Goal: Information Seeking & Learning: Learn about a topic

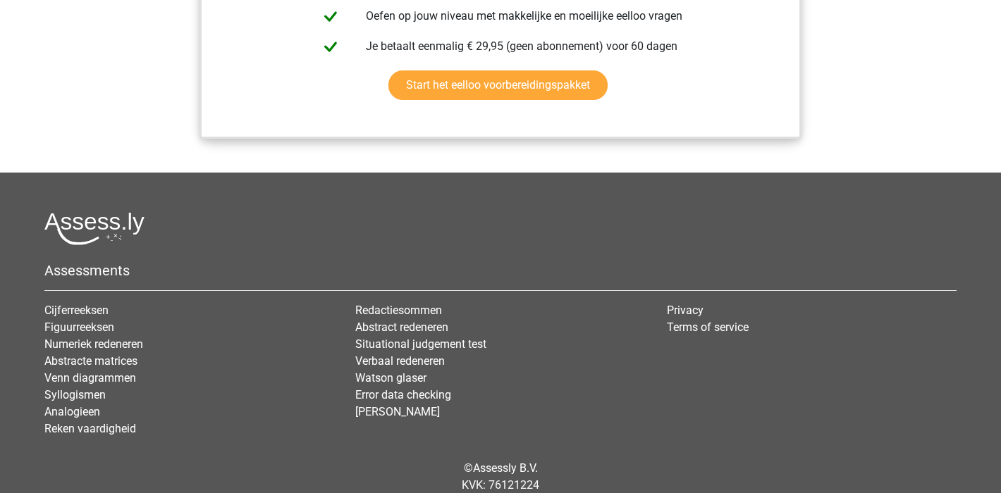
scroll to position [1719, 0]
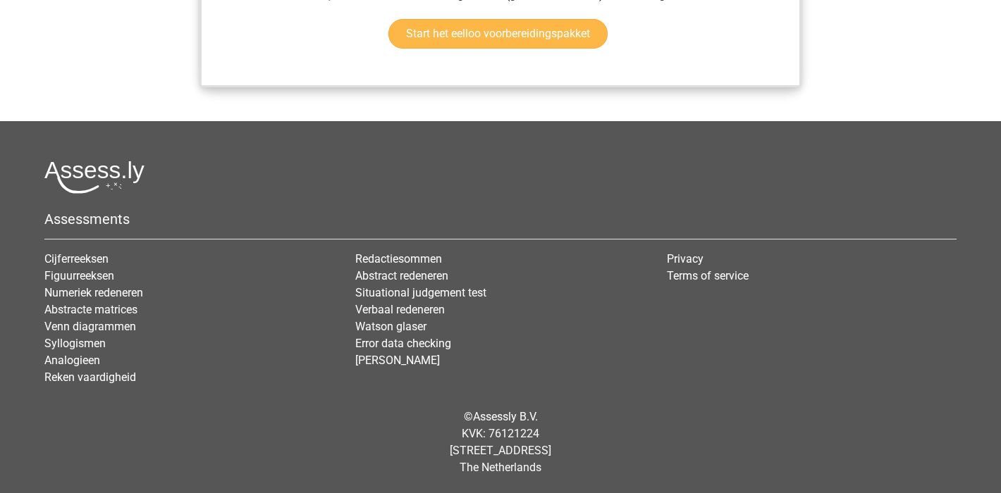
click at [563, 32] on link "Start het eelloo voorbereidingspakket" at bounding box center [497, 34] width 219 height 30
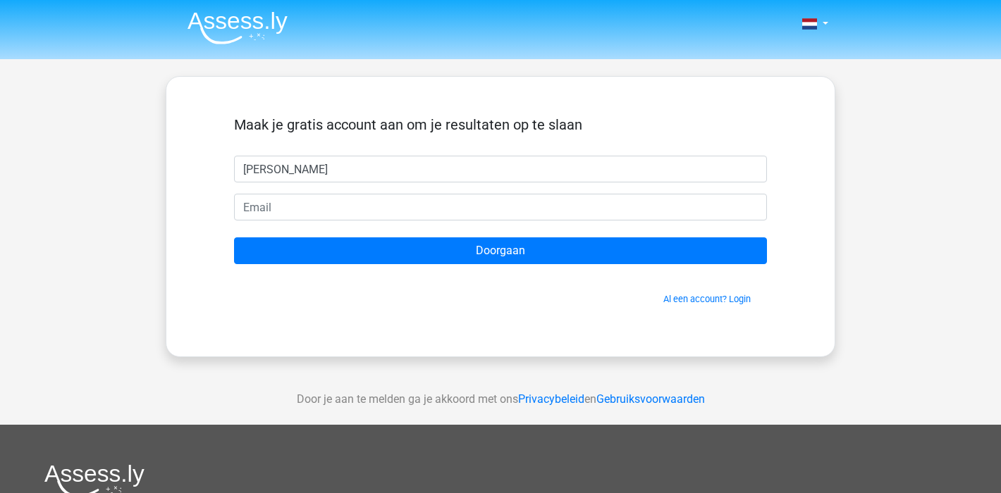
type input "[PERSON_NAME]"
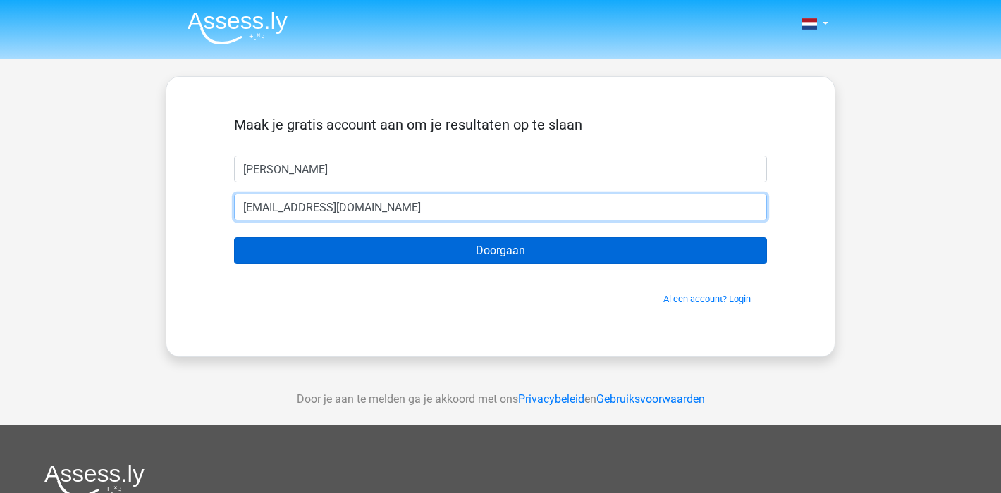
type input "[EMAIL_ADDRESS][DOMAIN_NAME]"
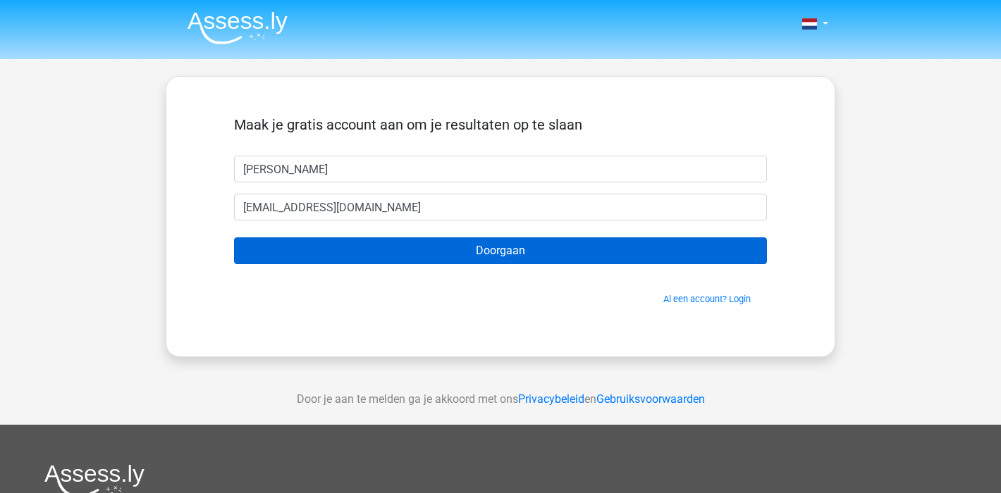
click at [411, 257] on input "Doorgaan" at bounding box center [500, 251] width 533 height 27
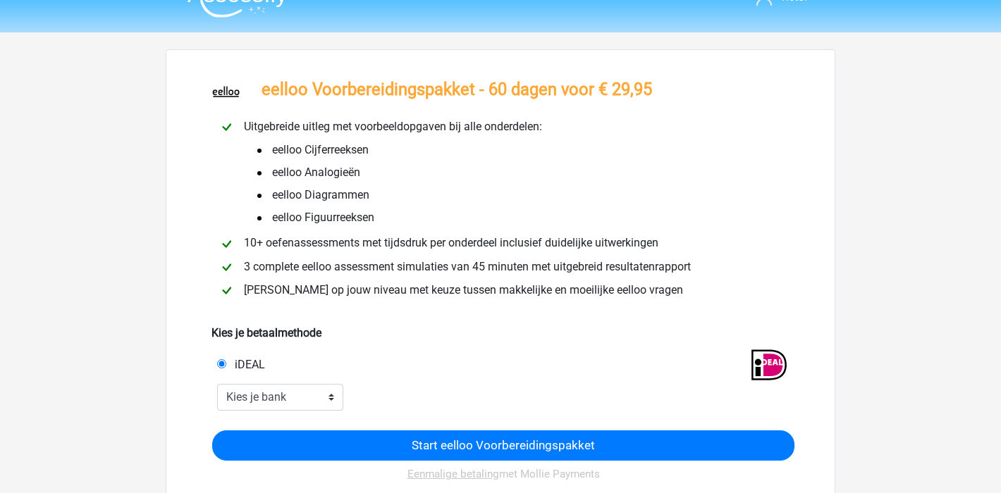
scroll to position [185, 0]
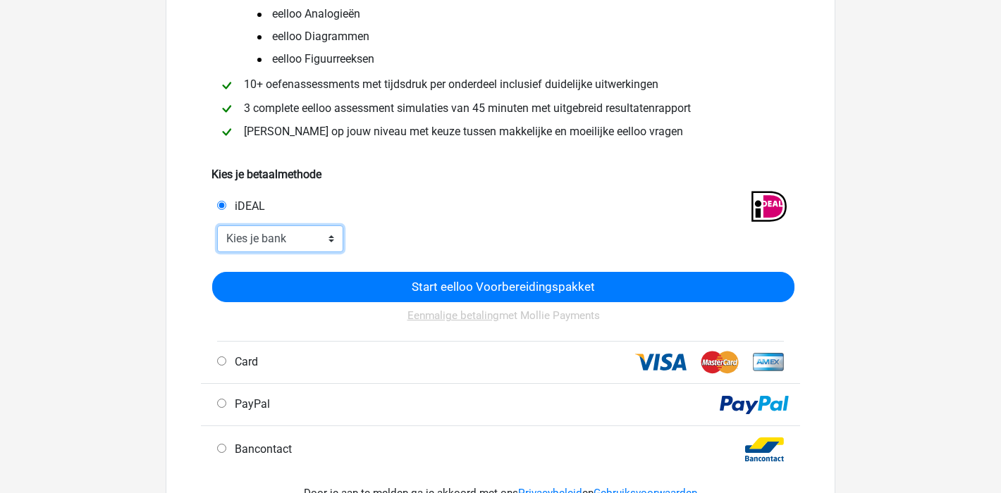
select select "ideal_RABONL2U"
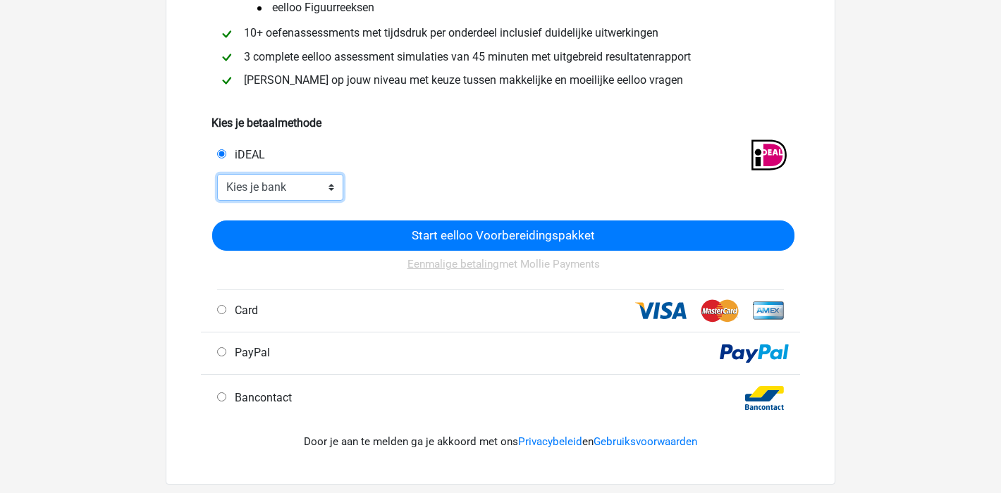
scroll to position [266, 0]
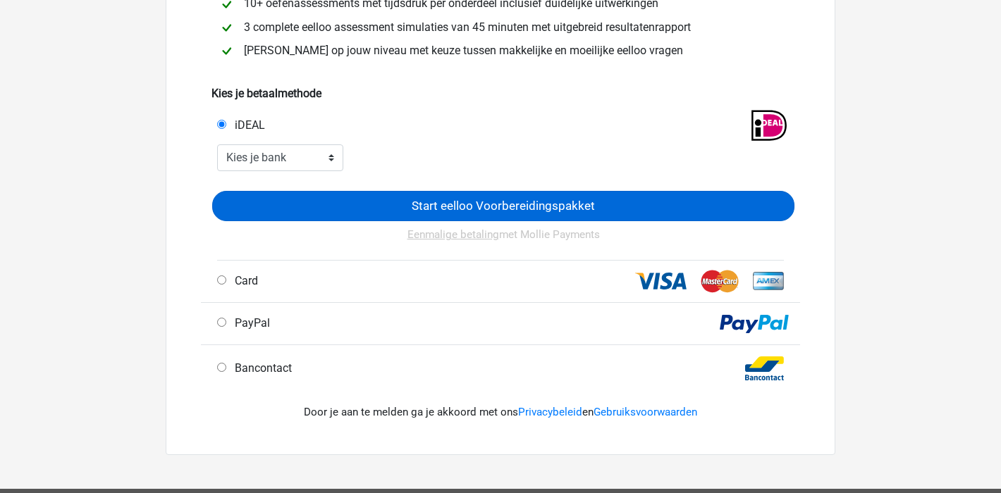
click at [512, 205] on input "Start eelloo Voorbereidingspakket" at bounding box center [503, 206] width 582 height 30
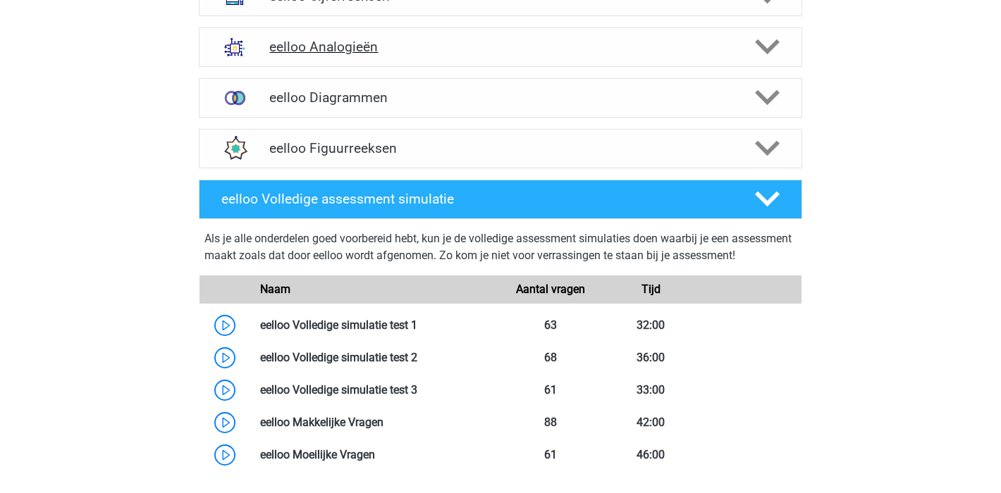
scroll to position [892, 0]
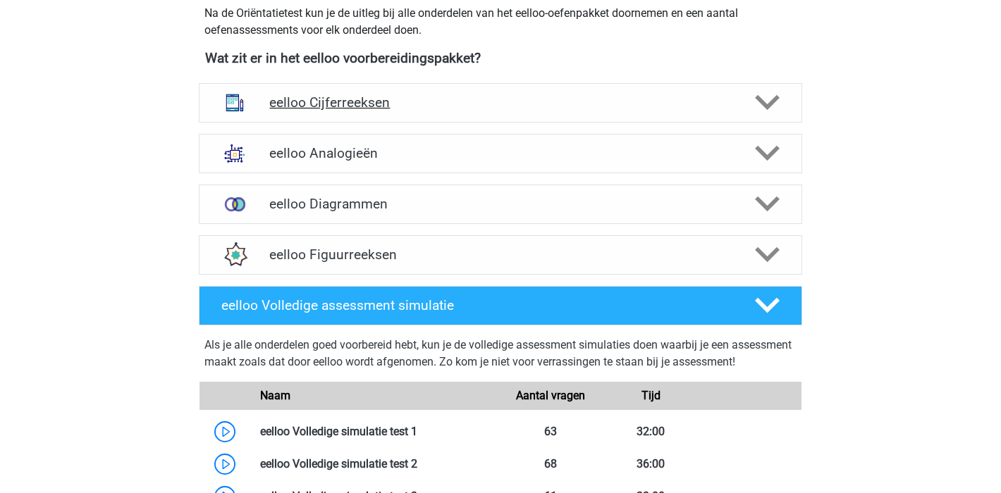
click at [476, 104] on h4 "eelloo Cijferreeksen" at bounding box center [500, 102] width 462 height 16
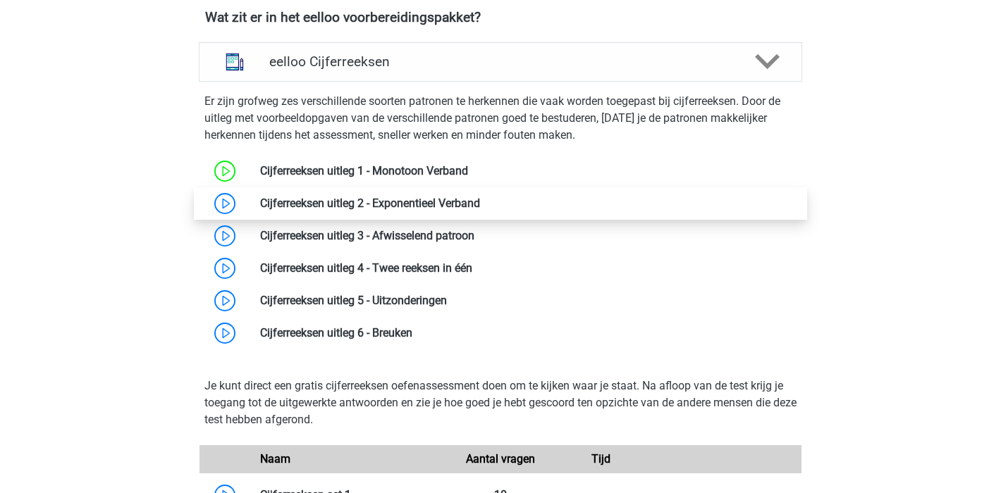
scroll to position [956, 0]
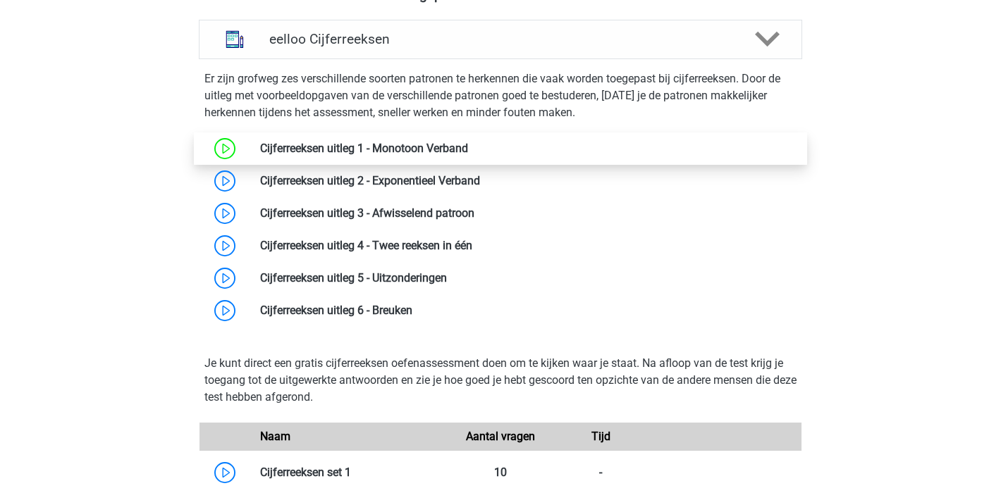
click at [468, 144] on link at bounding box center [468, 148] width 0 height 13
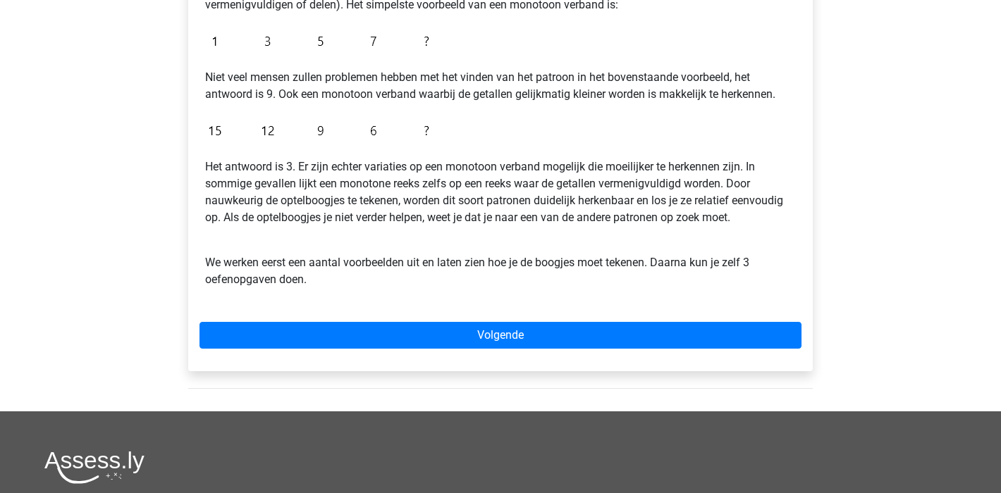
scroll to position [350, 0]
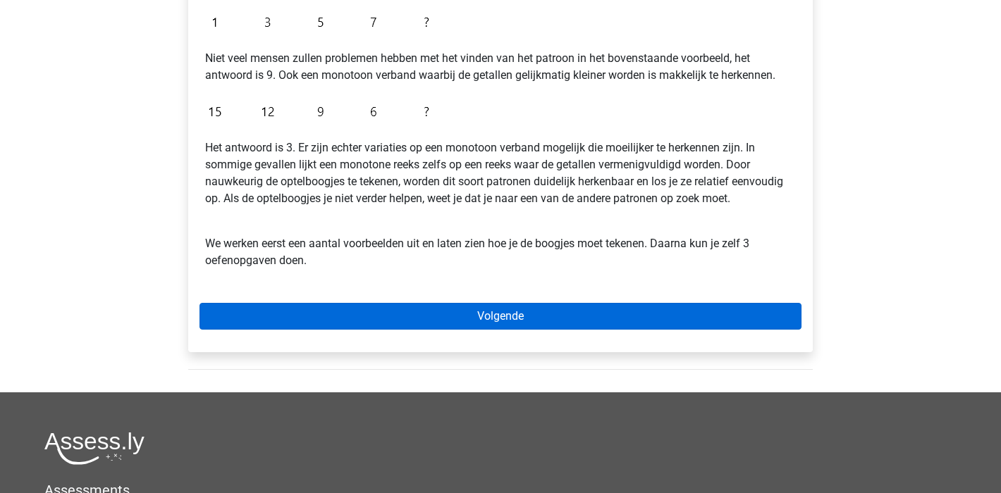
click at [548, 307] on link "Volgende" at bounding box center [500, 316] width 602 height 27
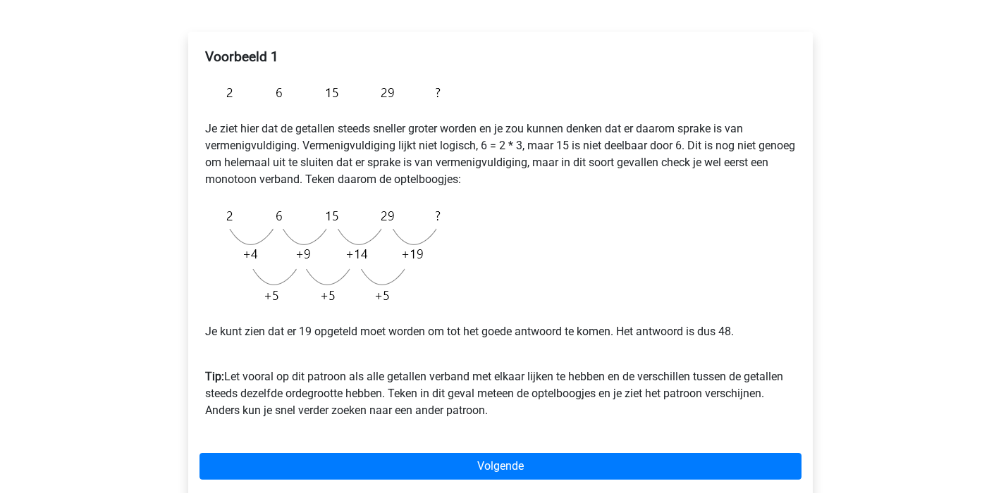
scroll to position [277, 0]
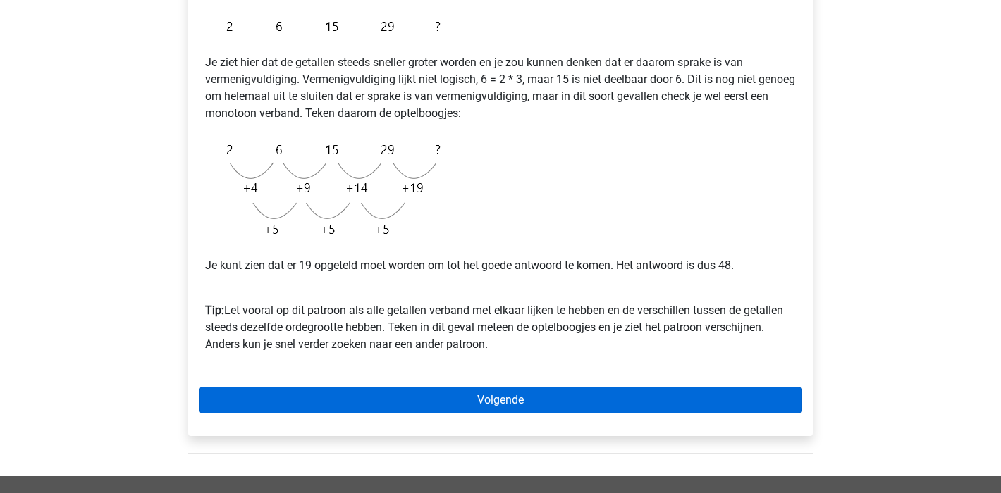
click at [524, 395] on link "Volgende" at bounding box center [500, 400] width 602 height 27
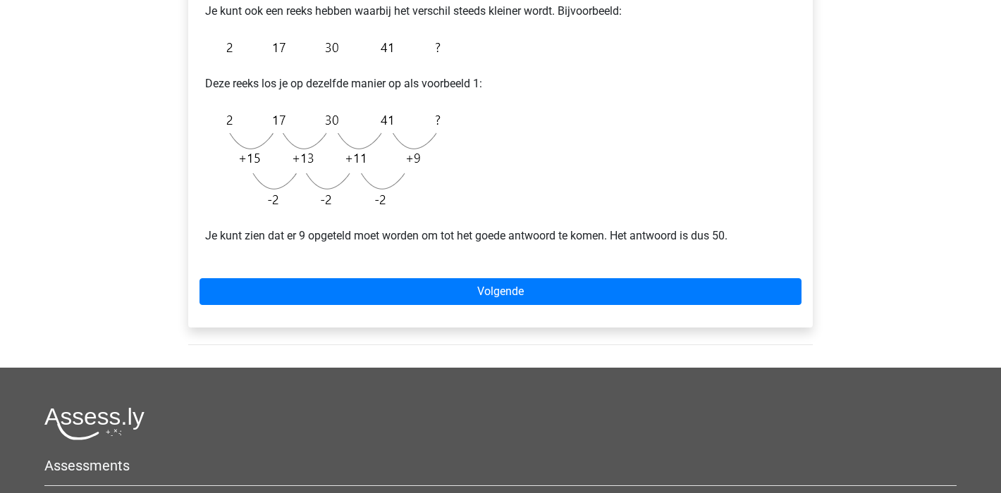
scroll to position [383, 0]
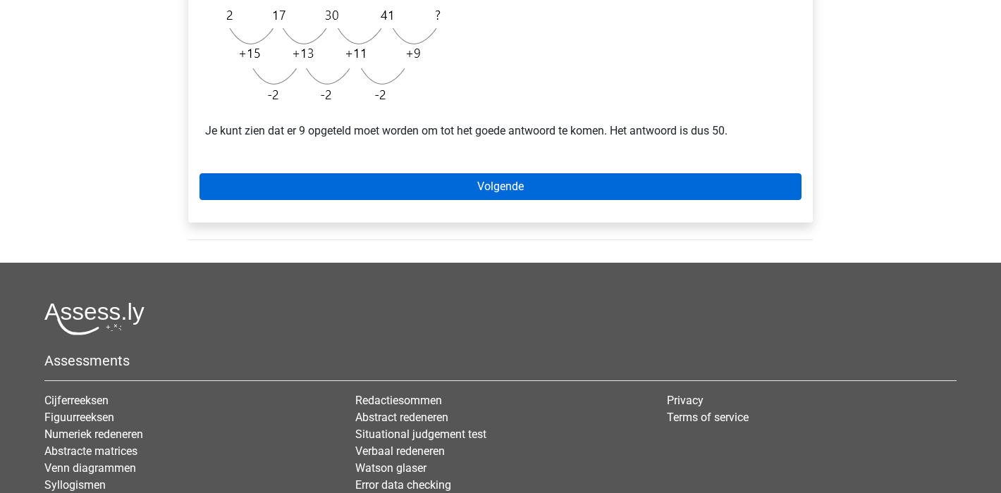
click at [656, 178] on link "Volgende" at bounding box center [500, 186] width 602 height 27
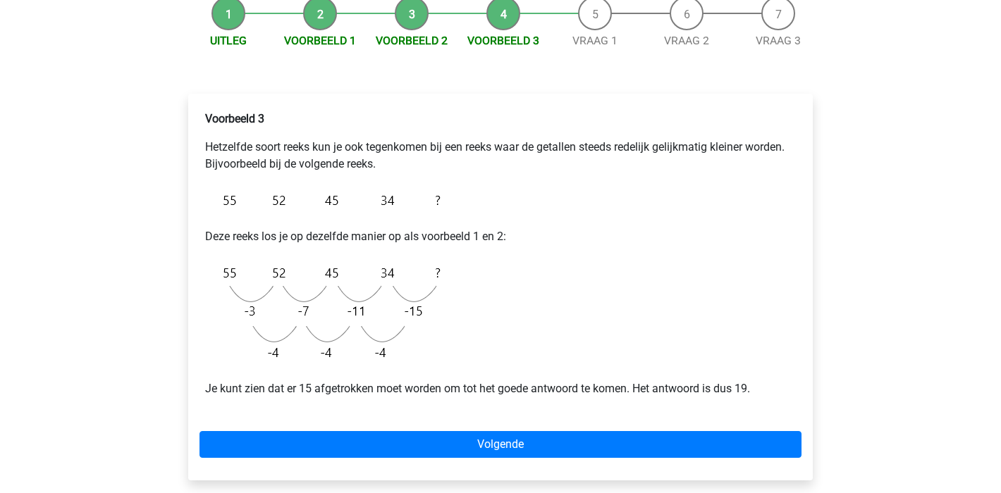
scroll to position [173, 0]
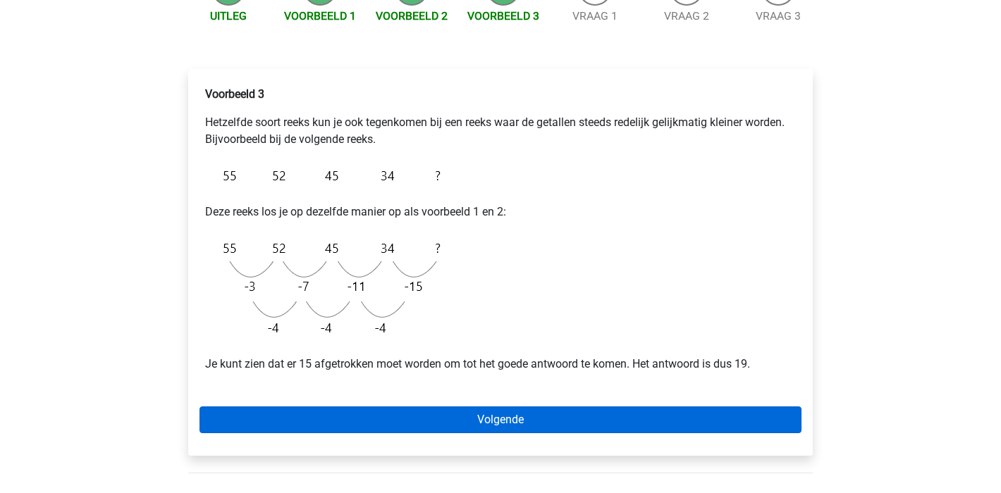
click at [464, 417] on link "Volgende" at bounding box center [500, 420] width 602 height 27
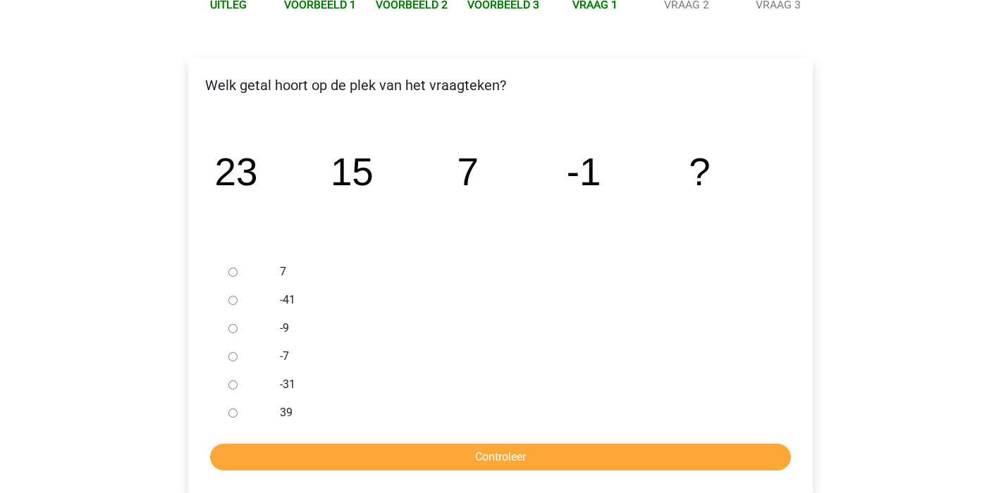
scroll to position [187, 0]
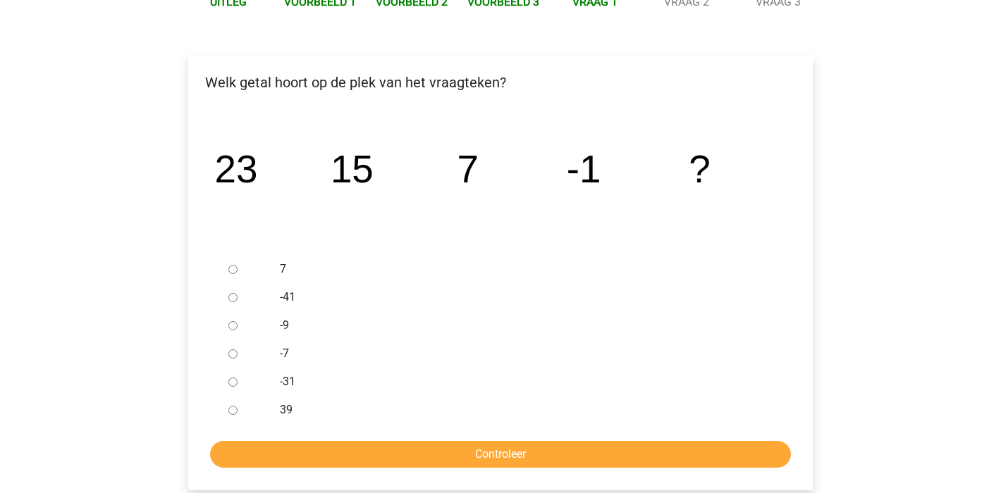
click at [230, 328] on input "-9" at bounding box center [232, 325] width 9 height 9
radio input "true"
click at [498, 455] on input "Controleer" at bounding box center [500, 454] width 581 height 27
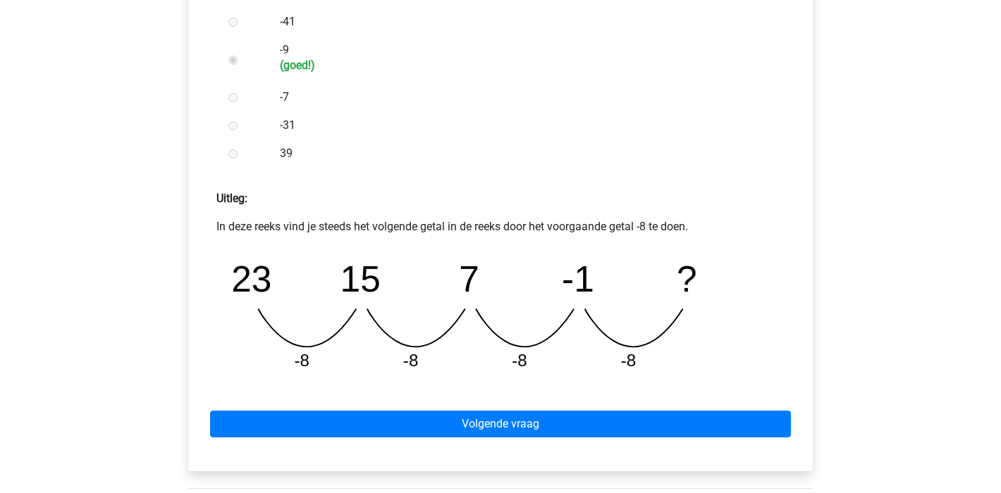
scroll to position [520, 0]
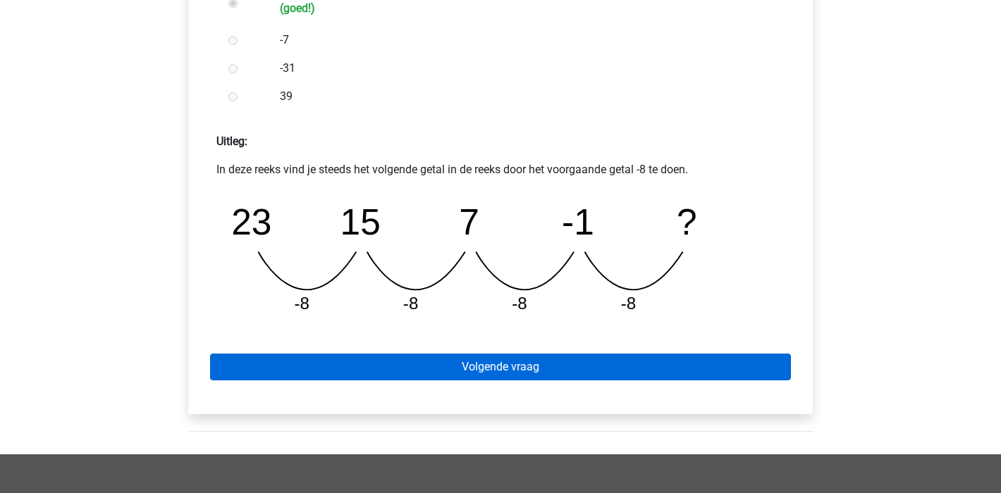
click at [584, 364] on link "Volgende vraag" at bounding box center [500, 367] width 581 height 27
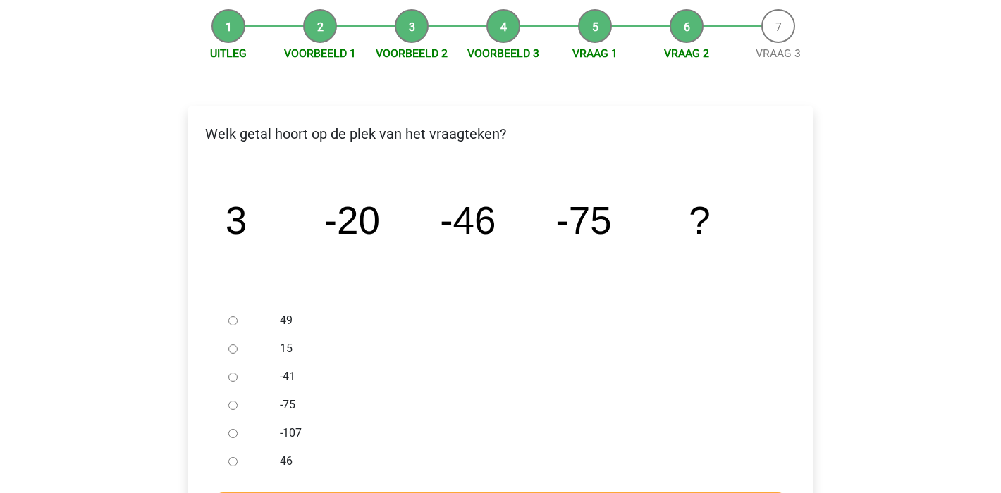
scroll to position [205, 0]
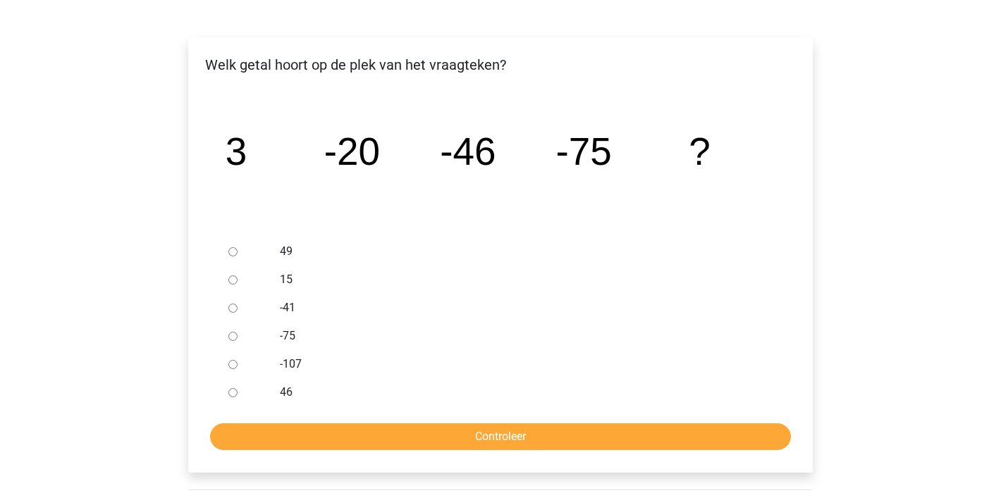
click at [235, 365] on input "-107" at bounding box center [232, 364] width 9 height 9
radio input "true"
click at [596, 431] on input "Controleer" at bounding box center [500, 437] width 581 height 27
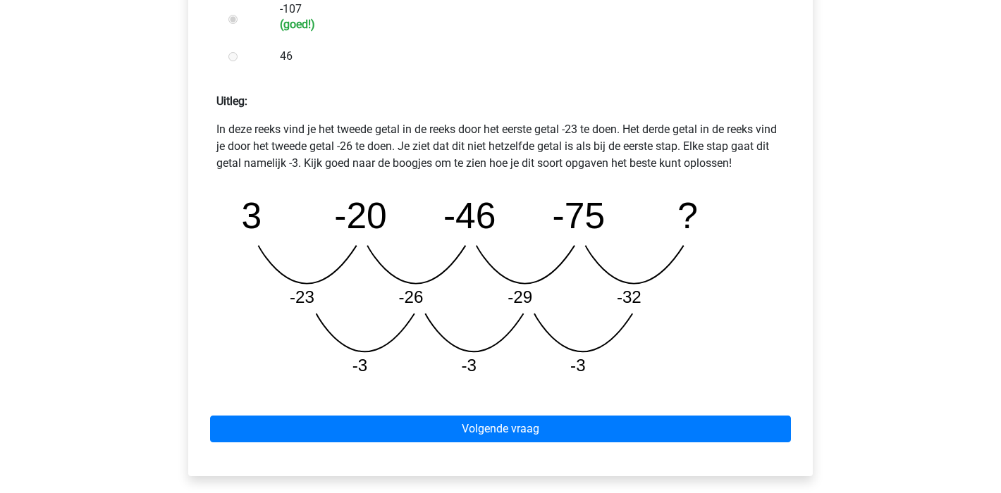
scroll to position [597, 0]
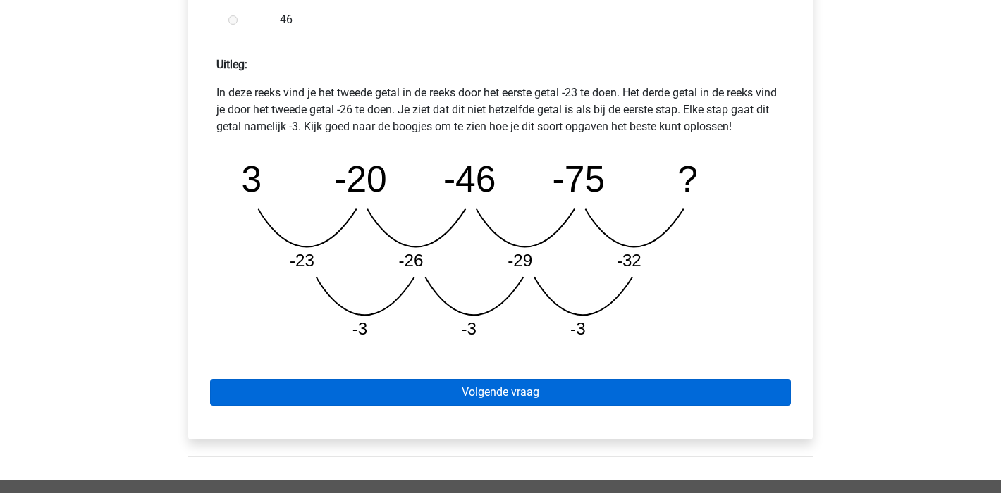
click at [519, 385] on link "Volgende vraag" at bounding box center [500, 392] width 581 height 27
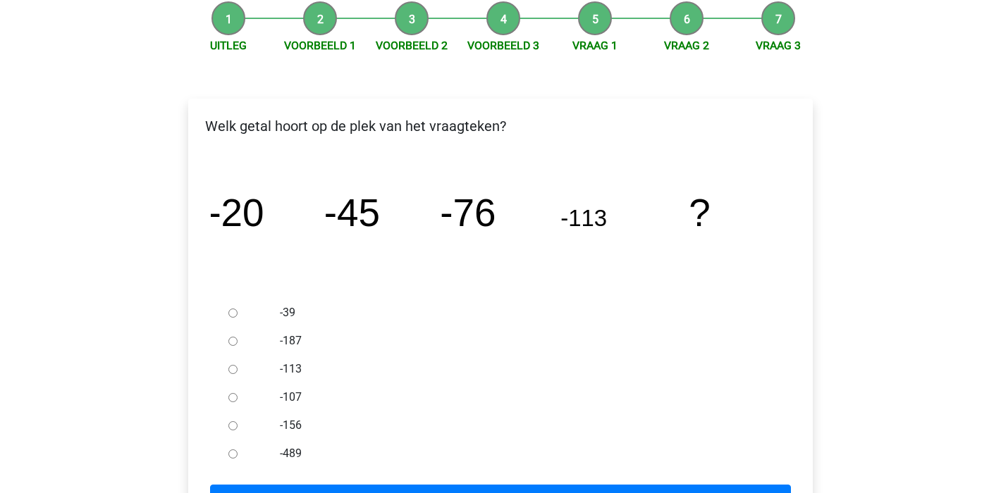
scroll to position [207, 0]
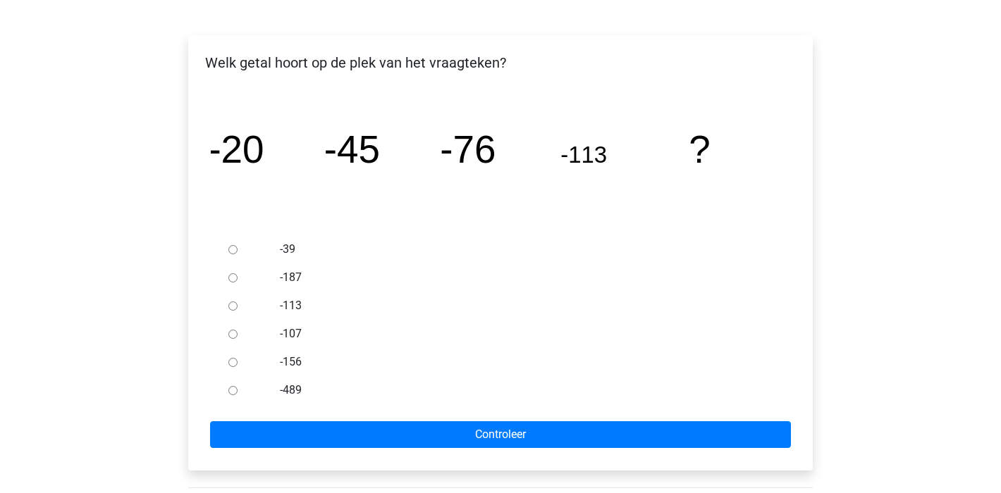
click at [233, 364] on input "-156" at bounding box center [232, 362] width 9 height 9
radio input "true"
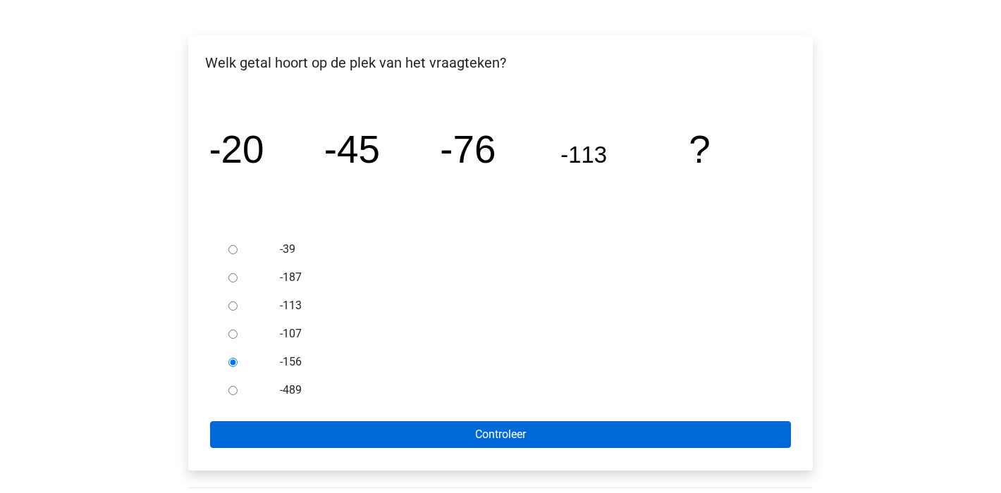
click at [398, 436] on input "Controleer" at bounding box center [500, 434] width 581 height 27
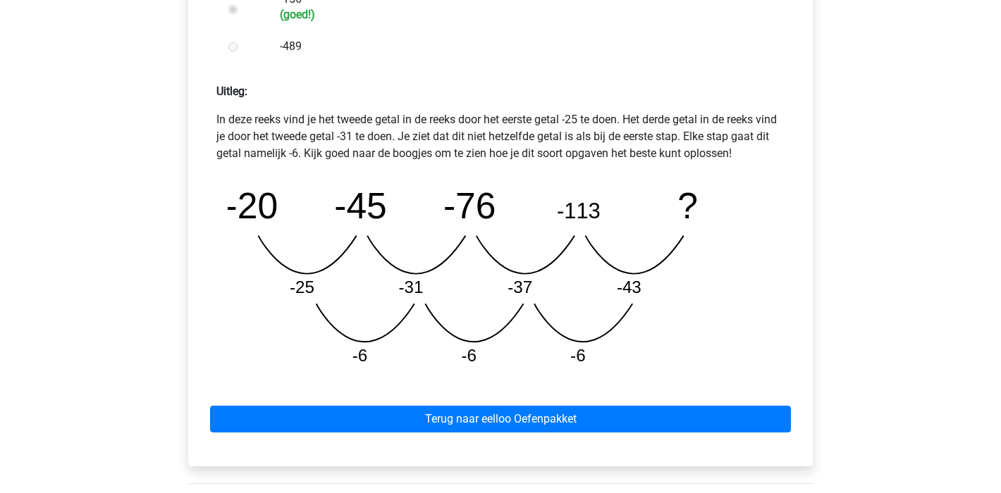
scroll to position [607, 0]
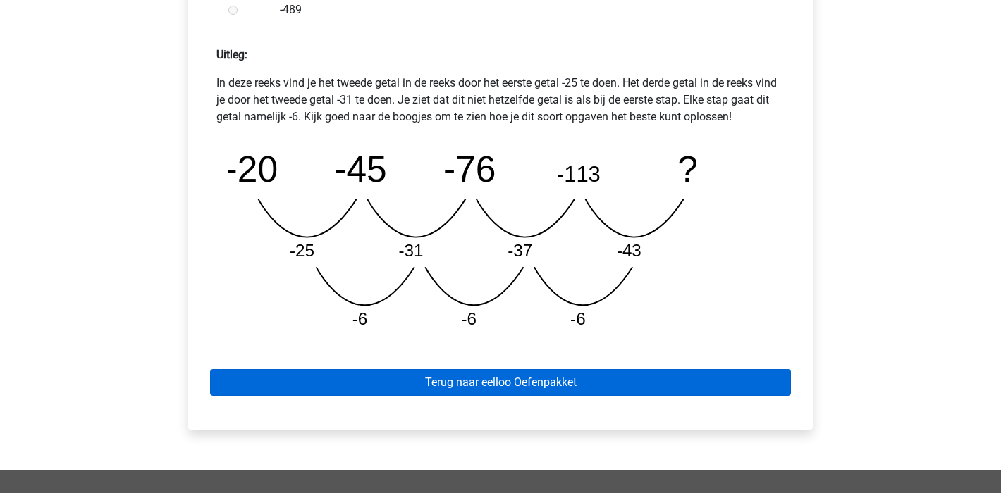
click at [511, 388] on link "Terug naar eelloo Oefenpakket" at bounding box center [500, 382] width 581 height 27
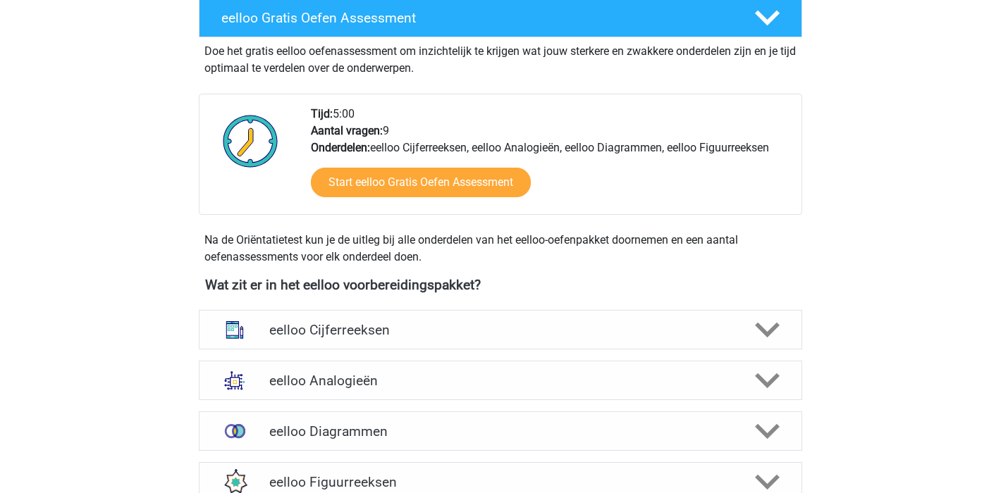
scroll to position [365, 0]
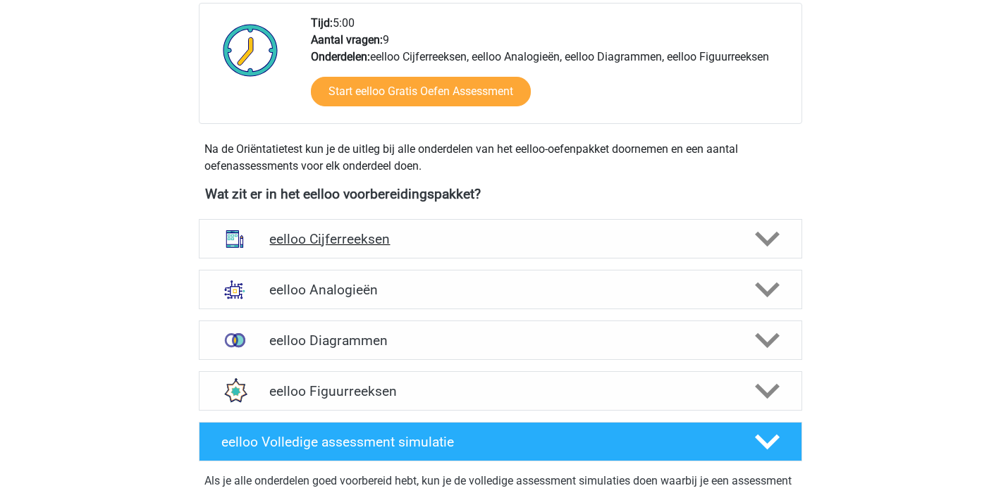
click at [772, 240] on polygon at bounding box center [767, 240] width 25 height 16
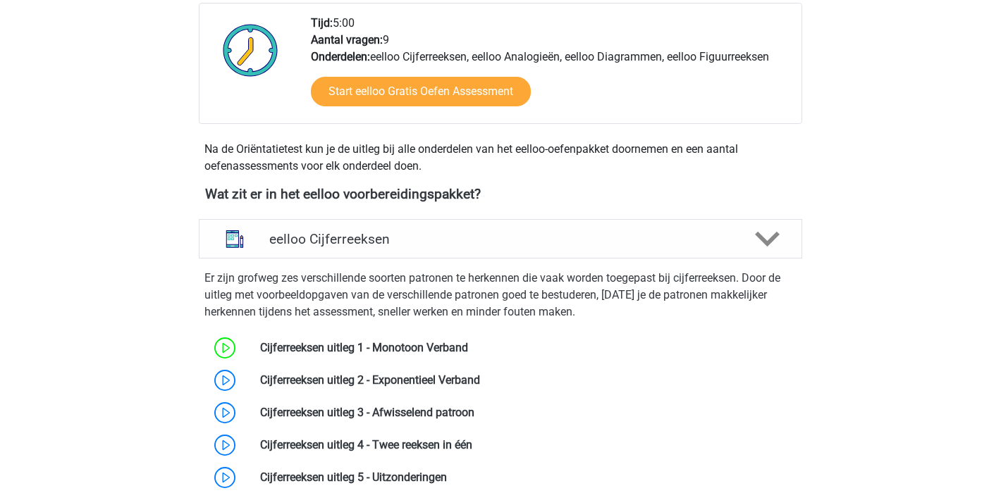
scroll to position [457, 0]
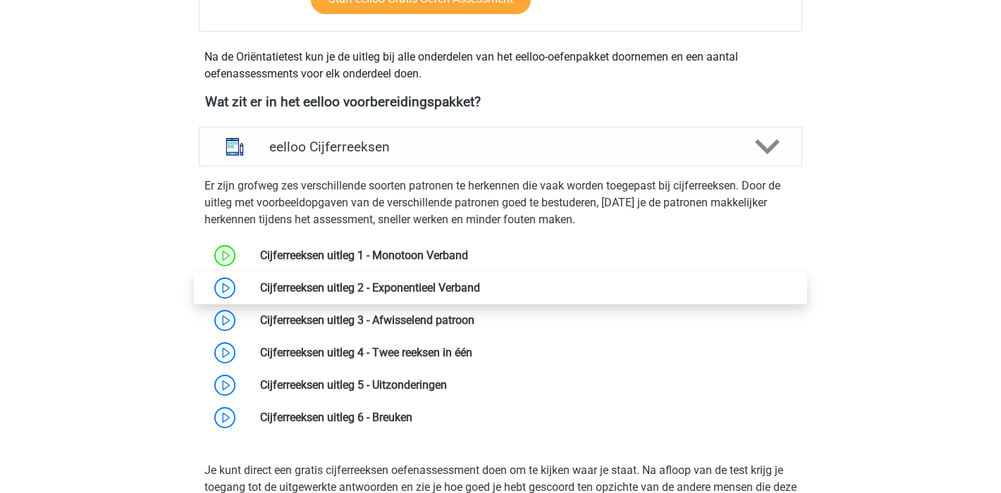
click at [480, 284] on link at bounding box center [480, 287] width 0 height 13
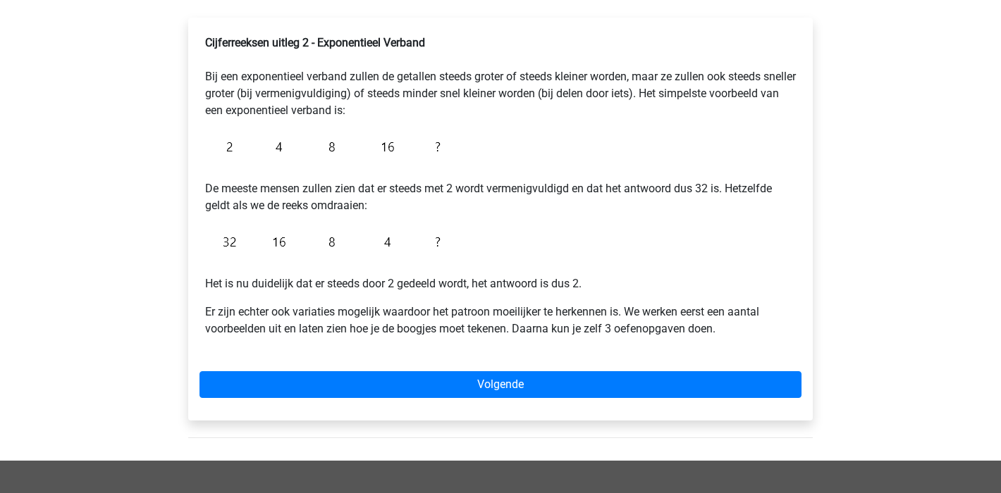
scroll to position [250, 0]
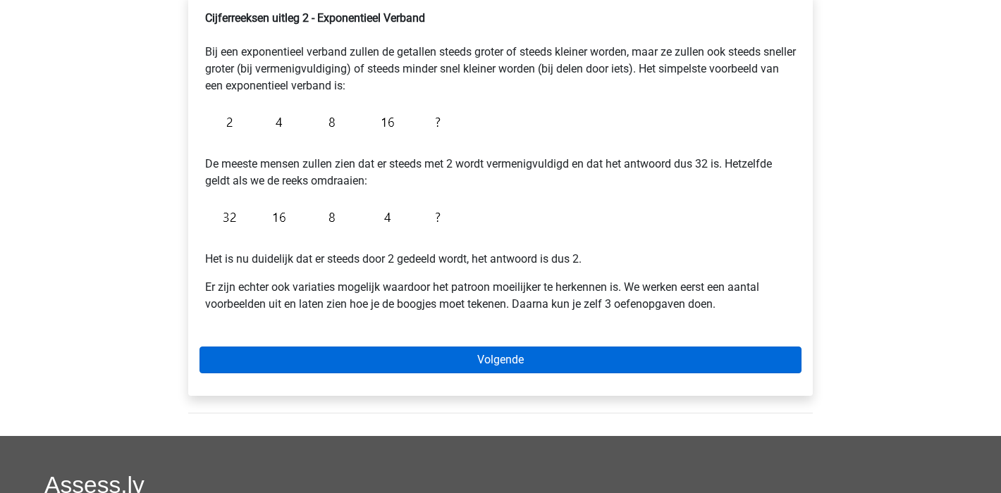
click at [662, 359] on link "Volgende" at bounding box center [500, 360] width 602 height 27
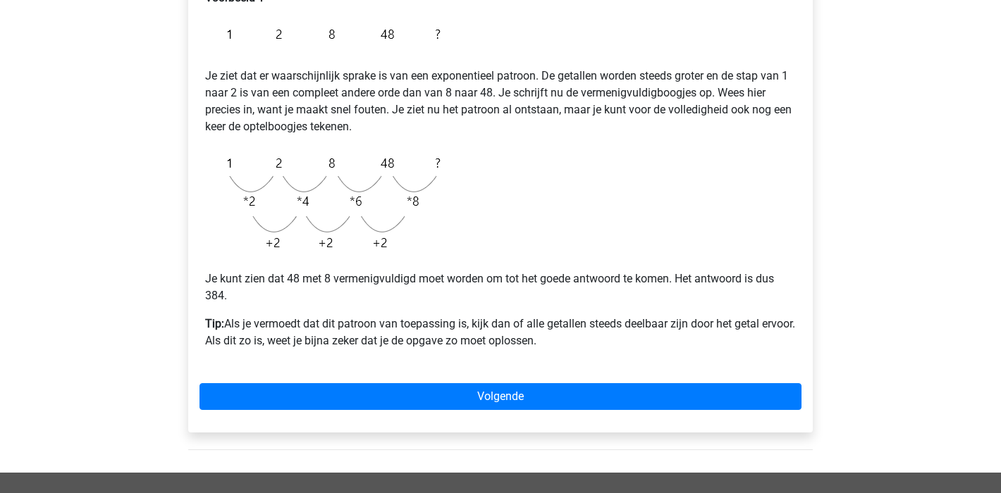
scroll to position [319, 0]
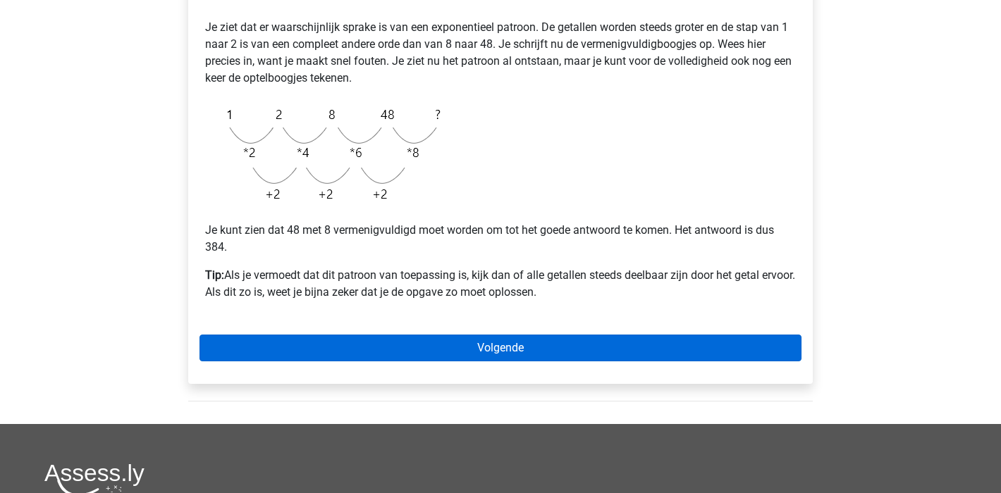
click at [493, 343] on link "Volgende" at bounding box center [500, 348] width 602 height 27
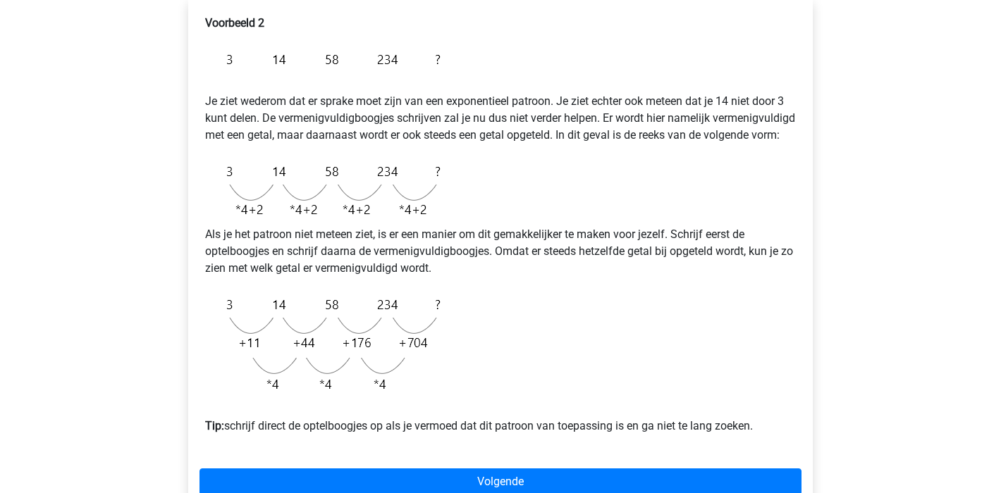
scroll to position [291, 0]
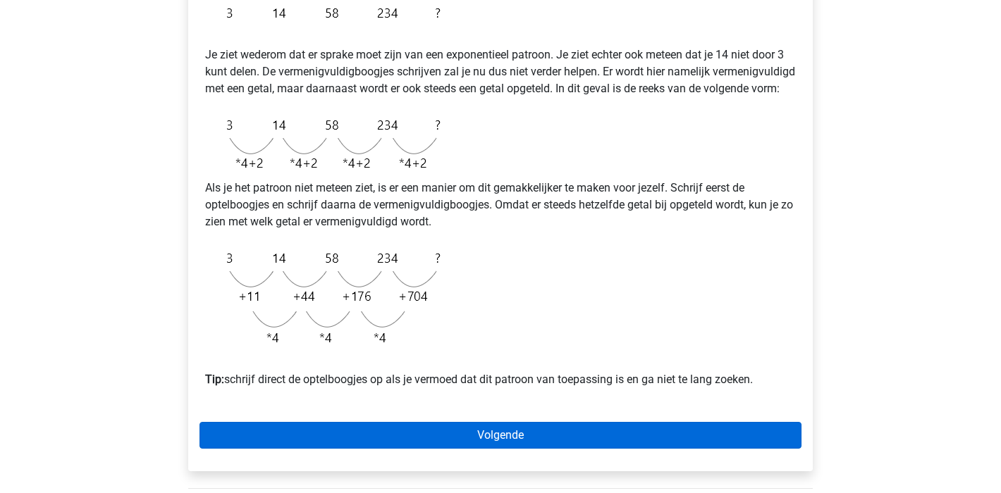
click at [559, 449] on link "Volgende" at bounding box center [500, 435] width 602 height 27
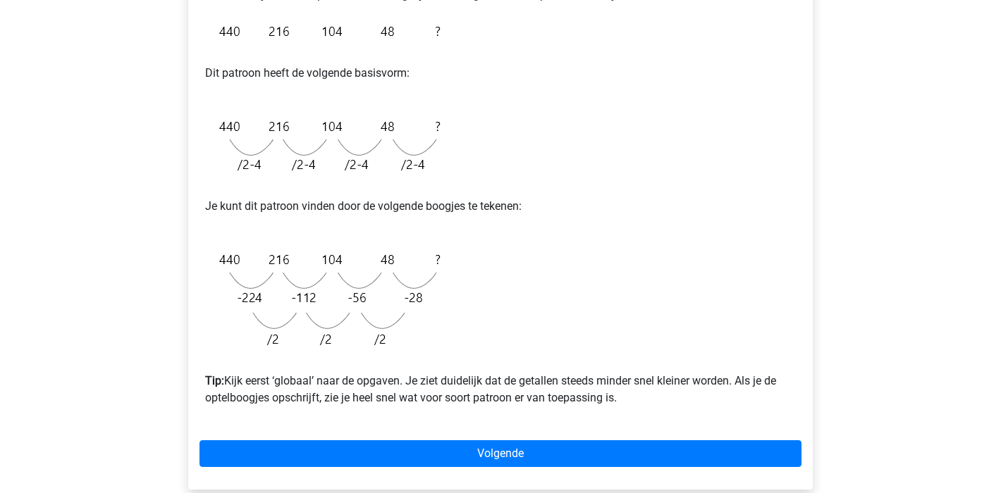
scroll to position [319, 0]
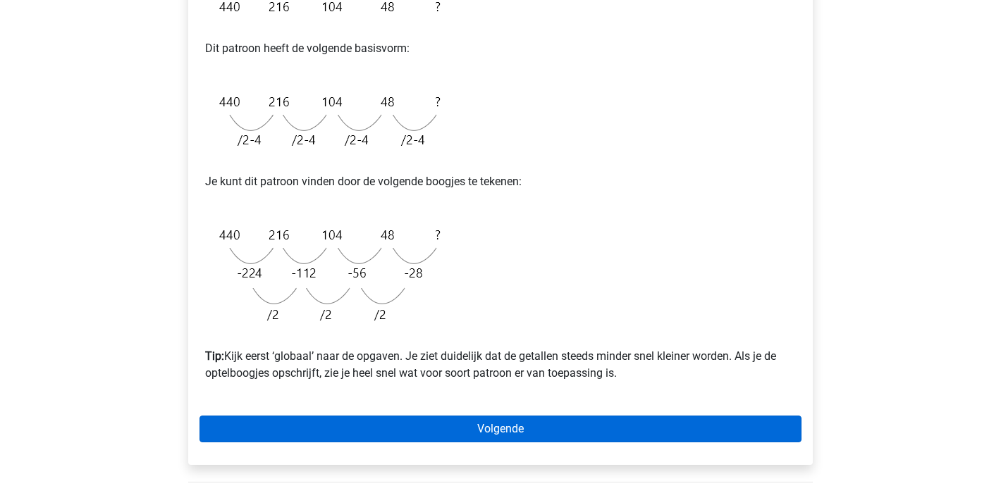
click at [555, 424] on link "Volgende" at bounding box center [500, 429] width 602 height 27
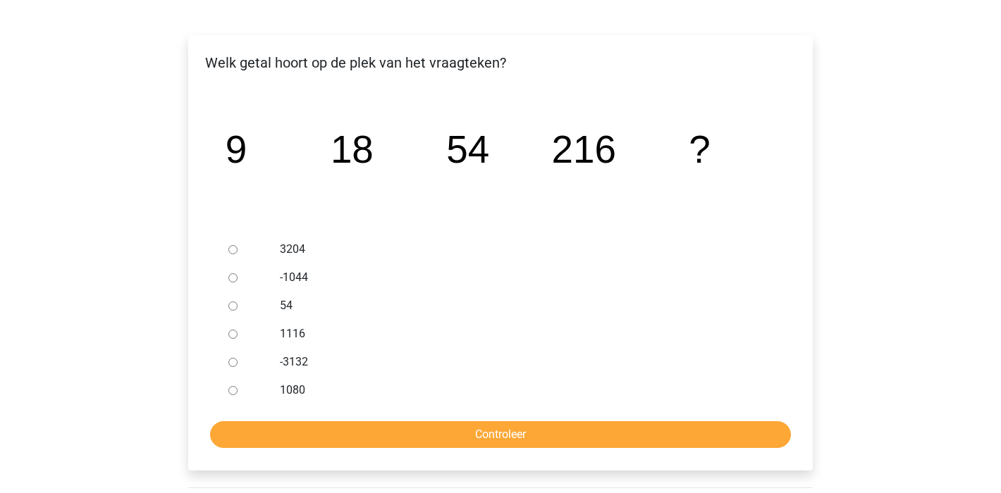
scroll to position [226, 0]
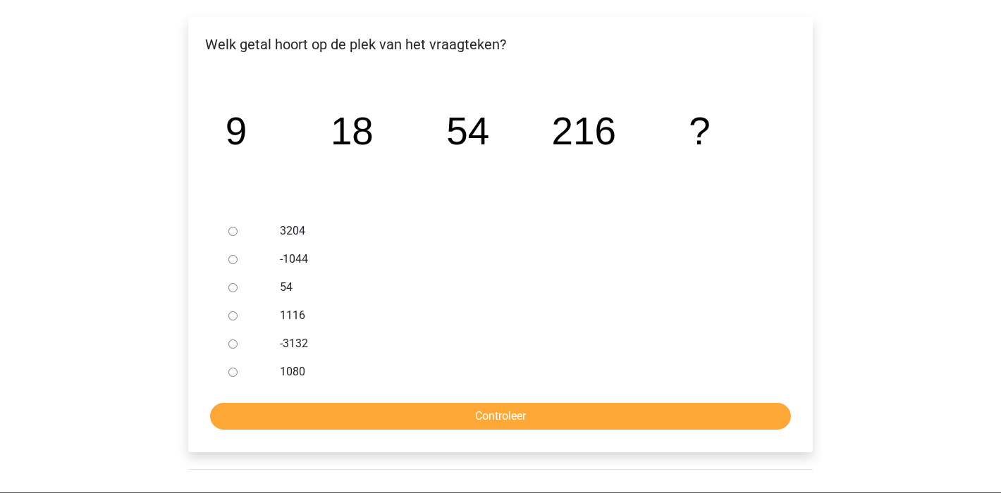
click at [234, 375] on input "1080" at bounding box center [232, 372] width 9 height 9
radio input "true"
click at [448, 427] on input "Controleer" at bounding box center [500, 416] width 581 height 27
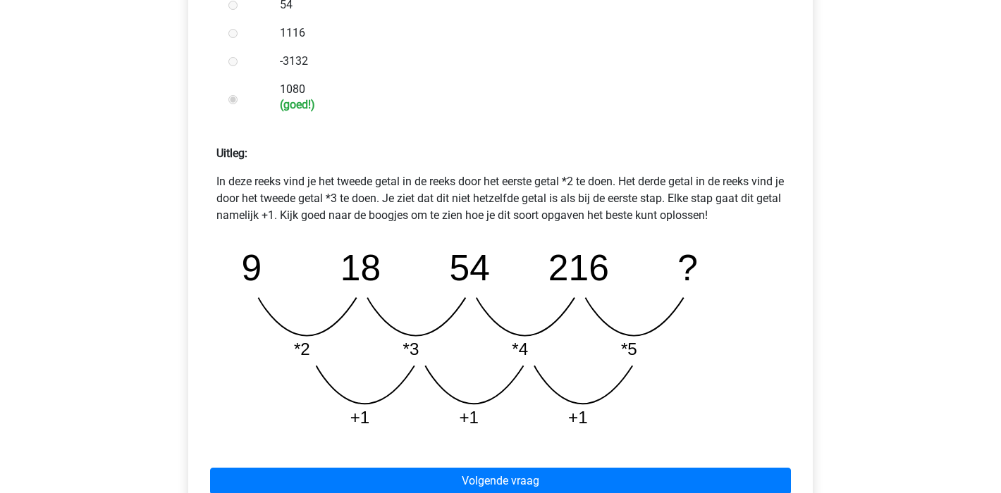
scroll to position [552, 0]
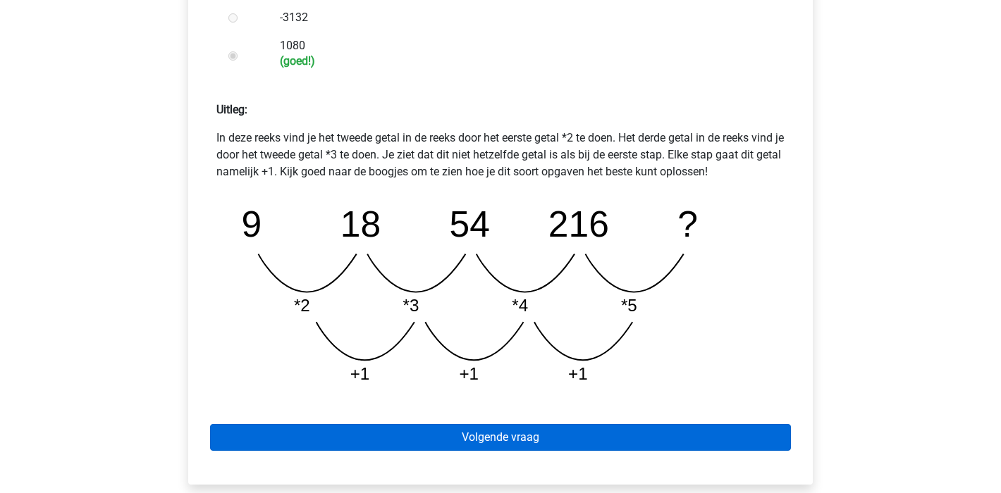
click at [577, 433] on link "Volgende vraag" at bounding box center [500, 437] width 581 height 27
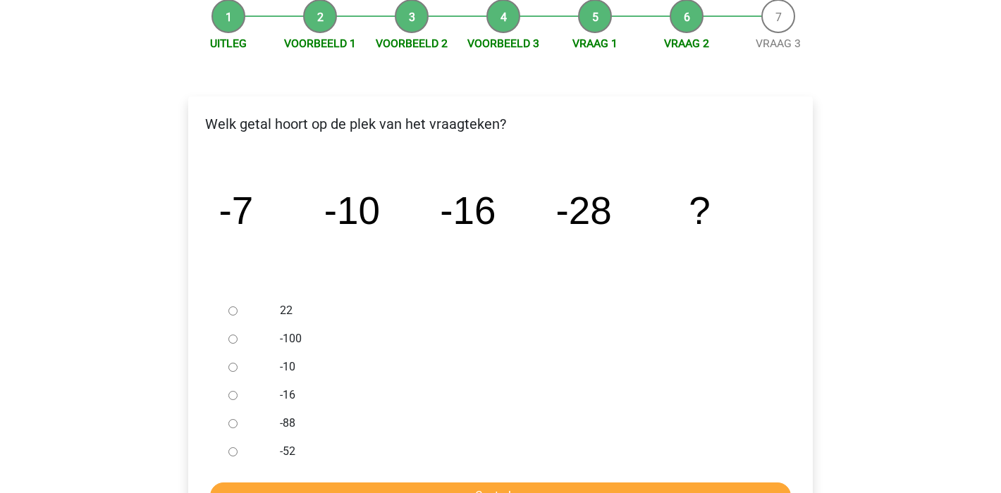
scroll to position [202, 0]
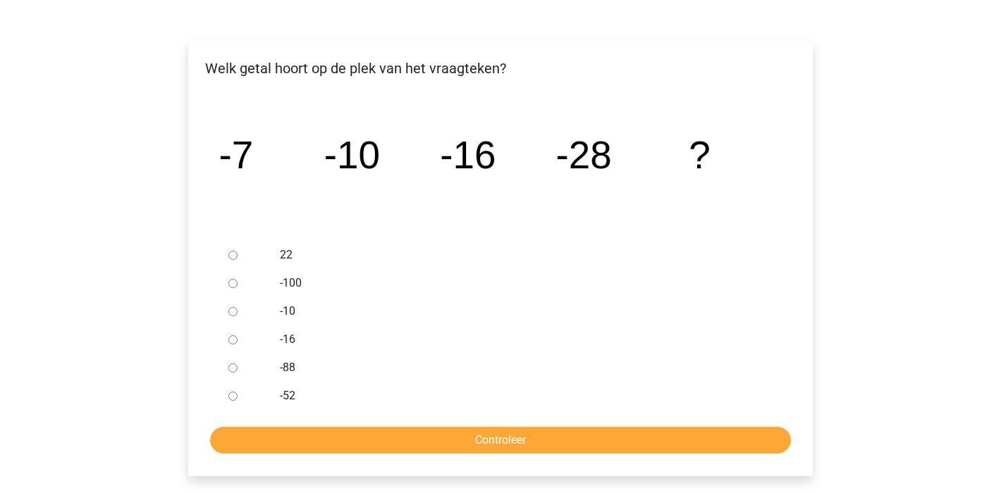
click at [230, 395] on input "-52" at bounding box center [232, 396] width 9 height 9
radio input "true"
click at [402, 428] on input "Controleer" at bounding box center [500, 440] width 581 height 27
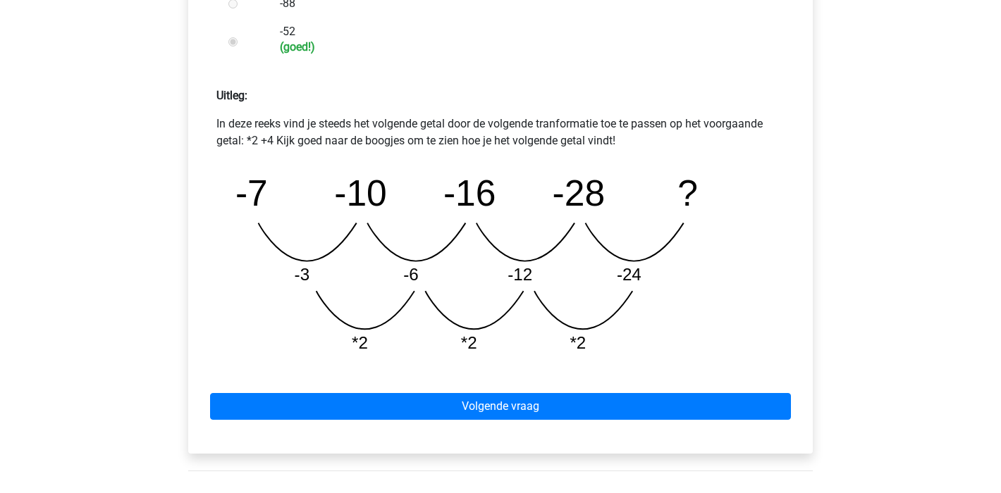
scroll to position [598, 0]
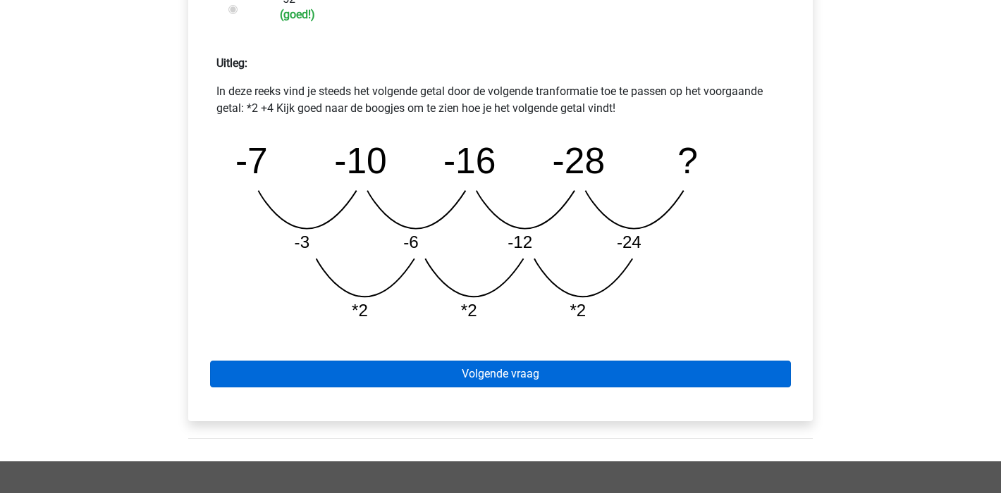
click at [591, 374] on link "Volgende vraag" at bounding box center [500, 374] width 581 height 27
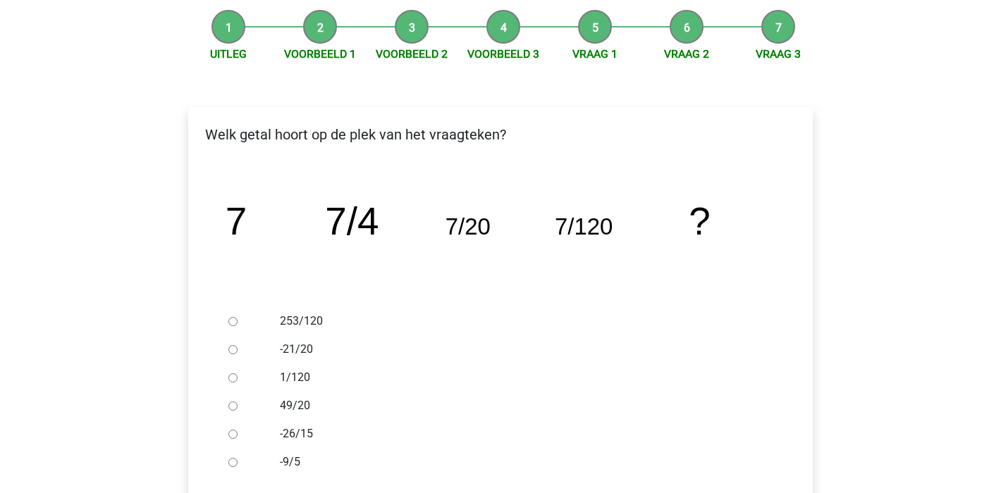
scroll to position [236, 0]
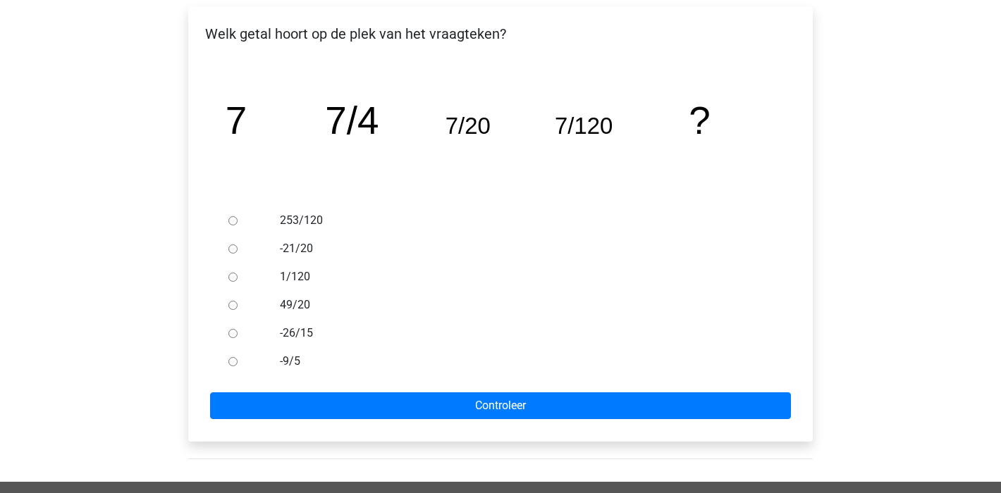
click at [231, 271] on div at bounding box center [246, 277] width 47 height 28
click at [233, 275] on input "1/120" at bounding box center [232, 277] width 9 height 9
radio input "true"
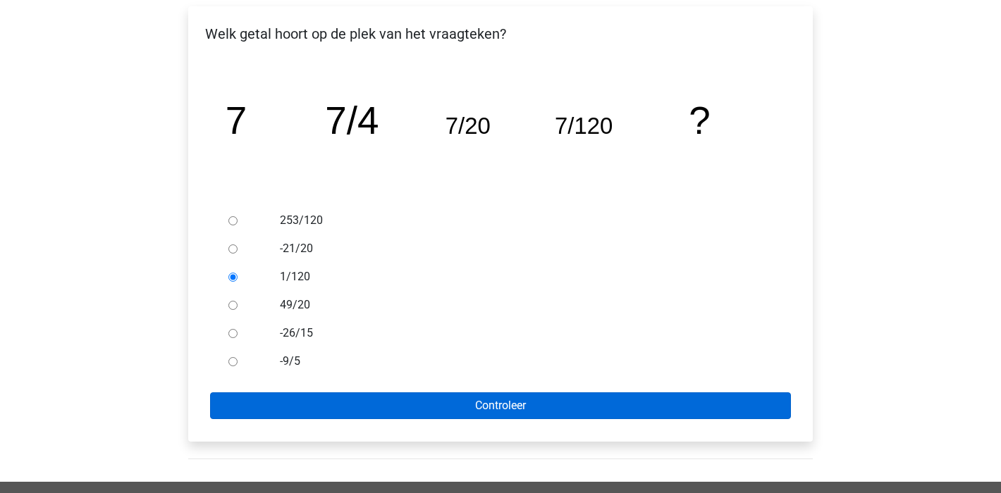
click at [560, 398] on input "Controleer" at bounding box center [500, 406] width 581 height 27
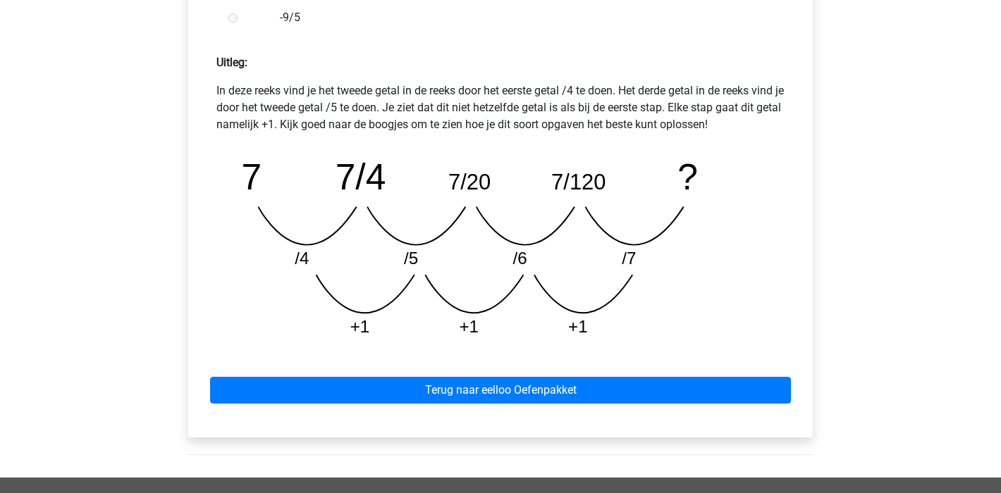
scroll to position [613, 0]
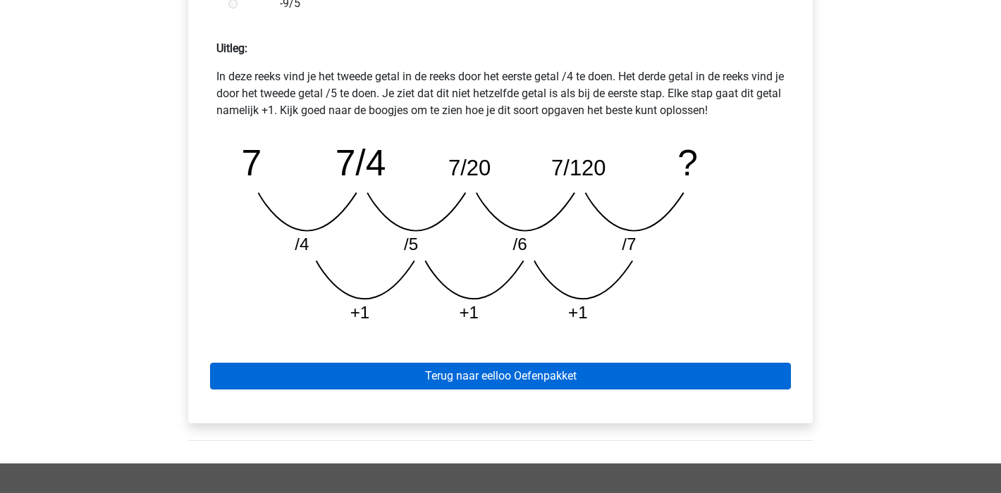
click at [548, 375] on link "Terug naar eelloo Oefenpakket" at bounding box center [500, 376] width 581 height 27
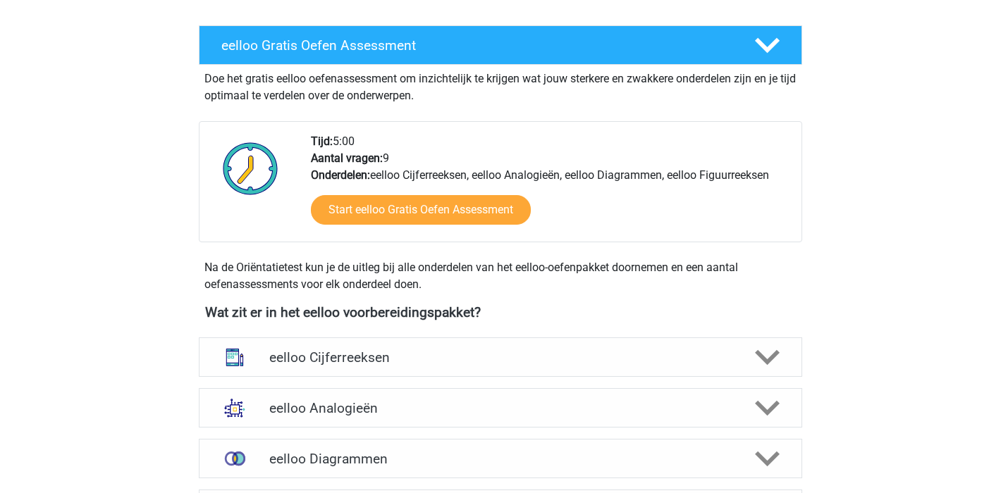
scroll to position [355, 0]
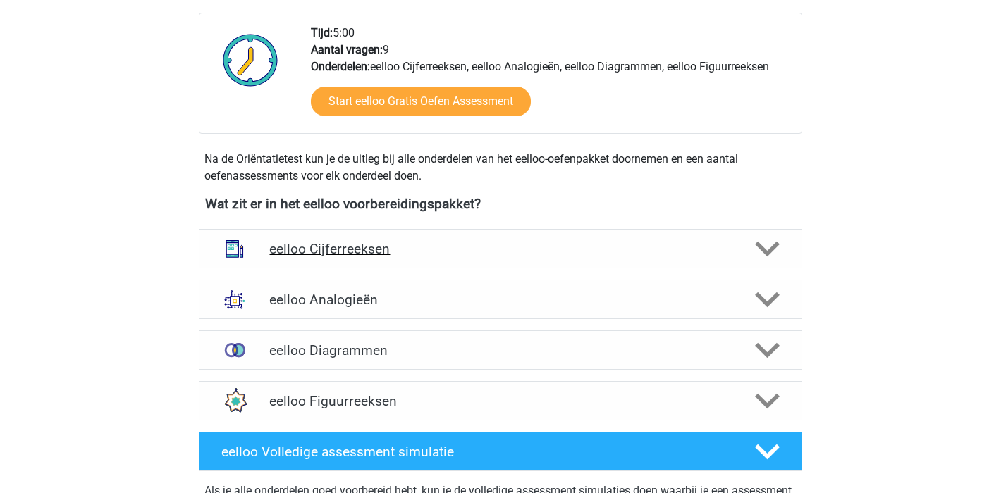
click at [749, 253] on div at bounding box center [766, 249] width 48 height 25
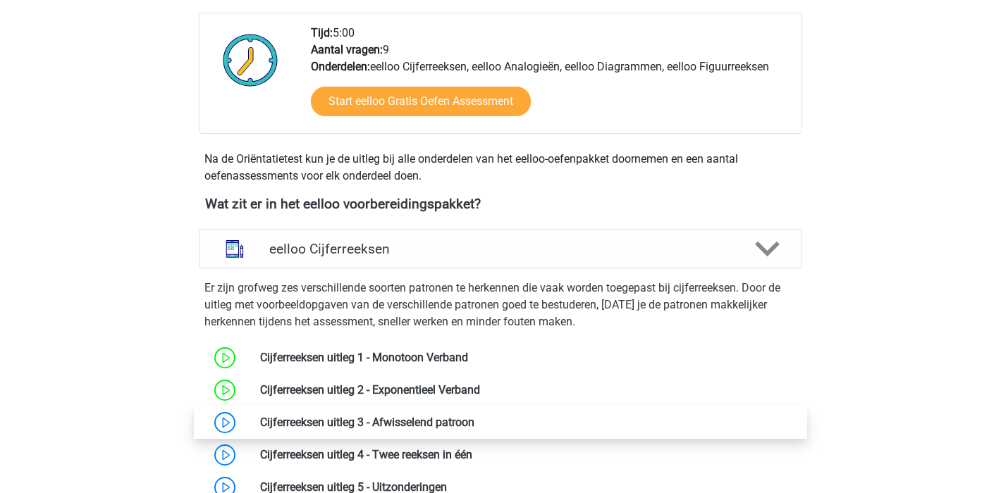
click at [474, 416] on link at bounding box center [474, 422] width 0 height 13
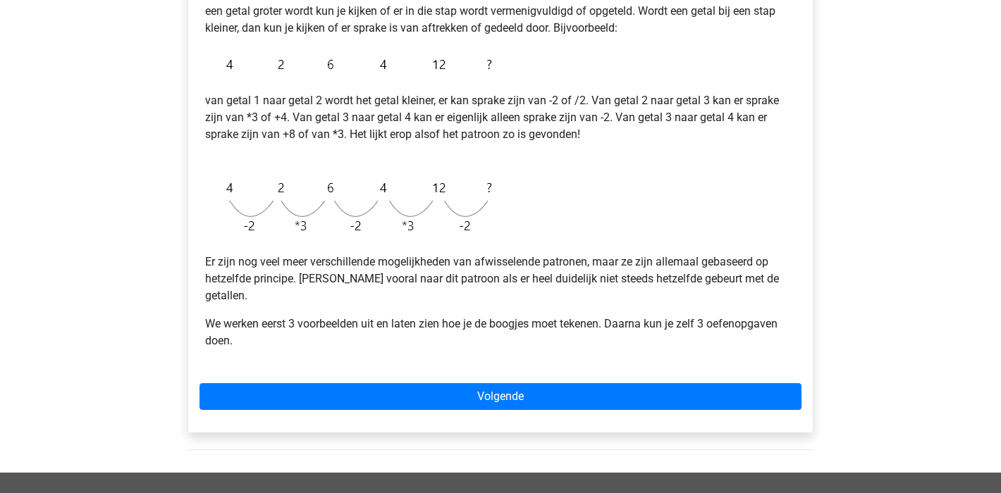
scroll to position [296, 0]
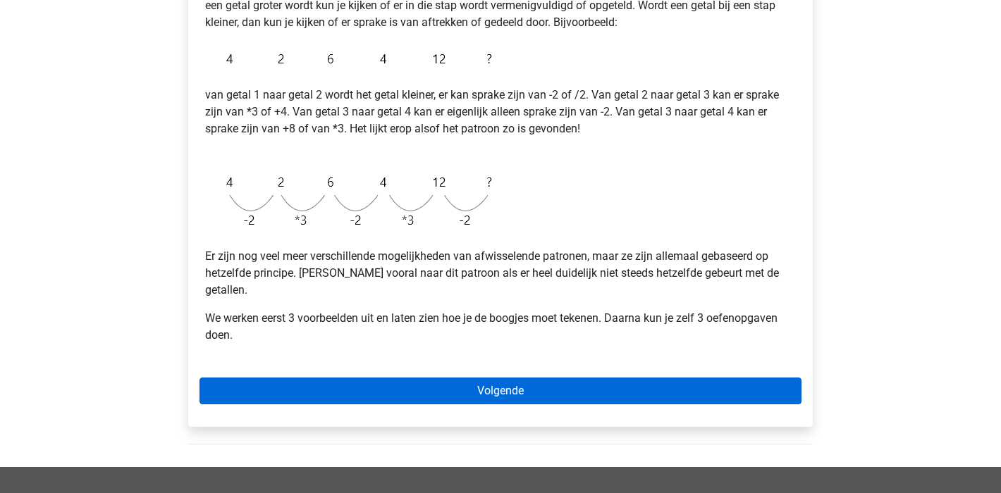
click at [459, 378] on link "Volgende" at bounding box center [500, 391] width 602 height 27
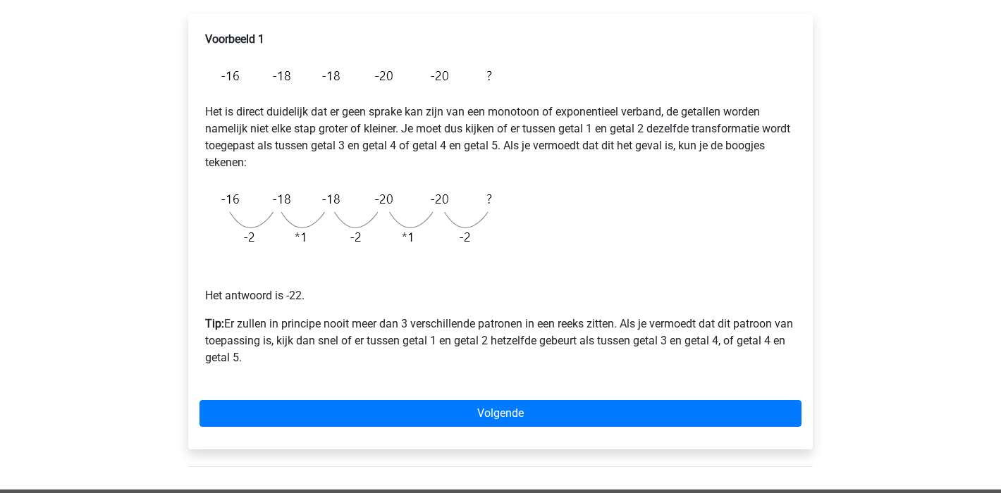
scroll to position [245, 0]
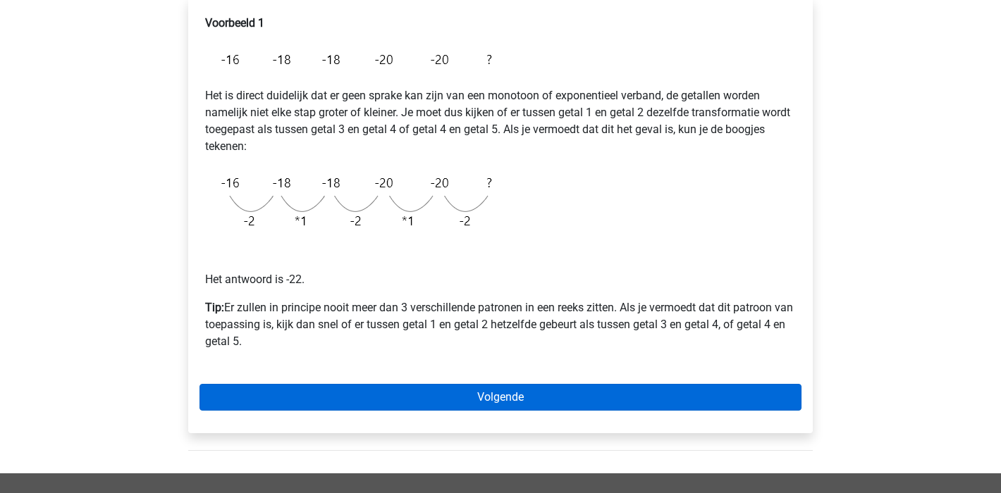
click at [464, 394] on link "Volgende" at bounding box center [500, 397] width 602 height 27
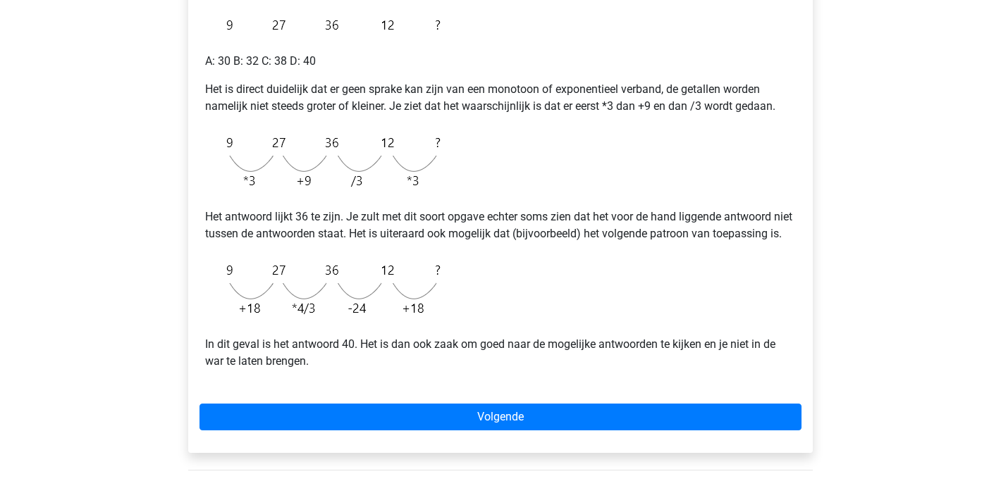
scroll to position [612, 0]
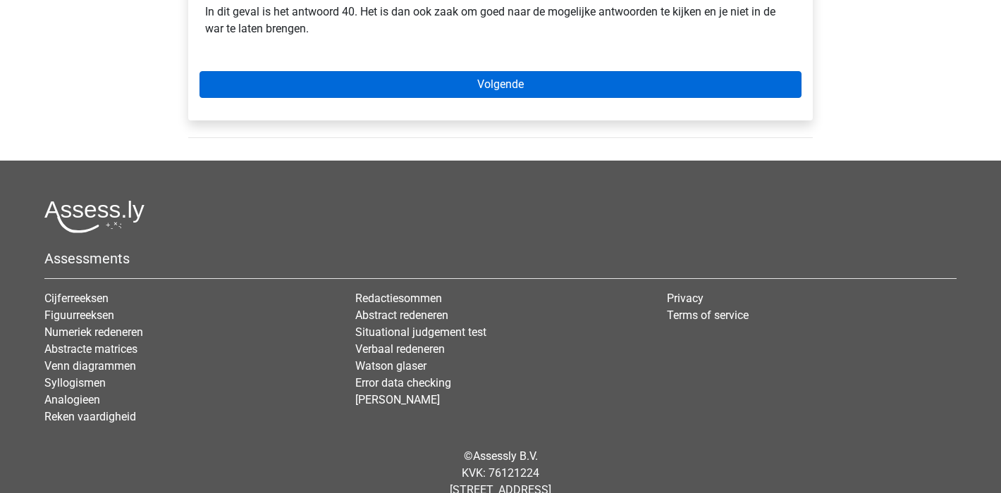
click at [656, 98] on link "Volgende" at bounding box center [500, 84] width 602 height 27
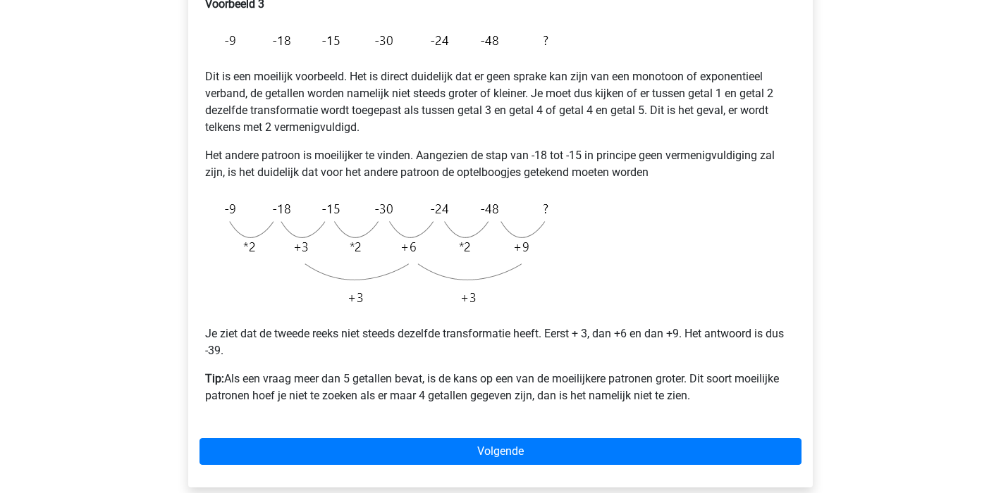
scroll to position [276, 0]
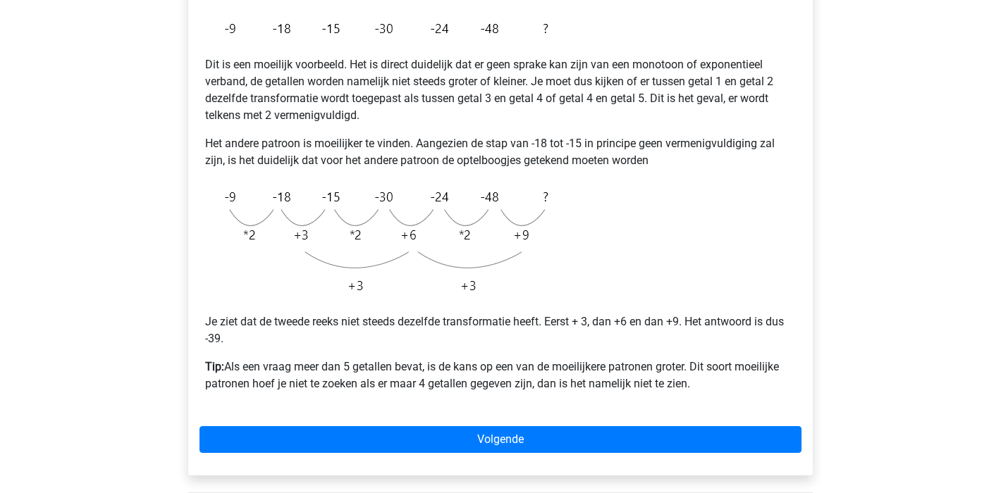
click at [554, 417] on div "Voorbeeld 3 Dit is een moeilijk voorbeeld. Het is direct duidelijk dat er geen …" at bounding box center [500, 221] width 624 height 509
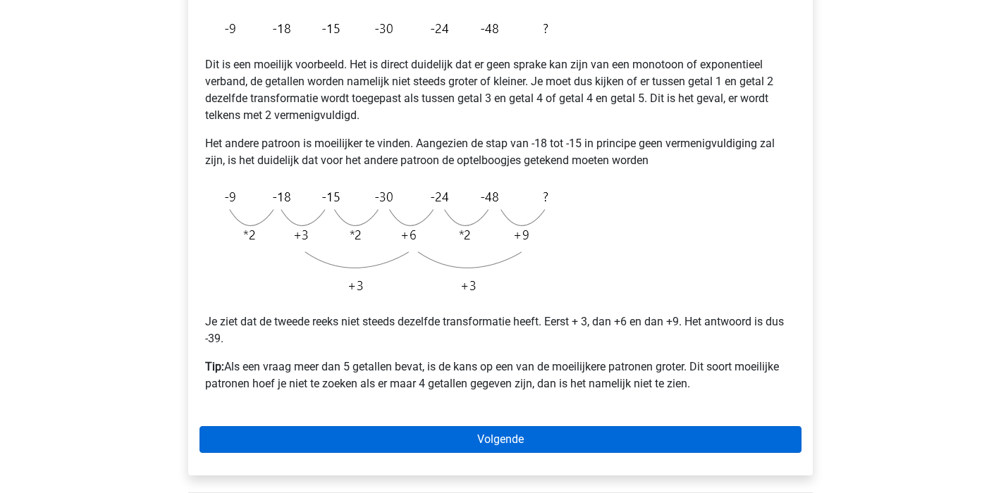
click at [540, 444] on link "Volgende" at bounding box center [500, 439] width 602 height 27
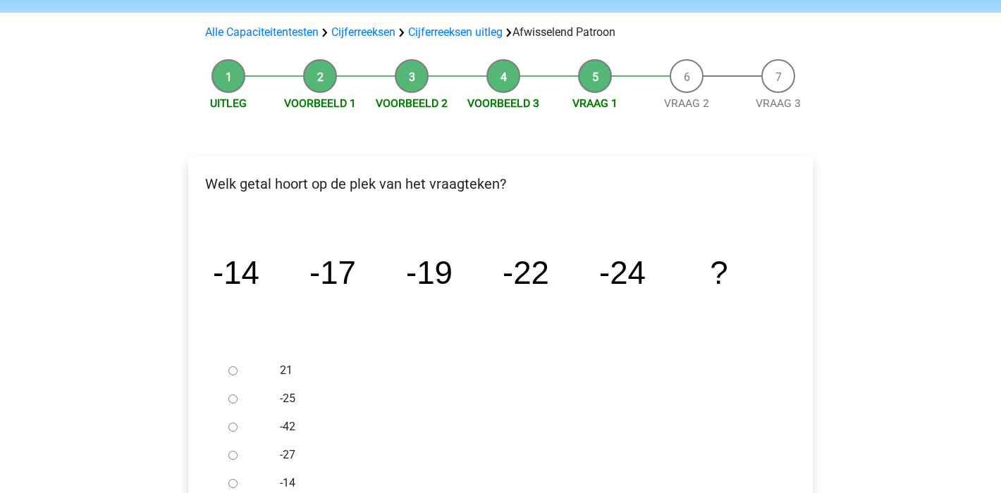
scroll to position [178, 0]
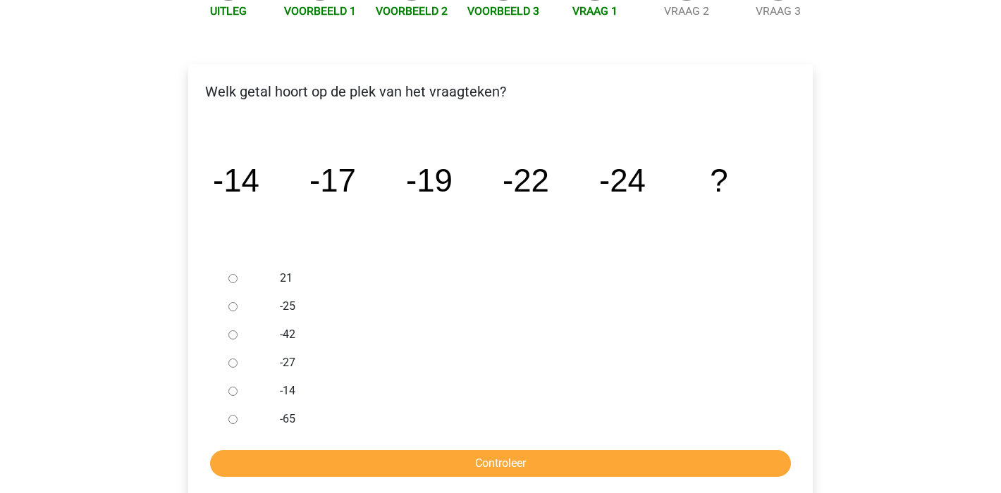
click at [232, 364] on input "-27" at bounding box center [232, 363] width 9 height 9
radio input "true"
click at [578, 466] on input "Controleer" at bounding box center [500, 463] width 581 height 27
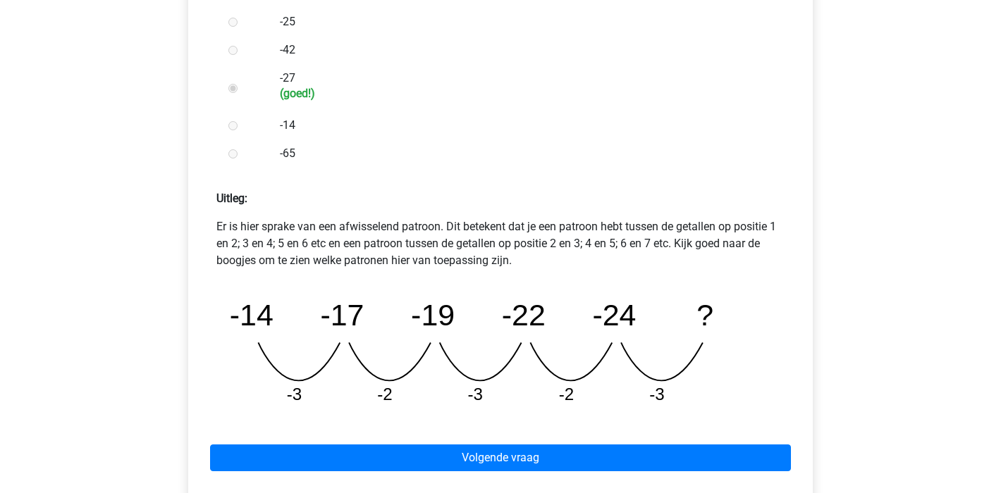
scroll to position [496, 0]
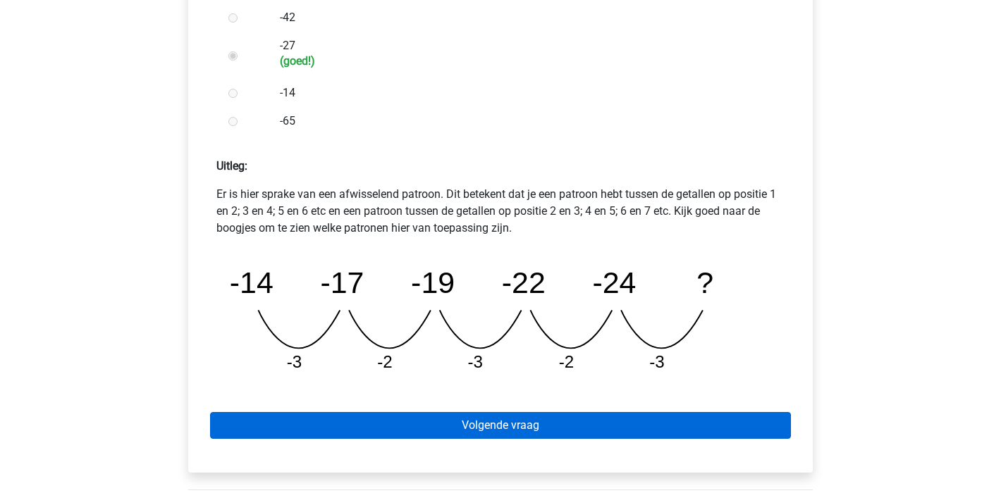
click at [502, 425] on link "Volgende vraag" at bounding box center [500, 425] width 581 height 27
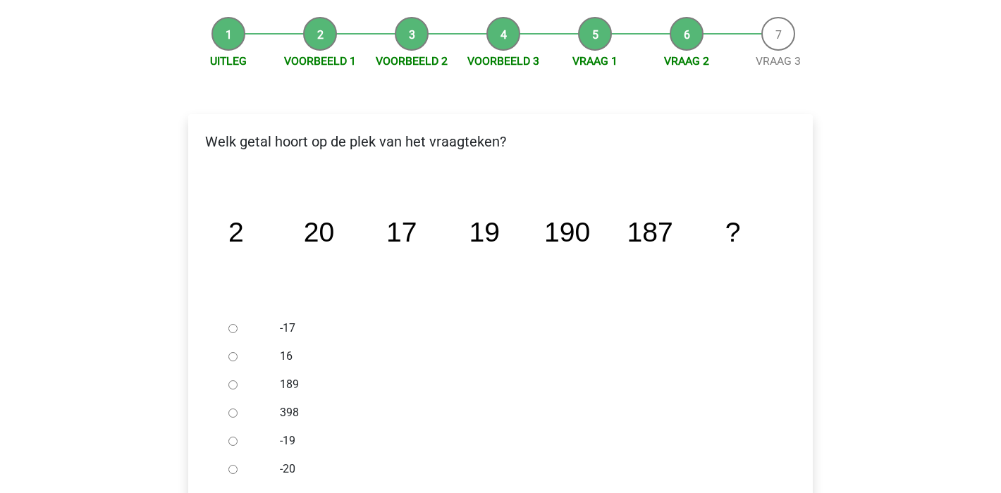
scroll to position [206, 0]
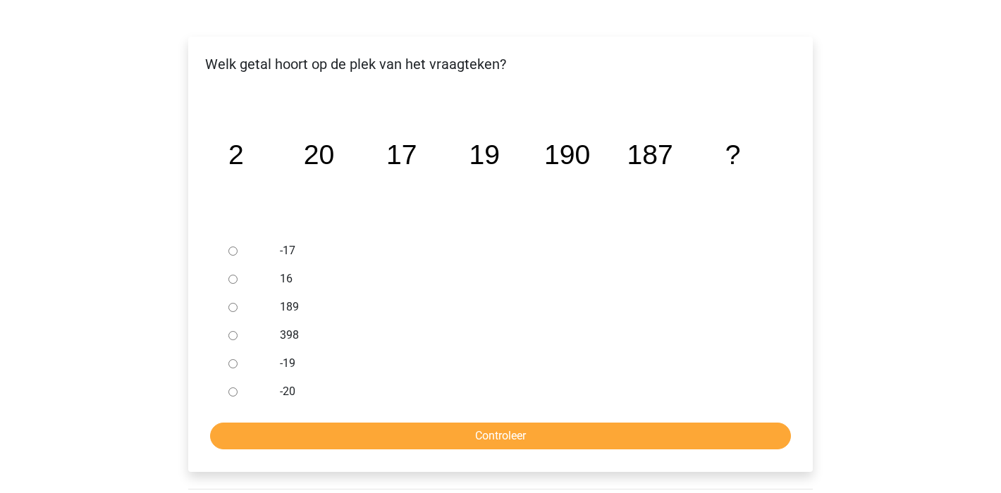
click at [235, 309] on input "189" at bounding box center [232, 307] width 9 height 9
radio input "true"
click at [545, 436] on input "Controleer" at bounding box center [500, 436] width 581 height 27
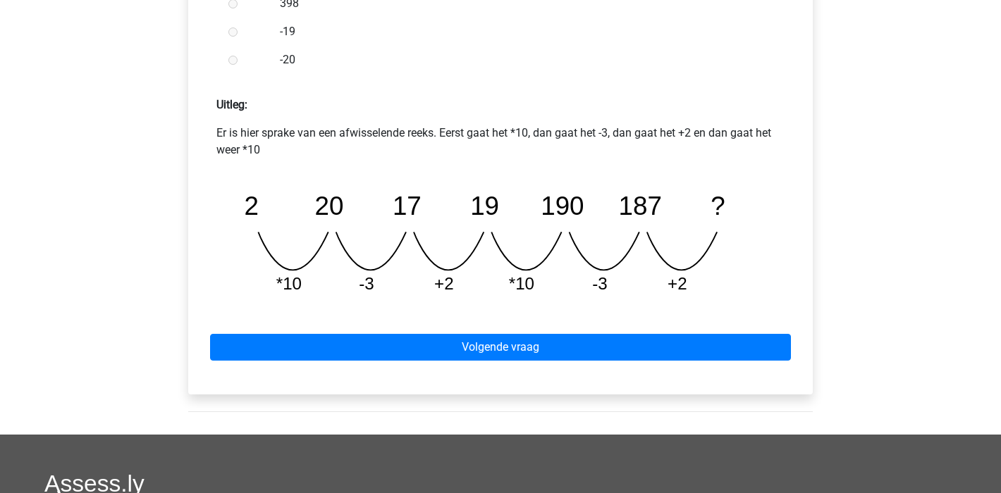
scroll to position [598, 0]
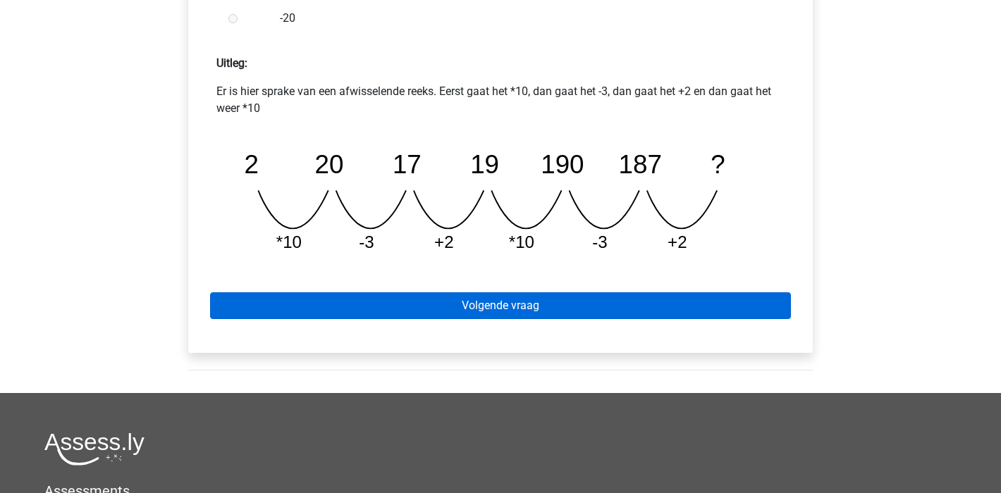
click at [546, 301] on link "Volgende vraag" at bounding box center [500, 306] width 581 height 27
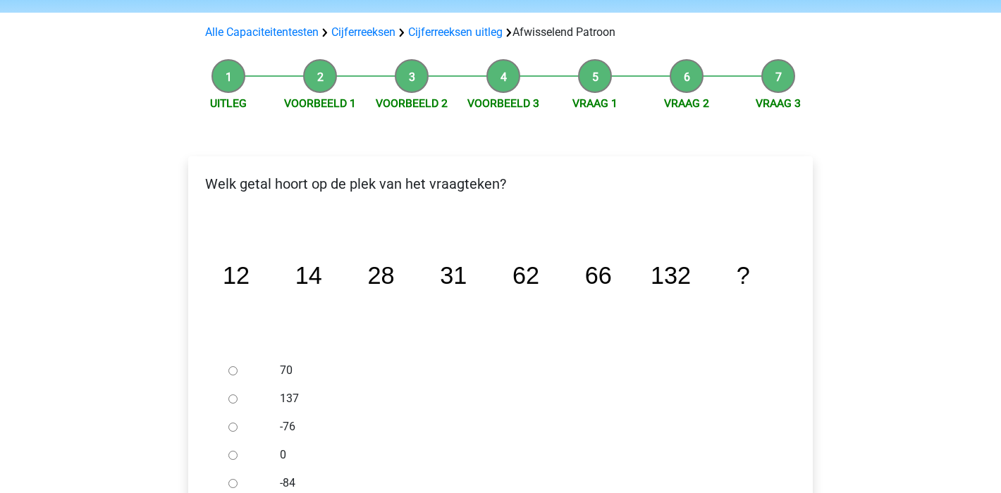
scroll to position [176, 0]
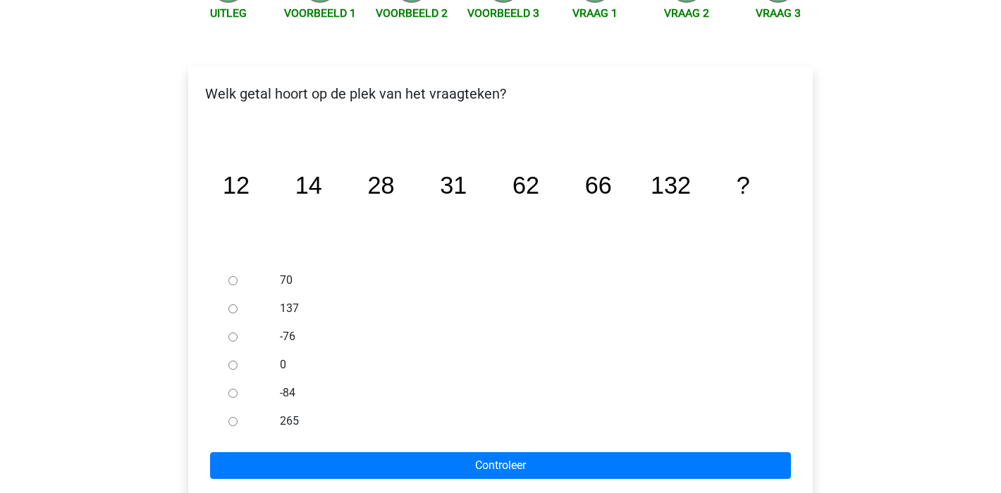
click at [231, 309] on input "137" at bounding box center [232, 308] width 9 height 9
radio input "true"
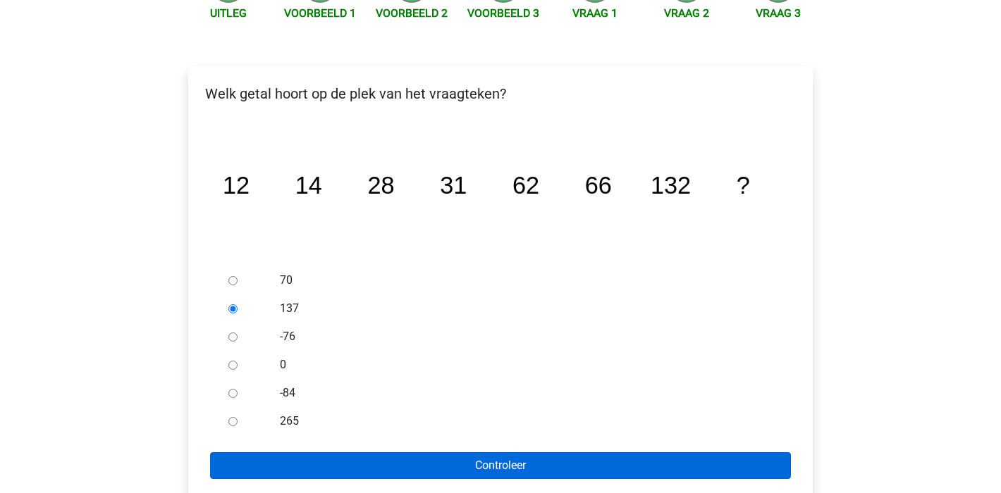
click at [519, 466] on input "Controleer" at bounding box center [500, 466] width 581 height 27
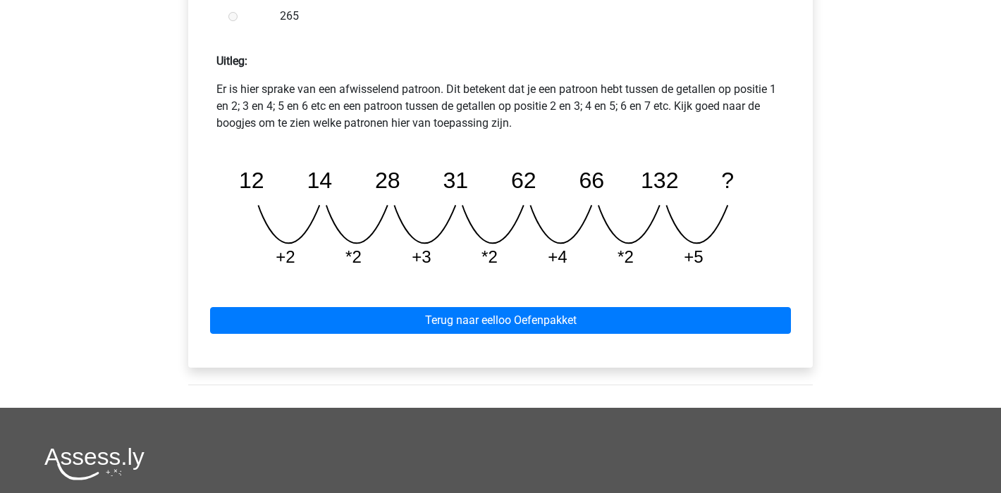
scroll to position [531, 0]
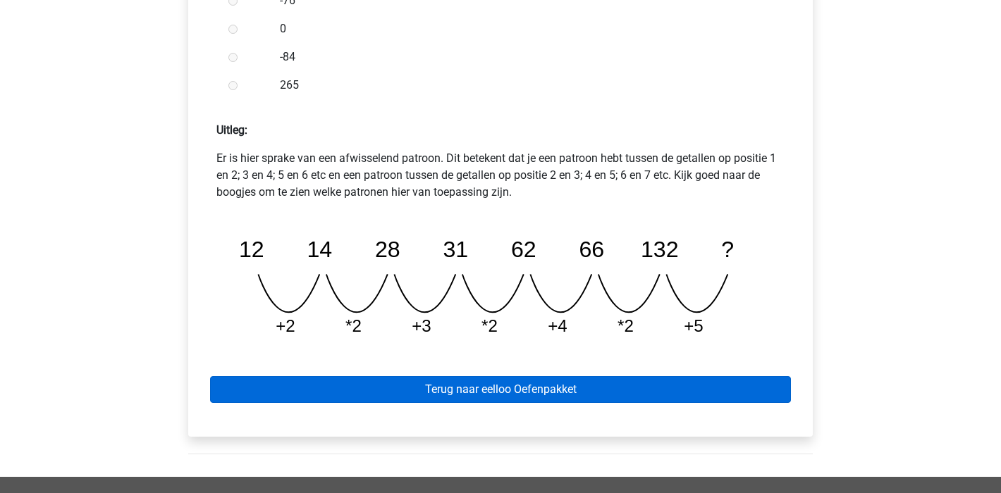
click at [510, 388] on link "Terug naar eelloo Oefenpakket" at bounding box center [500, 389] width 581 height 27
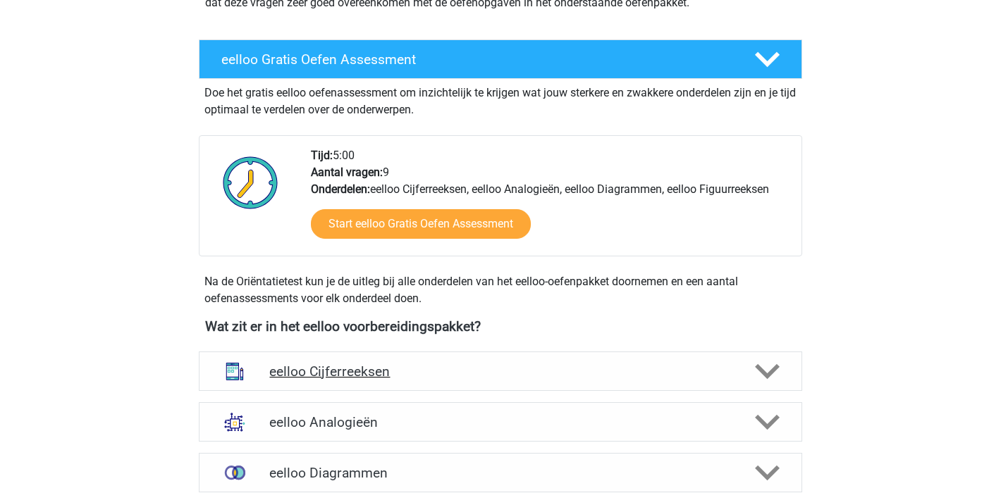
scroll to position [362, 0]
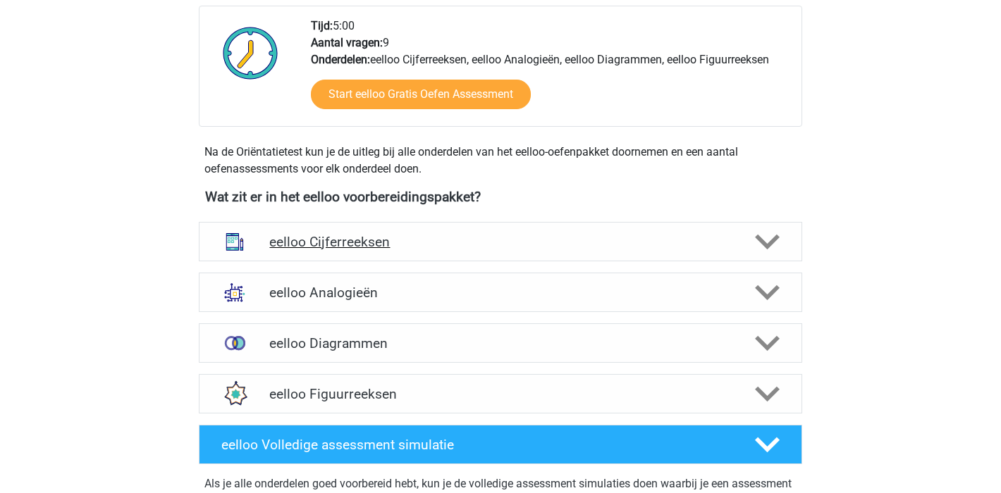
click at [776, 240] on polygon at bounding box center [767, 243] width 25 height 16
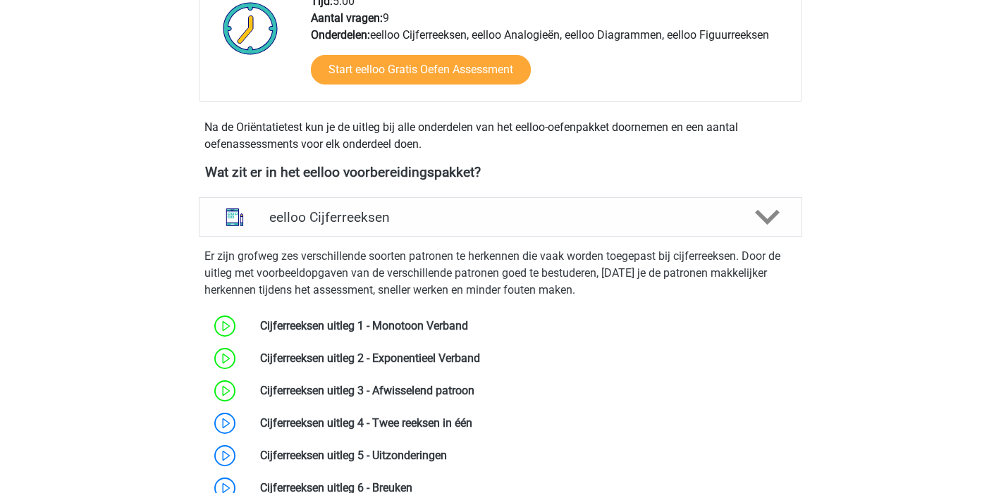
scroll to position [445, 0]
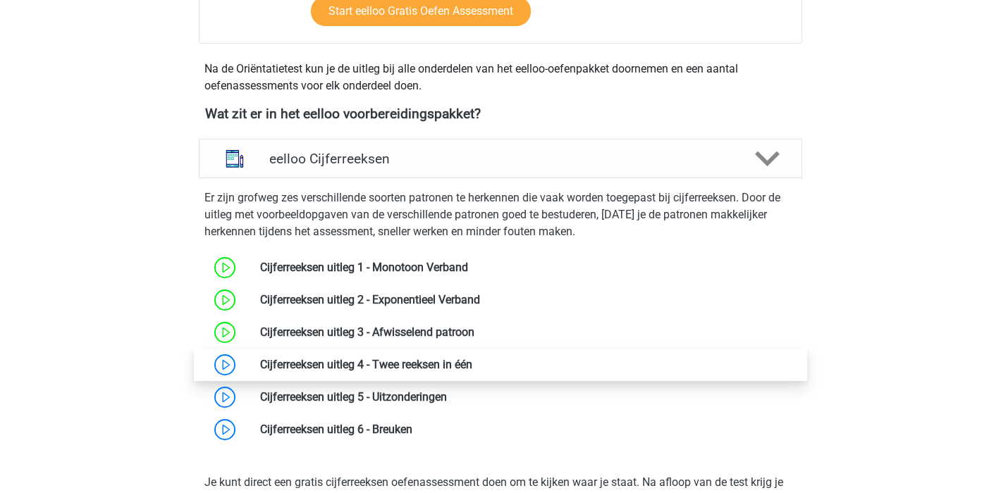
click at [472, 368] on link at bounding box center [472, 364] width 0 height 13
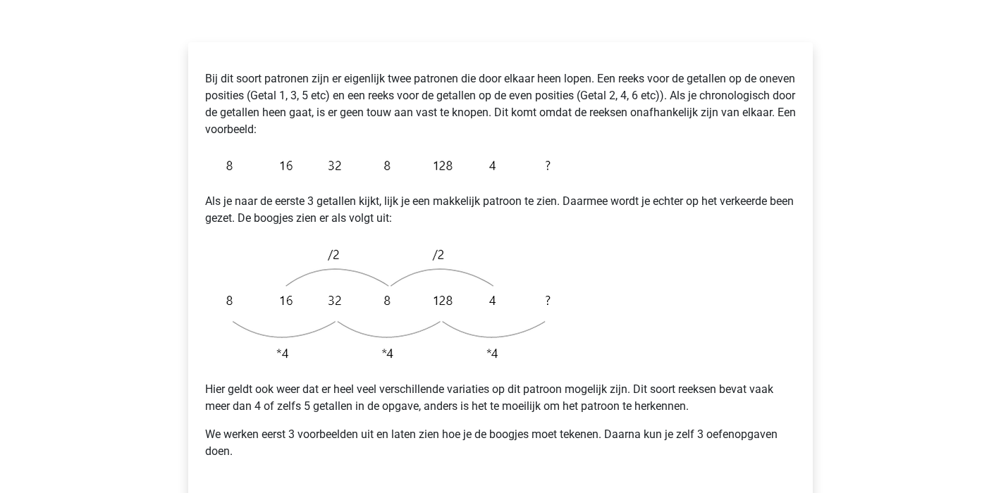
scroll to position [252, 0]
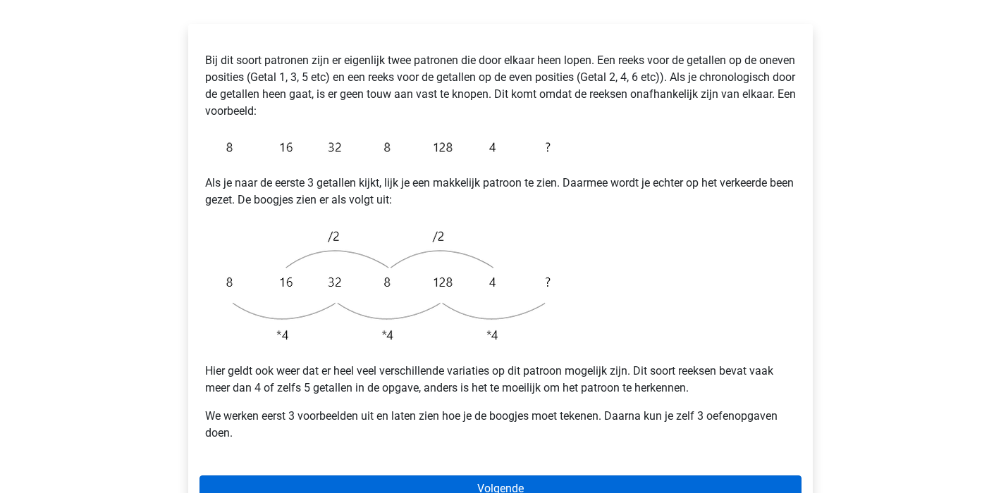
click at [455, 476] on link "Volgende" at bounding box center [500, 489] width 602 height 27
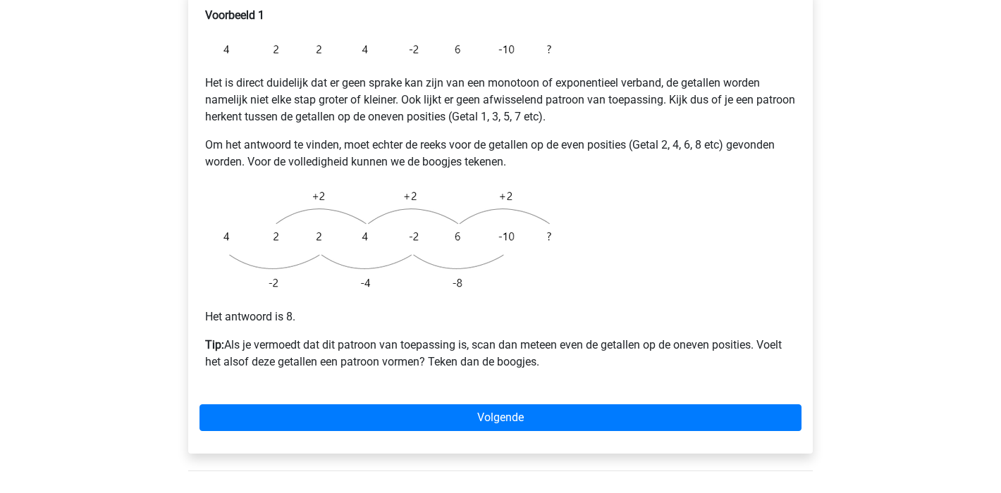
scroll to position [388, 0]
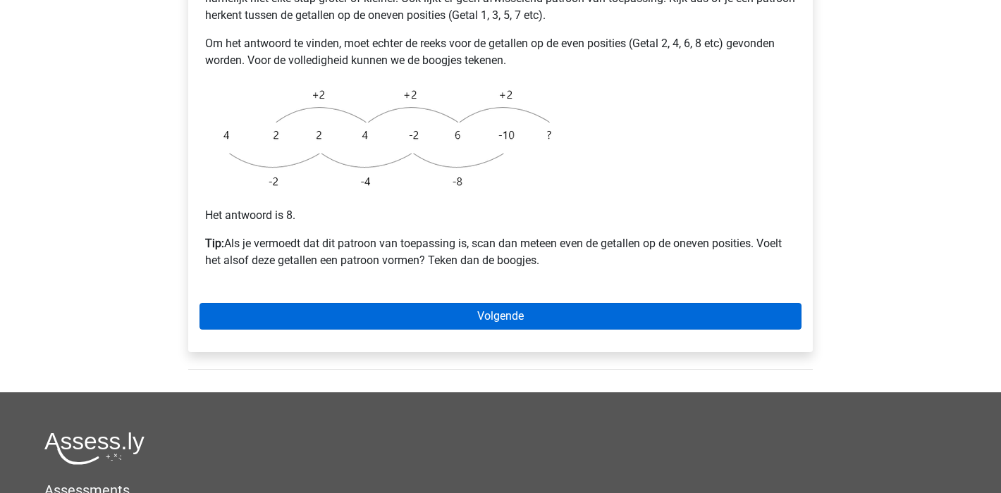
click at [587, 303] on link "Volgende" at bounding box center [500, 316] width 602 height 27
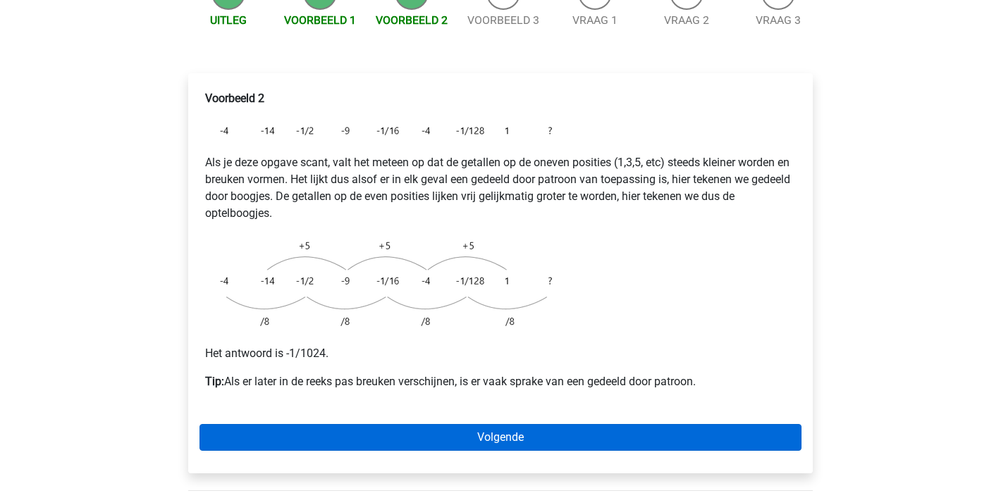
scroll to position [218, 0]
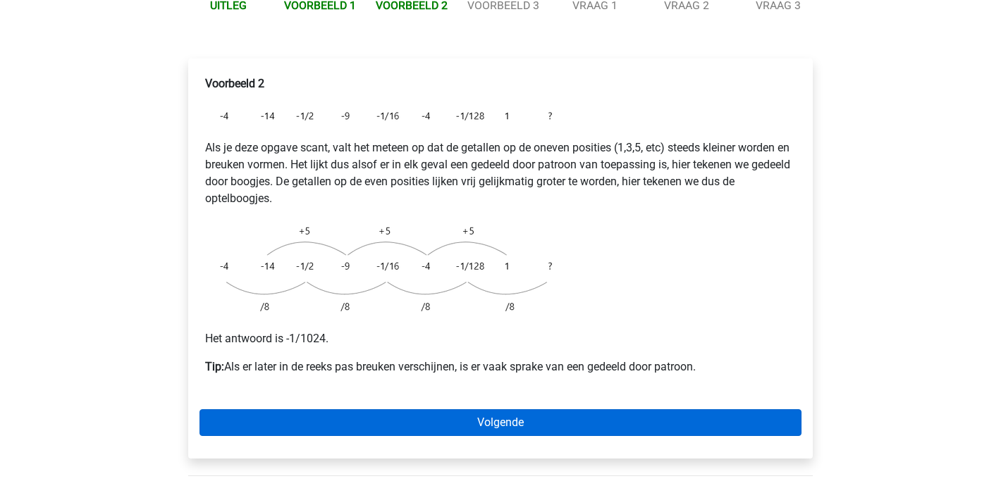
click at [499, 410] on link "Volgende" at bounding box center [500, 423] width 602 height 27
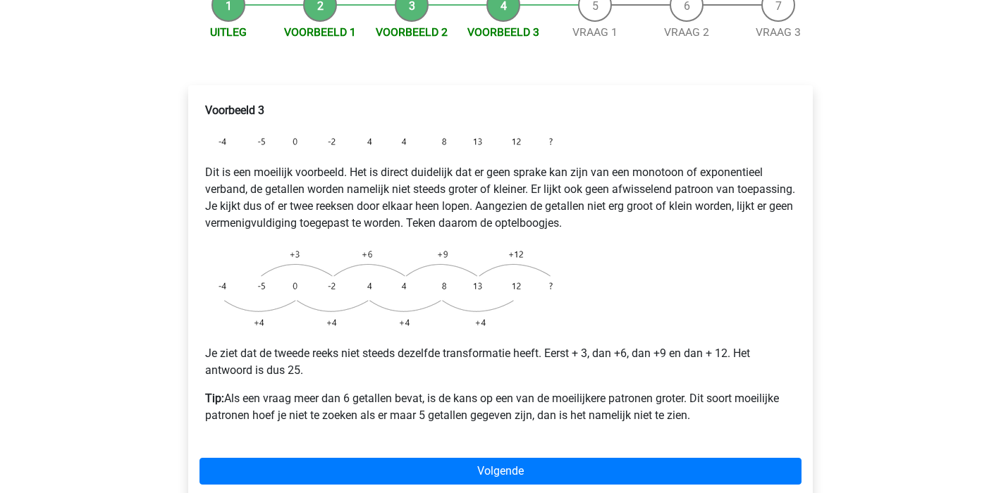
scroll to position [285, 0]
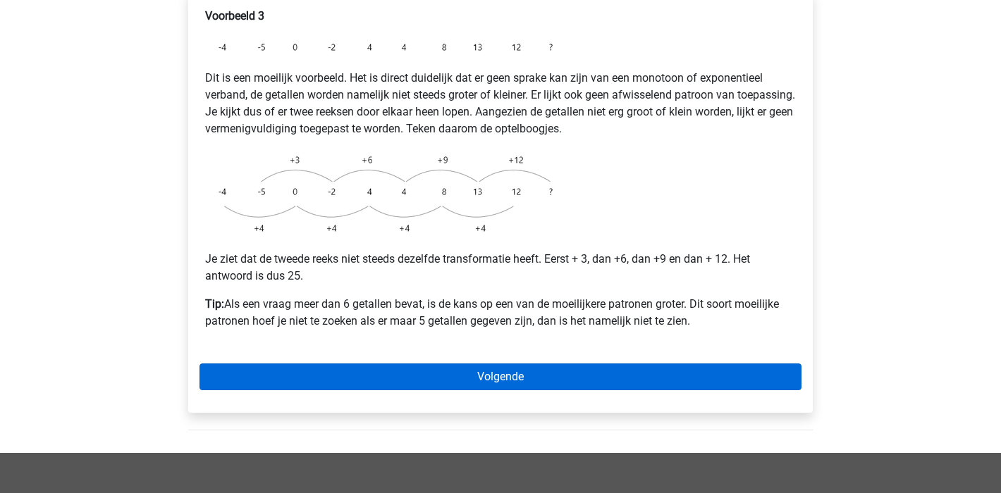
click at [536, 364] on link "Volgende" at bounding box center [500, 377] width 602 height 27
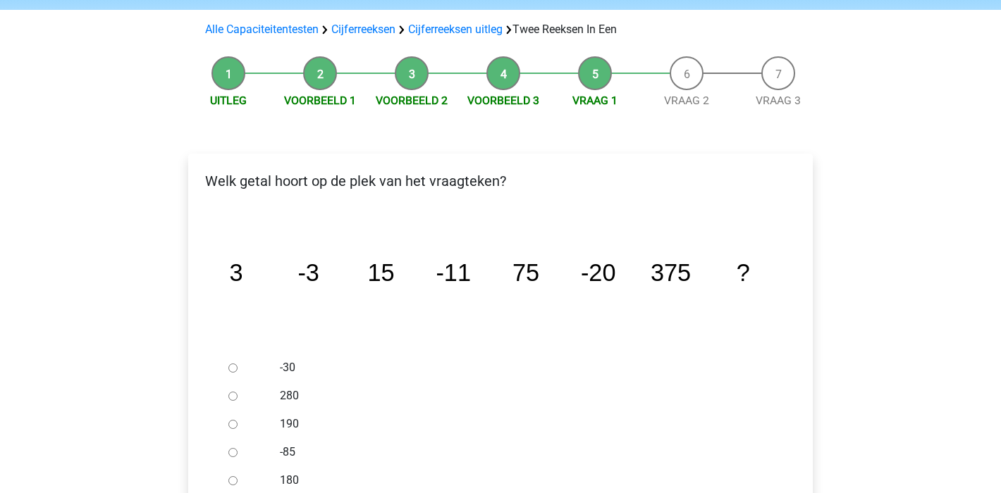
scroll to position [189, 0]
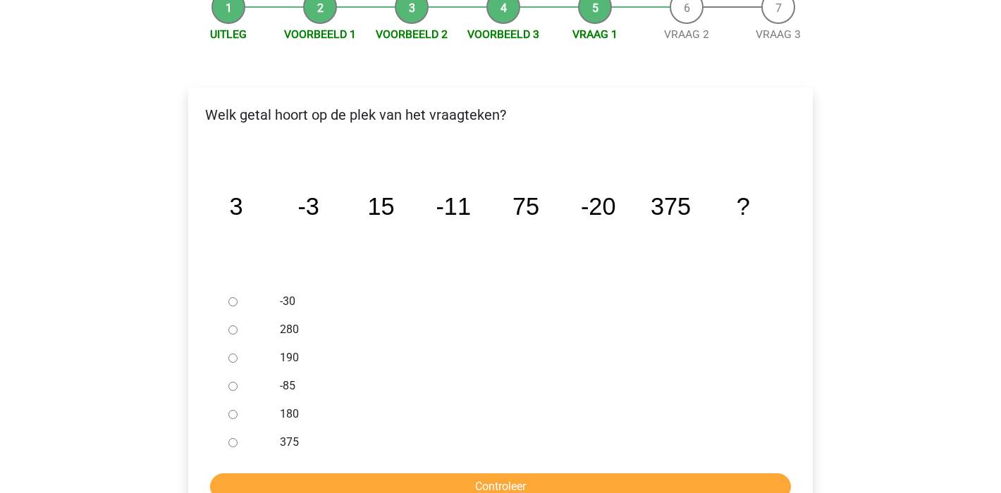
click at [233, 297] on input "-30" at bounding box center [232, 301] width 9 height 9
radio input "true"
click at [570, 474] on input "Controleer" at bounding box center [500, 487] width 581 height 27
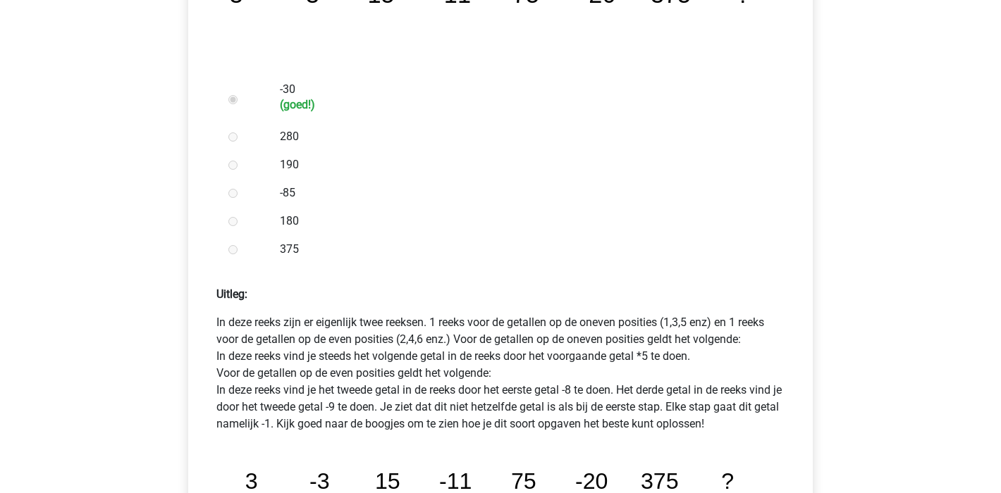
scroll to position [617, 0]
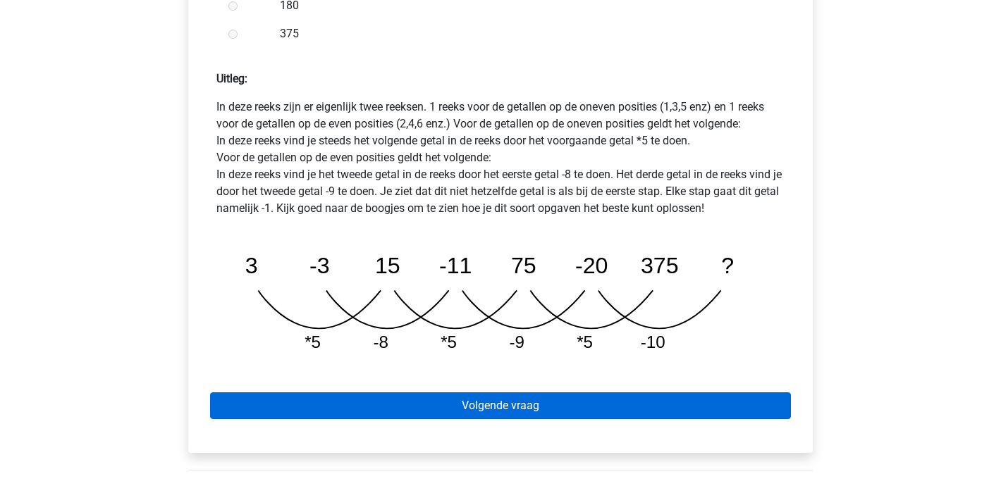
click at [453, 393] on link "Volgende vraag" at bounding box center [500, 406] width 581 height 27
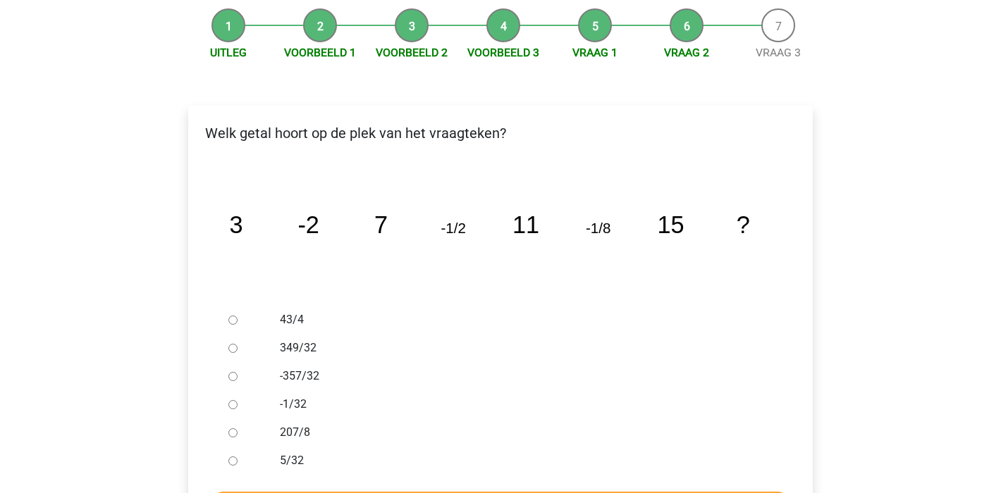
scroll to position [210, 0]
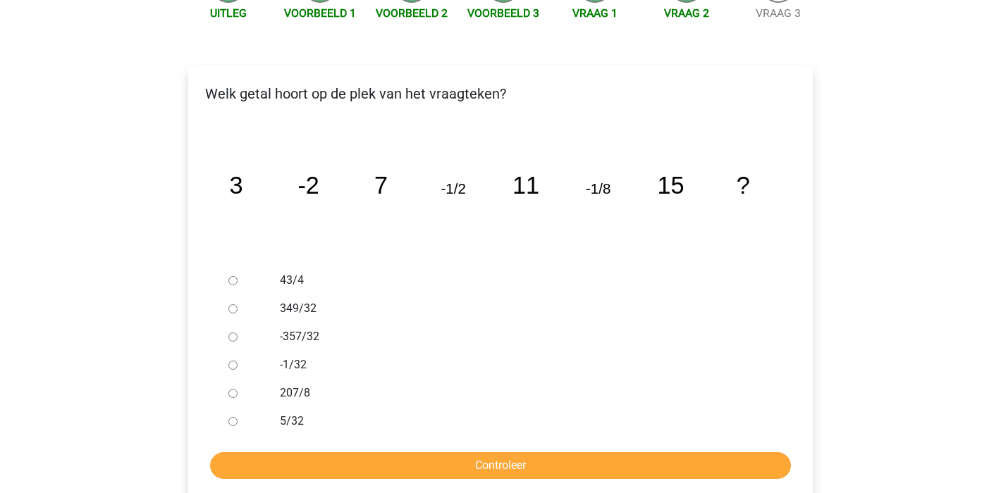
click at [231, 361] on input "-1/32" at bounding box center [232, 365] width 9 height 9
radio input "true"
click at [467, 453] on input "Controleer" at bounding box center [500, 466] width 581 height 27
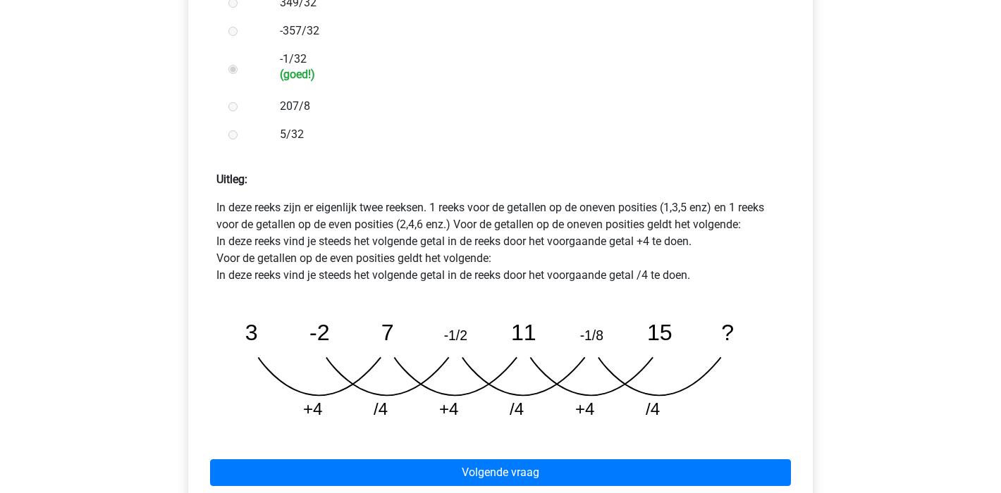
scroll to position [786, 0]
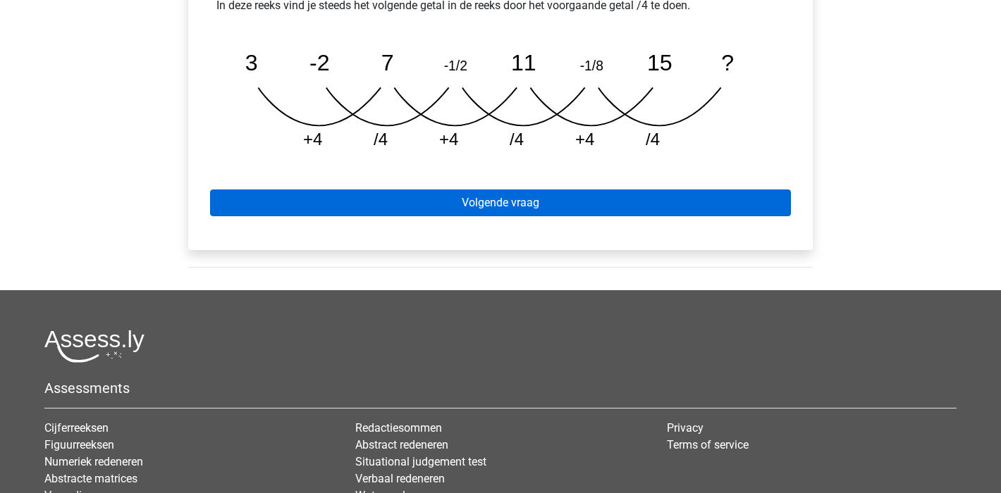
click at [590, 190] on link "Volgende vraag" at bounding box center [500, 203] width 581 height 27
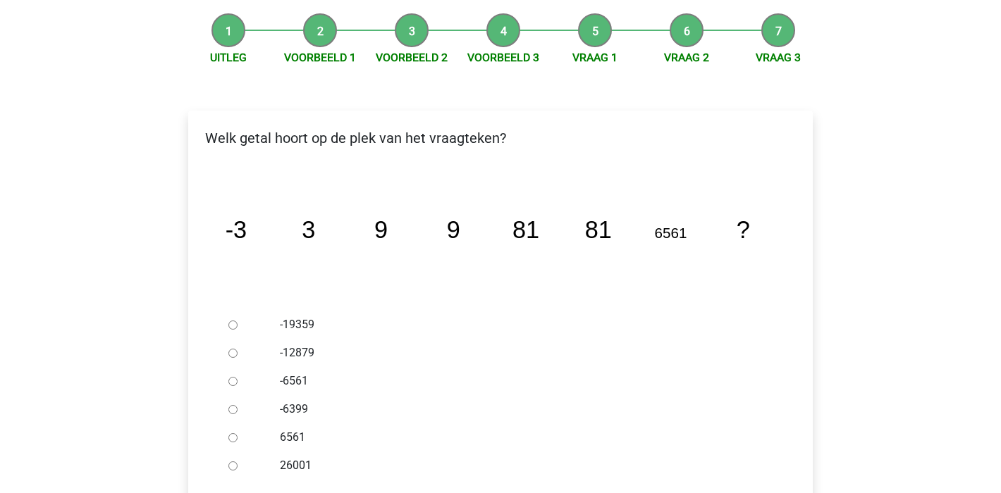
scroll to position [188, 0]
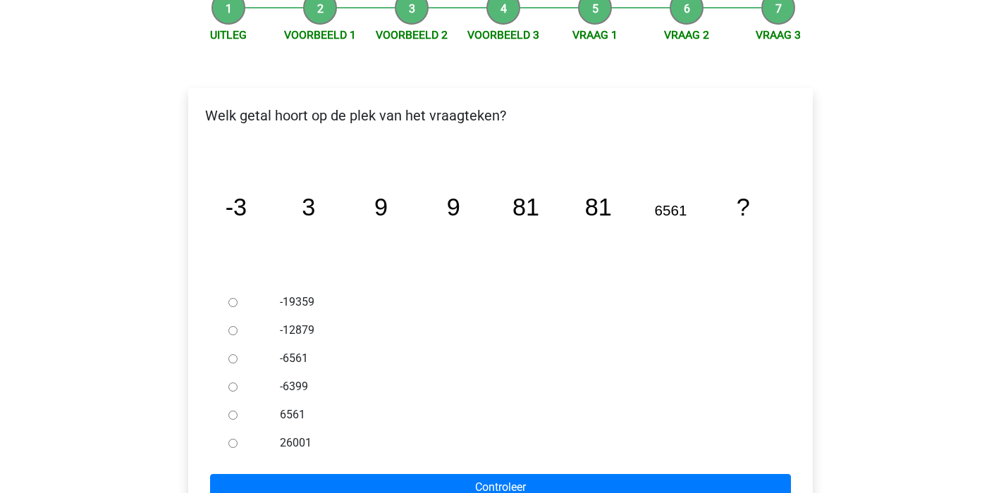
click at [233, 411] on input "6561" at bounding box center [232, 415] width 9 height 9
radio input "true"
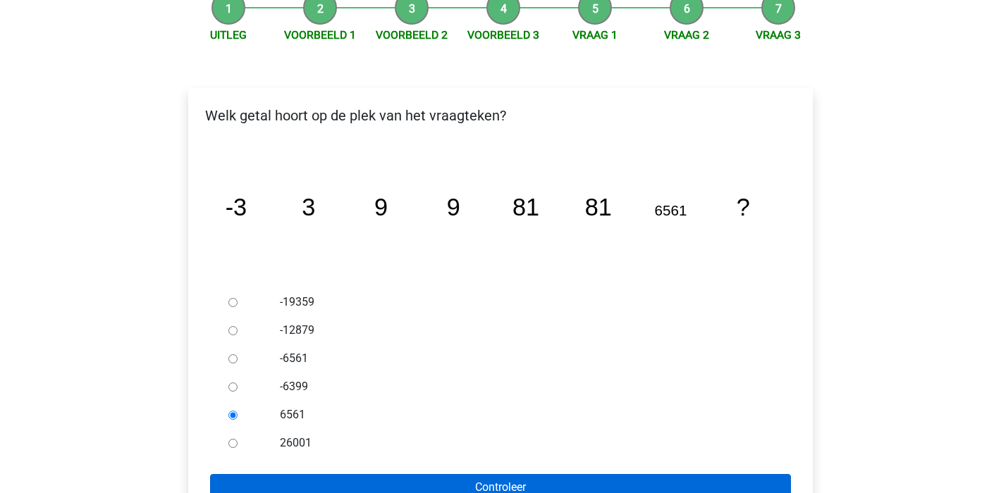
click at [524, 474] on input "Controleer" at bounding box center [500, 487] width 581 height 27
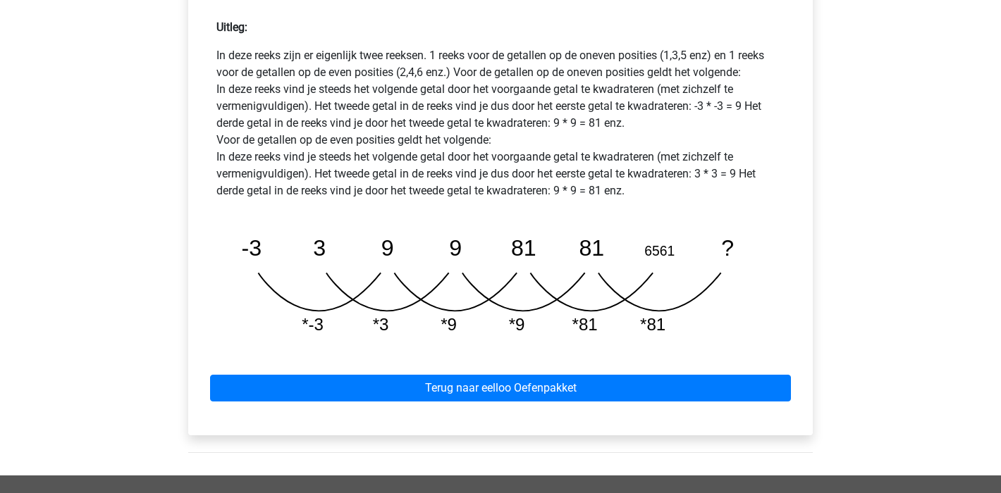
scroll to position [808, 0]
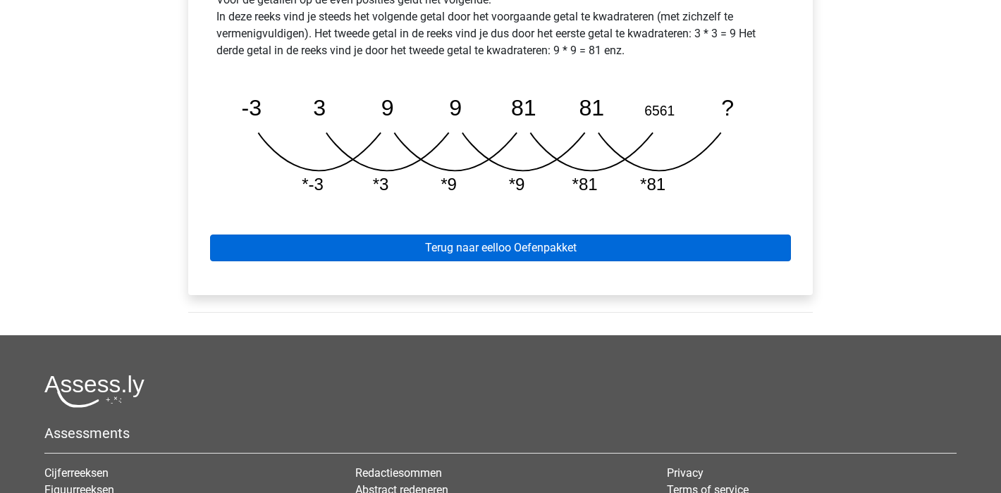
click at [494, 235] on link "Terug naar eelloo Oefenpakket" at bounding box center [500, 248] width 581 height 27
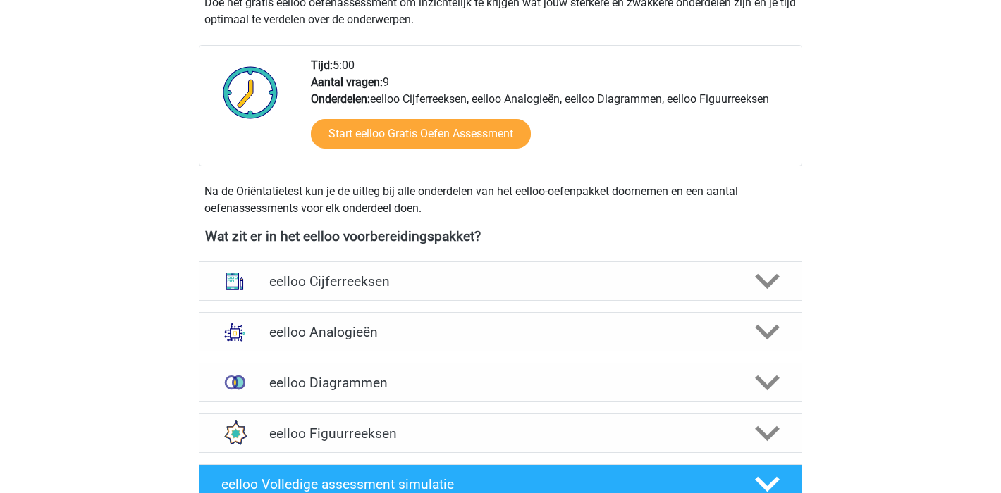
scroll to position [440, 0]
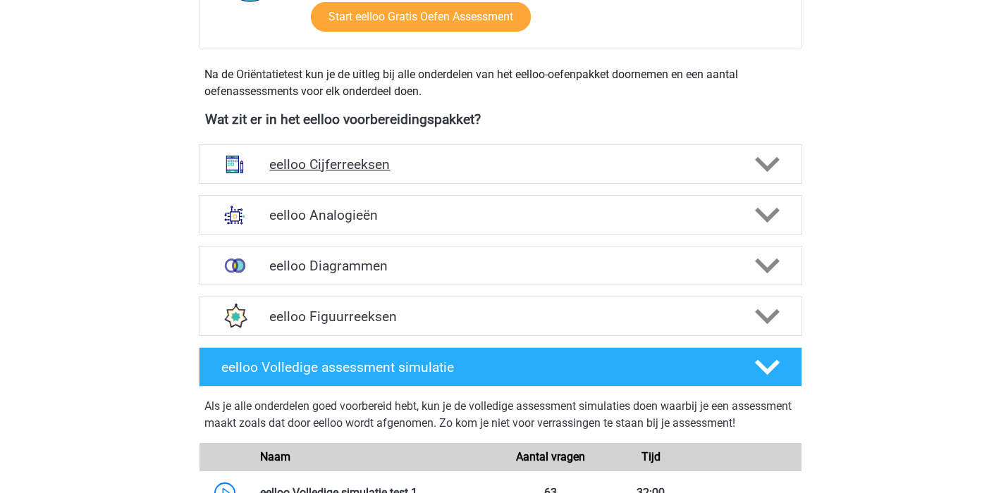
click at [579, 153] on div "eelloo Cijferreeksen" at bounding box center [500, 163] width 603 height 39
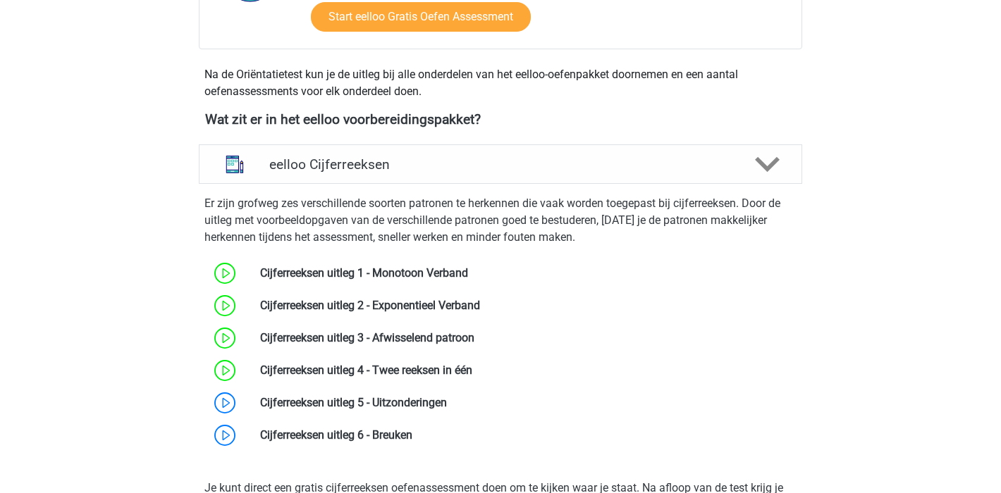
scroll to position [467, 0]
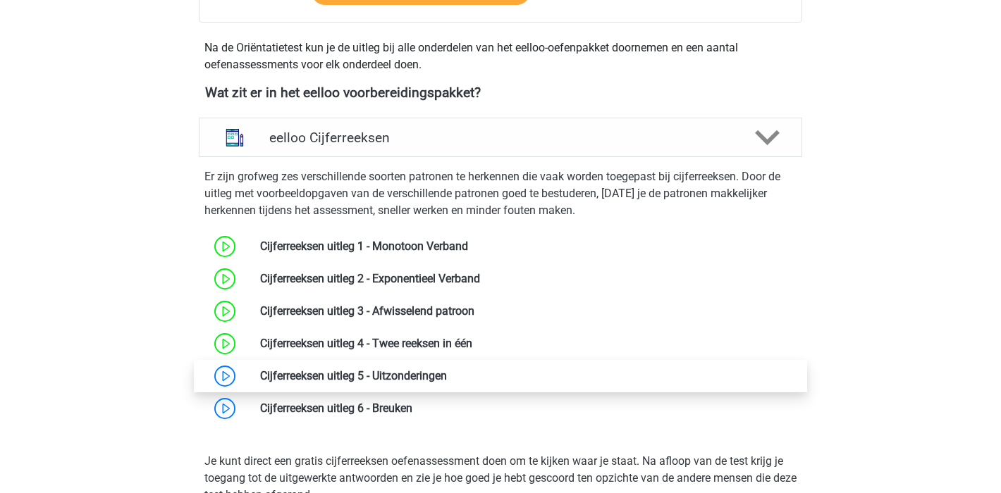
click at [447, 376] on link at bounding box center [447, 375] width 0 height 13
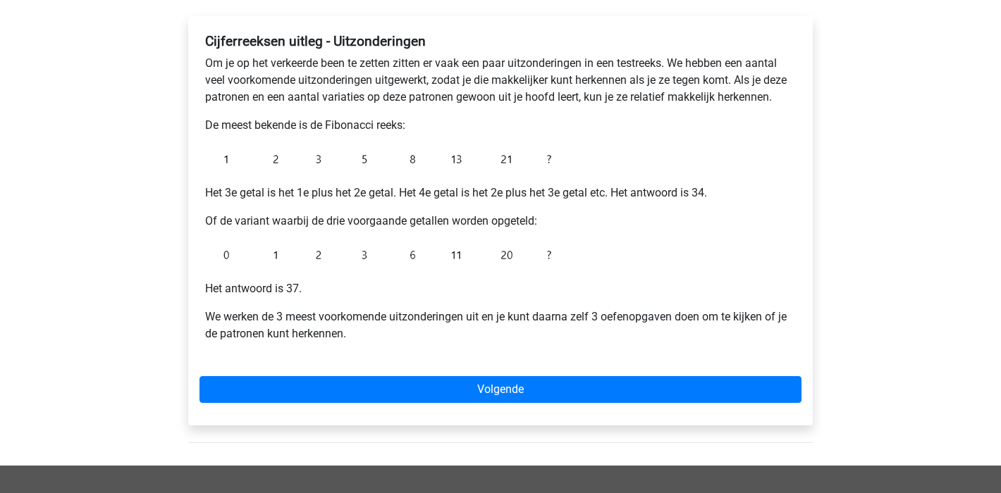
scroll to position [254, 0]
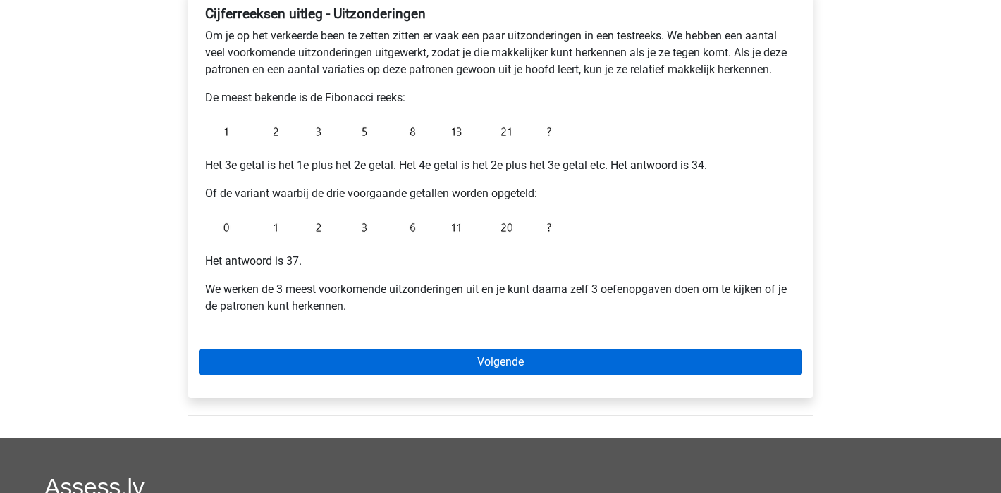
click at [471, 369] on link "Volgende" at bounding box center [500, 362] width 602 height 27
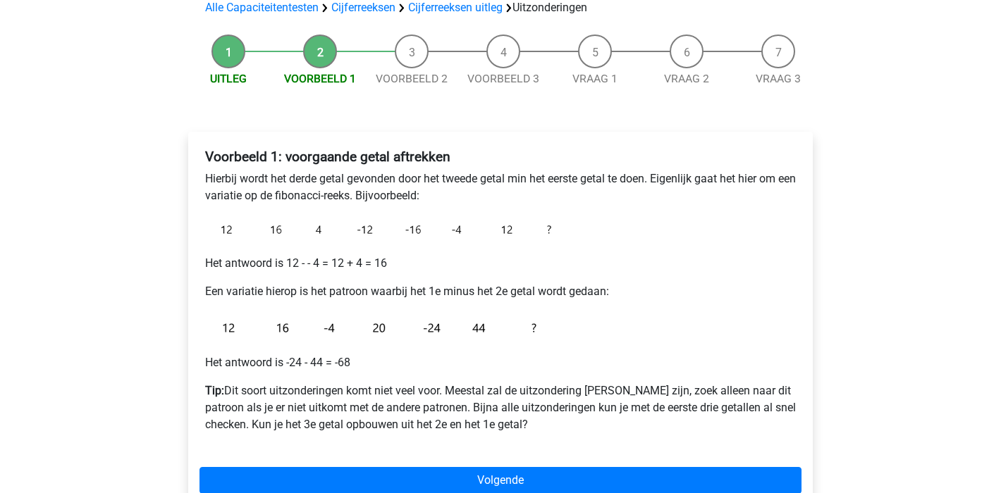
scroll to position [151, 0]
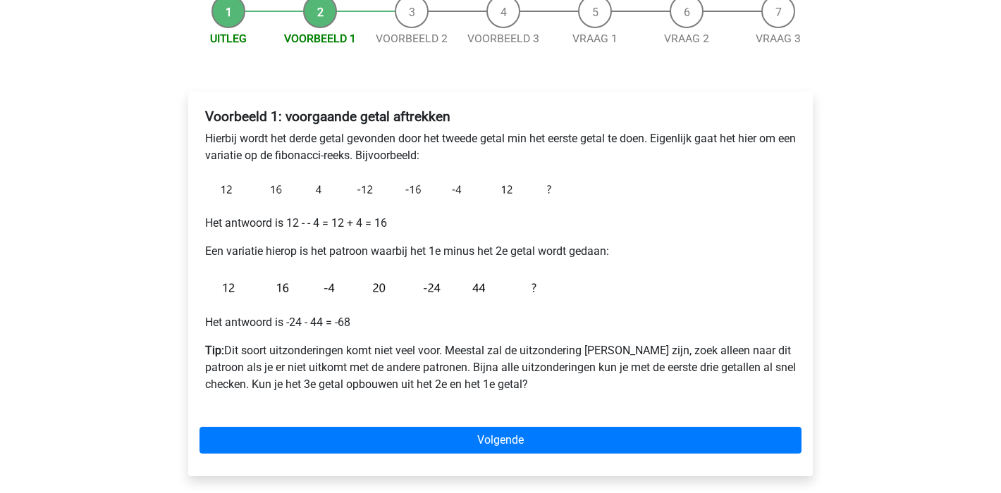
click at [565, 426] on div "Voorbeeld 1: voorgaande getal aftrekken Hierbij wordt het derde getal gevonden …" at bounding box center [500, 284] width 624 height 385
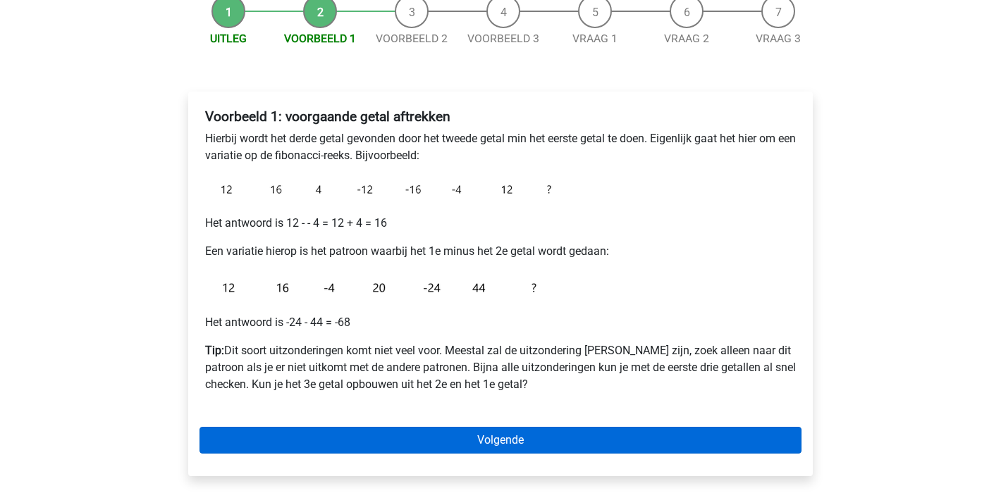
click at [539, 438] on link "Volgende" at bounding box center [500, 440] width 602 height 27
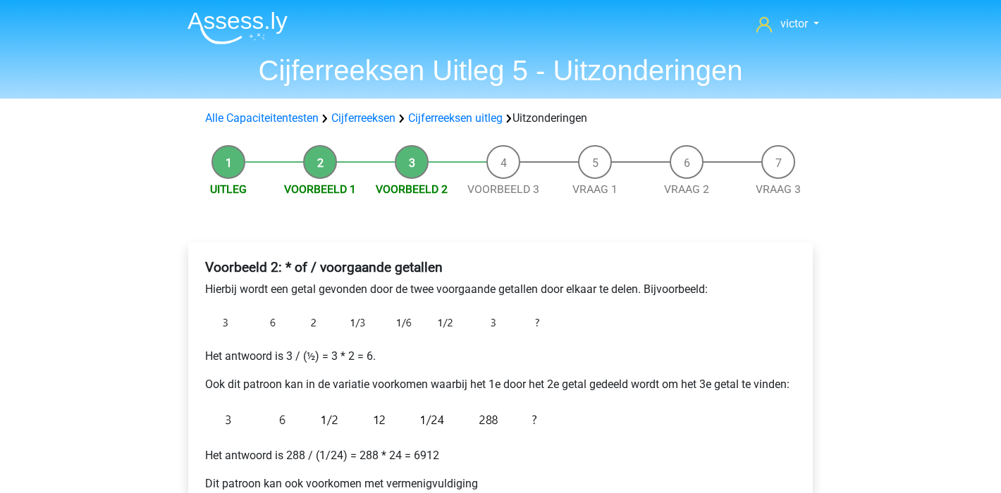
scroll to position [479, 0]
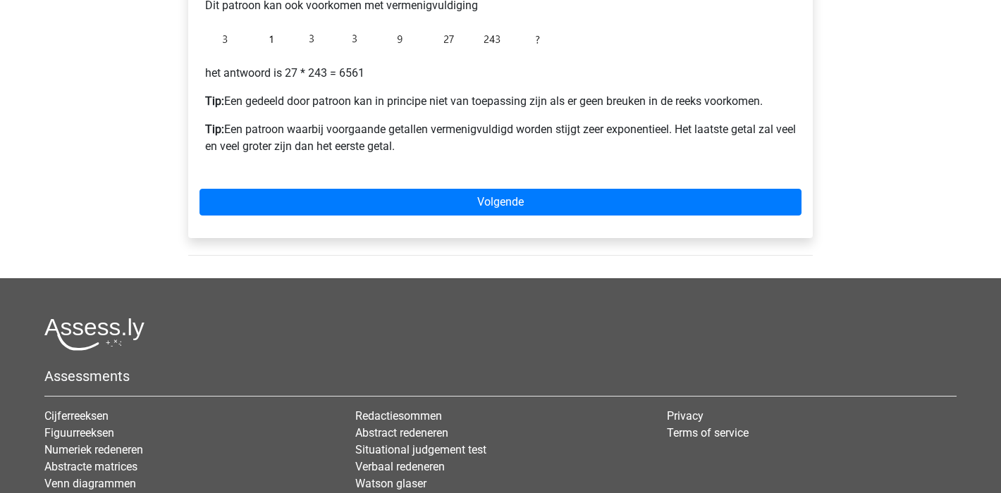
click at [579, 188] on div "Voorbeeld 2: * of / voorgaande getallen Hierbij wordt een getal gevonden door d…" at bounding box center [500, 1] width 624 height 474
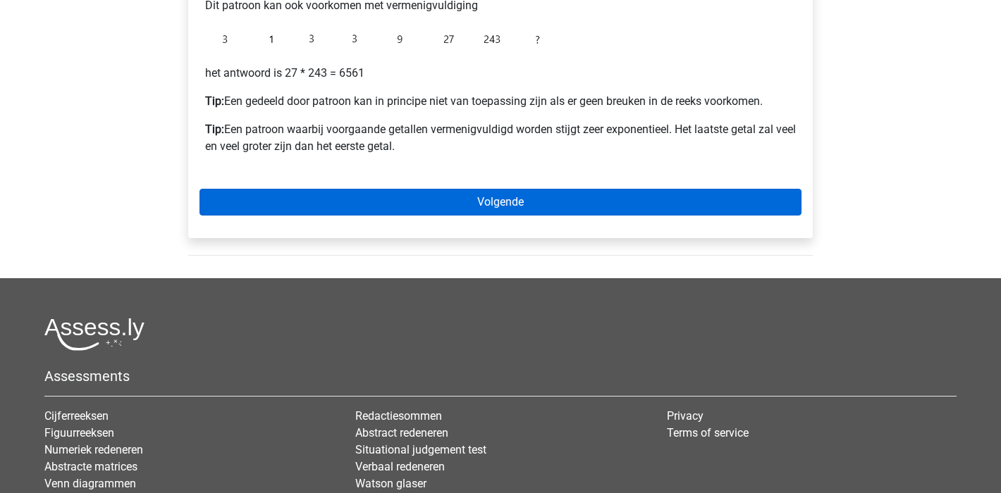
click at [565, 201] on link "Volgende" at bounding box center [500, 202] width 602 height 27
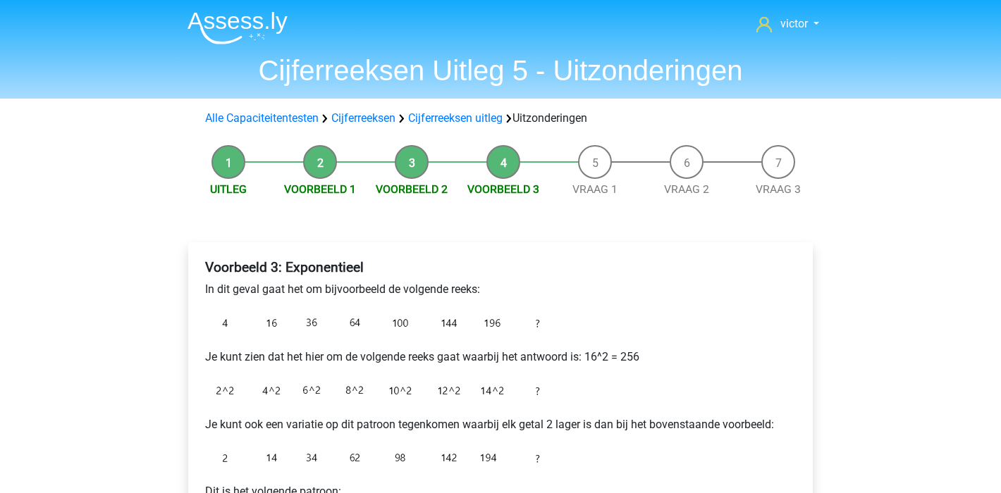
scroll to position [358, 0]
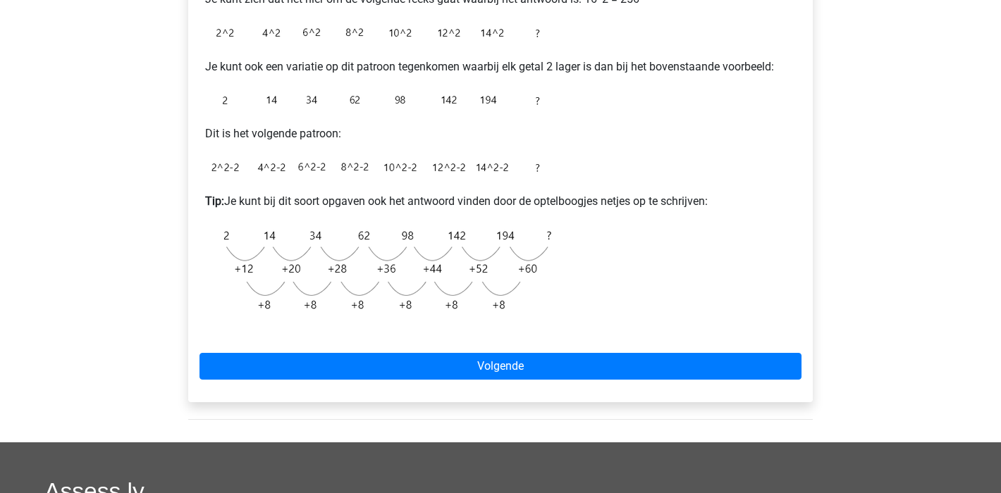
click at [510, 346] on div "Voorbeeld 3: Exponentieel In dit geval gaat het om bijvoorbeeld de volgende ree…" at bounding box center [500, 143] width 624 height 518
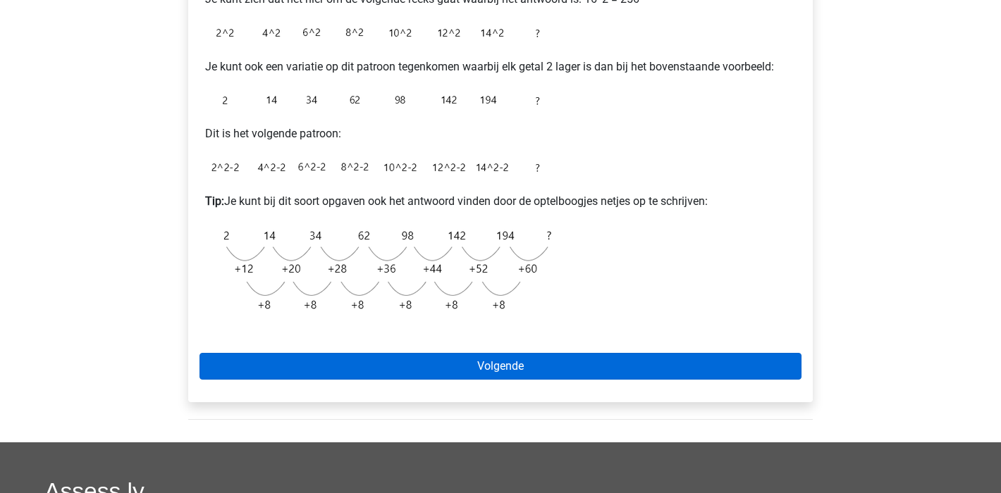
click at [504, 355] on link "Volgende" at bounding box center [500, 366] width 602 height 27
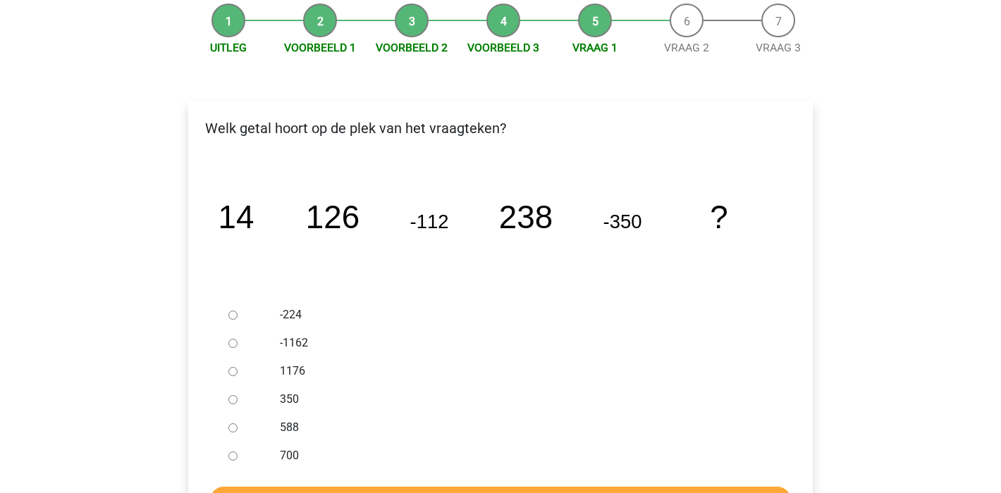
scroll to position [164, 0]
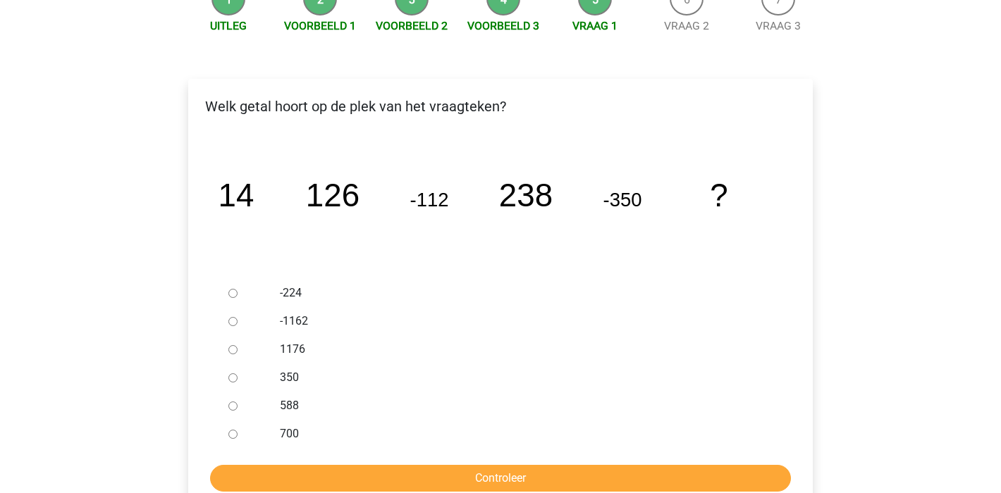
click at [233, 325] on input "-1162" at bounding box center [232, 321] width 9 height 9
radio input "true"
click at [484, 475] on input "Controleer" at bounding box center [500, 478] width 581 height 27
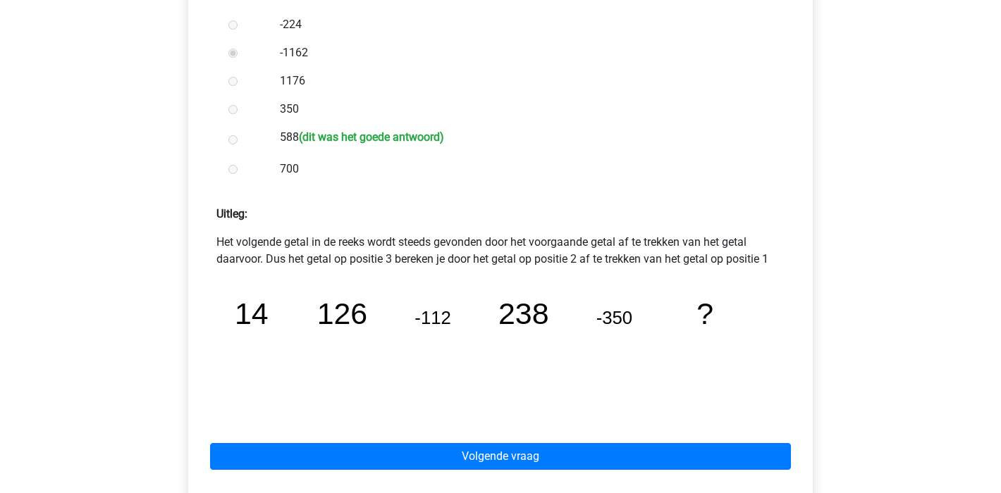
scroll to position [474, 0]
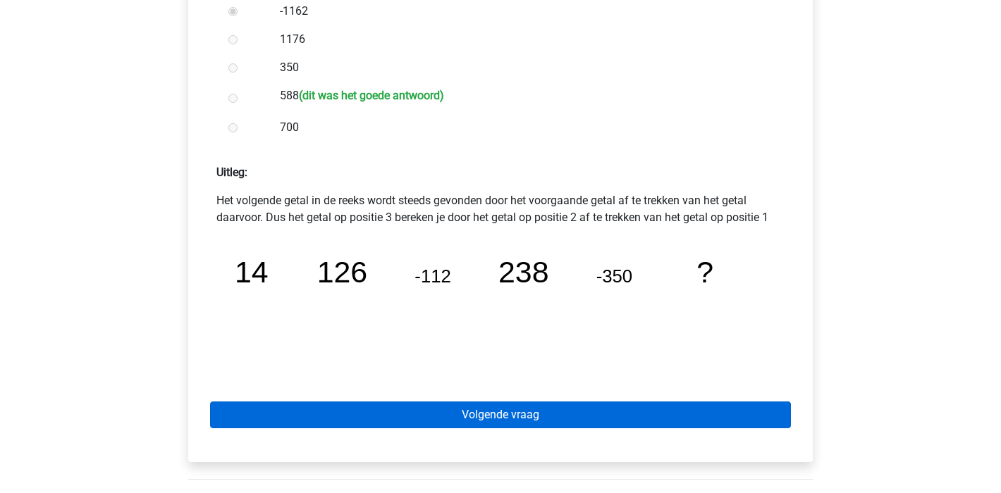
click at [543, 418] on link "Volgende vraag" at bounding box center [500, 415] width 581 height 27
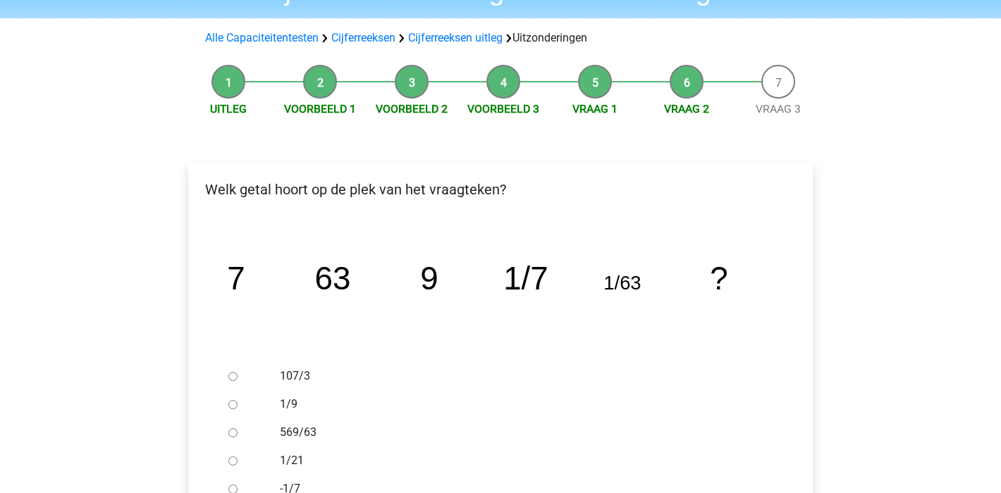
scroll to position [175, 0]
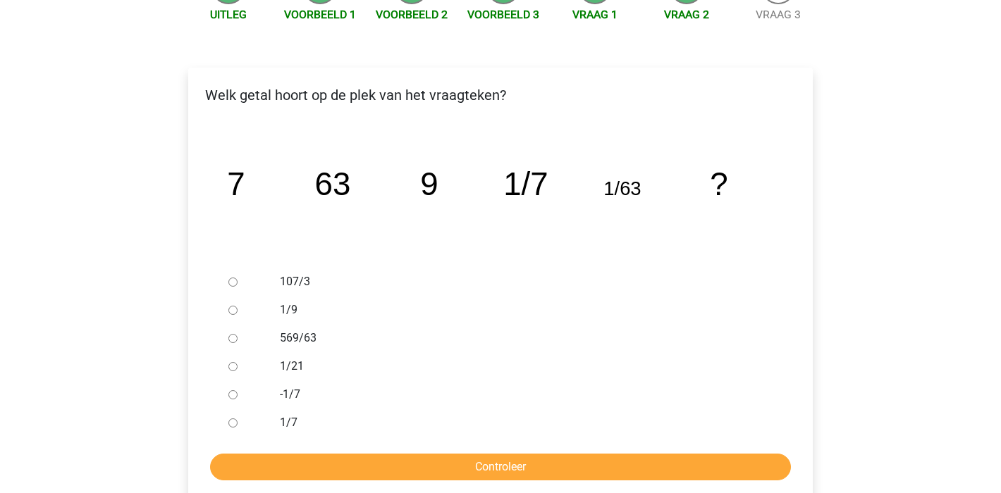
click at [232, 309] on input "1/9" at bounding box center [232, 310] width 9 height 9
radio input "true"
click at [556, 467] on input "Controleer" at bounding box center [500, 467] width 581 height 27
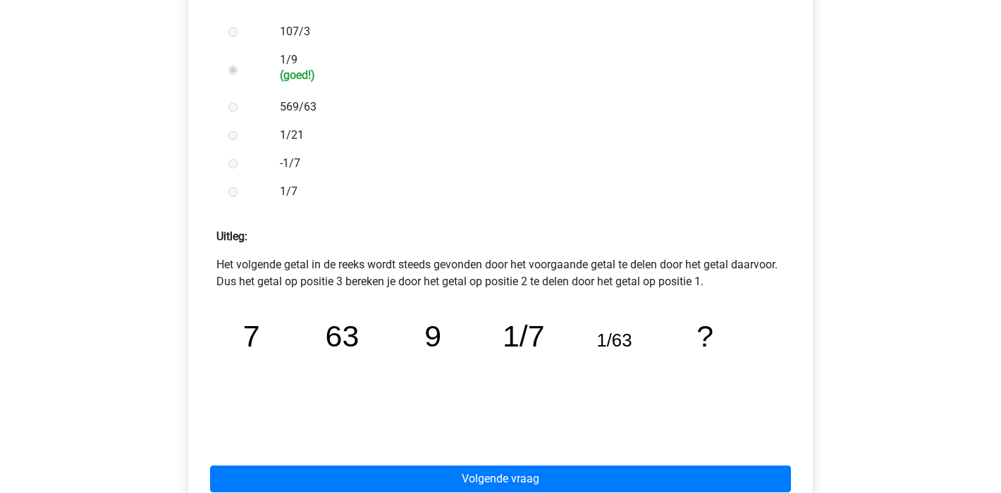
scroll to position [517, 0]
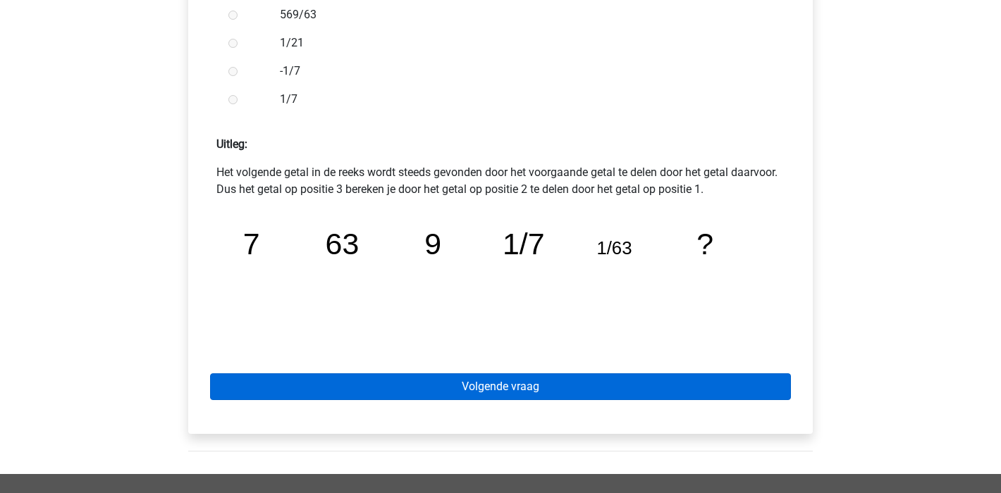
click at [546, 393] on link "Volgende vraag" at bounding box center [500, 387] width 581 height 27
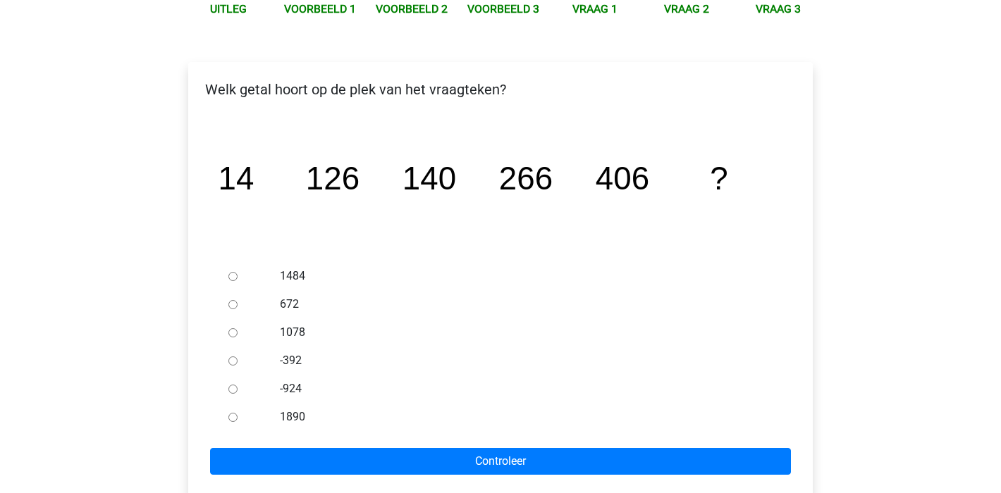
scroll to position [278, 0]
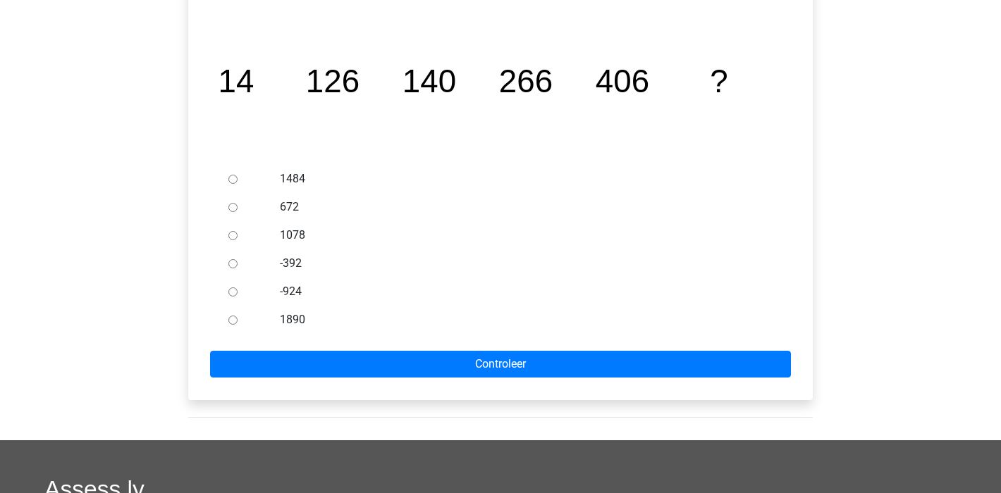
click at [229, 205] on input "672" at bounding box center [232, 207] width 9 height 9
radio input "true"
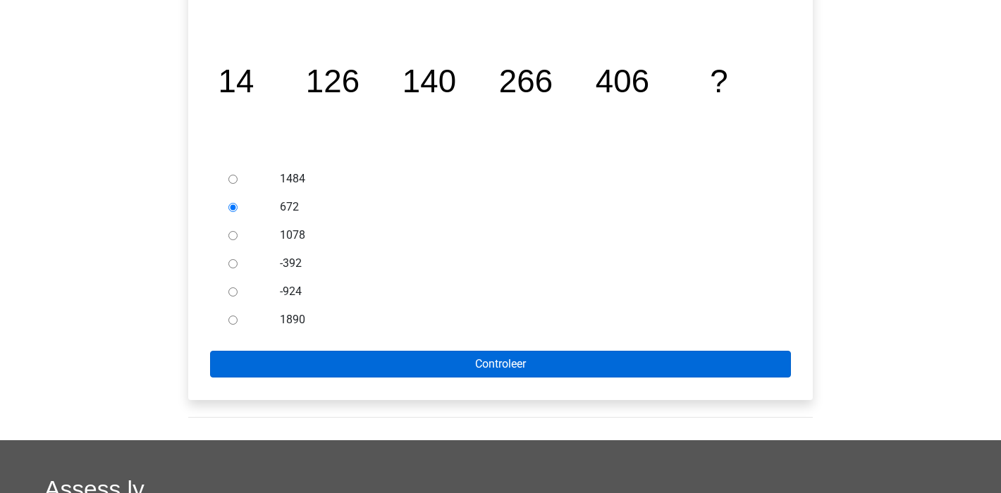
click at [560, 357] on input "Controleer" at bounding box center [500, 364] width 581 height 27
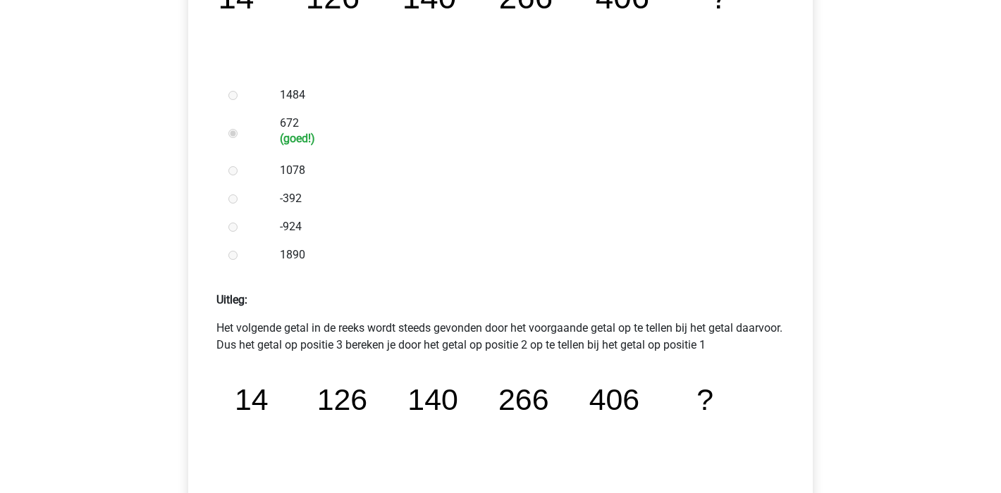
scroll to position [513, 0]
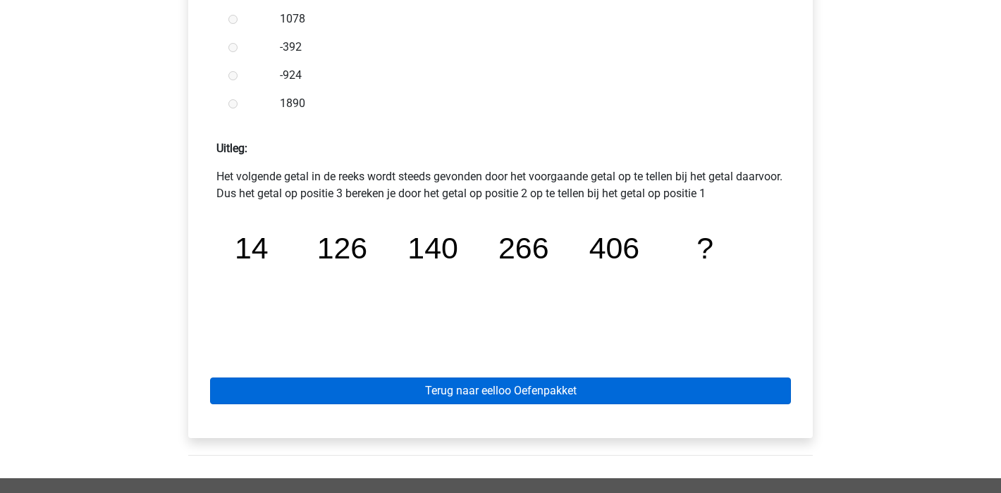
click at [507, 388] on link "Terug naar eelloo Oefenpakket" at bounding box center [500, 391] width 581 height 27
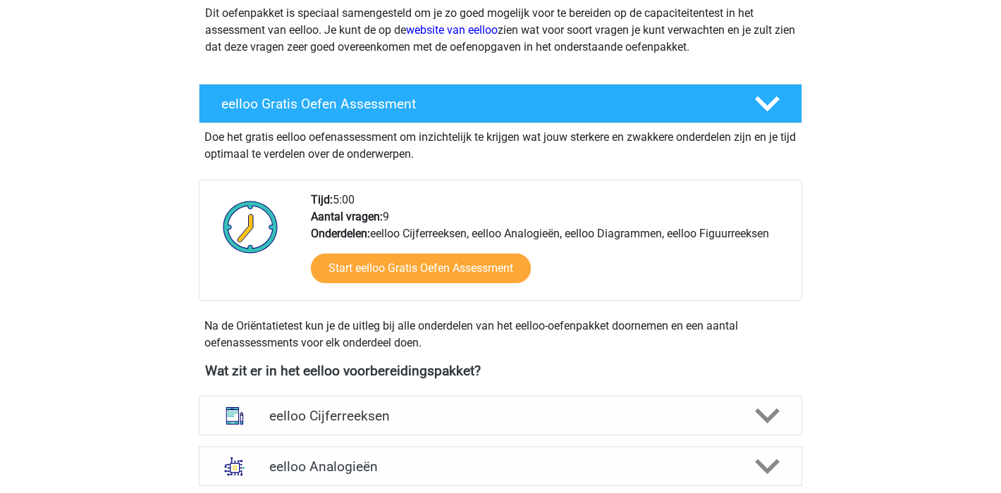
scroll to position [290, 0]
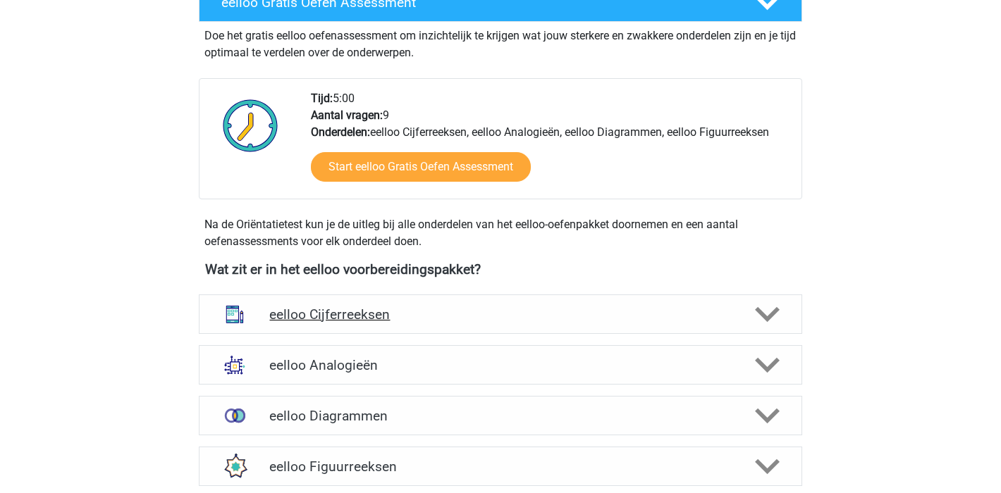
click at [496, 300] on div "eelloo Cijferreeksen" at bounding box center [500, 314] width 603 height 39
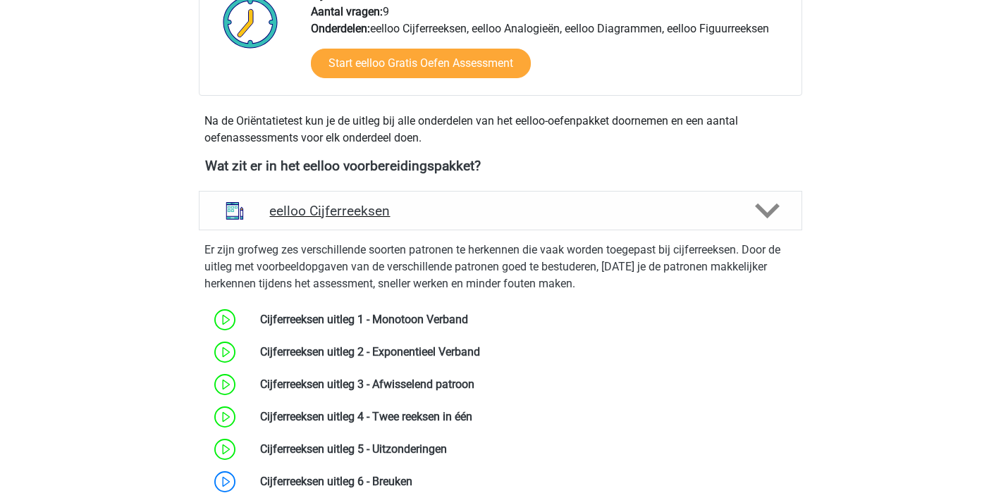
scroll to position [512, 0]
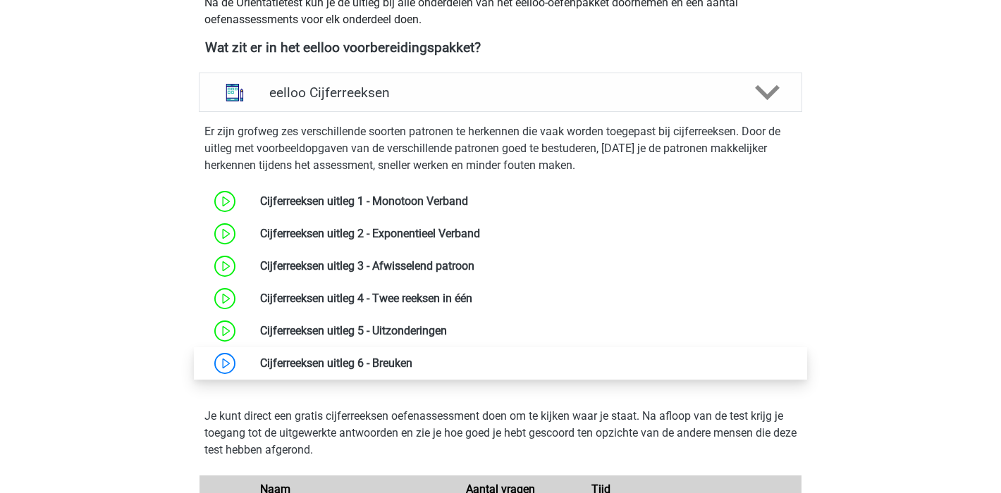
click at [412, 365] on link at bounding box center [412, 363] width 0 height 13
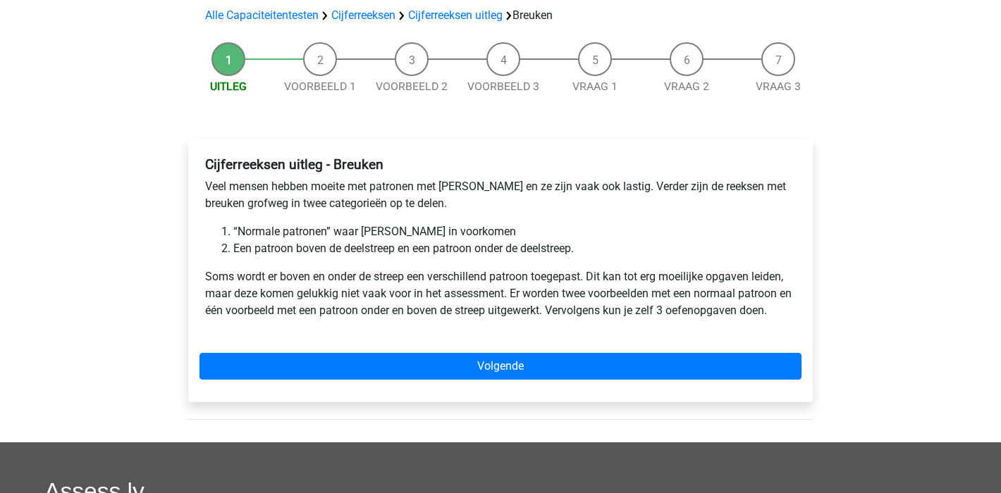
scroll to position [191, 0]
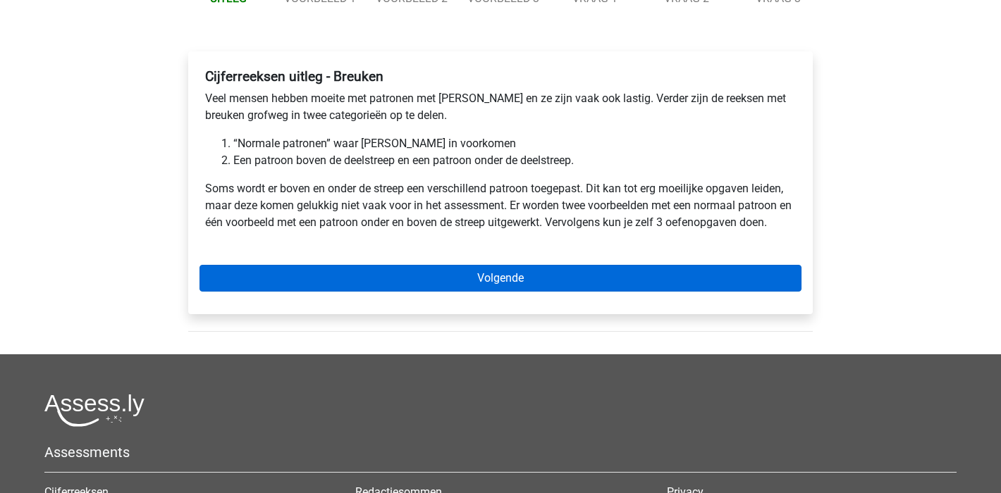
click at [579, 274] on link "Volgende" at bounding box center [500, 278] width 602 height 27
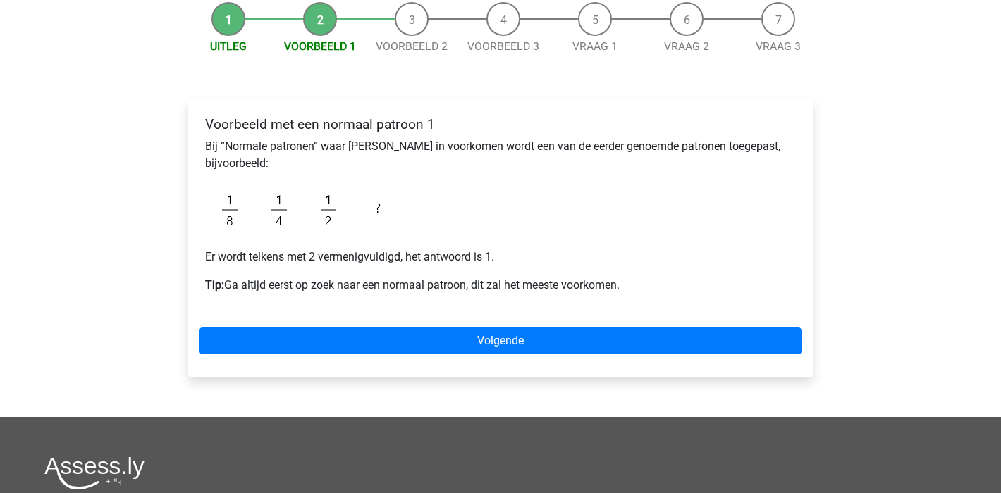
scroll to position [174, 0]
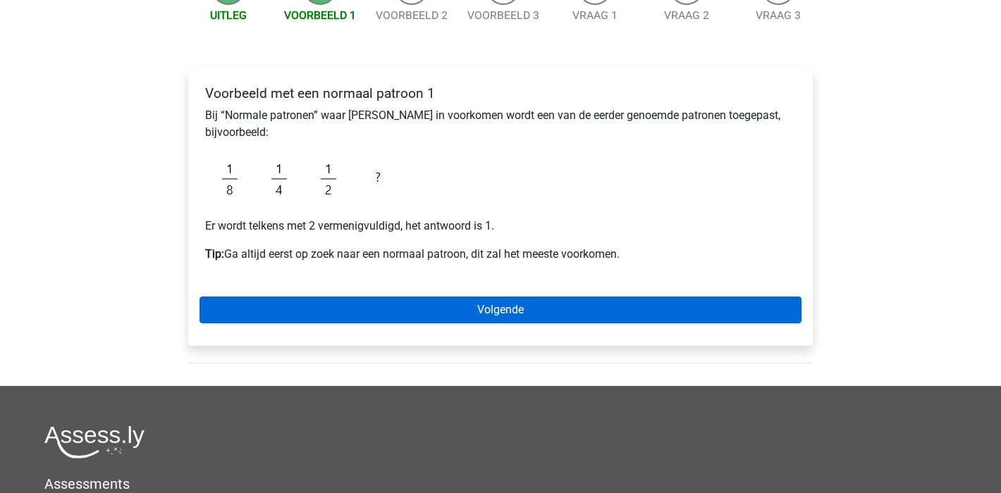
click at [591, 303] on link "Volgende" at bounding box center [500, 310] width 602 height 27
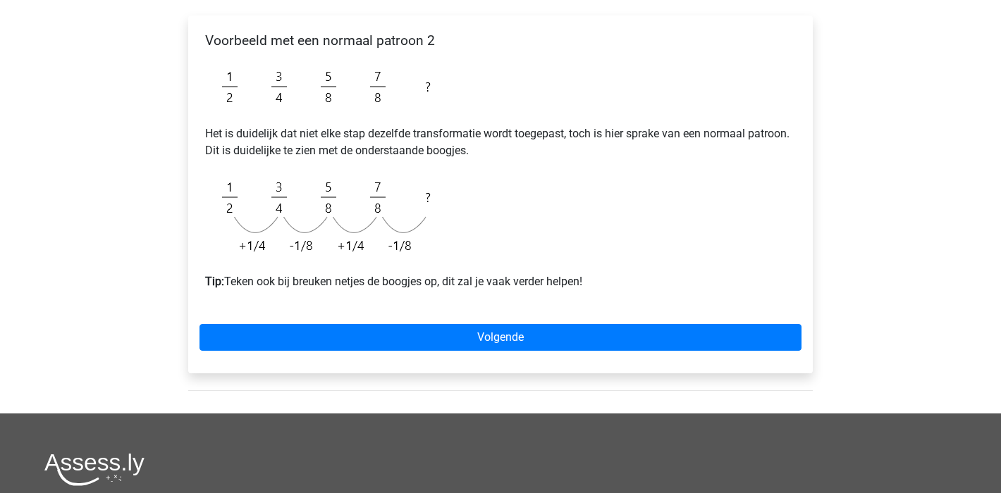
scroll to position [196, 0]
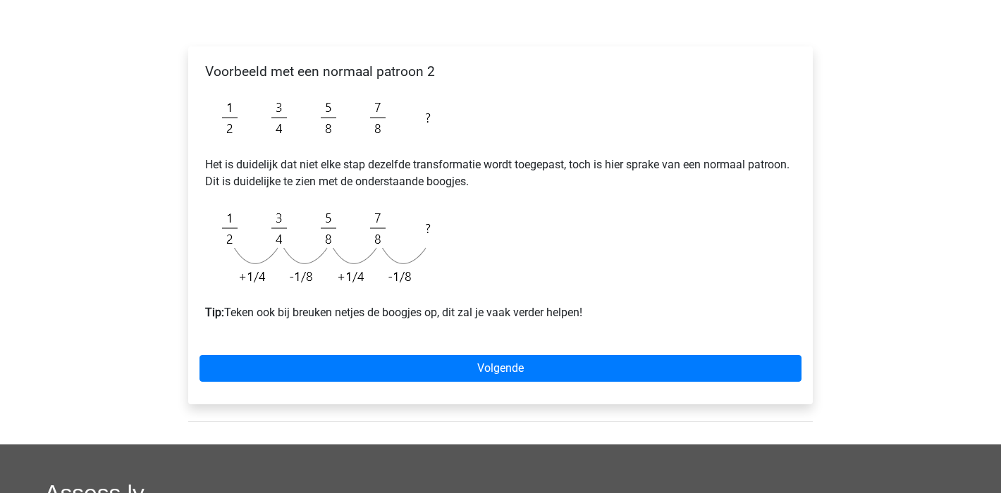
click at [581, 345] on div "Voorbeeld met een normaal patroon 2 Het is duidelijk dat niet elke stap dezelfd…" at bounding box center [500, 226] width 624 height 358
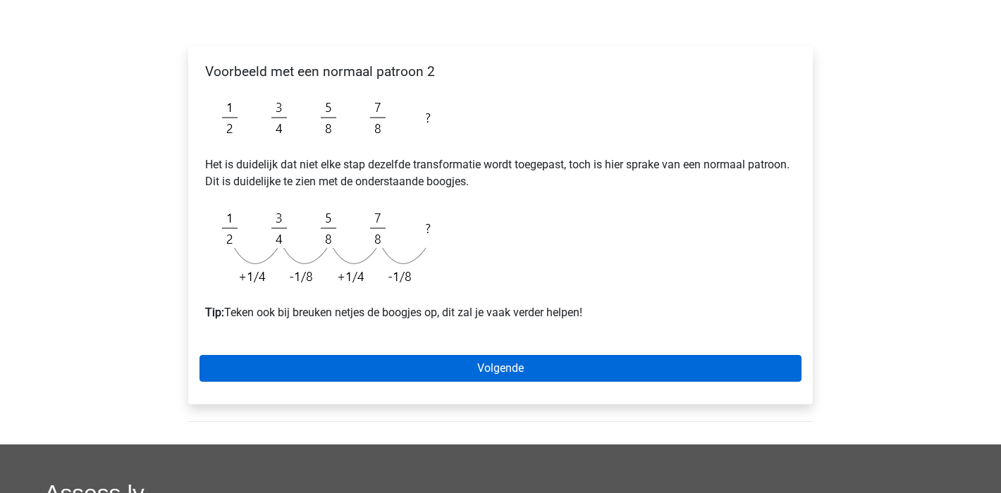
click at [580, 362] on link "Volgende" at bounding box center [500, 368] width 602 height 27
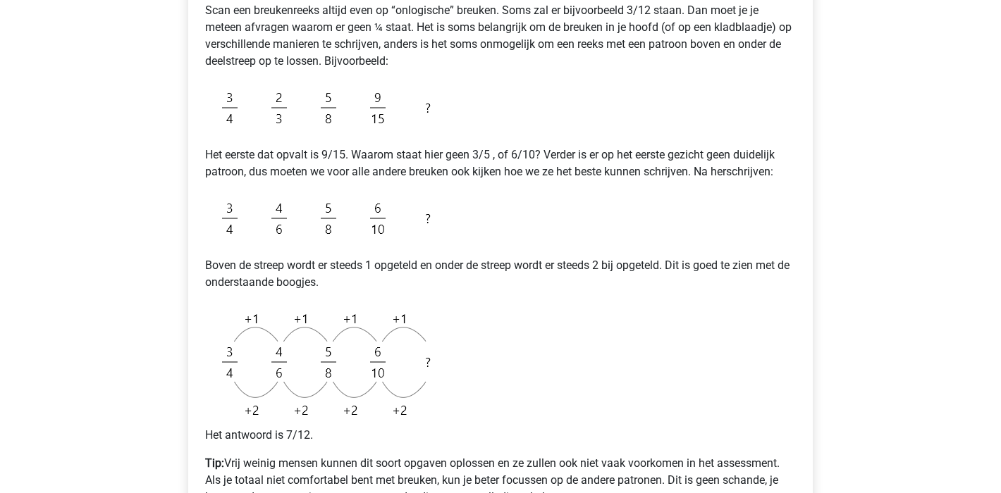
scroll to position [519, 0]
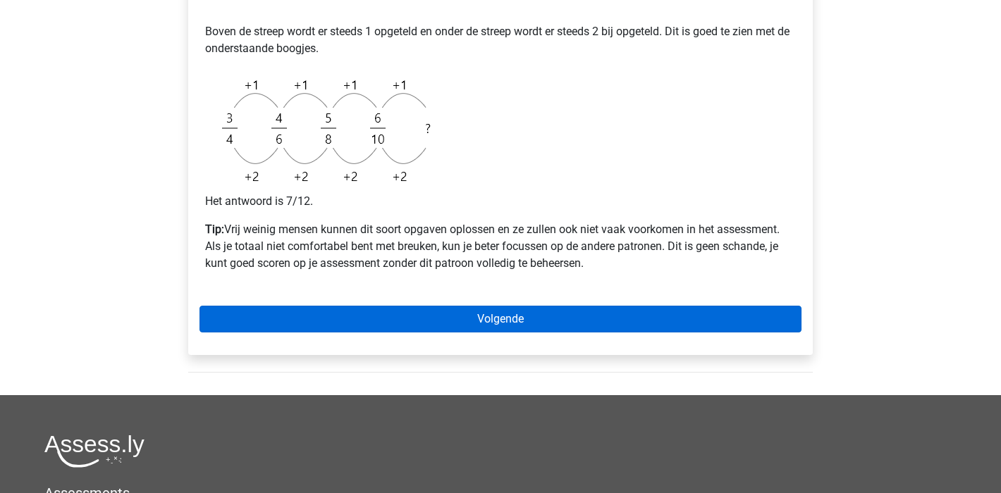
click at [605, 319] on link "Volgende" at bounding box center [500, 319] width 602 height 27
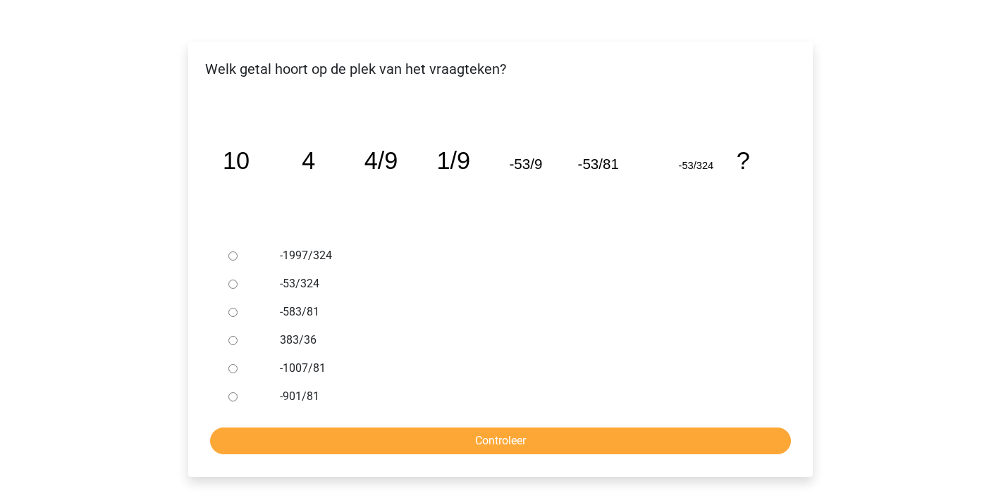
scroll to position [257, 0]
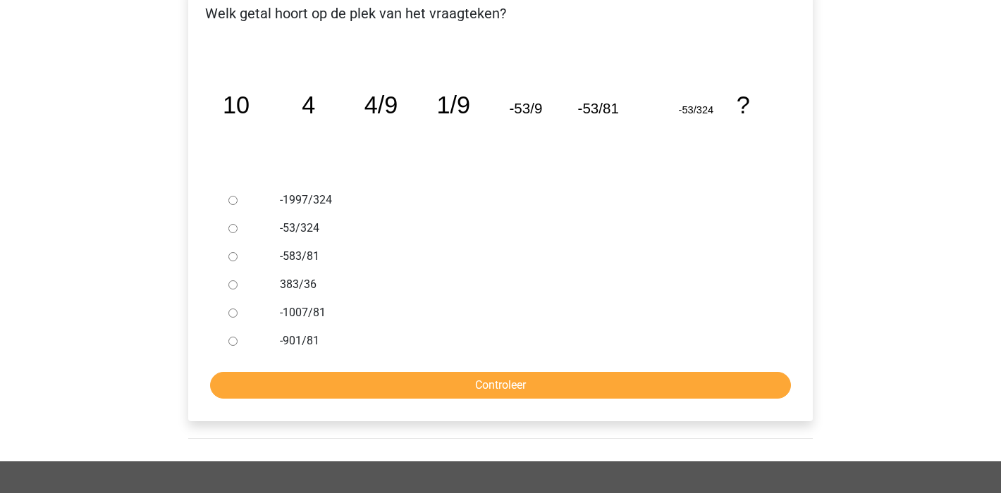
click at [234, 230] on input "-53/324" at bounding box center [232, 228] width 9 height 9
radio input "true"
click at [440, 384] on input "Controleer" at bounding box center [500, 385] width 581 height 27
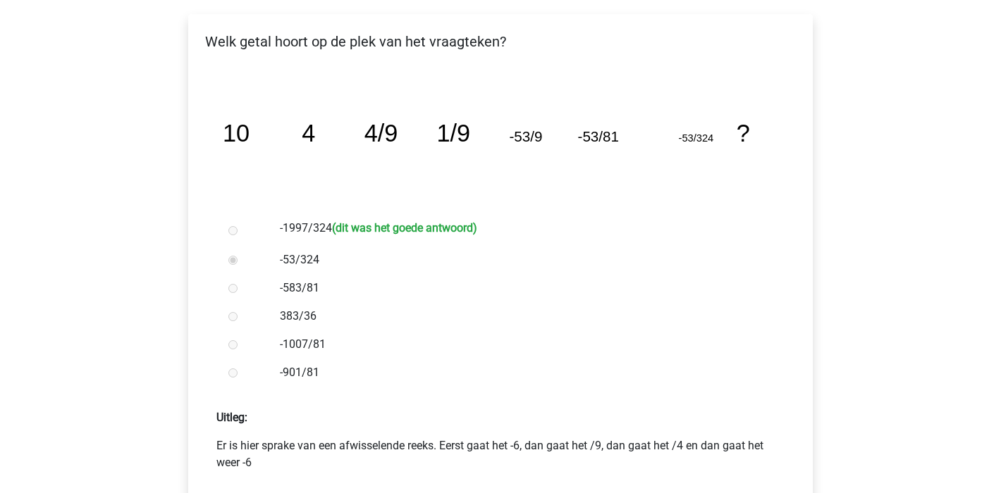
scroll to position [470, 0]
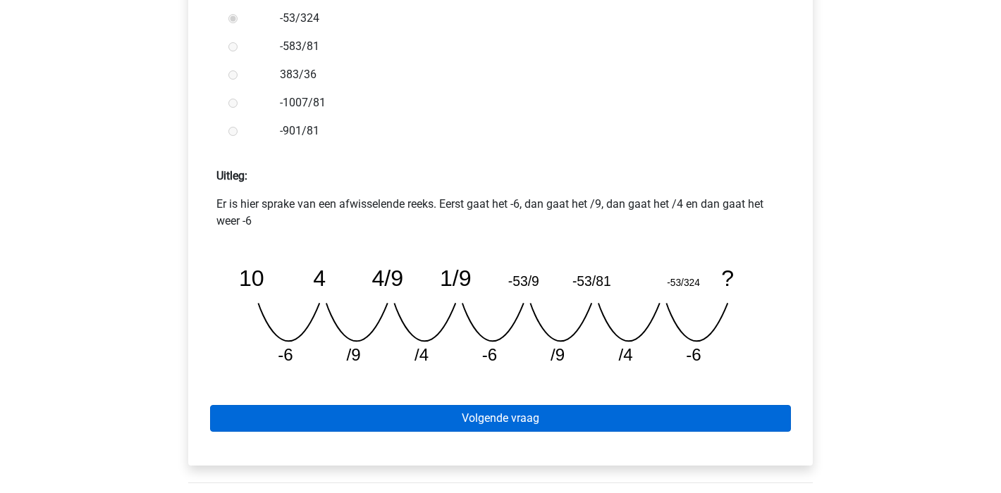
click at [548, 416] on link "Volgende vraag" at bounding box center [500, 418] width 581 height 27
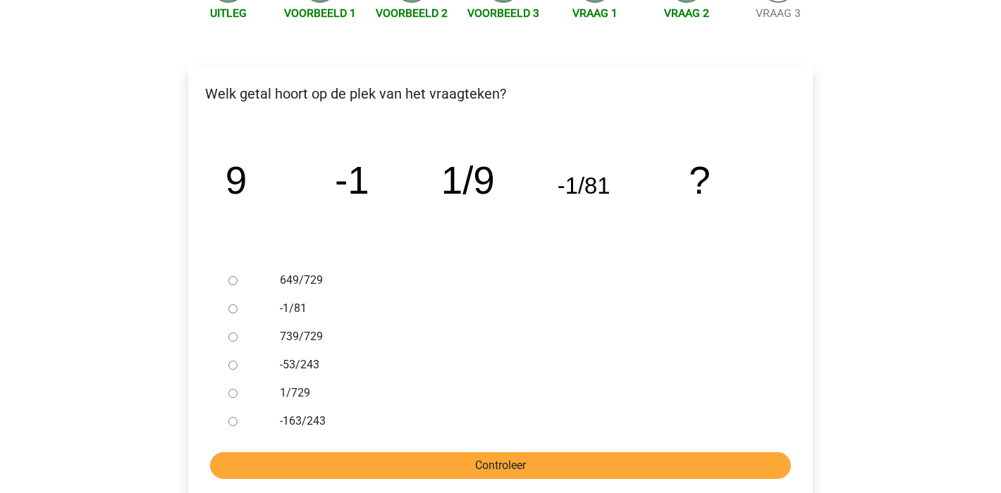
scroll to position [223, 0]
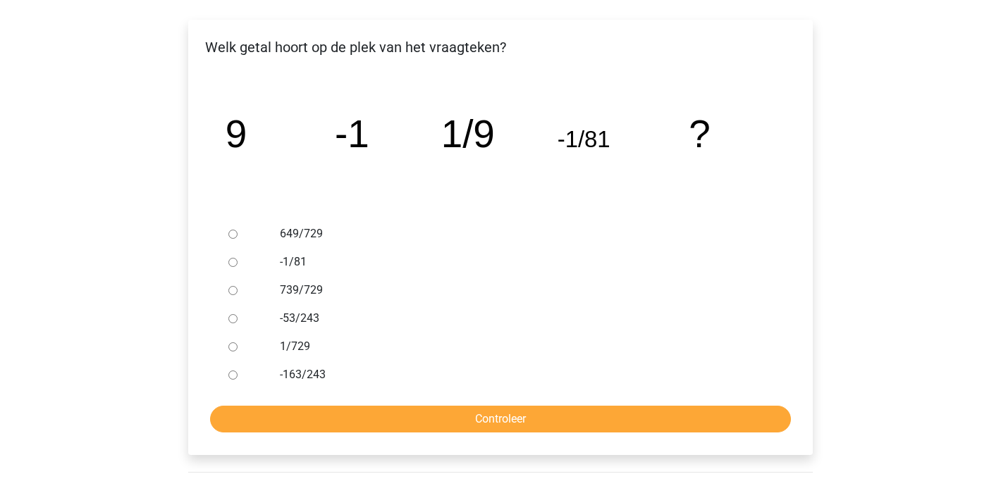
click at [233, 321] on input "-53/243" at bounding box center [232, 318] width 9 height 9
radio input "true"
click at [443, 413] on input "Controleer" at bounding box center [500, 419] width 581 height 27
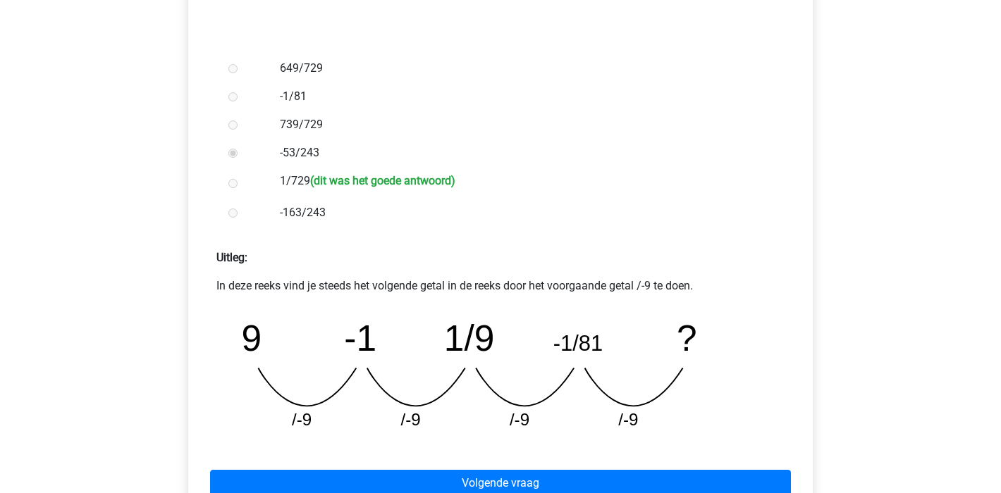
scroll to position [435, 0]
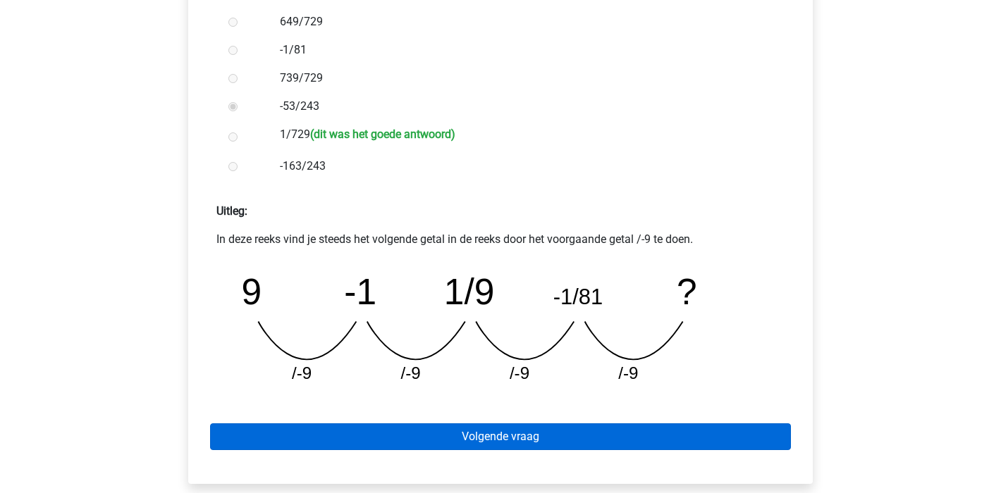
click at [469, 443] on link "Volgende vraag" at bounding box center [500, 437] width 581 height 27
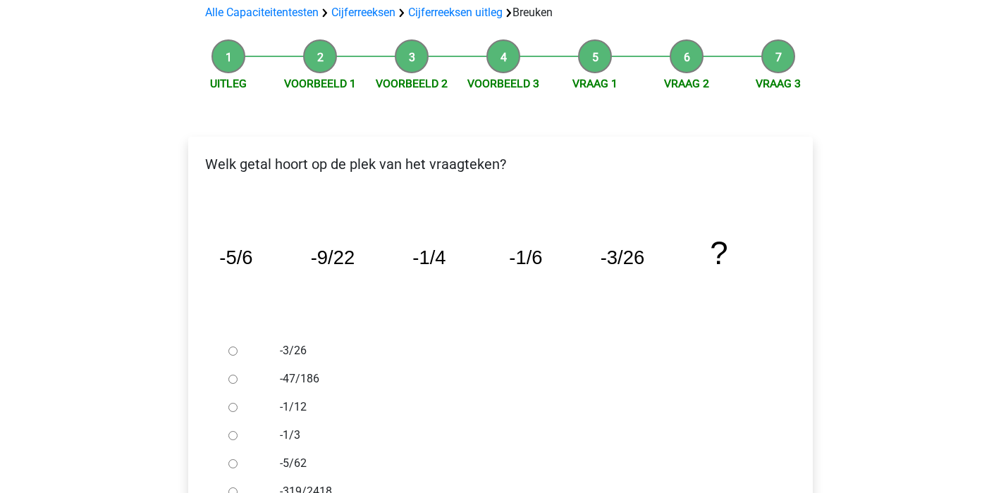
scroll to position [189, 0]
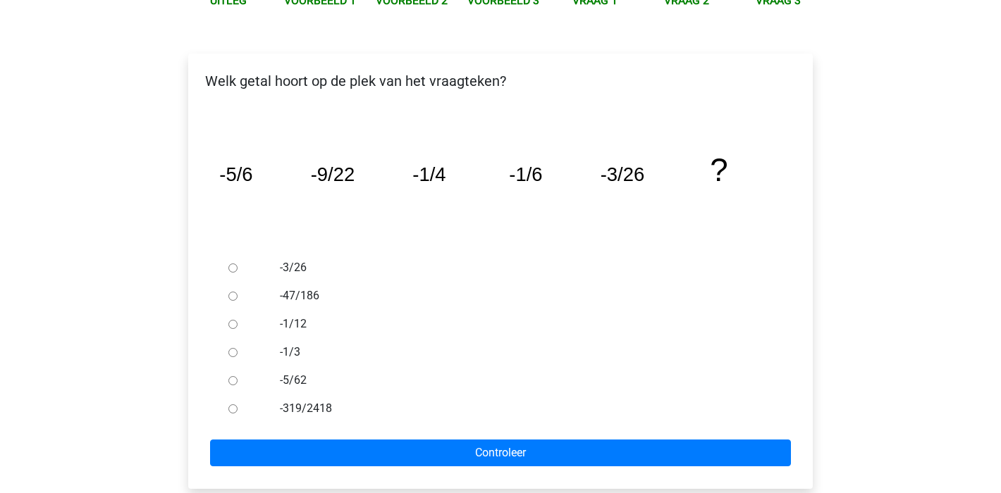
click at [230, 350] on input "-1/3" at bounding box center [232, 352] width 9 height 9
radio input "true"
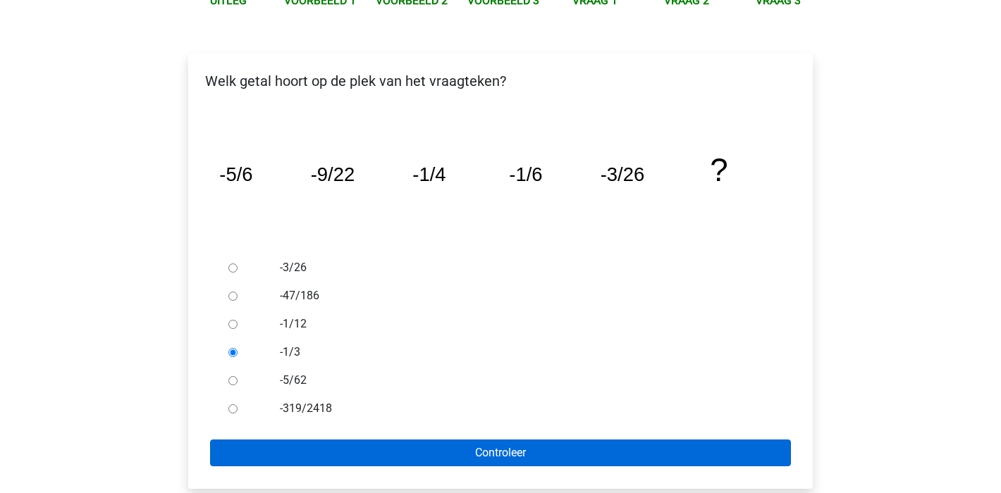
click at [513, 458] on input "Controleer" at bounding box center [500, 453] width 581 height 27
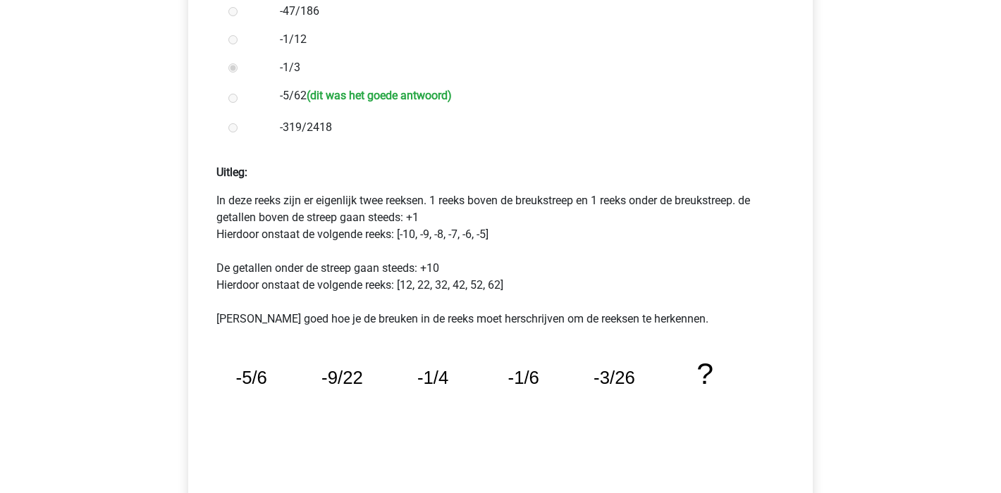
scroll to position [571, 0]
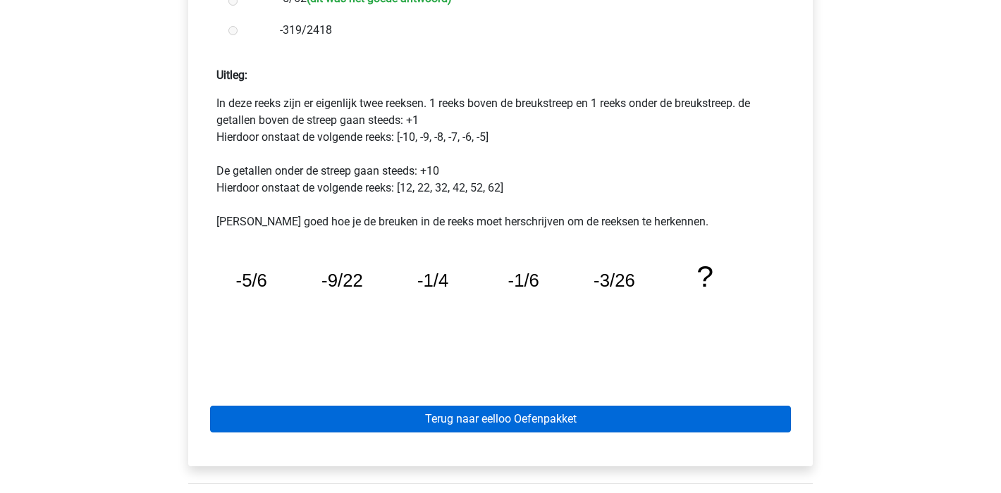
click at [641, 412] on link "Terug naar eelloo Oefenpakket" at bounding box center [500, 419] width 581 height 27
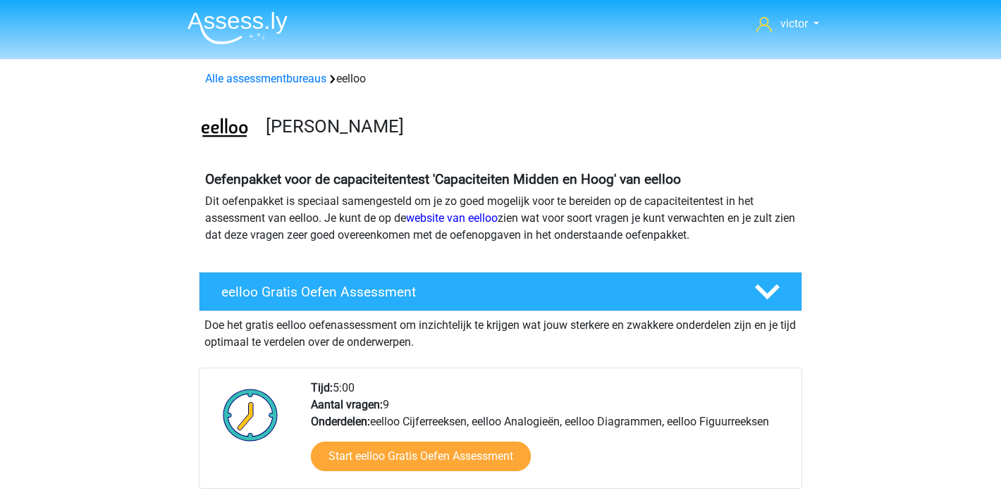
scroll to position [249, 0]
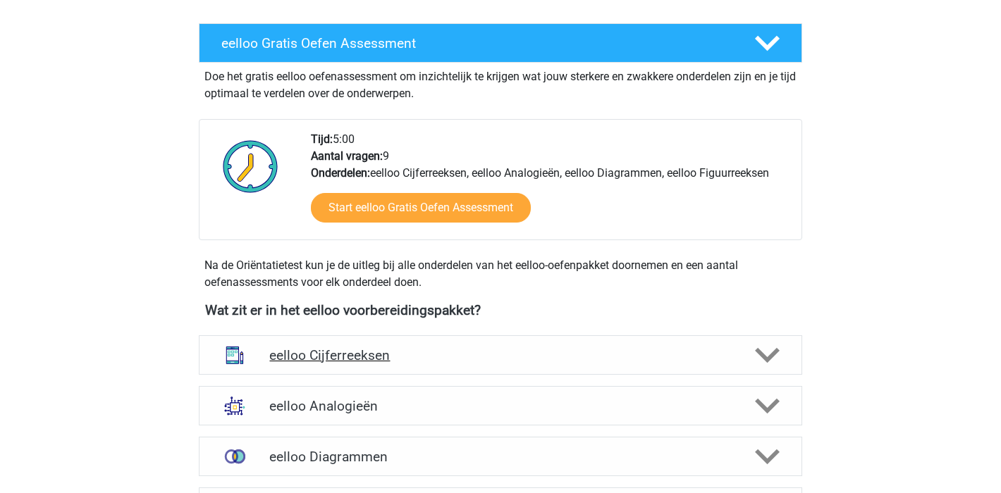
click at [644, 355] on h4 "eelloo Cijferreeksen" at bounding box center [500, 355] width 462 height 16
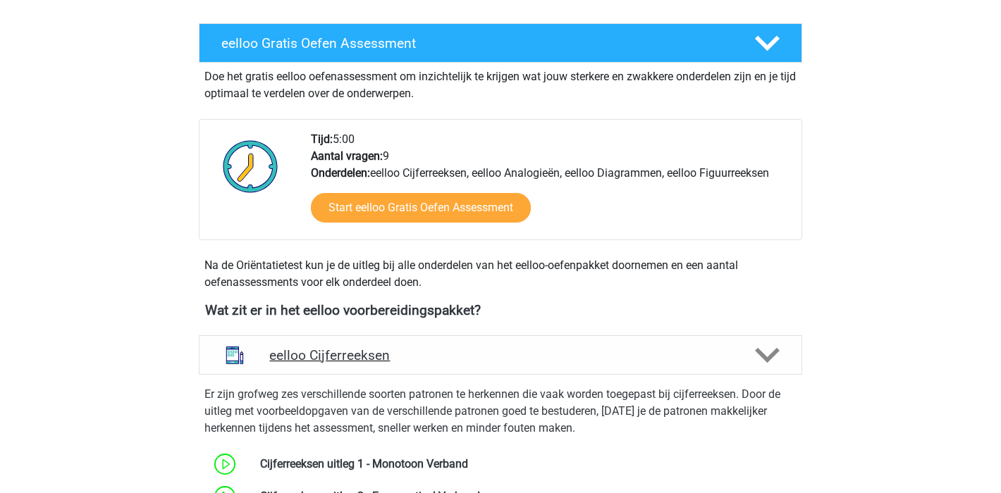
scroll to position [498, 0]
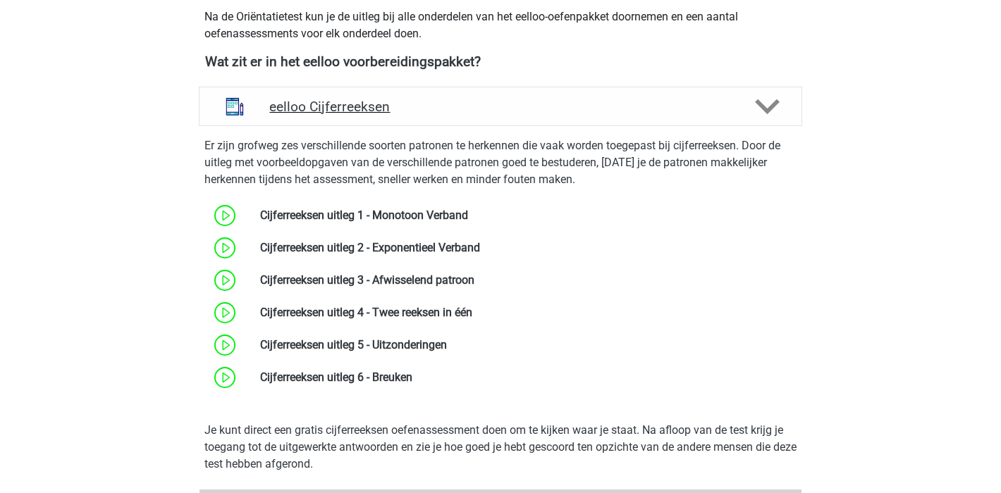
click at [767, 111] on polygon at bounding box center [767, 107] width 25 height 16
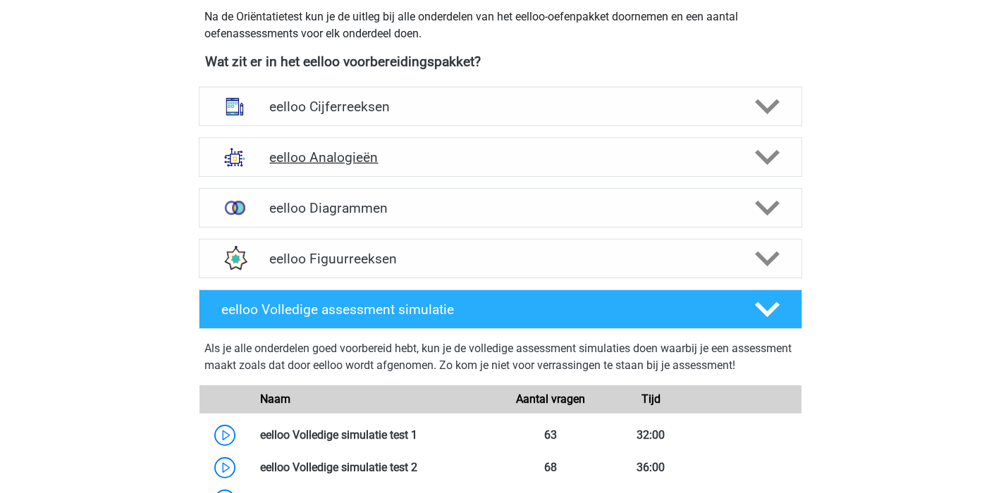
click at [591, 164] on h4 "eelloo Analogieën" at bounding box center [500, 157] width 462 height 16
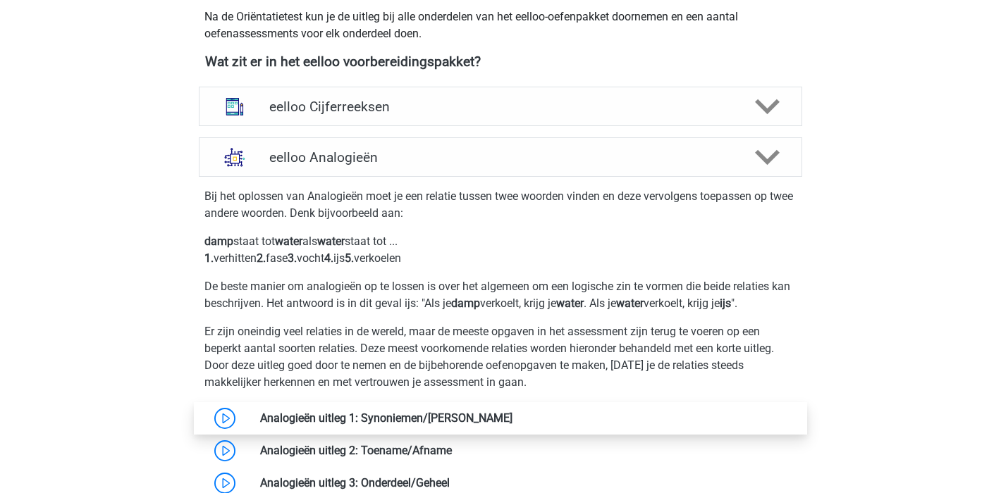
click at [512, 415] on link at bounding box center [512, 418] width 0 height 13
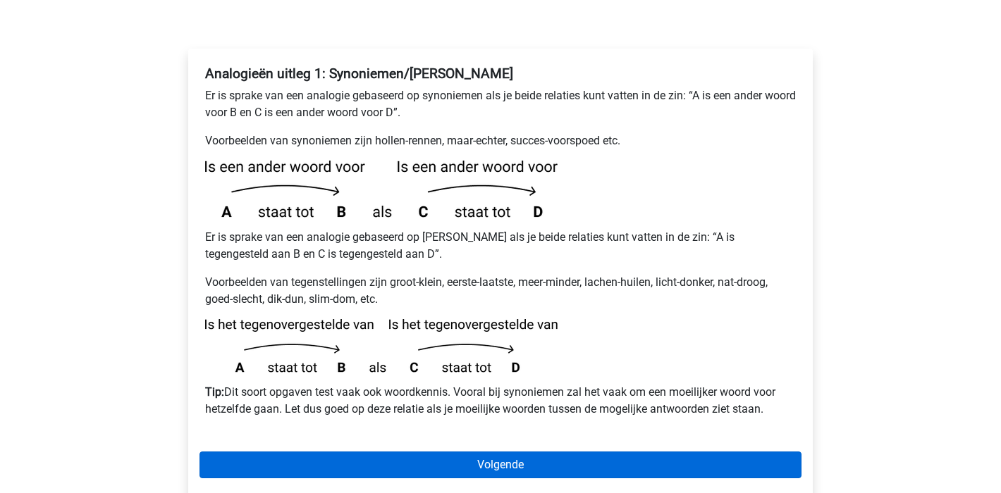
scroll to position [262, 0]
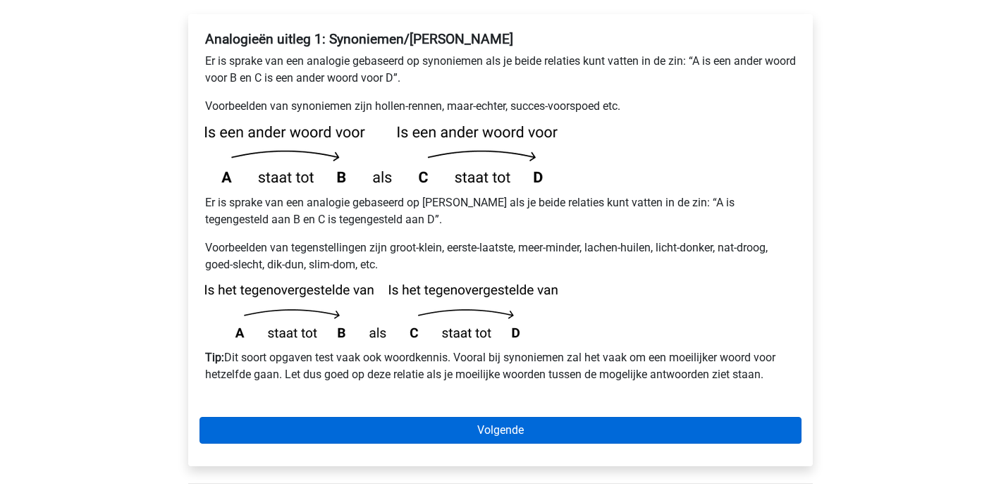
click at [492, 417] on link "Volgende" at bounding box center [500, 430] width 602 height 27
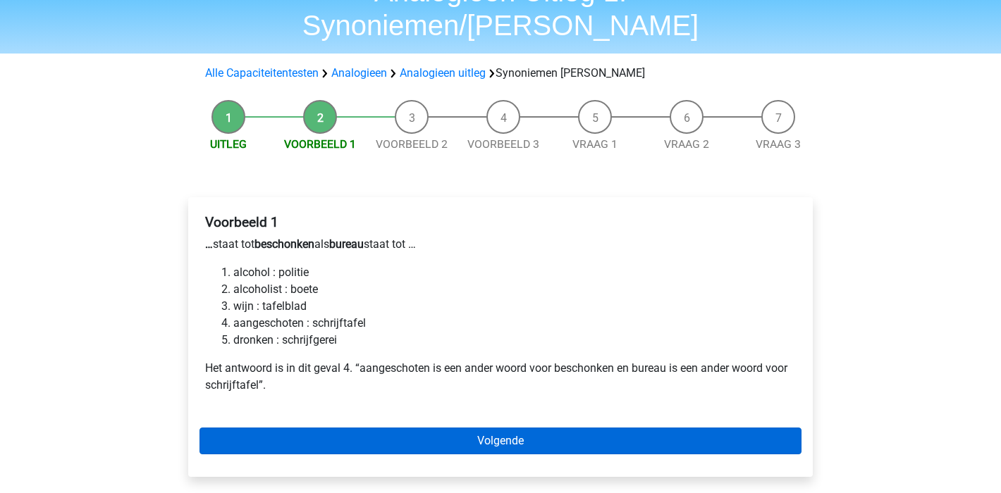
scroll to position [107, 0]
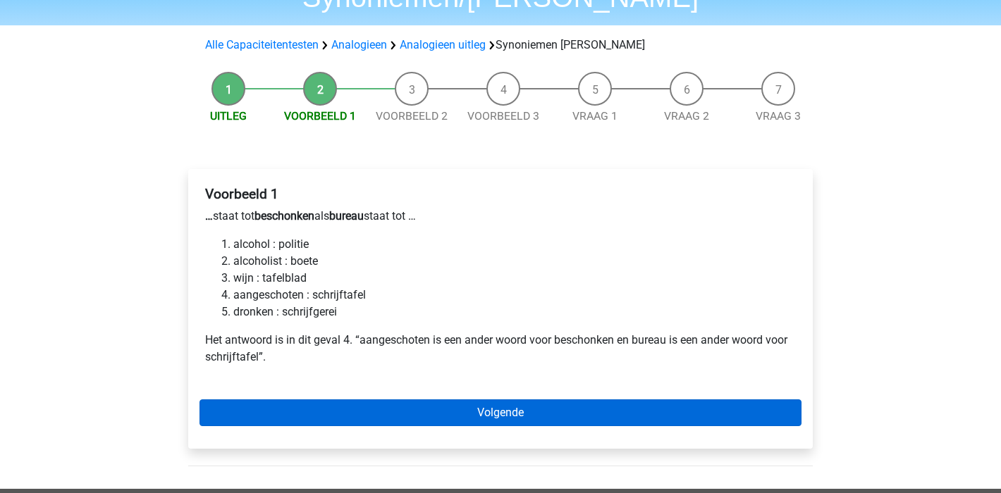
click at [500, 400] on link "Volgende" at bounding box center [500, 413] width 602 height 27
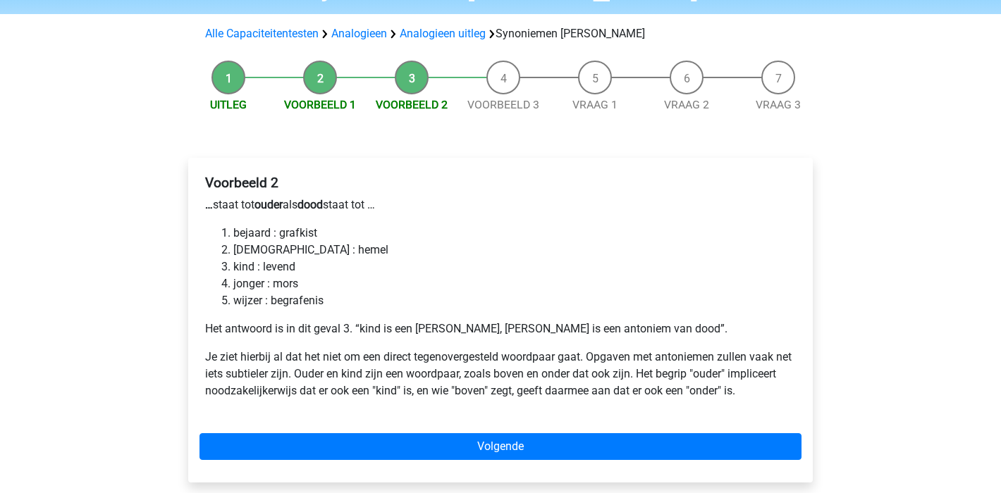
scroll to position [140, 0]
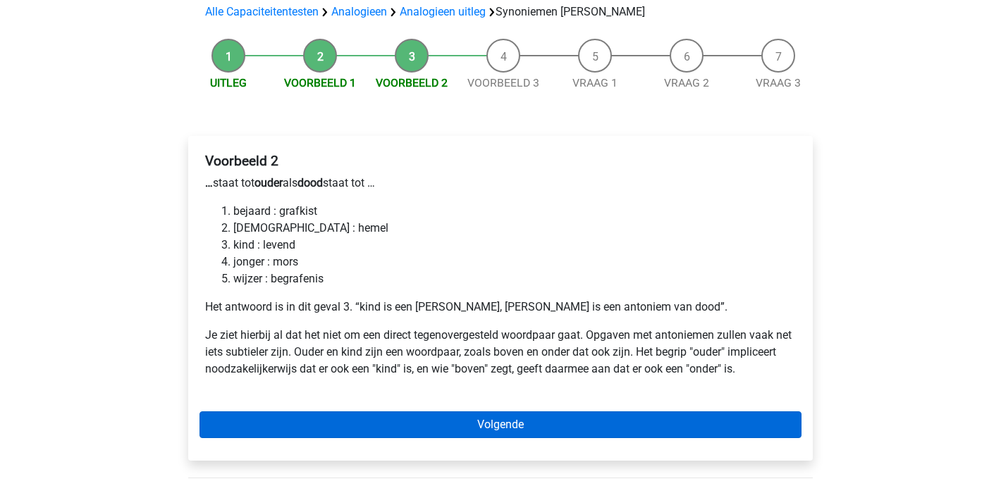
click at [507, 412] on link "Volgende" at bounding box center [500, 425] width 602 height 27
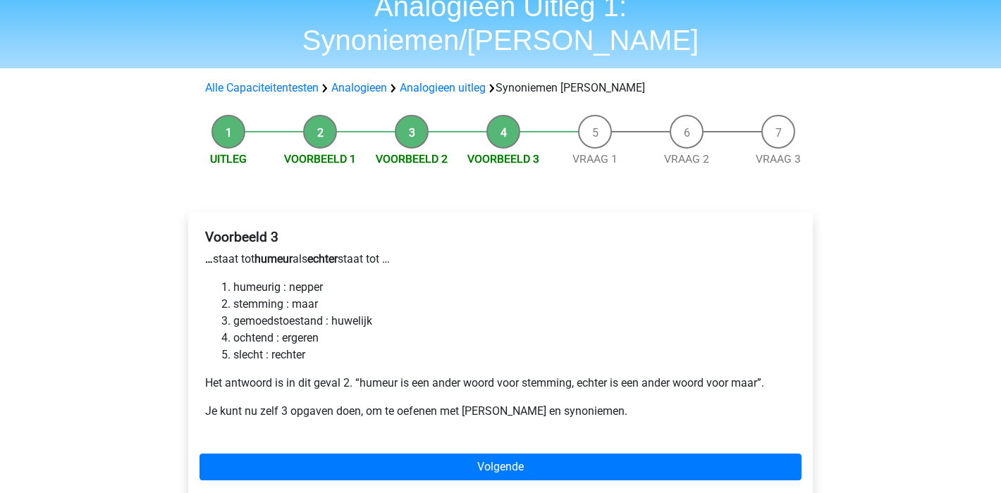
scroll to position [90, 0]
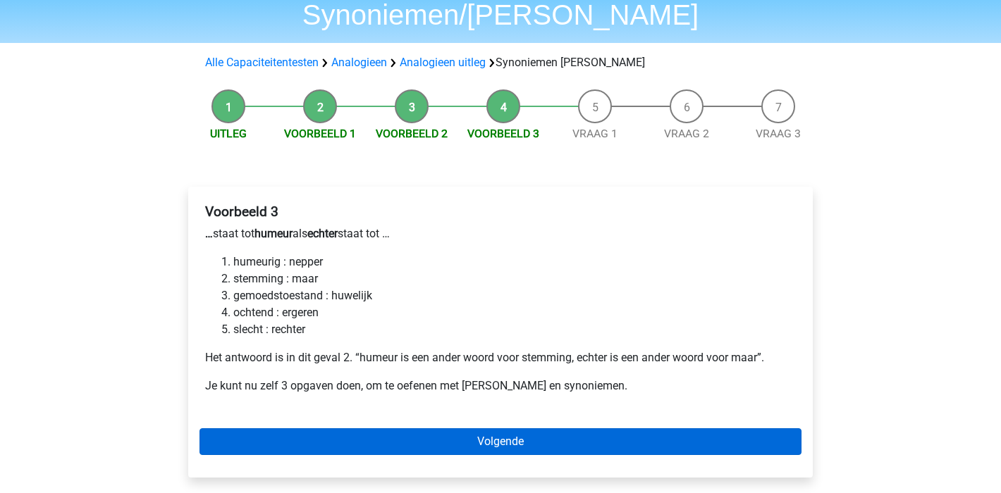
click at [462, 429] on link "Volgende" at bounding box center [500, 442] width 602 height 27
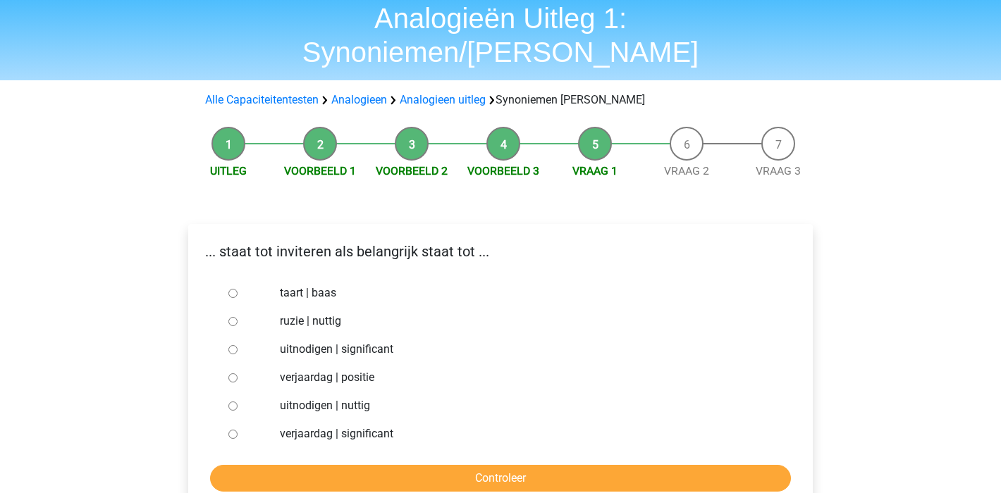
scroll to position [80, 0]
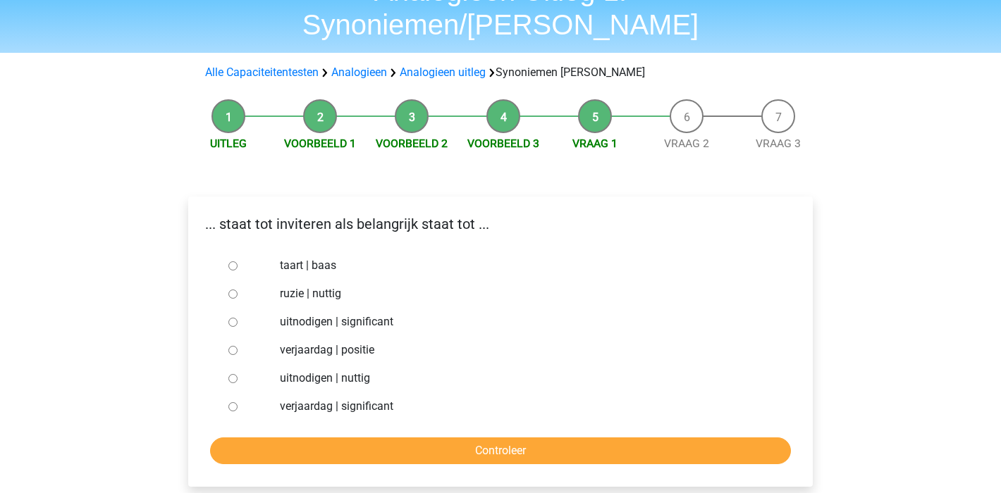
click at [233, 290] on input "ruzie | nuttig" at bounding box center [232, 294] width 9 height 9
radio input "true"
click at [441, 438] on input "Controleer" at bounding box center [500, 451] width 581 height 27
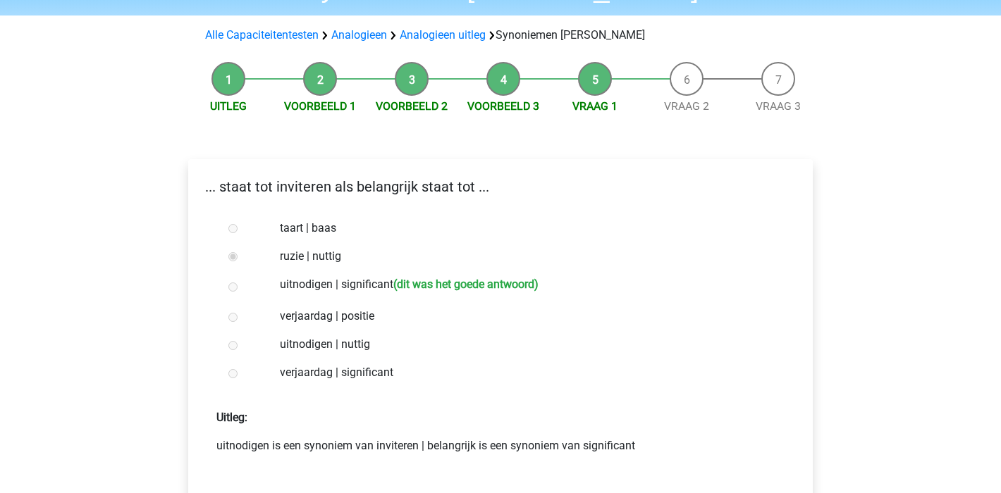
scroll to position [207, 0]
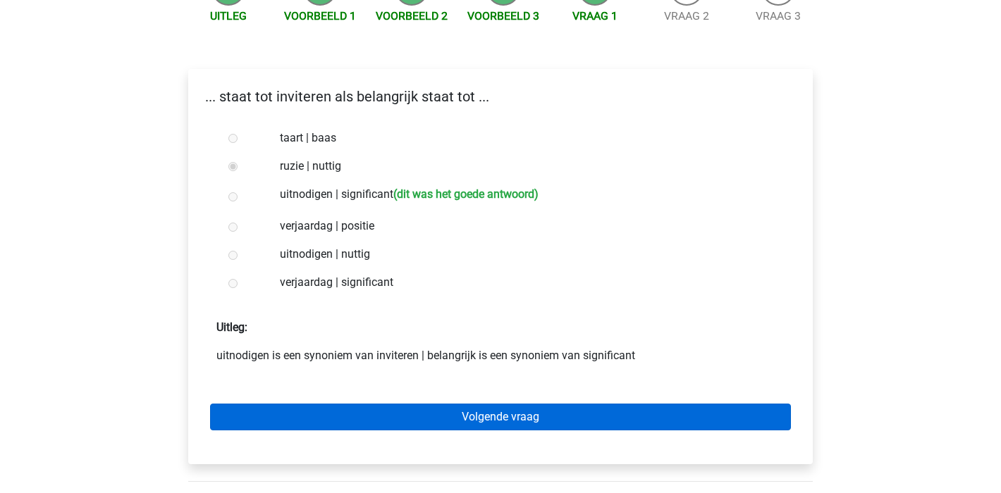
click at [535, 404] on link "Volgende vraag" at bounding box center [500, 417] width 581 height 27
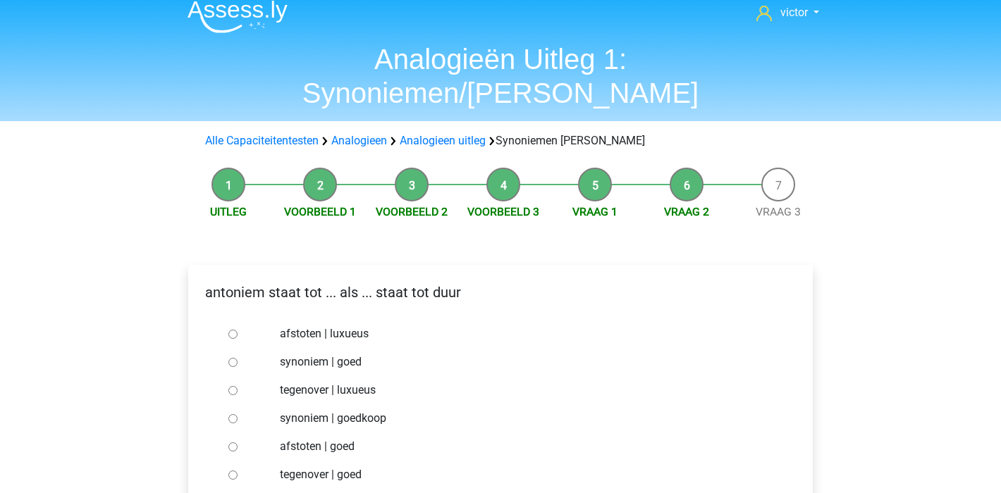
scroll to position [32, 0]
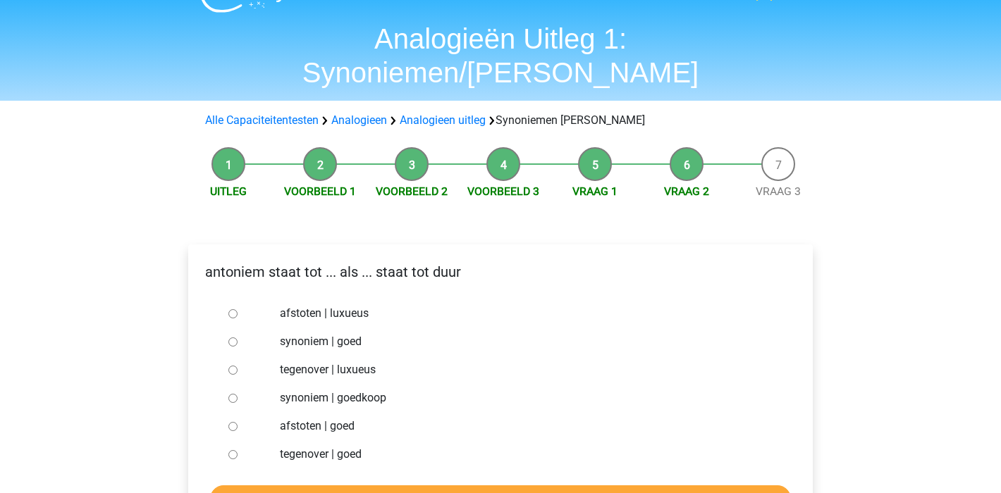
click at [233, 394] on input "synoniem | goedkoop" at bounding box center [232, 398] width 9 height 9
radio input "true"
click at [507, 486] on input "Controleer" at bounding box center [500, 499] width 581 height 27
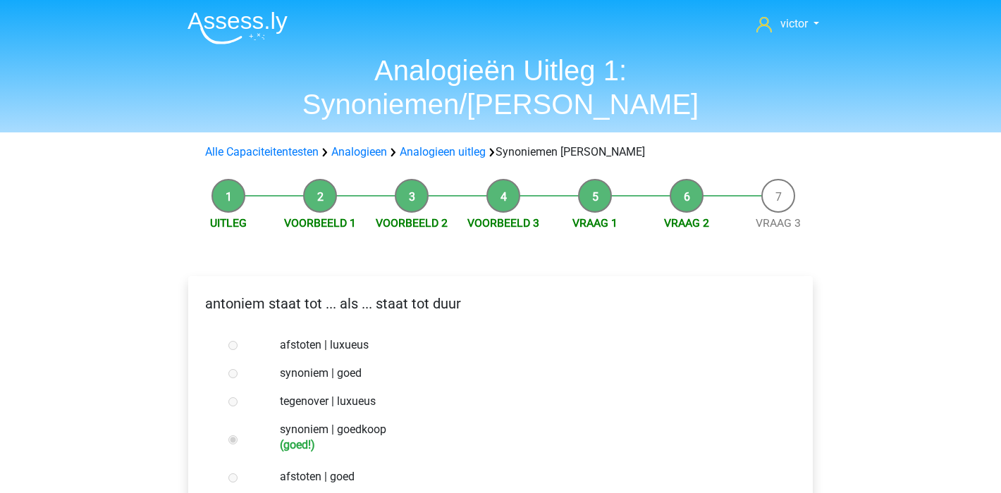
scroll to position [156, 0]
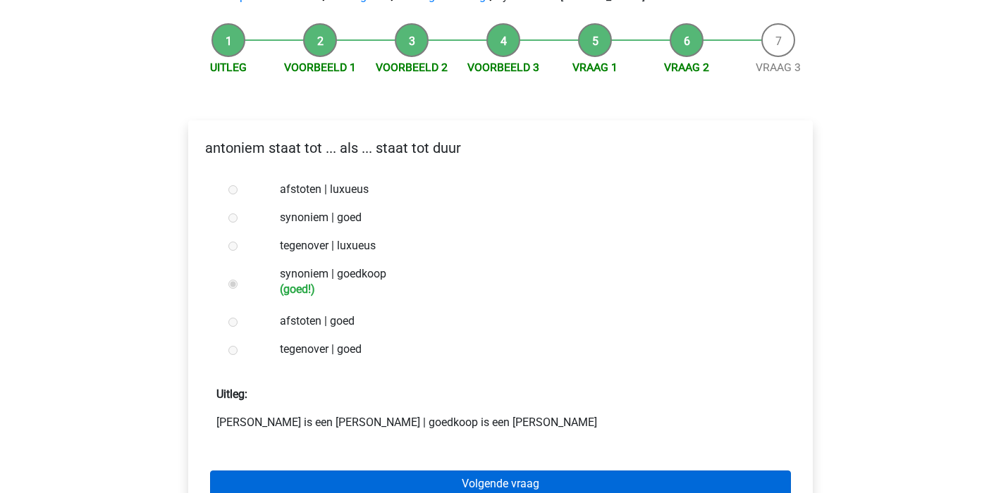
click at [503, 471] on link "Volgende vraag" at bounding box center [500, 484] width 581 height 27
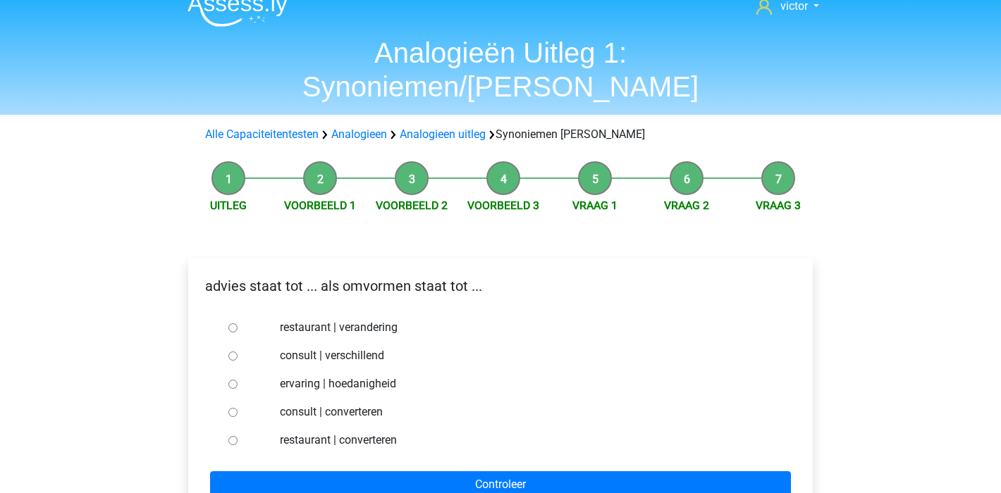
scroll to position [59, 0]
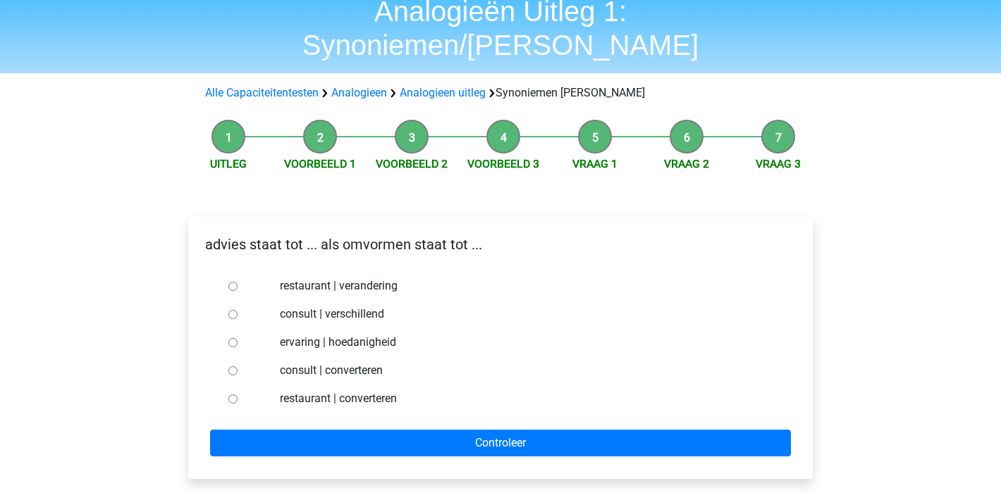
click at [233, 310] on input "consult | verschillend" at bounding box center [232, 314] width 9 height 9
radio input "true"
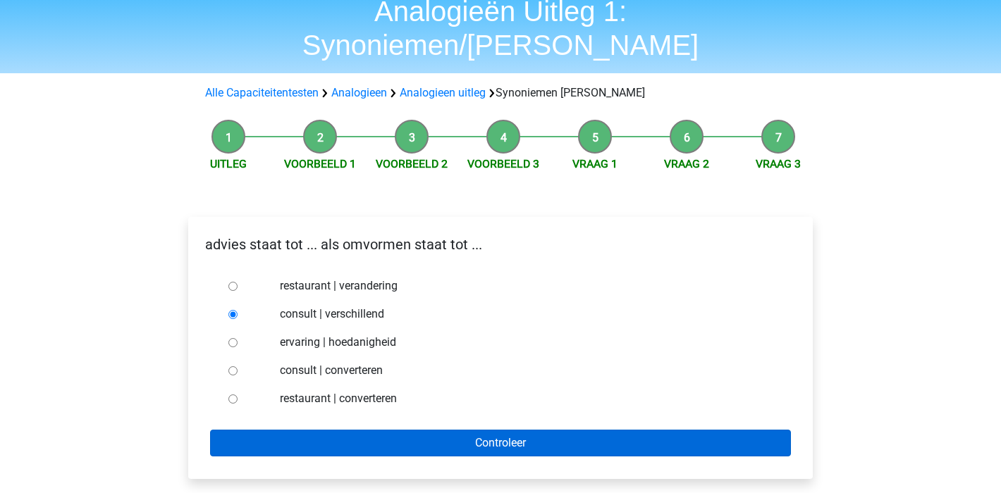
click at [417, 430] on input "Controleer" at bounding box center [500, 443] width 581 height 27
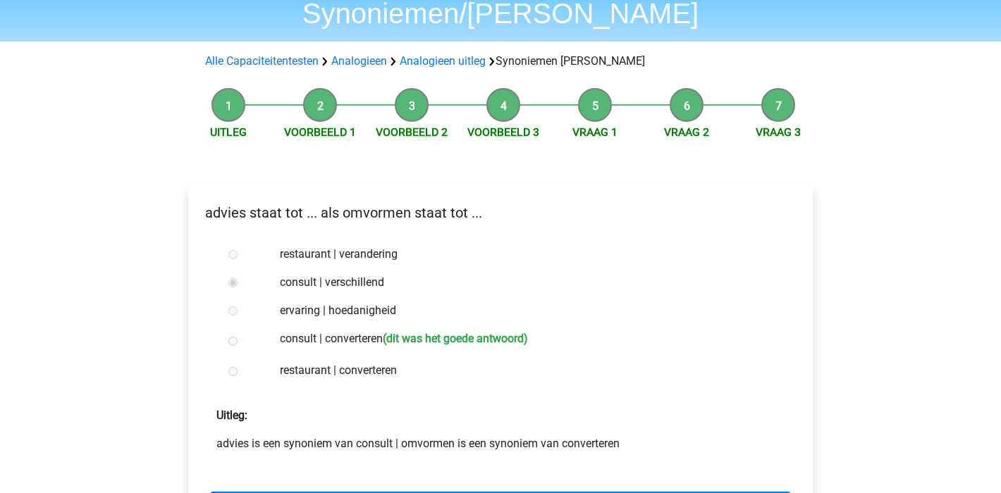
scroll to position [154, 0]
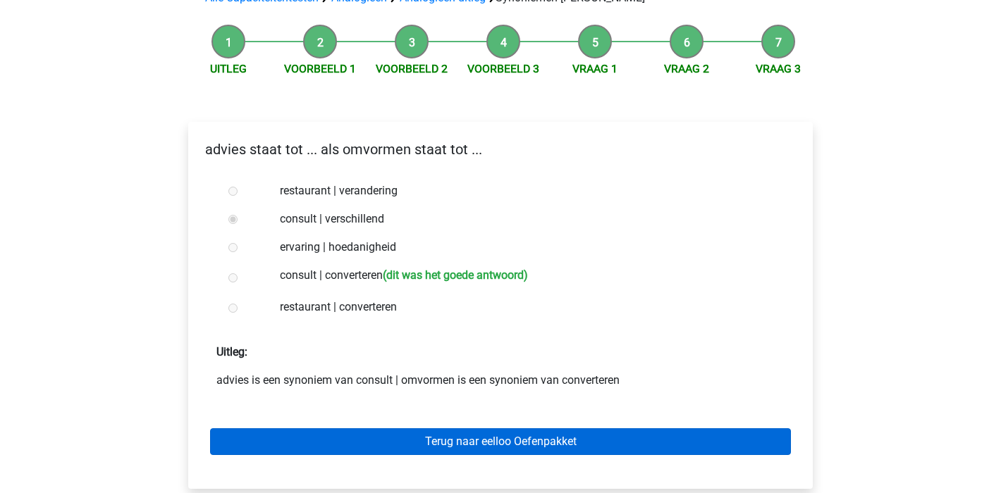
click at [532, 429] on link "Terug naar eelloo Oefenpakket" at bounding box center [500, 442] width 581 height 27
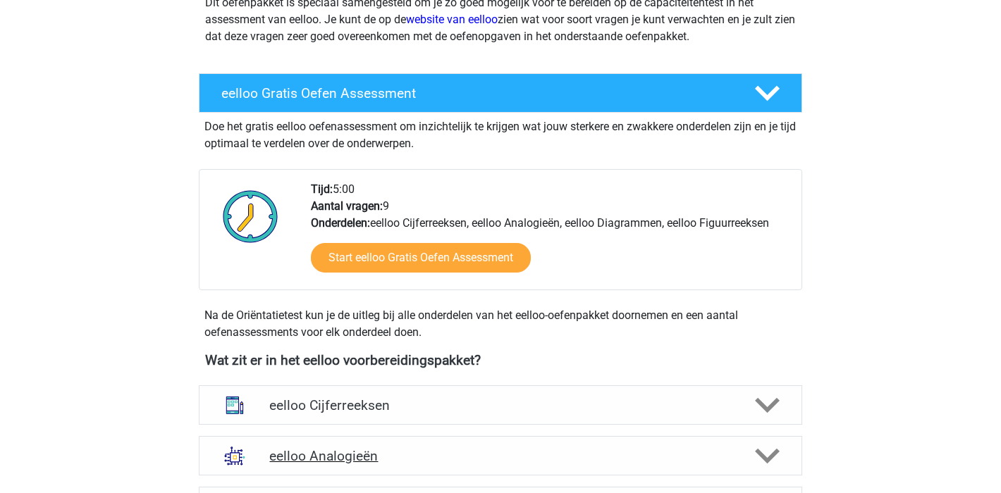
scroll to position [317, 0]
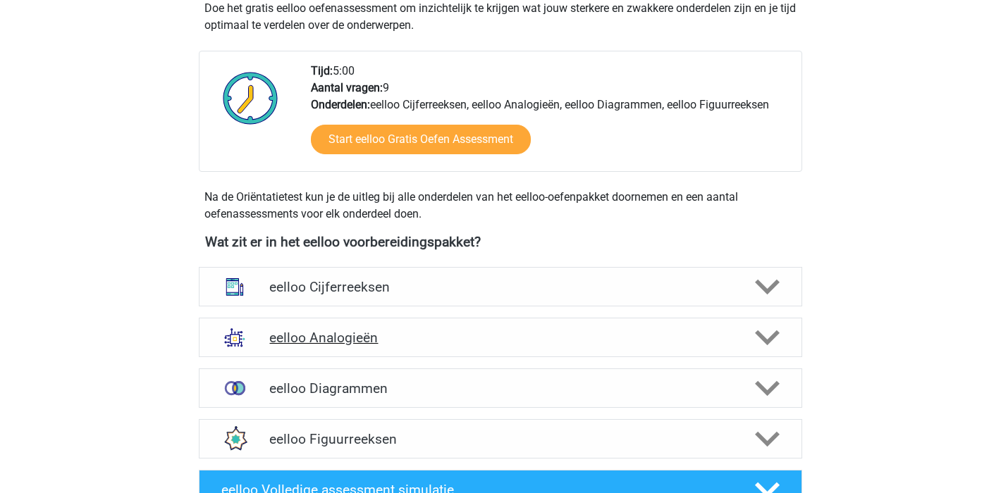
click at [418, 352] on div "eelloo Analogieën" at bounding box center [500, 337] width 603 height 39
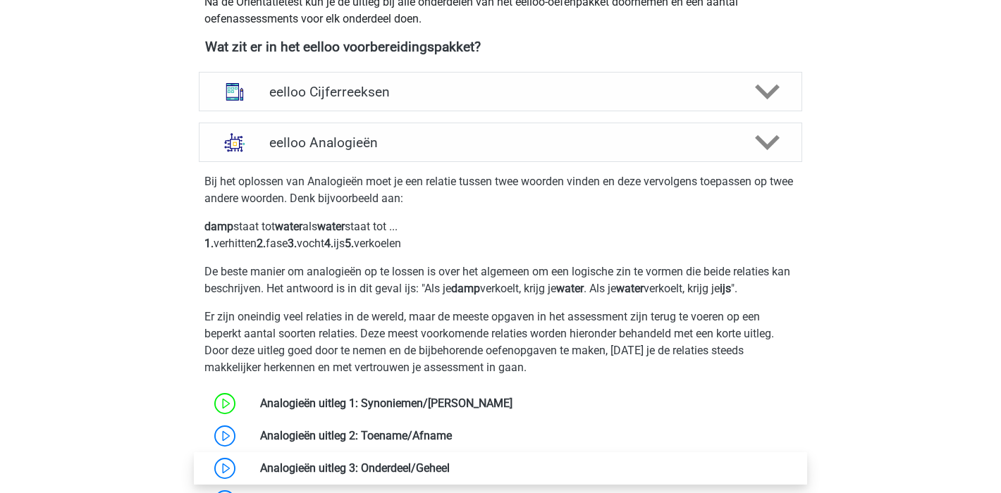
scroll to position [616, 0]
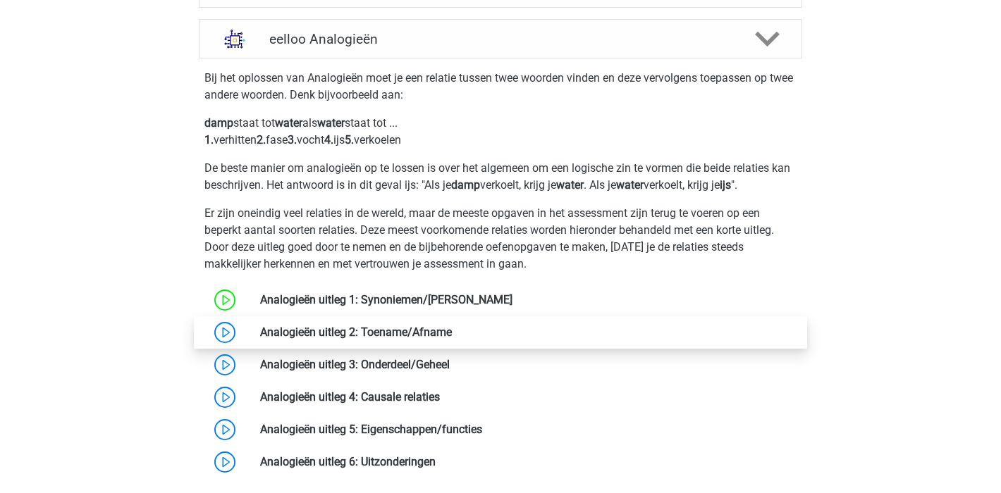
click at [452, 332] on link at bounding box center [452, 332] width 0 height 13
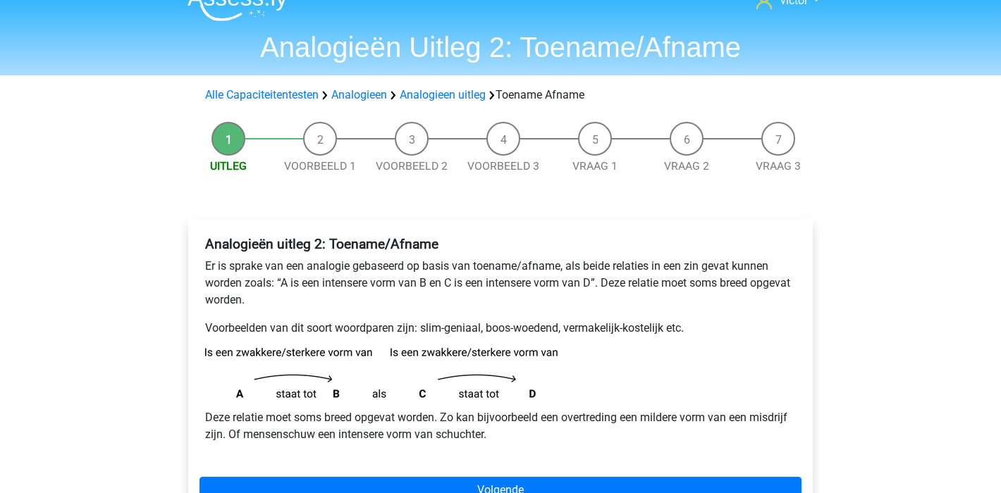
scroll to position [136, 0]
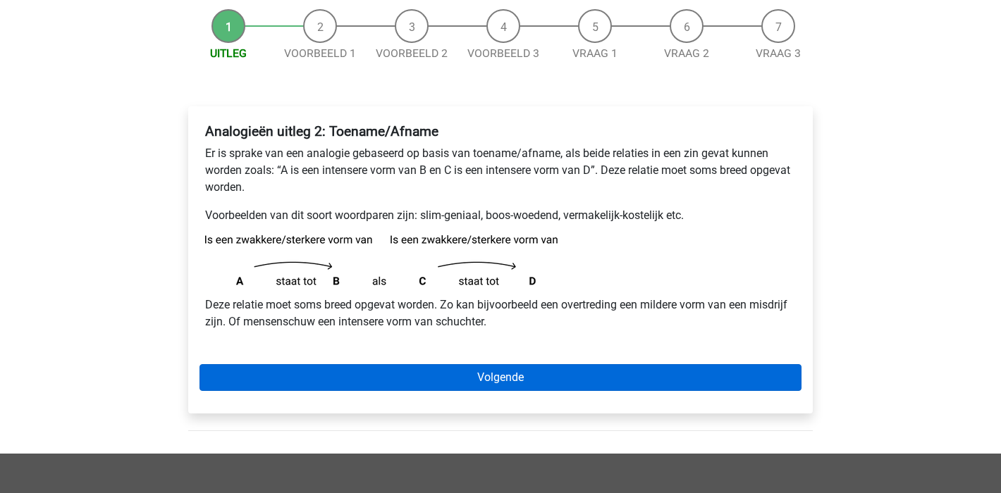
click at [550, 376] on link "Volgende" at bounding box center [500, 377] width 602 height 27
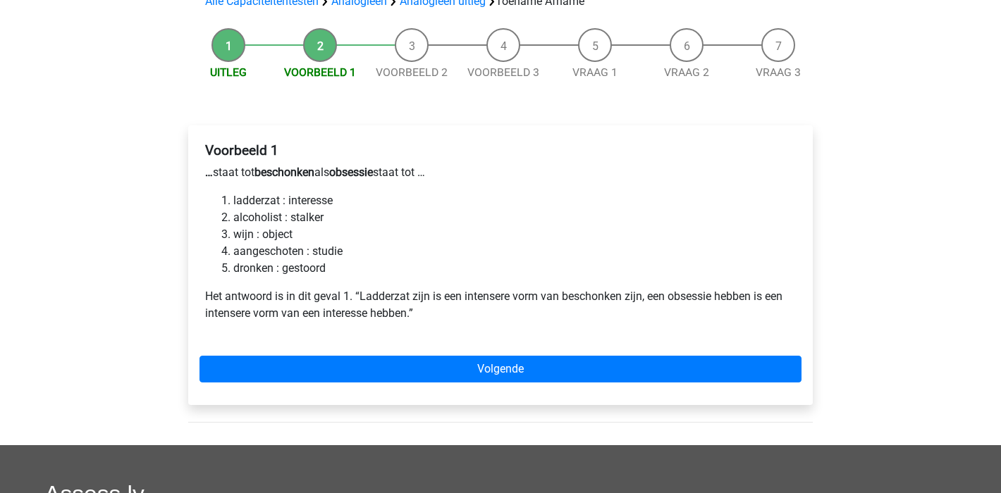
scroll to position [223, 0]
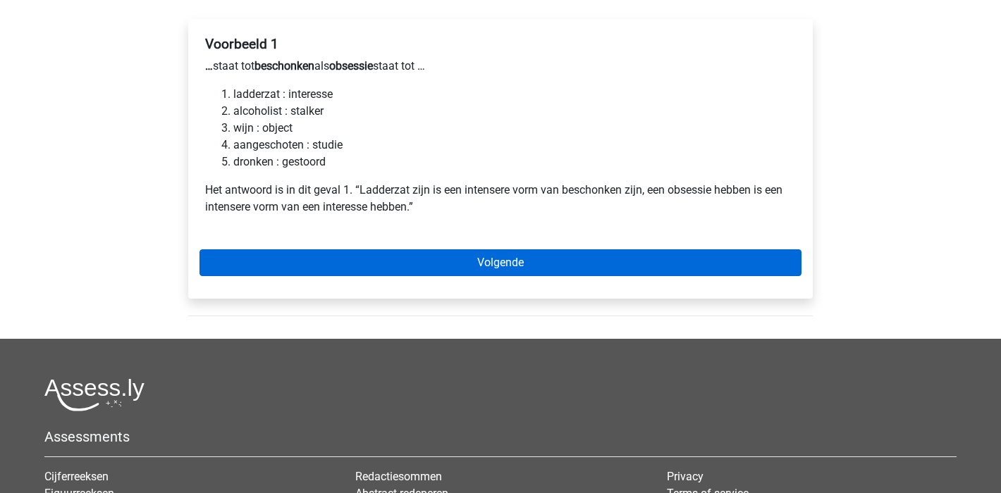
click at [592, 264] on link "Volgende" at bounding box center [500, 263] width 602 height 27
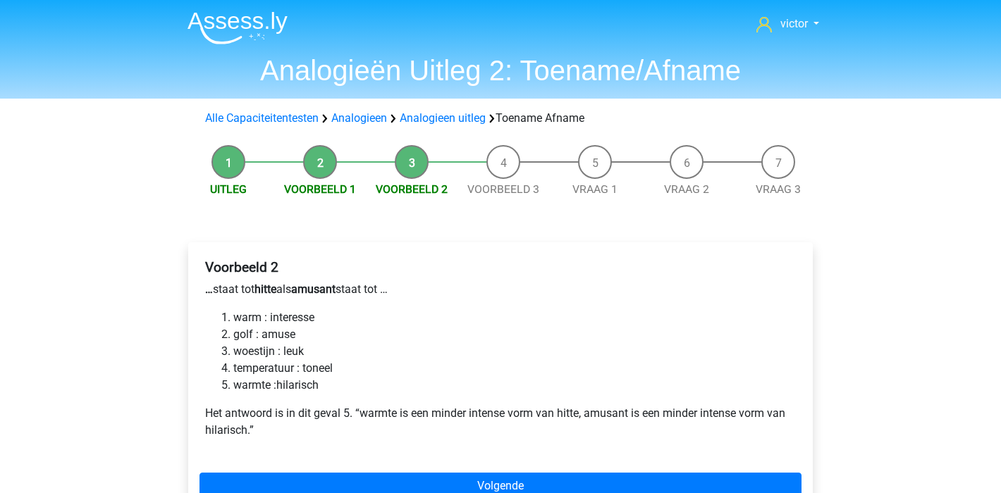
scroll to position [104, 0]
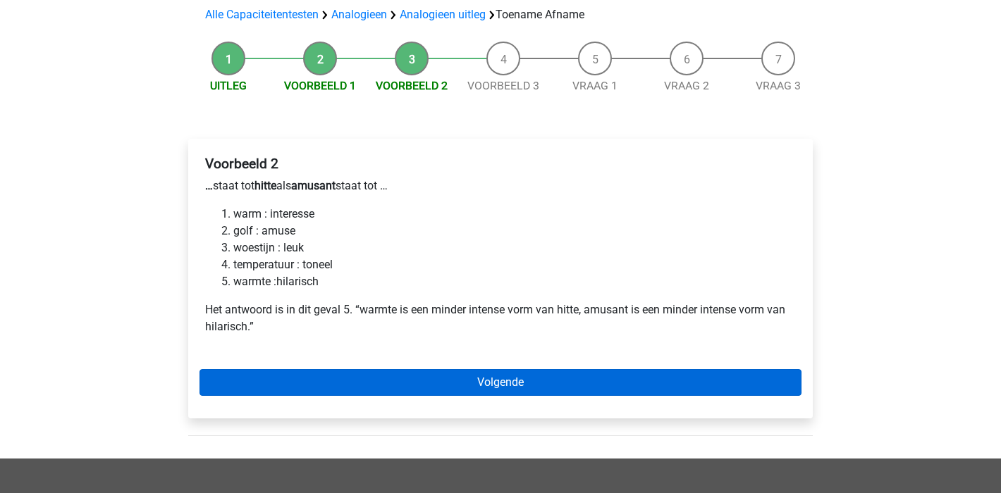
click at [520, 385] on link "Volgende" at bounding box center [500, 382] width 602 height 27
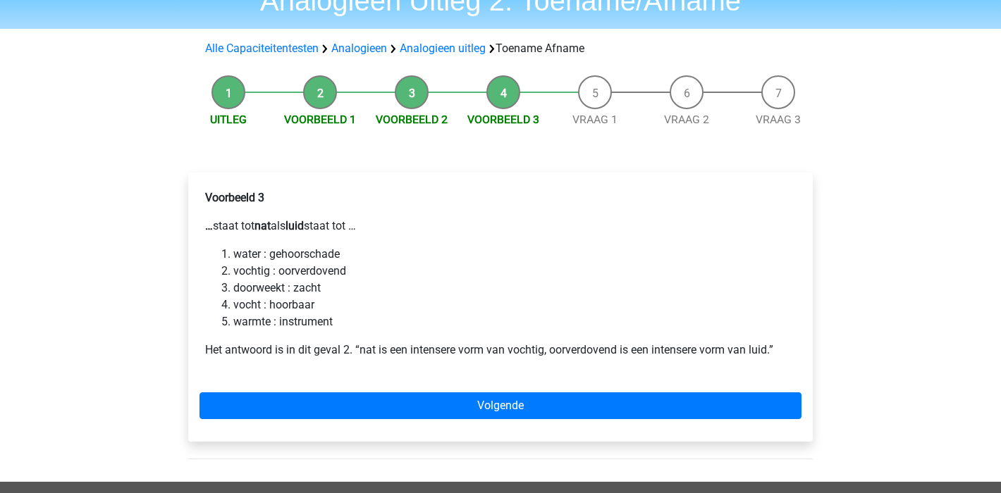
scroll to position [132, 0]
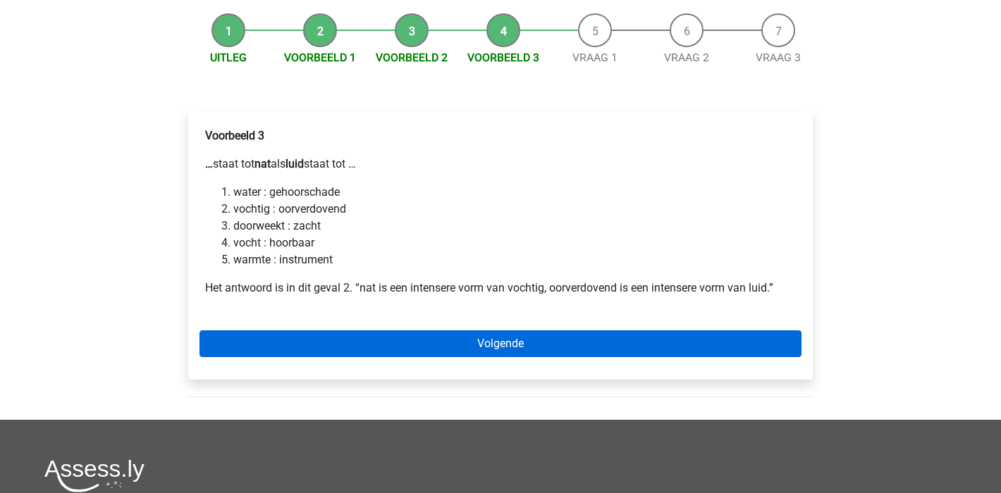
click at [471, 348] on link "Volgende" at bounding box center [500, 344] width 602 height 27
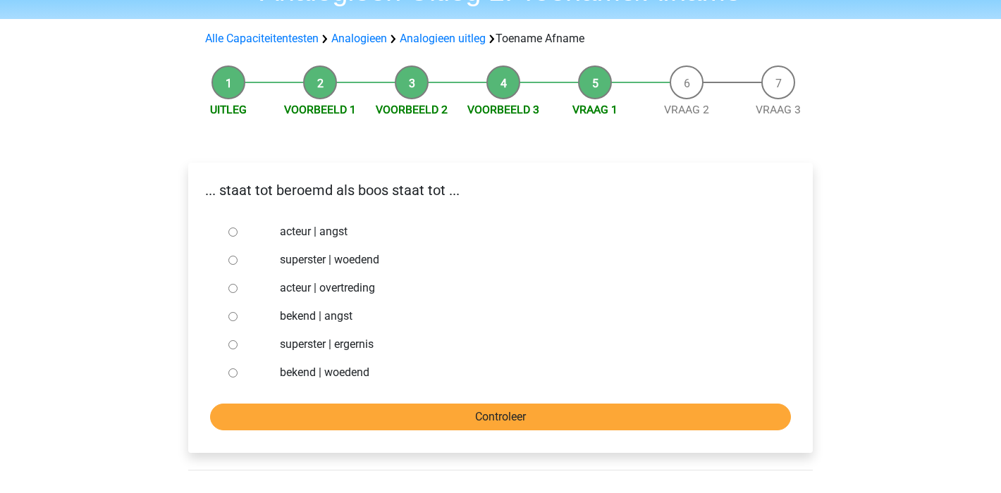
scroll to position [114, 0]
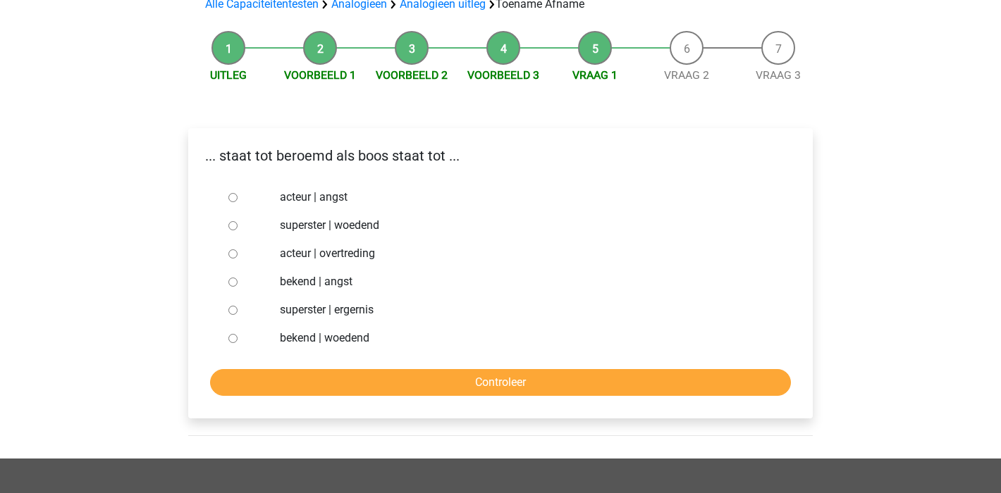
click at [232, 339] on input "bekend | woedend" at bounding box center [232, 338] width 9 height 9
radio input "true"
click at [429, 384] on input "Controleer" at bounding box center [500, 382] width 581 height 27
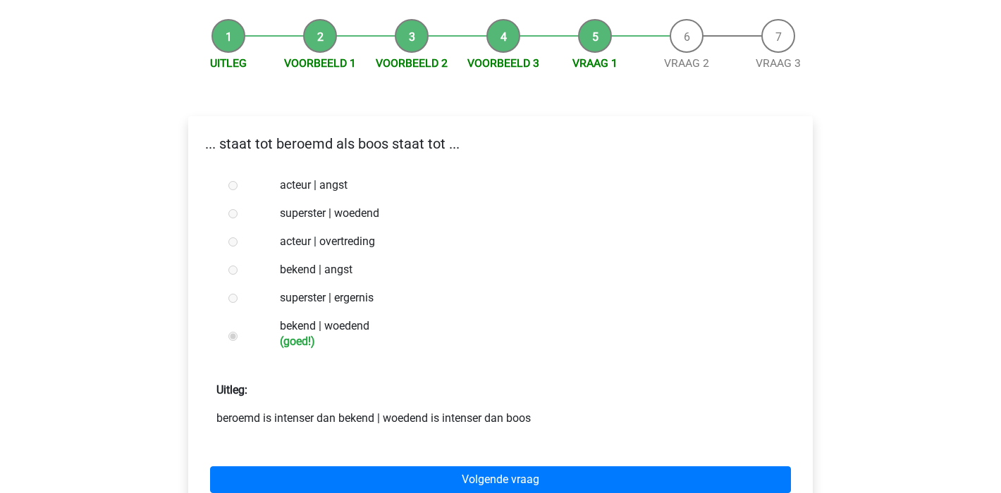
scroll to position [192, 0]
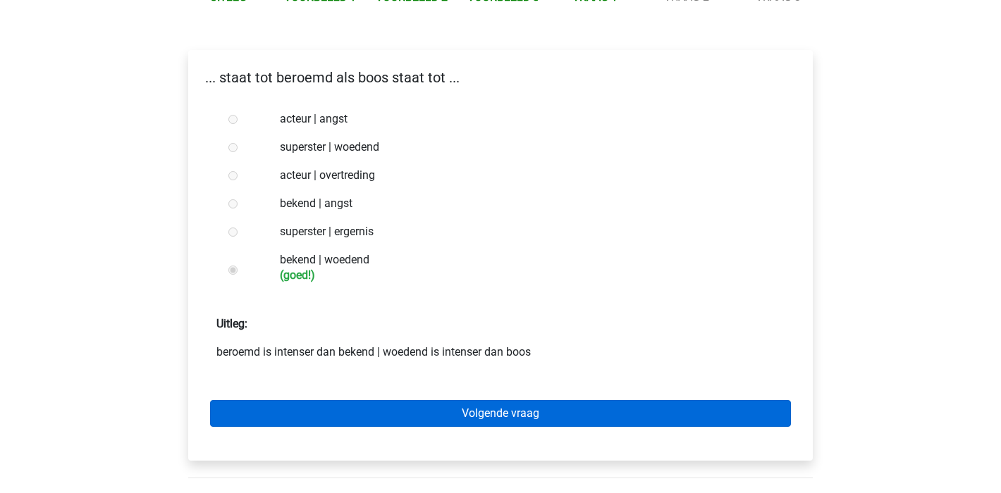
click at [469, 402] on link "Volgende vraag" at bounding box center [500, 413] width 581 height 27
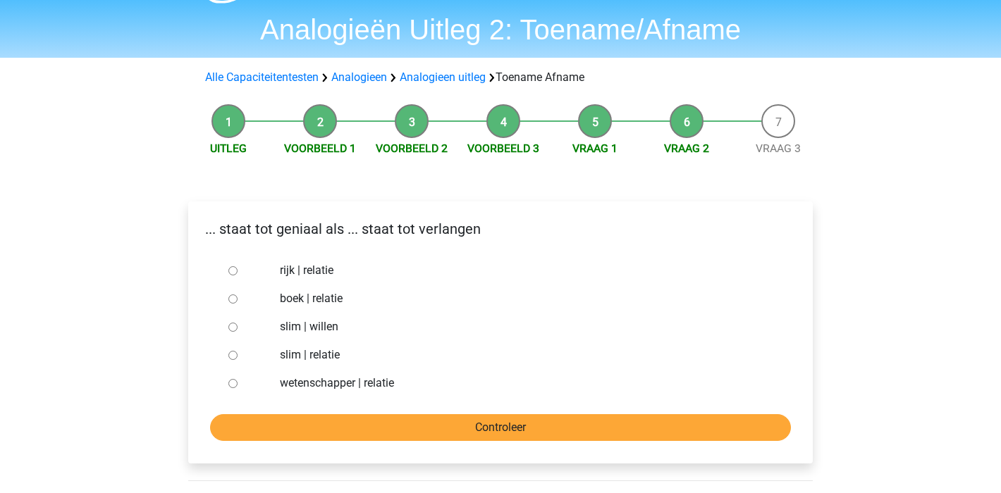
scroll to position [67, 0]
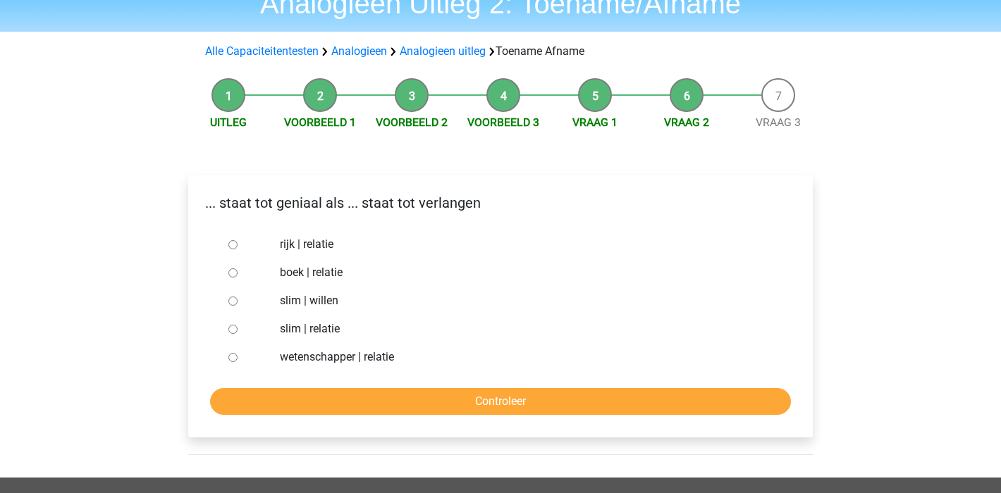
click at [234, 301] on input "slim | willen" at bounding box center [232, 301] width 9 height 9
radio input "true"
click at [549, 395] on input "Controleer" at bounding box center [500, 401] width 581 height 27
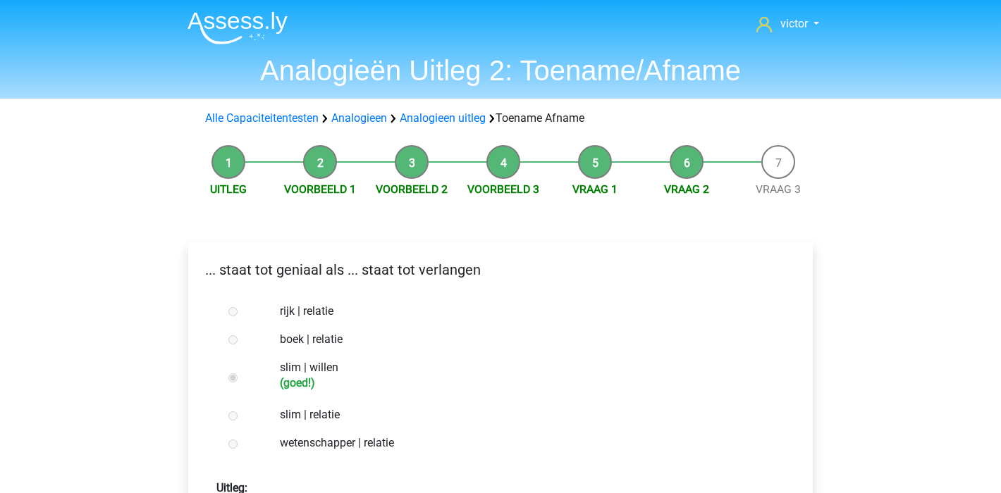
scroll to position [195, 0]
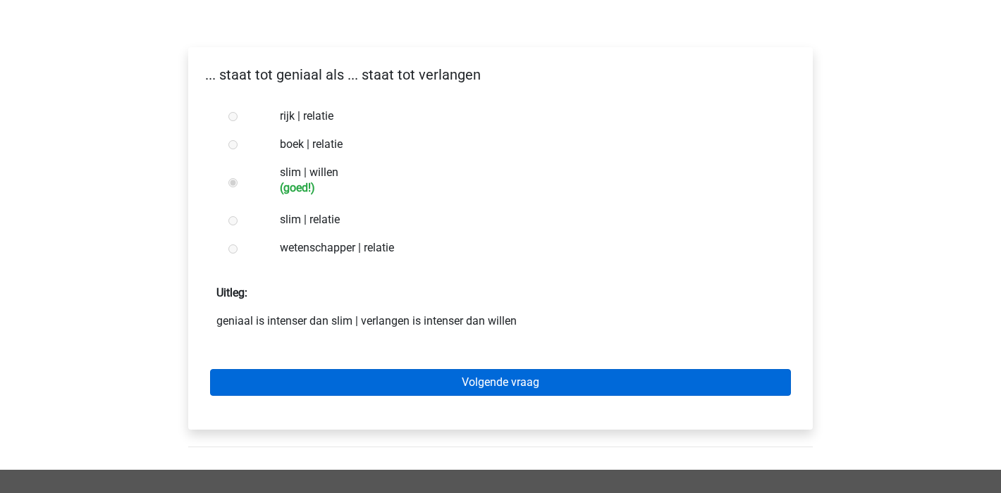
click at [439, 376] on link "Volgende vraag" at bounding box center [500, 382] width 581 height 27
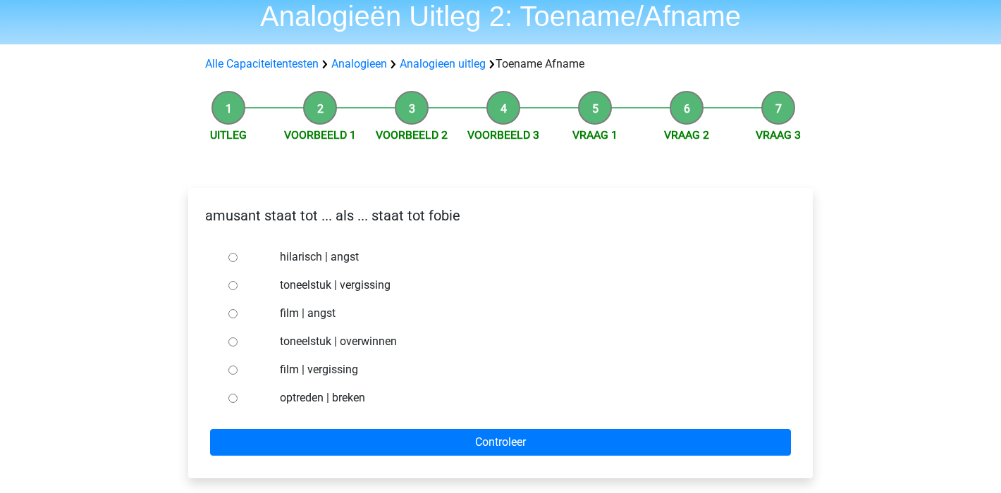
scroll to position [106, 0]
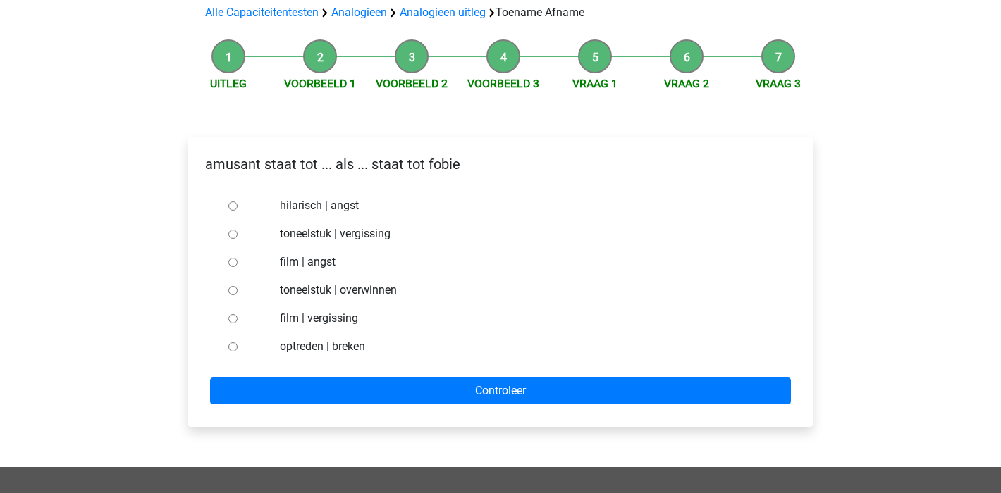
click at [234, 204] on input "hilarisch | angst" at bounding box center [232, 206] width 9 height 9
radio input "true"
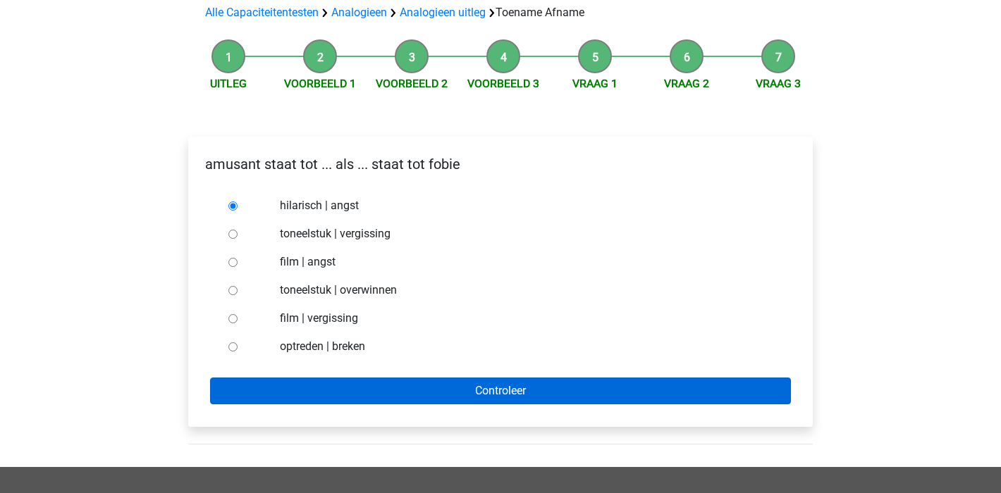
click at [546, 383] on input "Controleer" at bounding box center [500, 391] width 581 height 27
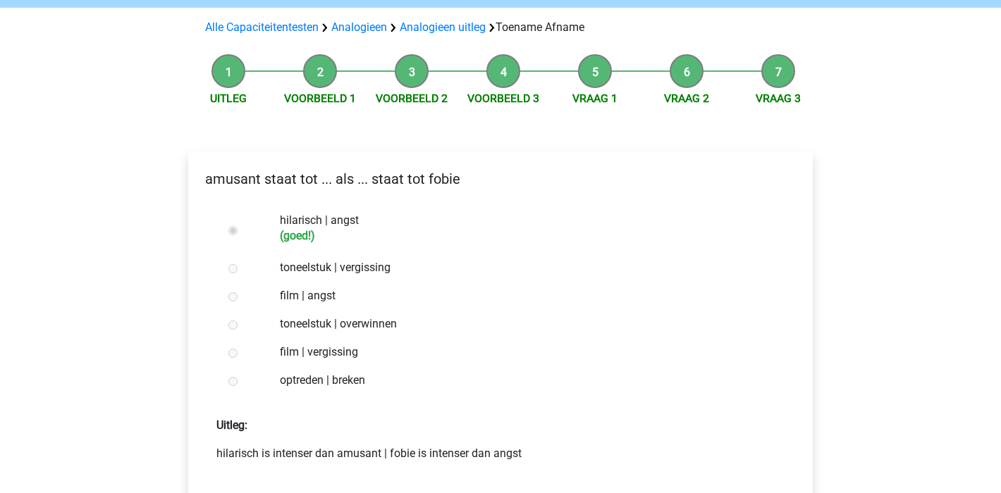
scroll to position [185, 0]
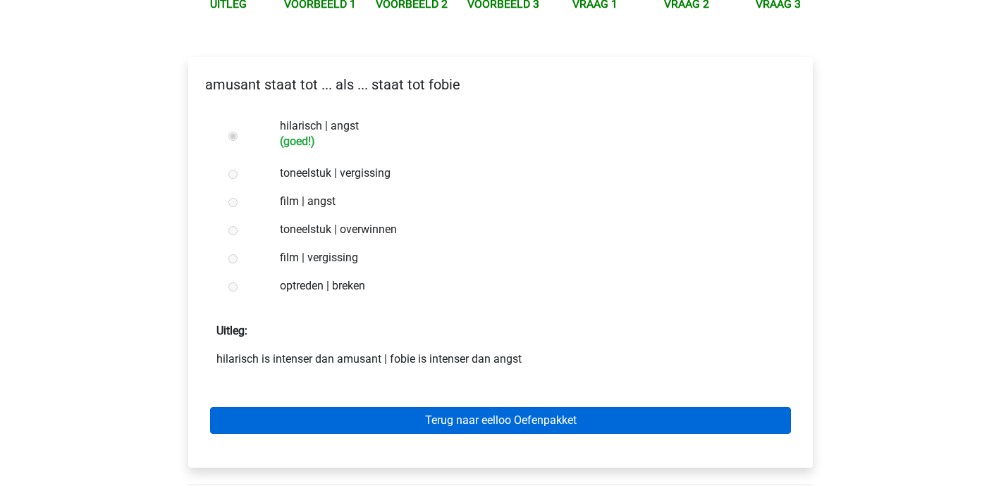
click at [438, 421] on link "Terug naar eelloo Oefenpakket" at bounding box center [500, 420] width 581 height 27
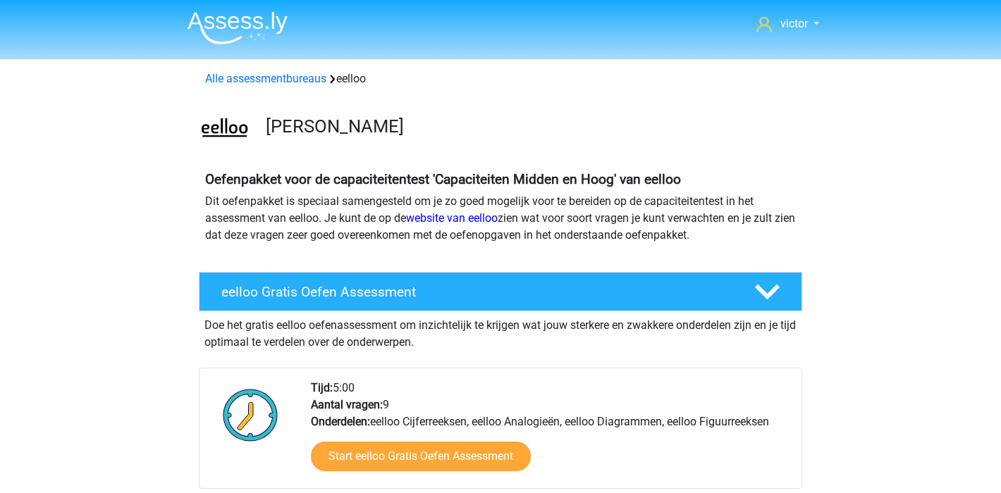
scroll to position [269, 0]
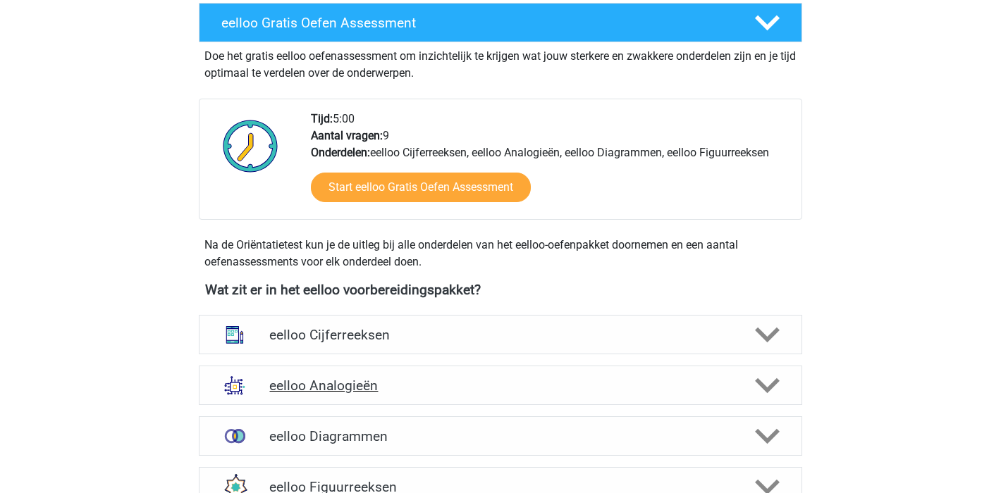
click at [574, 398] on div "eelloo Analogieën" at bounding box center [500, 385] width 603 height 39
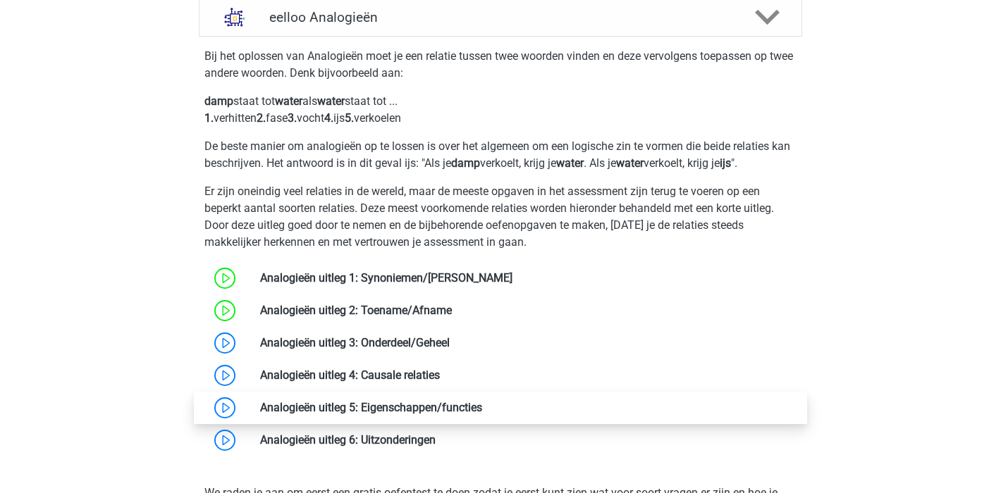
scroll to position [663, 0]
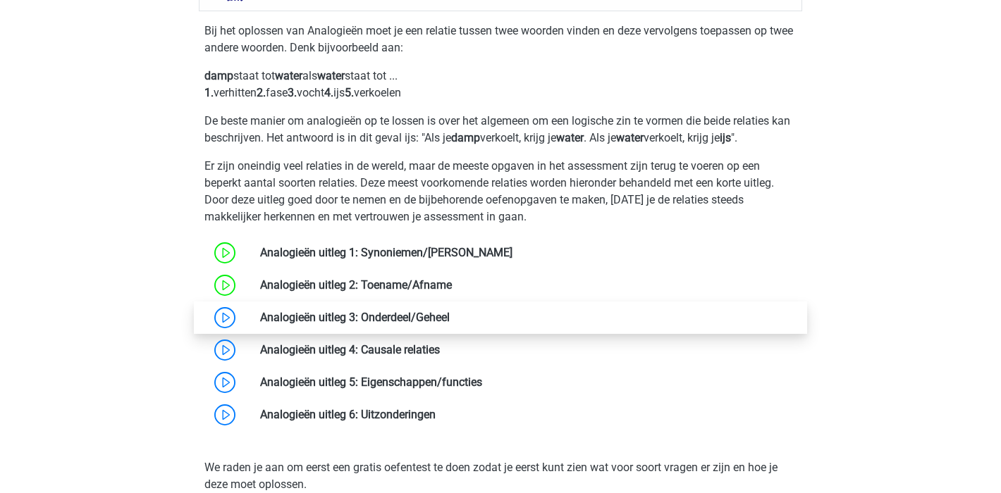
click at [450, 316] on link at bounding box center [450, 317] width 0 height 13
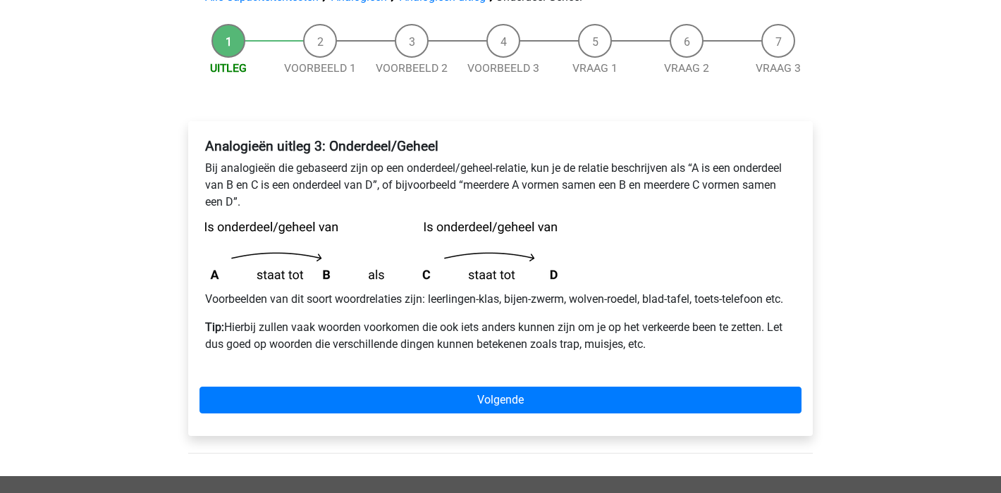
scroll to position [202, 0]
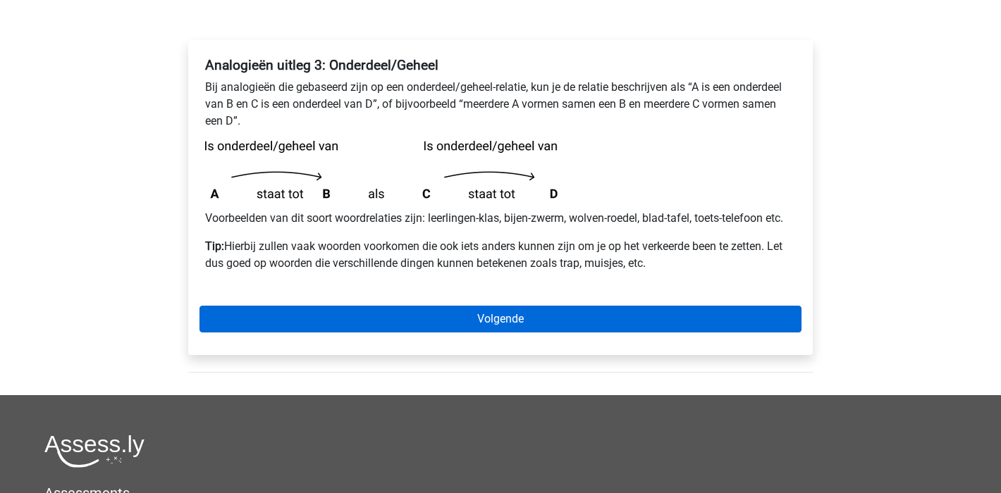
click at [344, 312] on link "Volgende" at bounding box center [500, 319] width 602 height 27
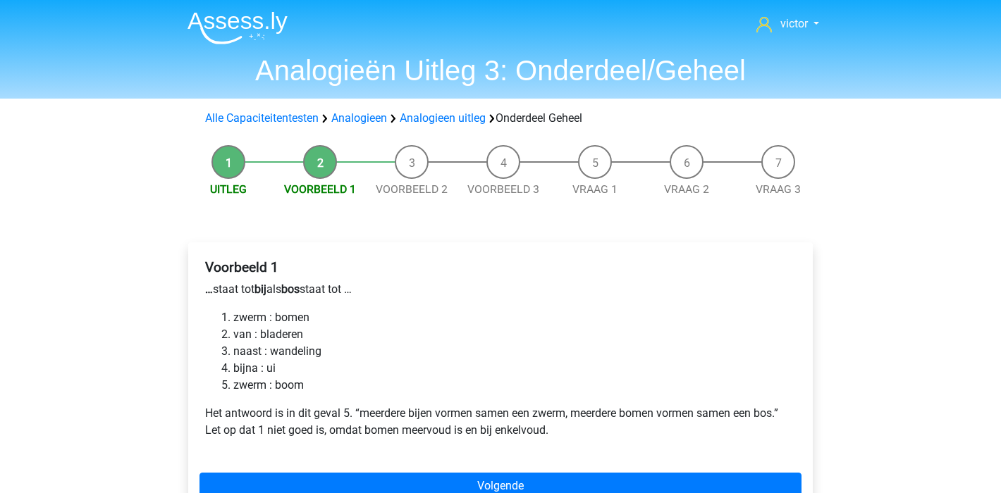
scroll to position [116, 0]
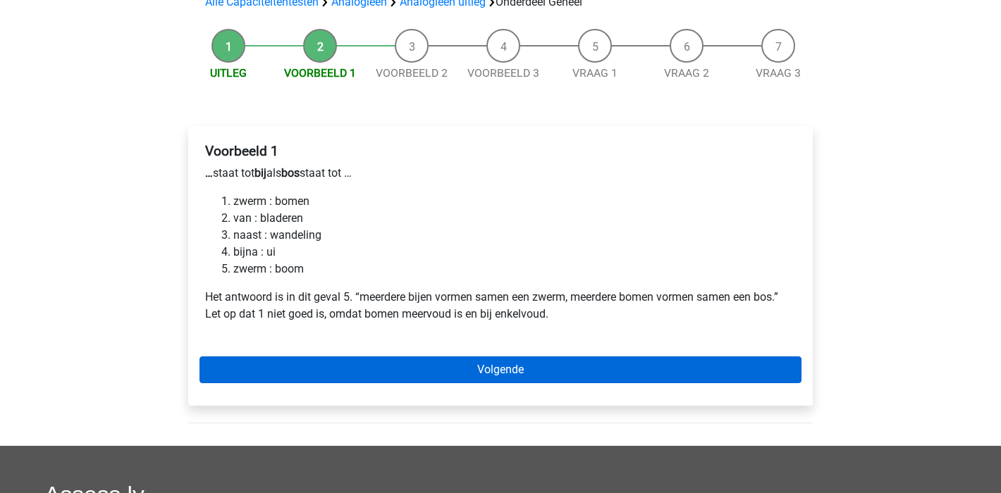
click at [333, 362] on link "Volgende" at bounding box center [500, 370] width 602 height 27
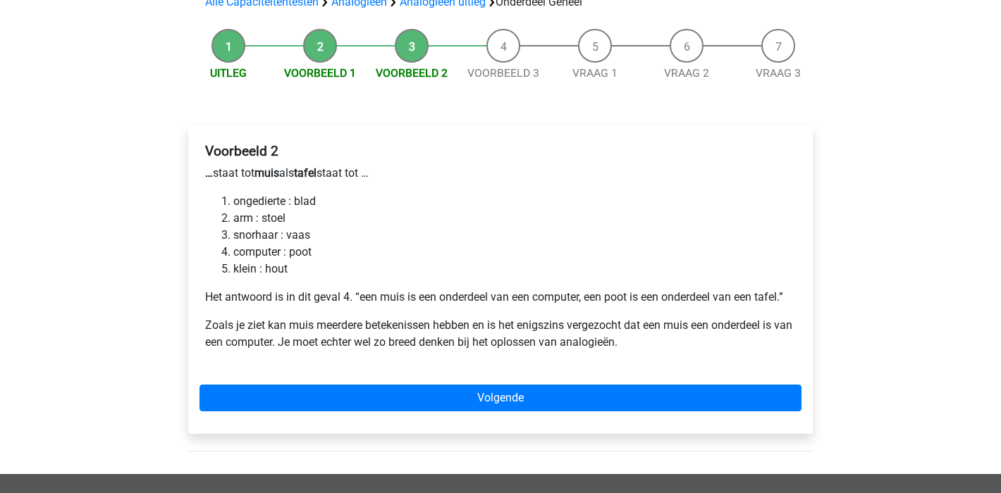
scroll to position [165, 0]
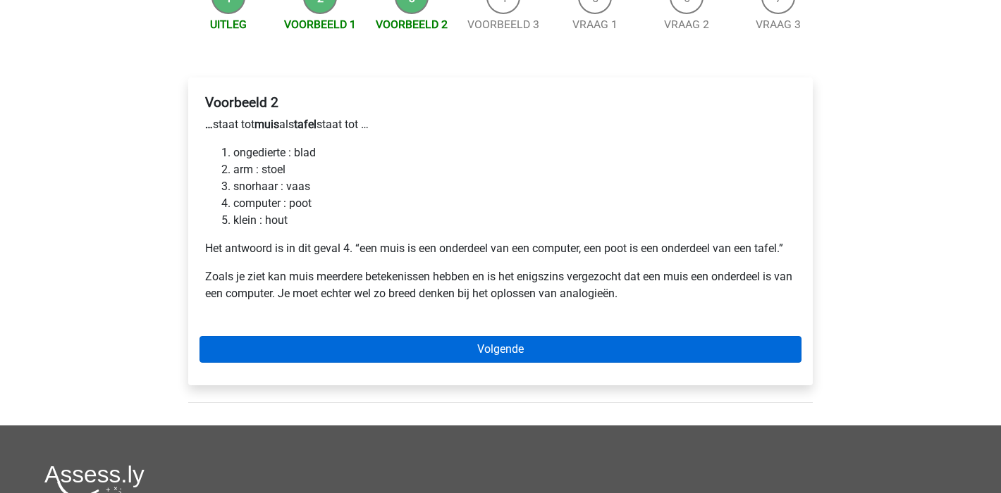
click at [529, 358] on link "Volgende" at bounding box center [500, 349] width 602 height 27
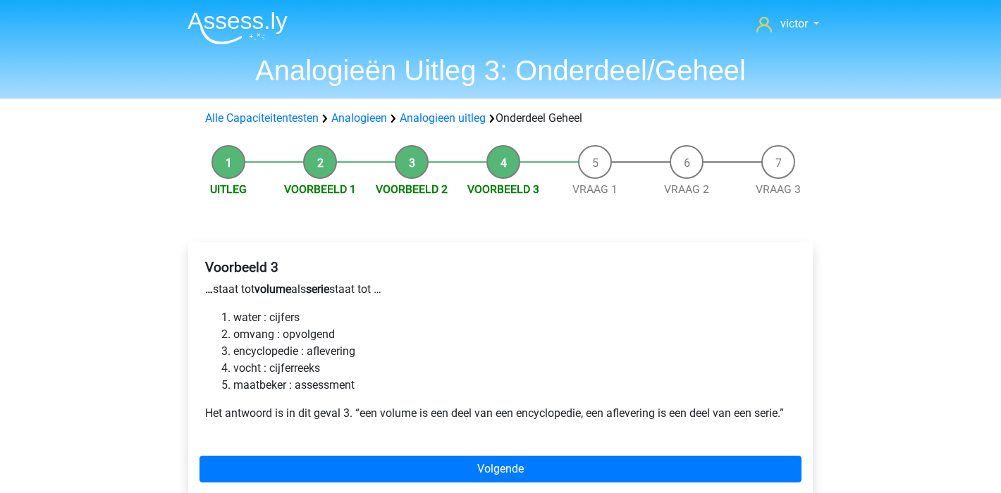
scroll to position [263, 0]
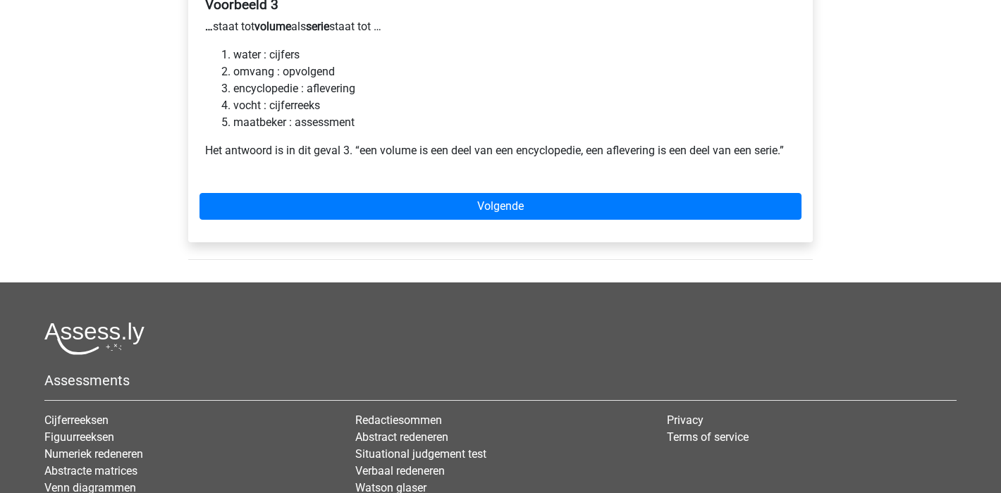
click at [545, 189] on div "Voorbeeld 3 … staat tot volume als serie staat tot … water : cijfers omvang : o…" at bounding box center [500, 111] width 624 height 263
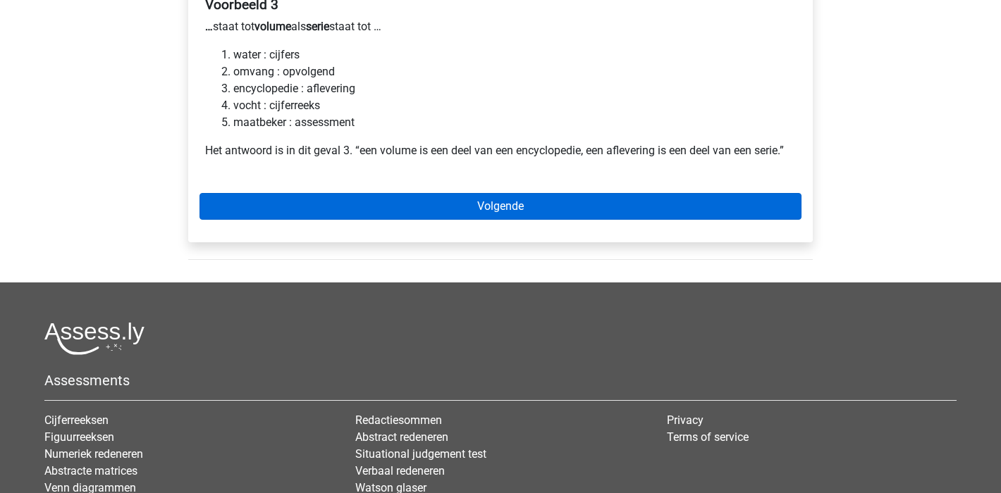
click at [548, 197] on link "Volgende" at bounding box center [500, 206] width 602 height 27
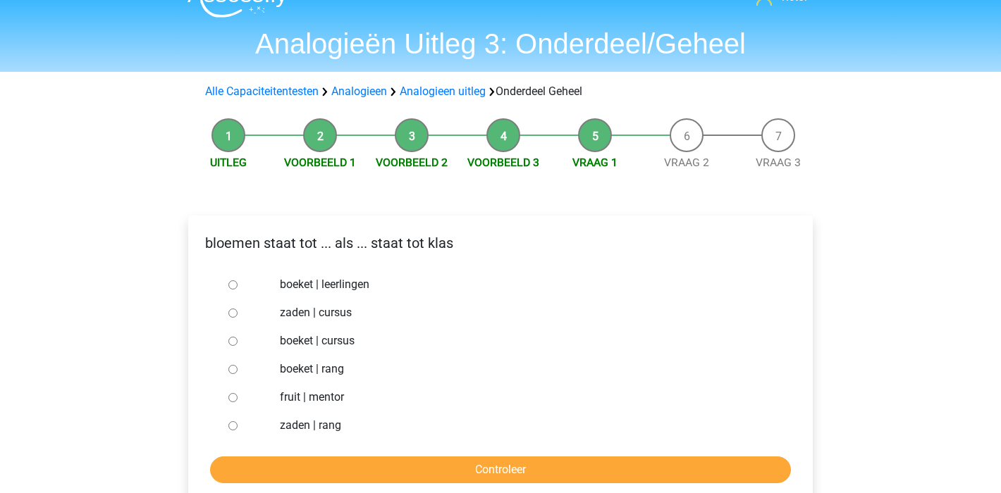
scroll to position [117, 0]
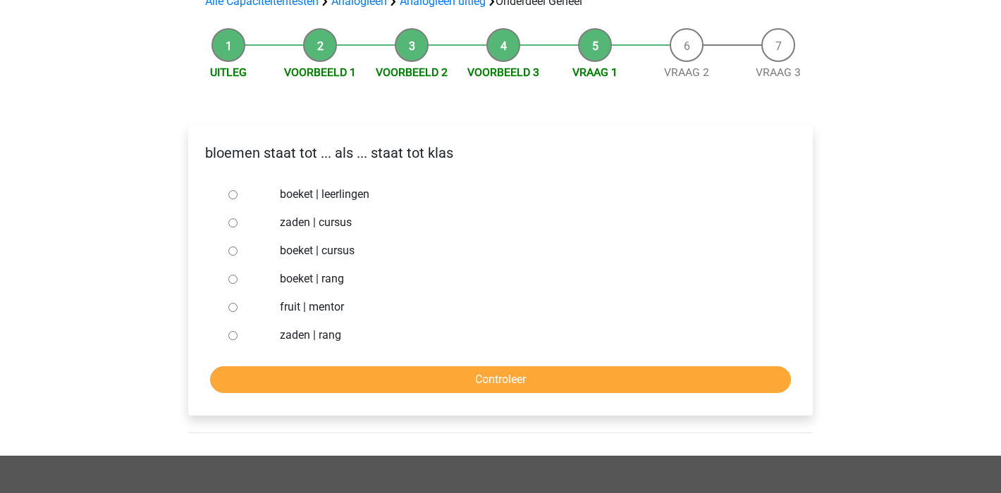
click at [233, 195] on input "boeket | leerlingen" at bounding box center [232, 194] width 9 height 9
radio input "true"
click at [578, 375] on input "Controleer" at bounding box center [500, 380] width 581 height 27
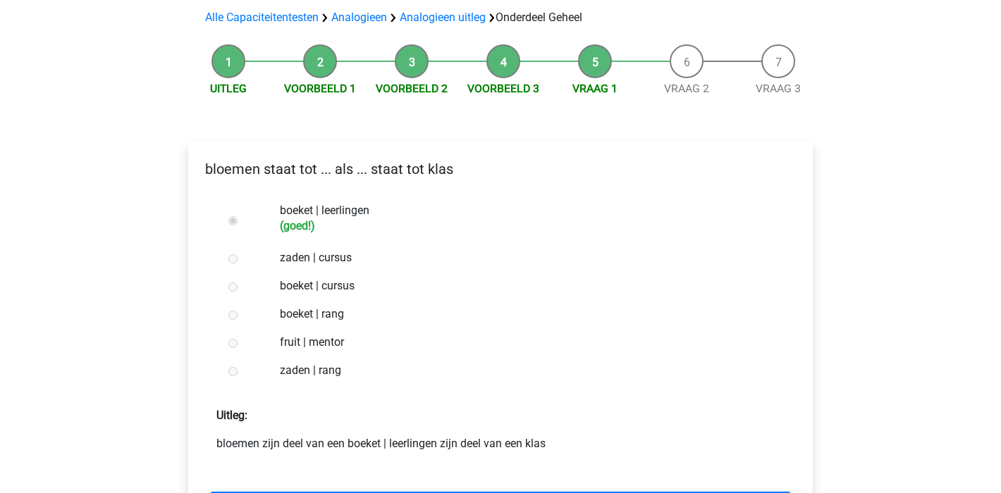
scroll to position [344, 0]
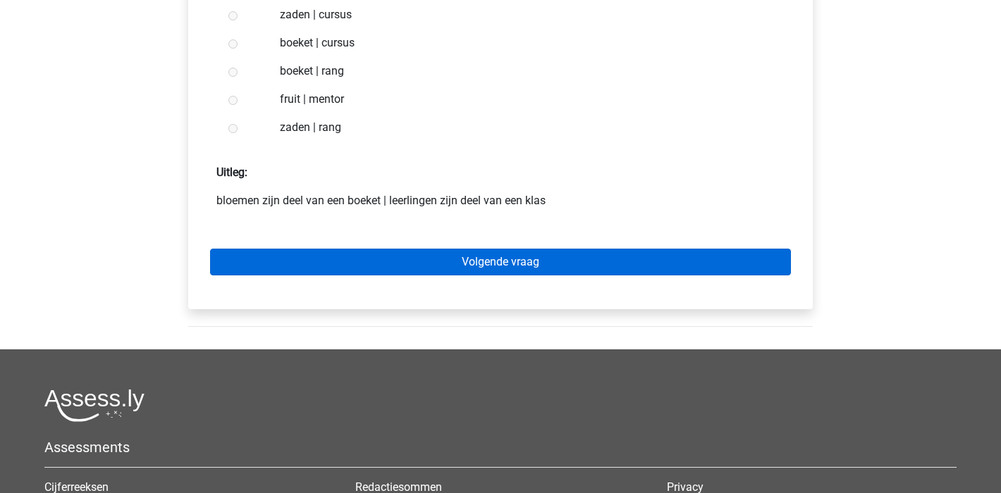
click at [542, 262] on link "Volgende vraag" at bounding box center [500, 262] width 581 height 27
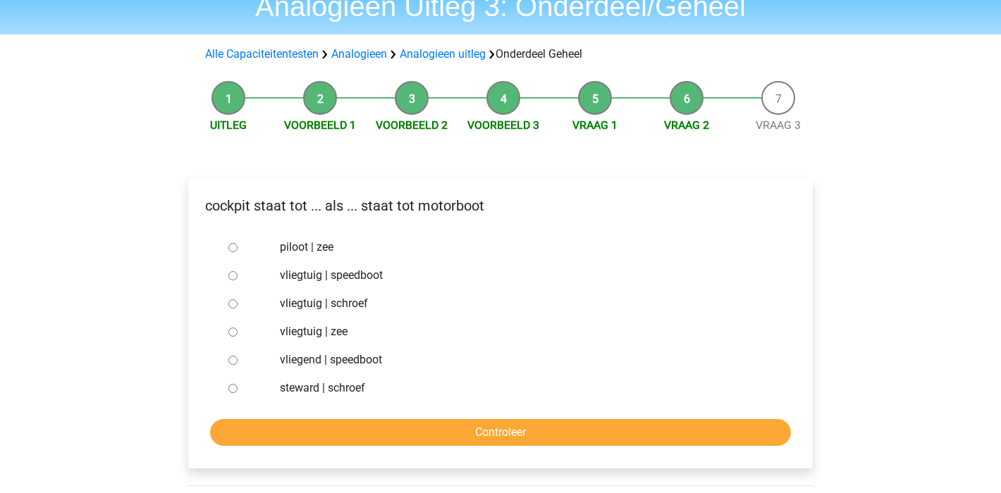
scroll to position [97, 0]
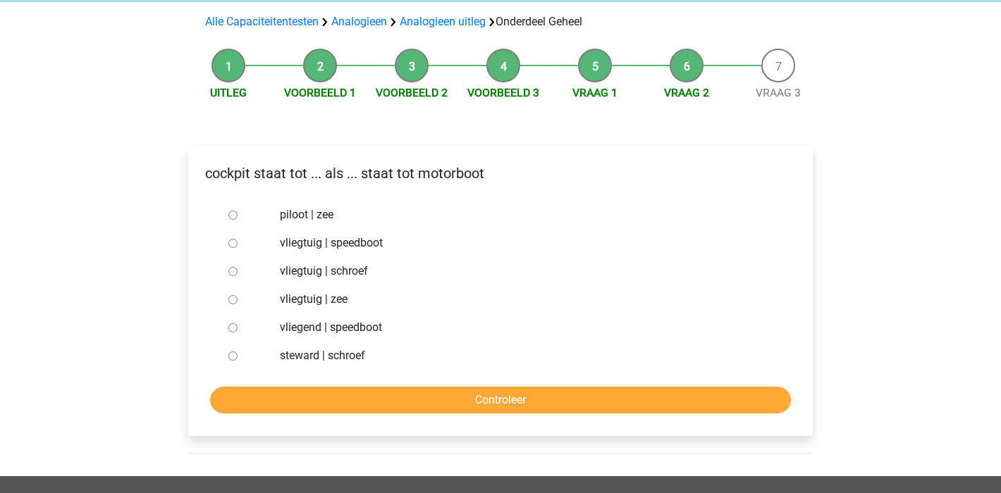
click at [297, 272] on label "vliegtuig | schroef" at bounding box center [524, 271] width 488 height 17
click at [238, 272] on input "vliegtuig | schroef" at bounding box center [232, 271] width 9 height 9
radio input "true"
click at [495, 390] on input "Controleer" at bounding box center [500, 400] width 581 height 27
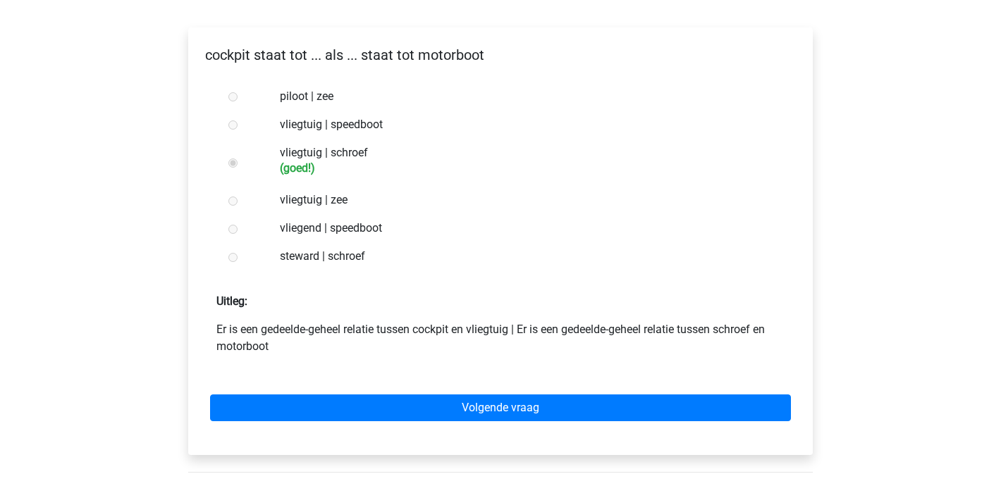
scroll to position [230, 0]
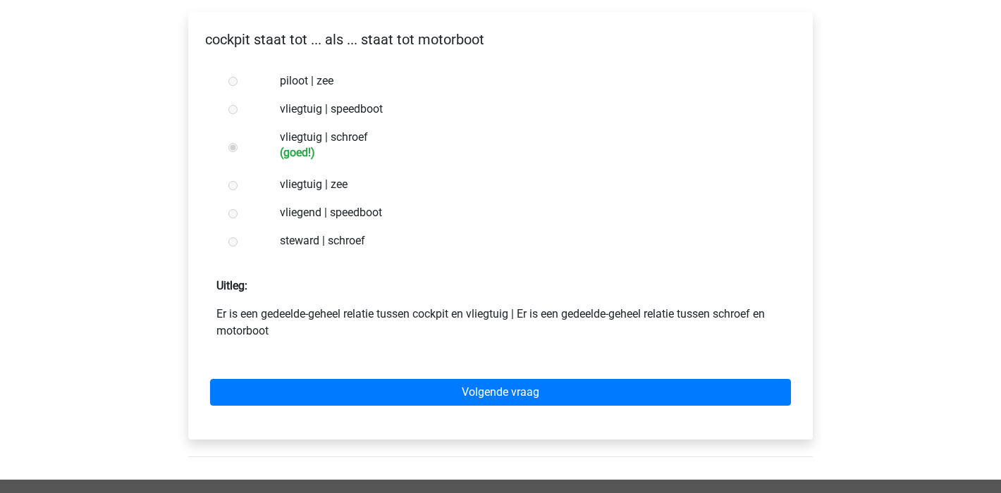
click at [495, 390] on link "Volgende vraag" at bounding box center [500, 392] width 581 height 27
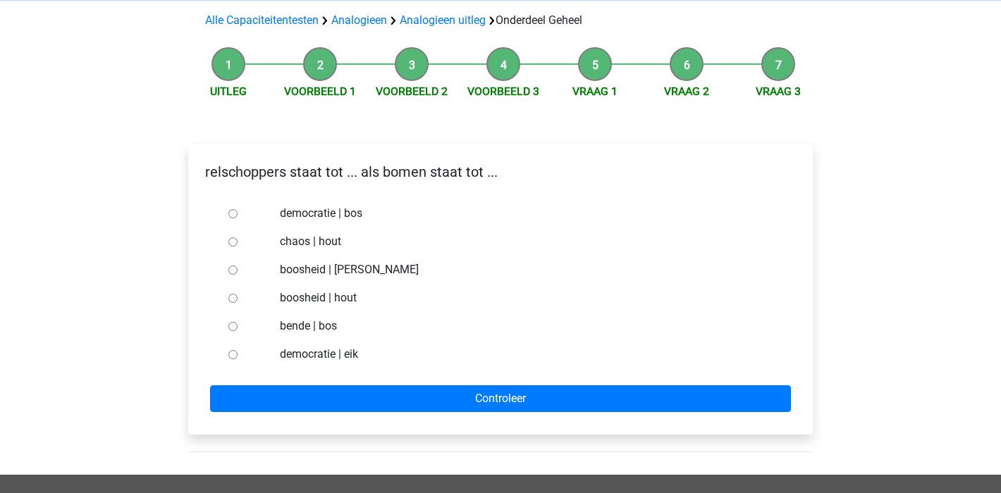
scroll to position [125, 0]
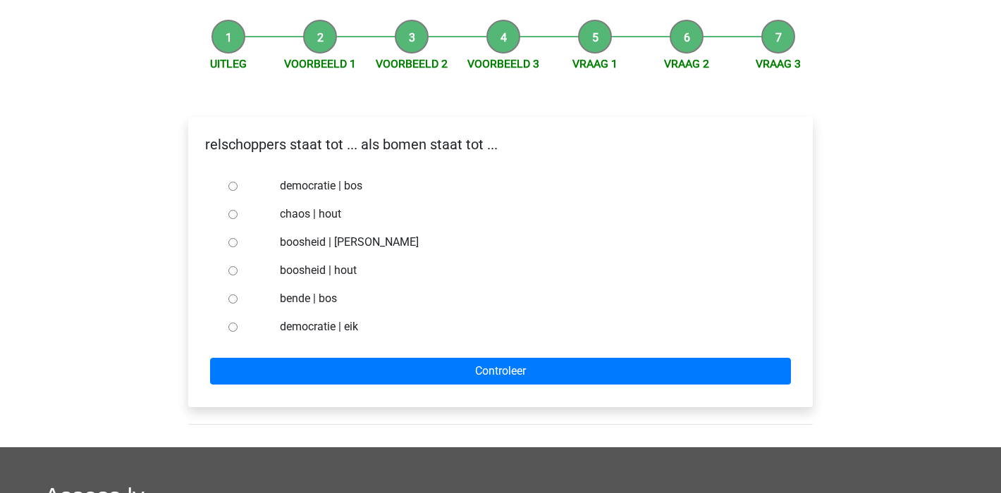
click at [296, 213] on label "chaos | hout" at bounding box center [524, 214] width 488 height 17
click at [238, 213] on input "chaos | hout" at bounding box center [232, 214] width 9 height 9
radio input "true"
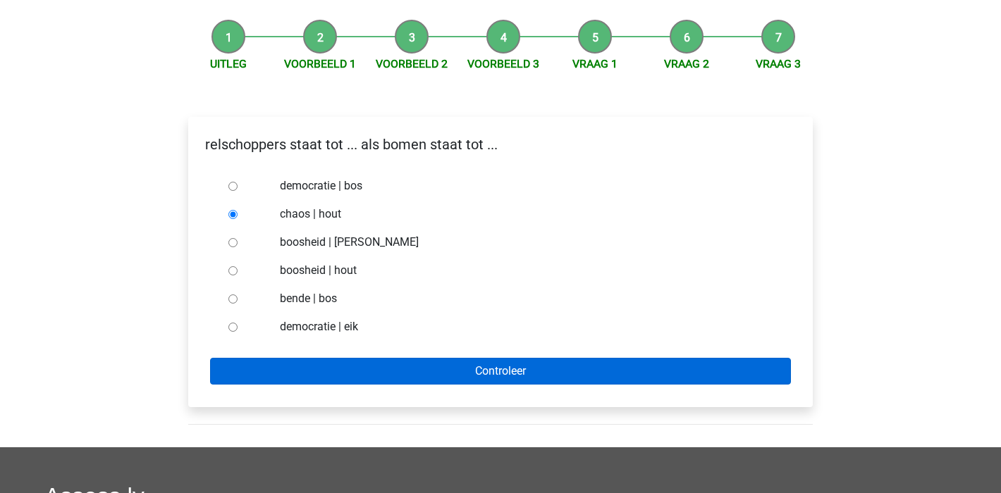
click at [527, 377] on input "Controleer" at bounding box center [500, 371] width 581 height 27
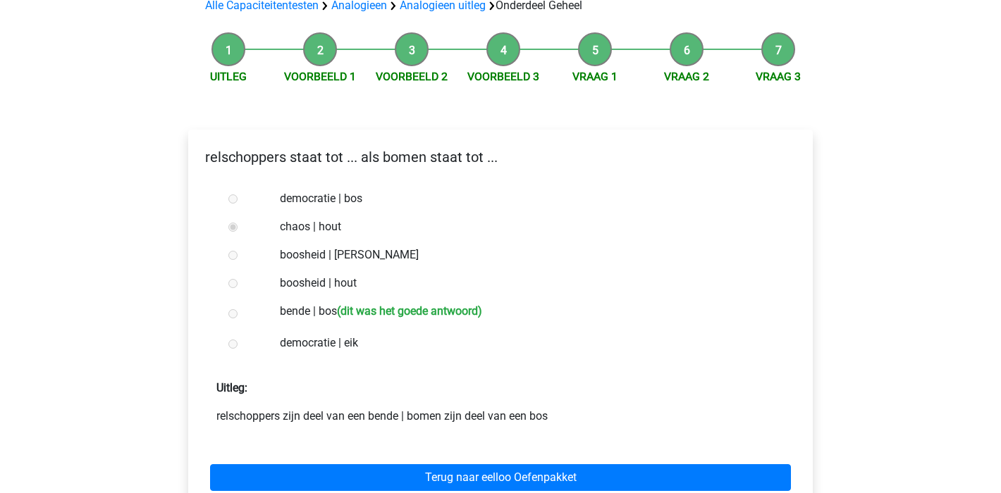
scroll to position [141, 0]
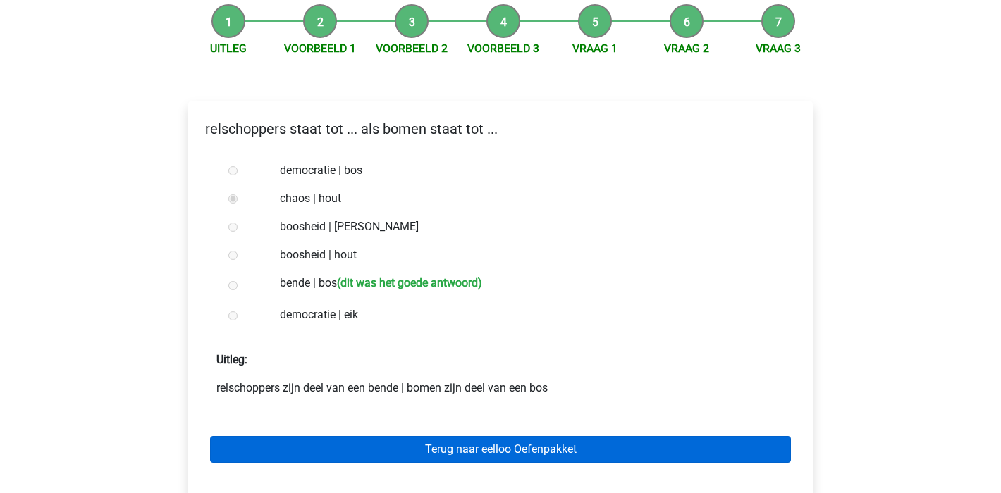
click at [522, 448] on link "Terug naar eelloo Oefenpakket" at bounding box center [500, 449] width 581 height 27
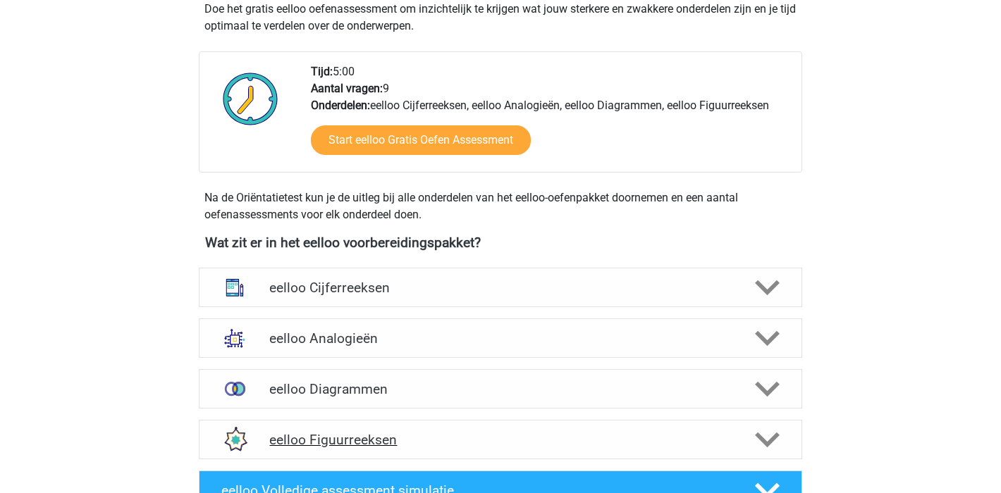
scroll to position [365, 0]
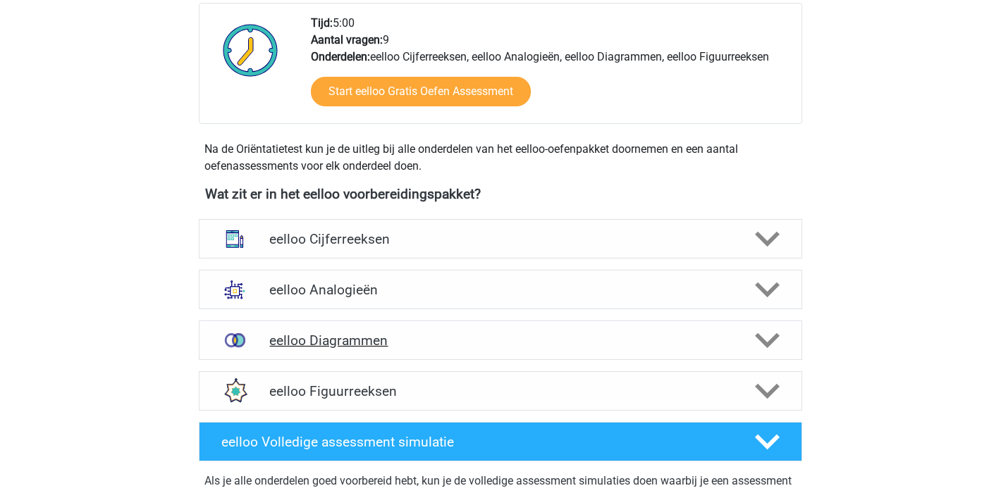
click at [353, 340] on h4 "eelloo Diagrammen" at bounding box center [500, 341] width 462 height 16
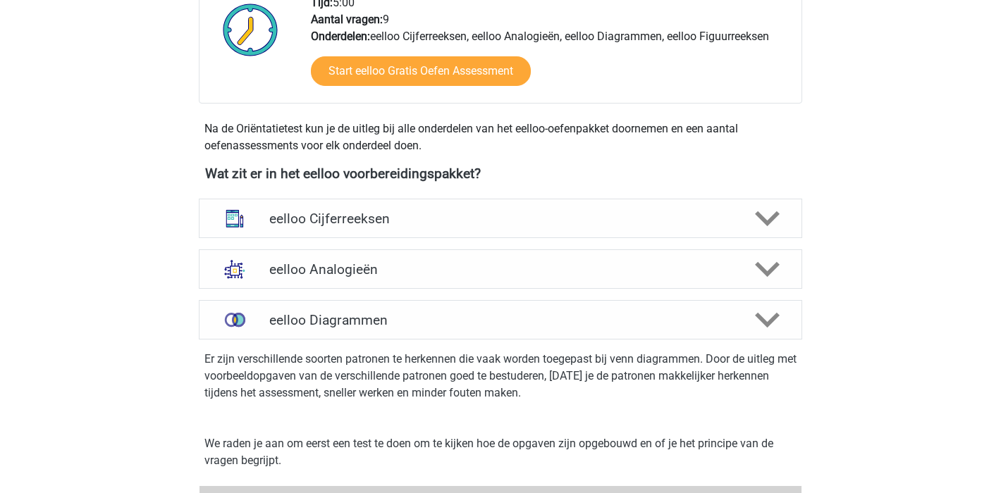
scroll to position [539, 0]
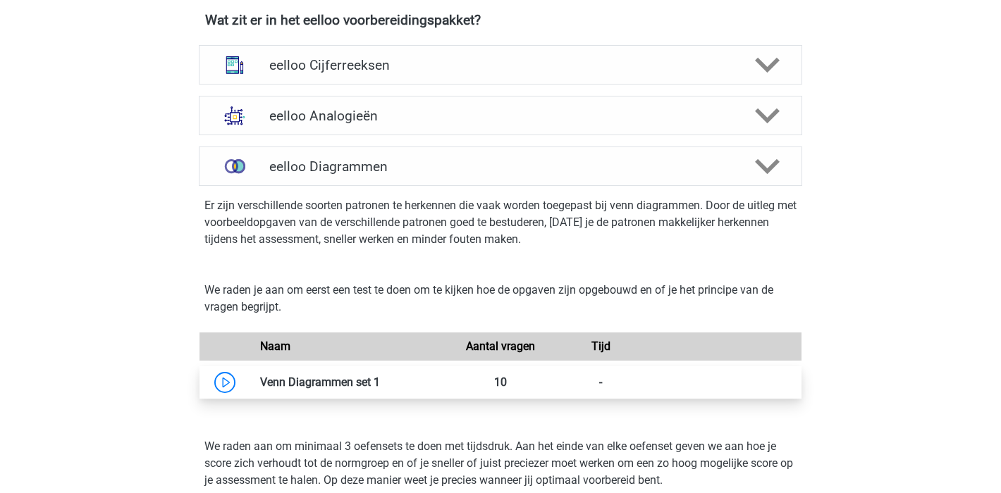
click at [380, 379] on link at bounding box center [380, 382] width 0 height 13
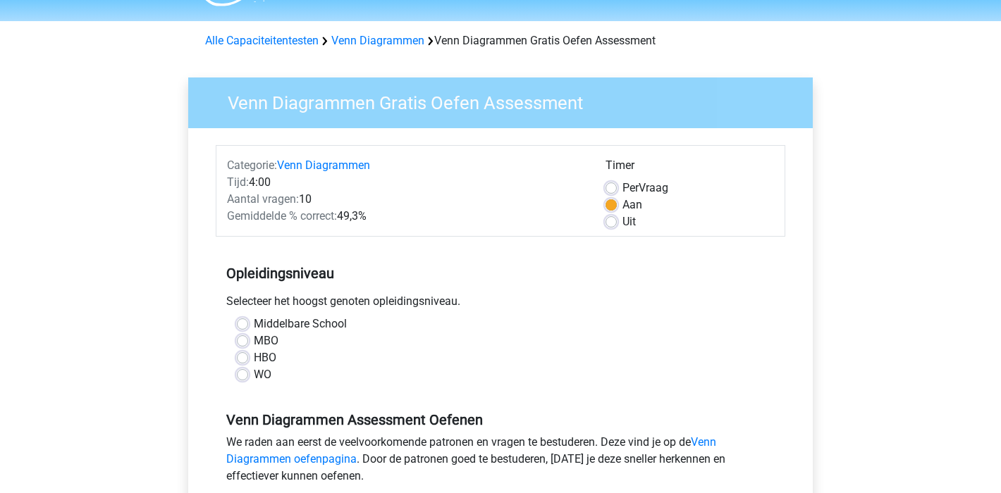
scroll to position [68, 0]
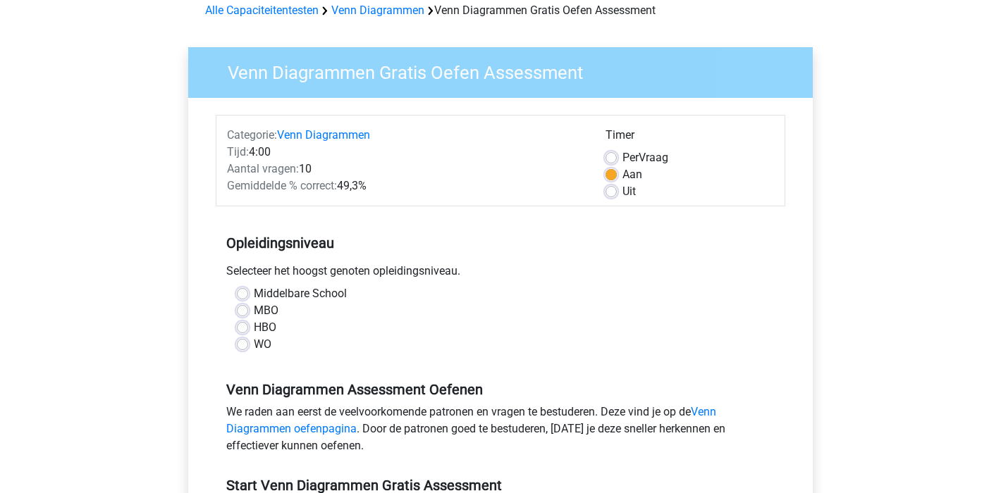
click at [254, 310] on label "MBO" at bounding box center [266, 310] width 25 height 17
click at [243, 310] on input "MBO" at bounding box center [242, 309] width 11 height 14
radio input "true"
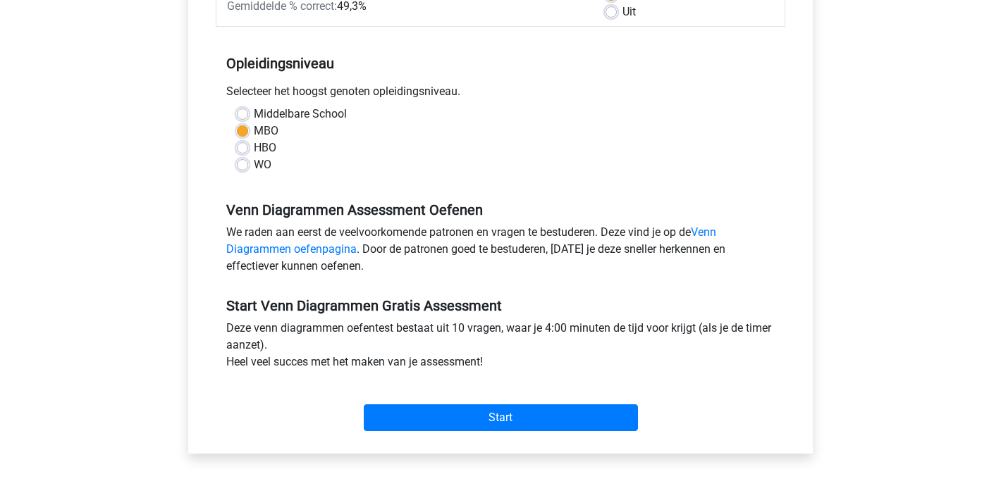
scroll to position [251, 0]
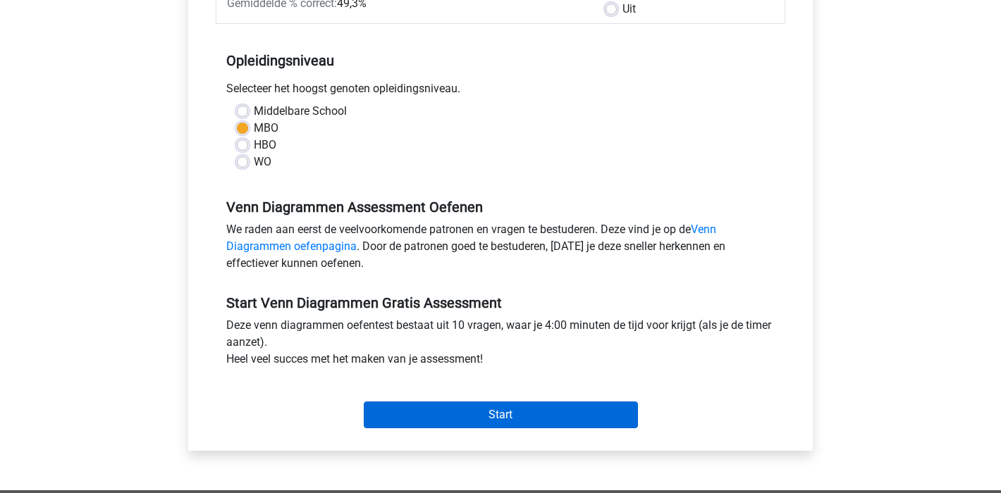
click at [448, 420] on input "Start" at bounding box center [501, 415] width 274 height 27
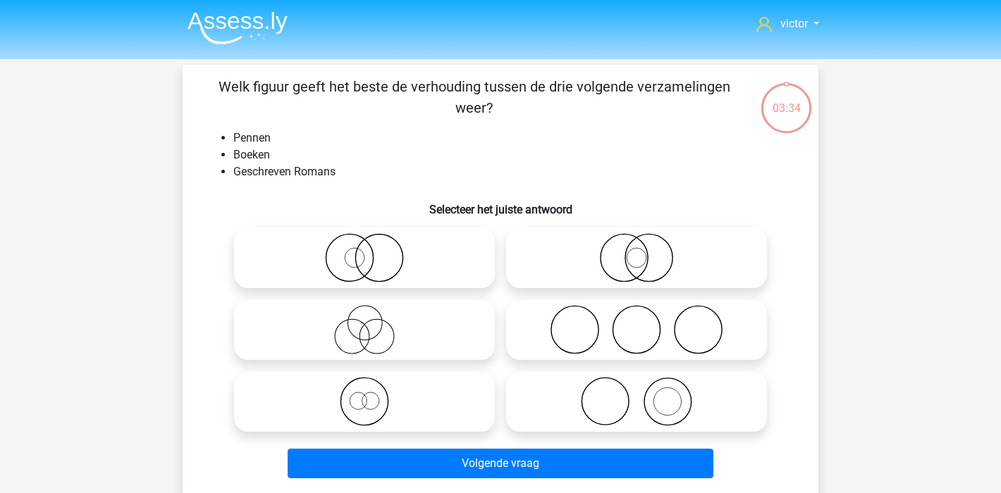
click at [352, 331] on icon at bounding box center [365, 329] width 250 height 49
click at [364, 323] on input "radio" at bounding box center [368, 318] width 9 height 9
radio input "true"
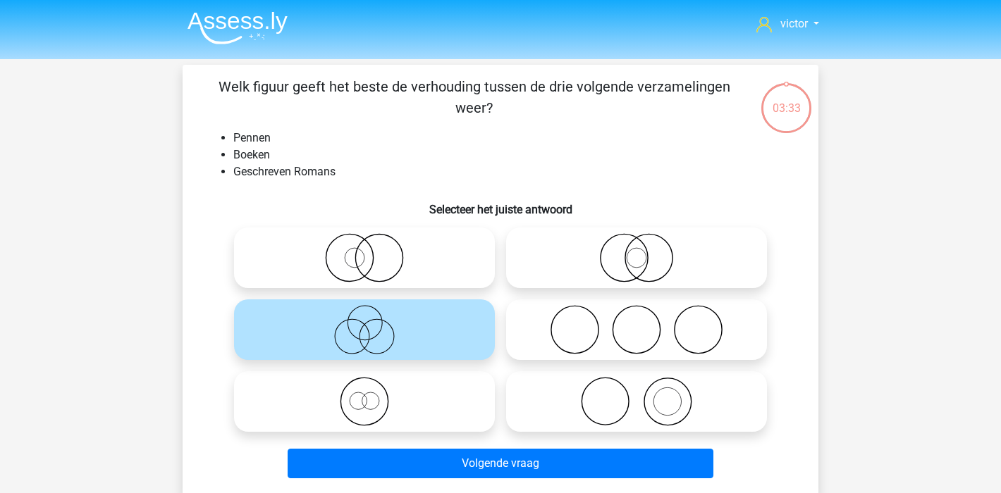
scroll to position [18, 0]
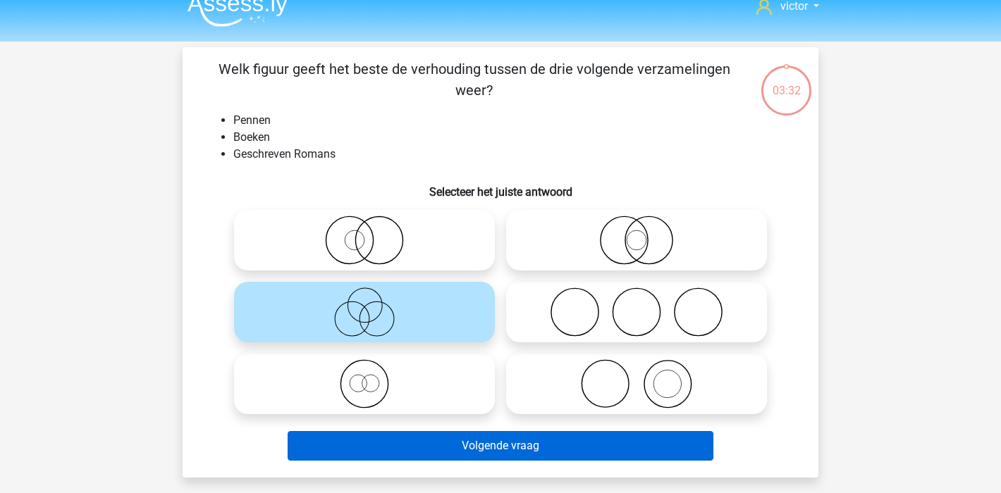
click at [521, 448] on button "Volgende vraag" at bounding box center [501, 446] width 426 height 30
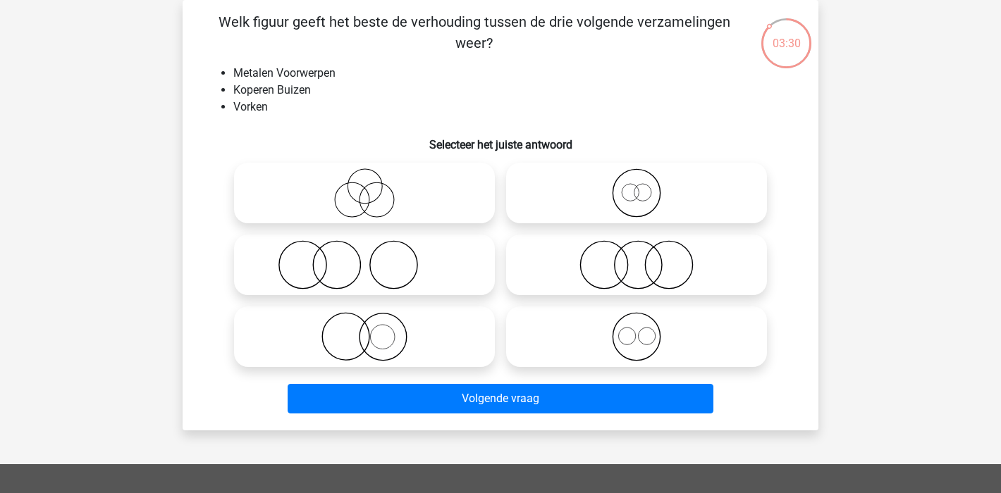
scroll to position [47, 0]
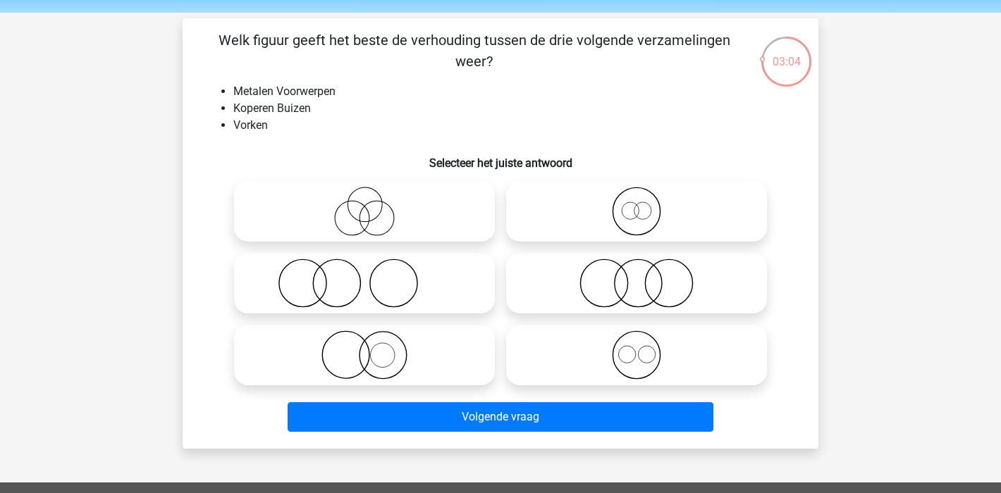
click at [356, 214] on icon at bounding box center [365, 211] width 250 height 49
click at [364, 204] on input "radio" at bounding box center [368, 199] width 9 height 9
radio input "true"
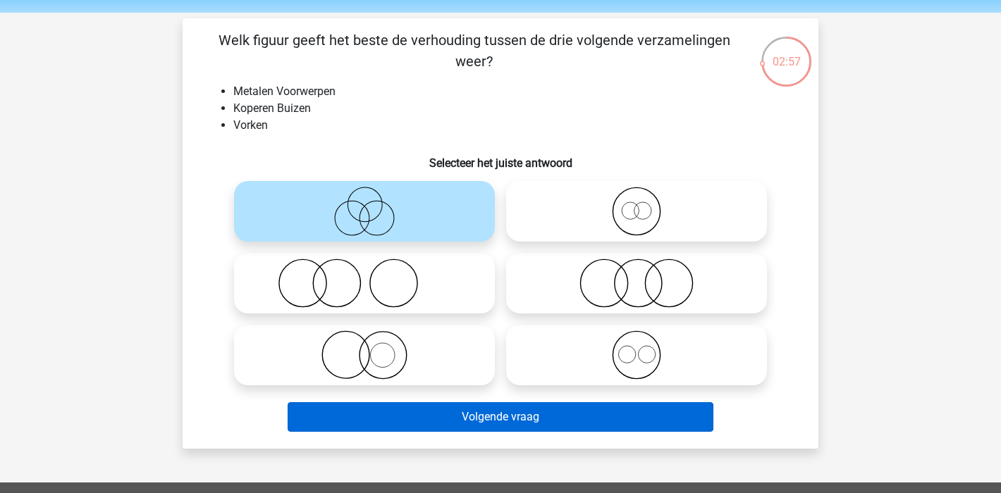
click at [529, 412] on button "Volgende vraag" at bounding box center [501, 417] width 426 height 30
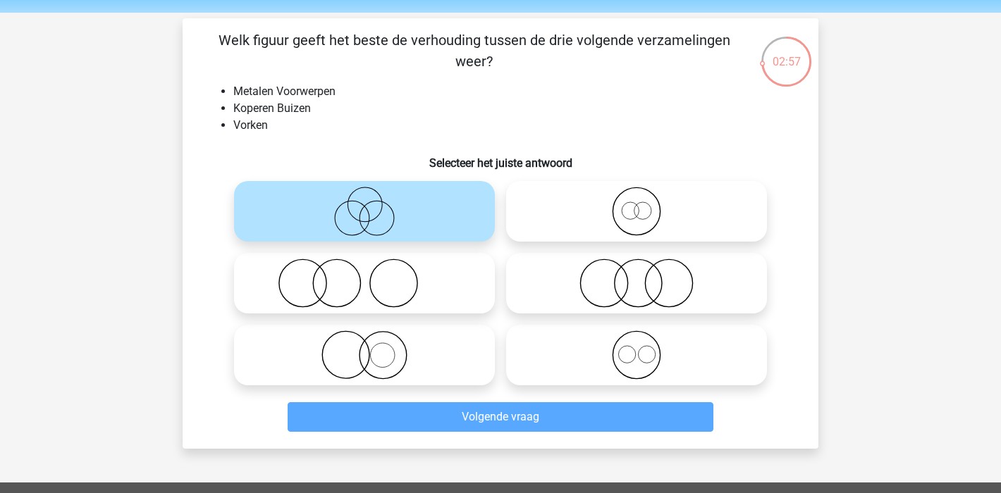
scroll to position [65, 0]
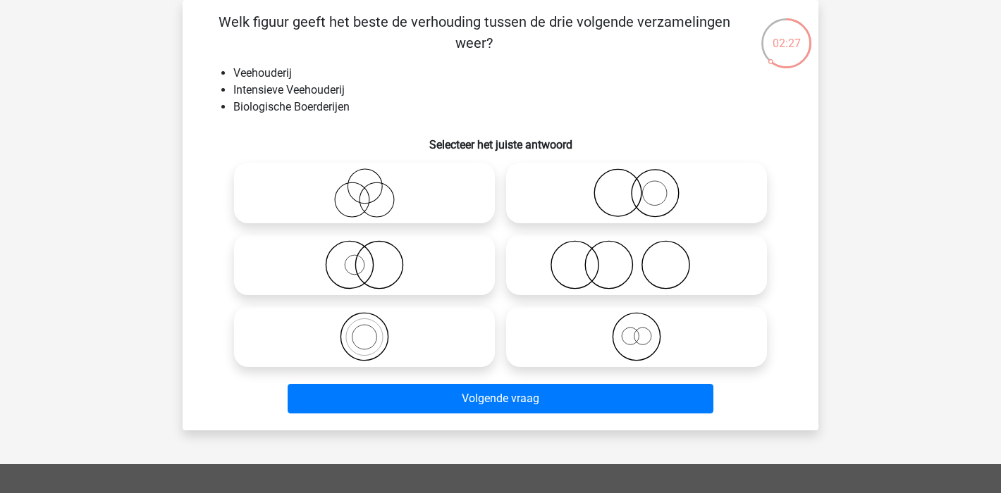
click at [596, 259] on icon at bounding box center [637, 264] width 250 height 49
click at [636, 258] on input "radio" at bounding box center [640, 253] width 9 height 9
radio input "true"
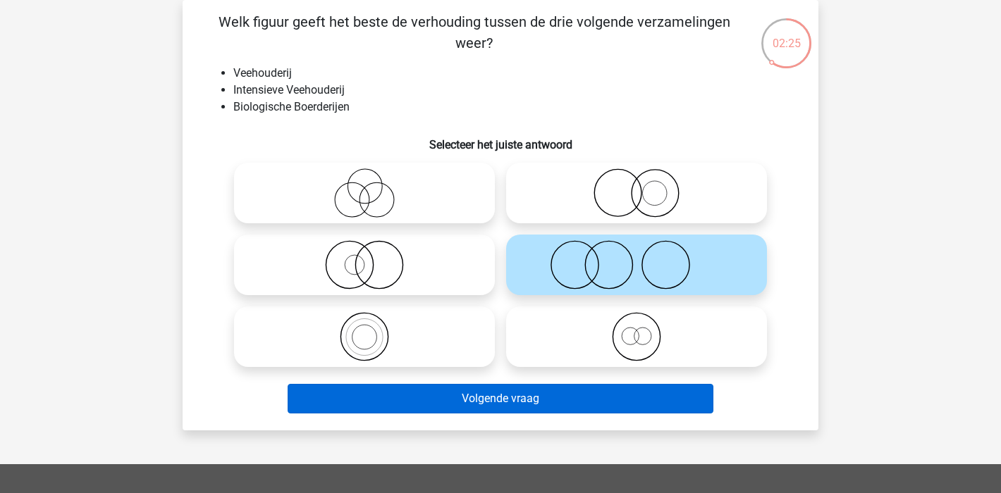
click at [490, 405] on button "Volgende vraag" at bounding box center [501, 399] width 426 height 30
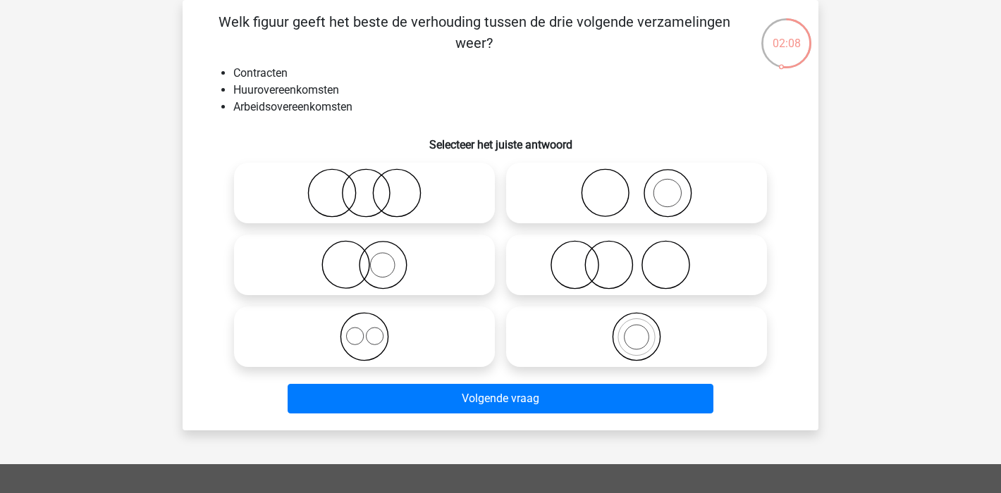
click at [387, 336] on icon at bounding box center [365, 336] width 250 height 49
click at [374, 330] on input "radio" at bounding box center [368, 325] width 9 height 9
radio input "true"
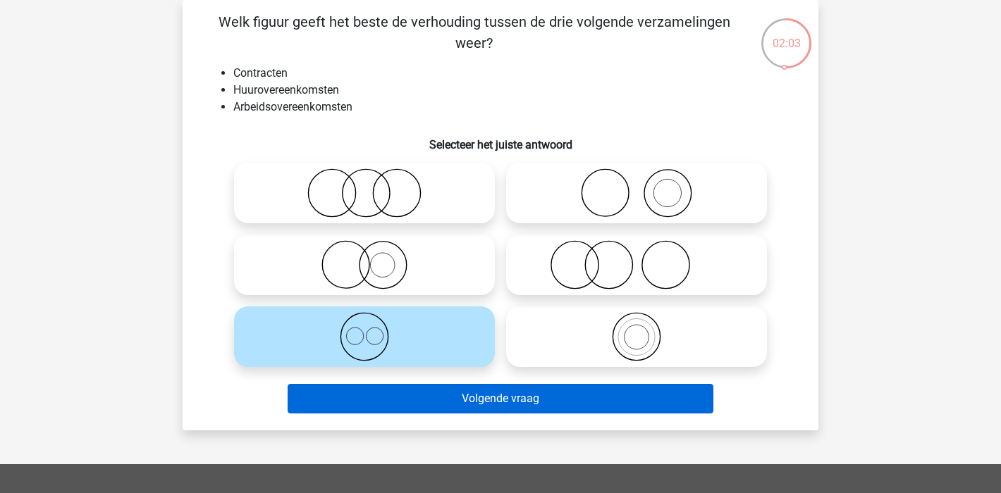
click at [550, 397] on button "Volgende vraag" at bounding box center [501, 399] width 426 height 30
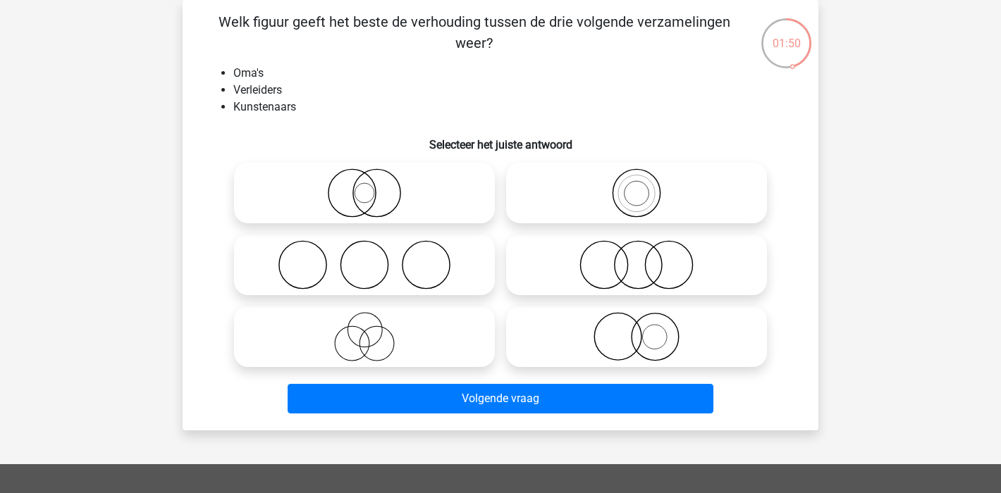
click at [389, 345] on icon at bounding box center [365, 336] width 250 height 49
click at [374, 330] on input "radio" at bounding box center [368, 325] width 9 height 9
radio input "true"
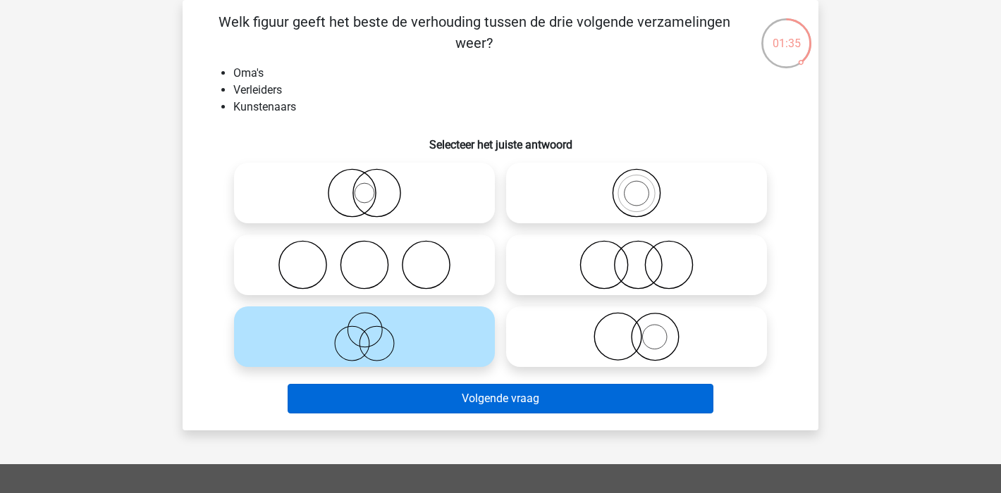
click at [542, 402] on button "Volgende vraag" at bounding box center [501, 399] width 426 height 30
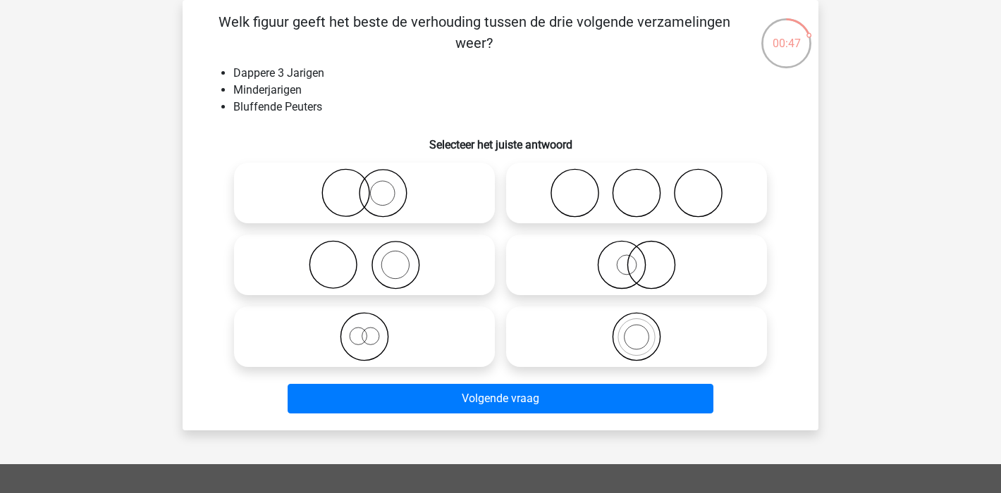
click at [378, 350] on icon at bounding box center [365, 336] width 250 height 49
click at [374, 330] on input "radio" at bounding box center [368, 325] width 9 height 9
radio input "true"
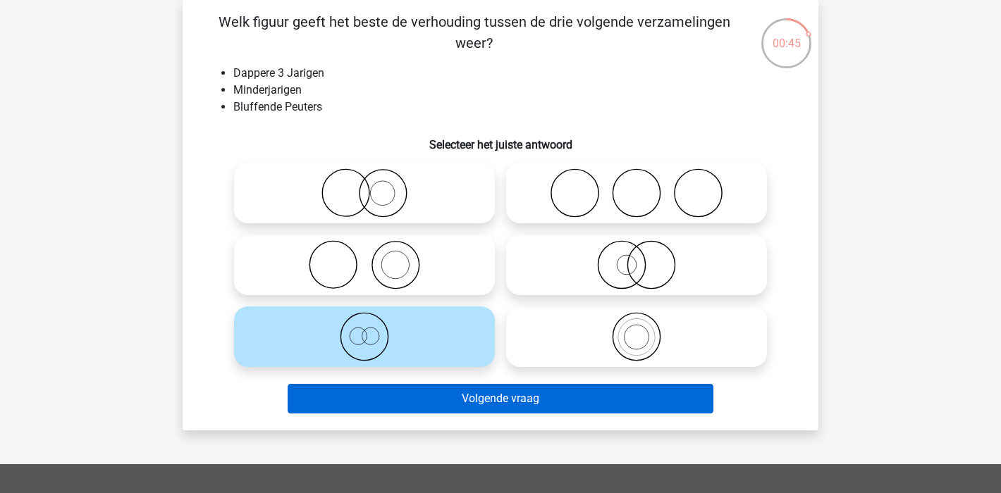
click at [494, 401] on button "Volgende vraag" at bounding box center [501, 399] width 426 height 30
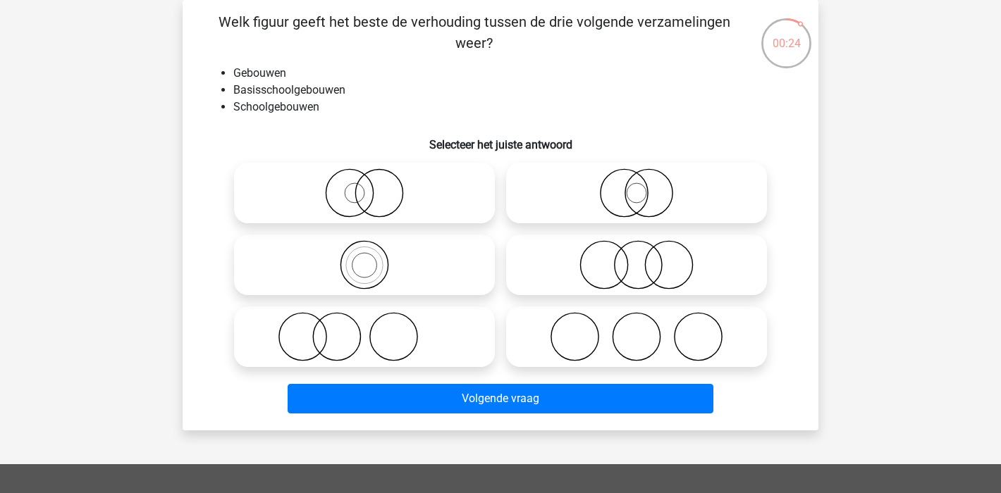
click at [366, 266] on icon at bounding box center [365, 264] width 250 height 49
click at [366, 258] on input "radio" at bounding box center [368, 253] width 9 height 9
radio input "true"
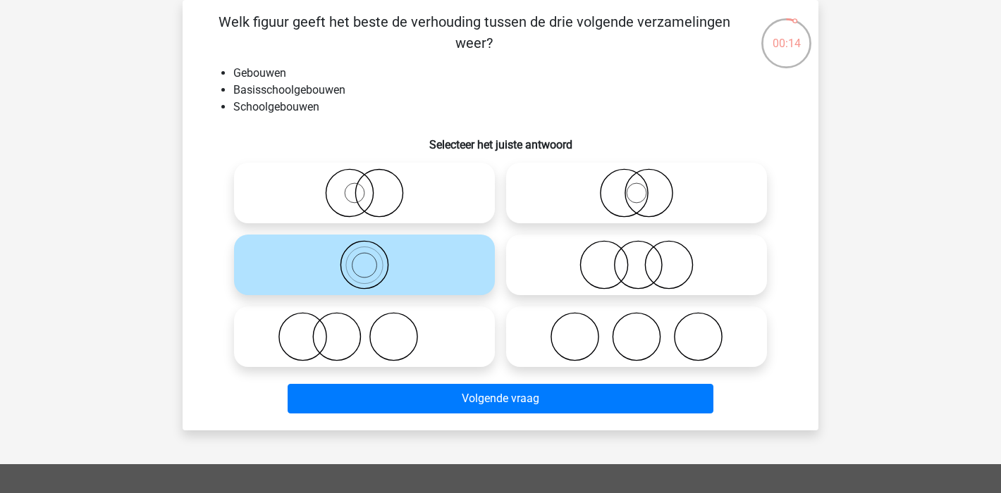
click at [651, 196] on icon at bounding box center [637, 192] width 250 height 49
click at [646, 186] on input "radio" at bounding box center [640, 181] width 9 height 9
radio input "true"
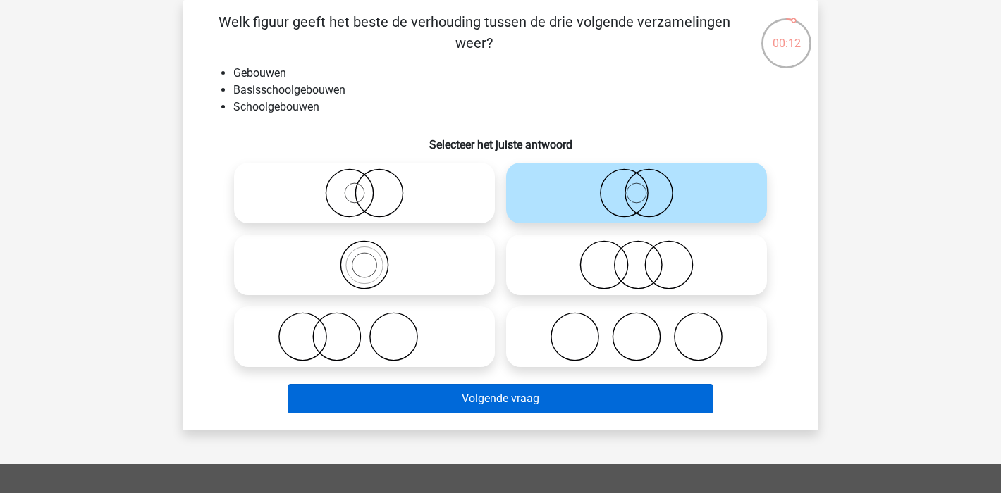
click at [634, 395] on button "Volgende vraag" at bounding box center [501, 399] width 426 height 30
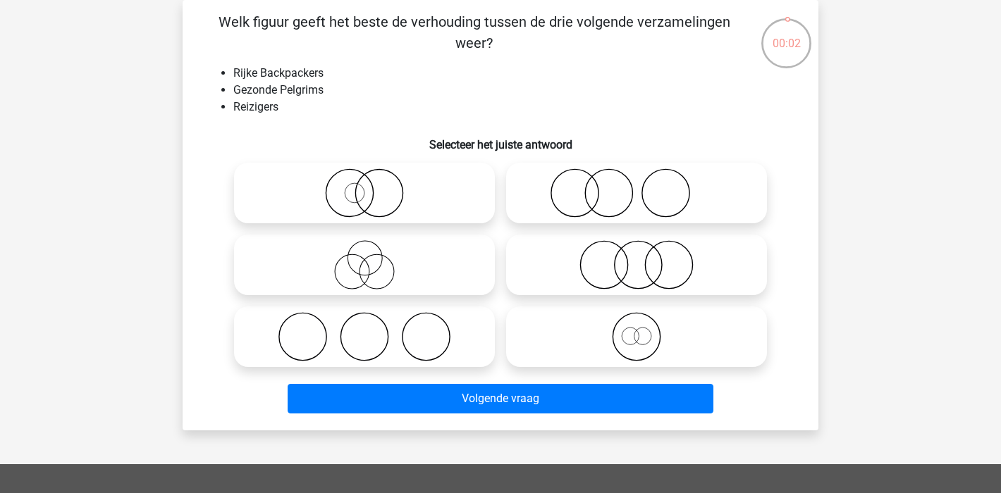
click at [653, 342] on icon at bounding box center [637, 336] width 250 height 49
click at [646, 330] on input "radio" at bounding box center [640, 325] width 9 height 9
radio input "true"
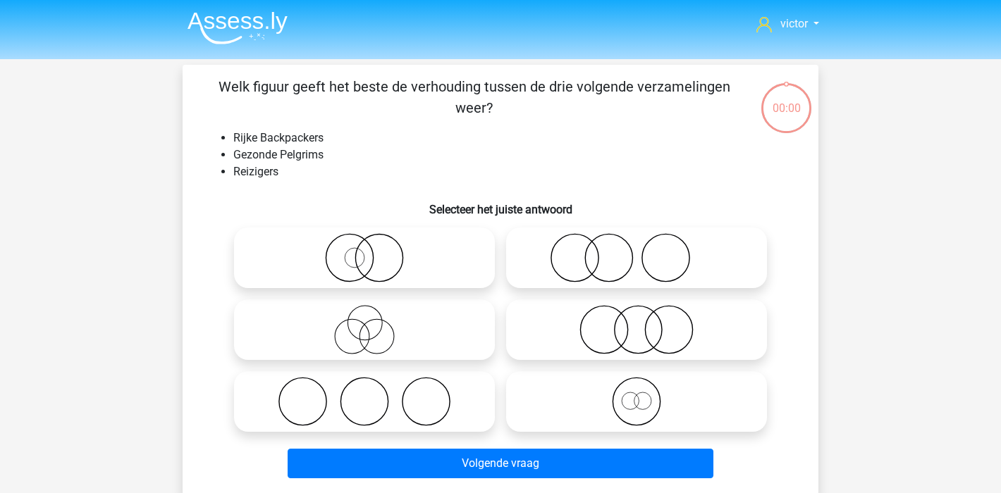
scroll to position [65, 0]
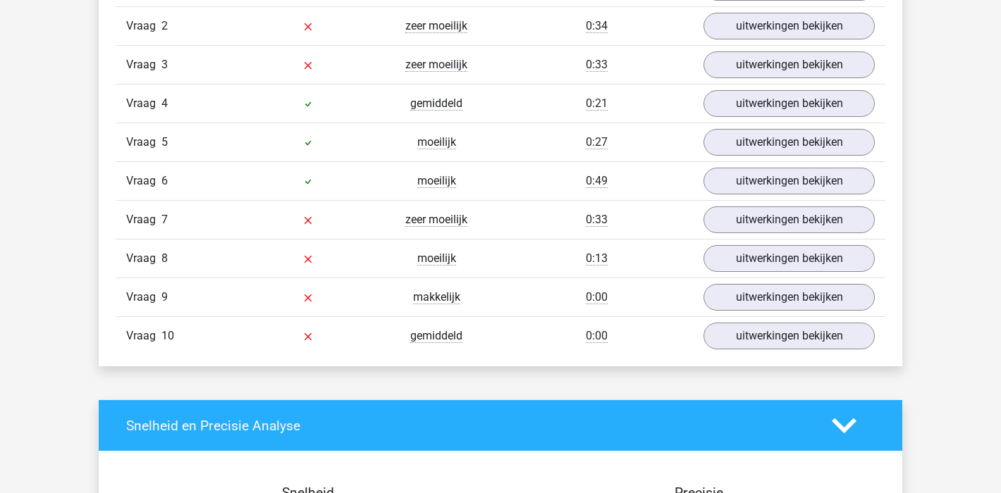
scroll to position [970, 0]
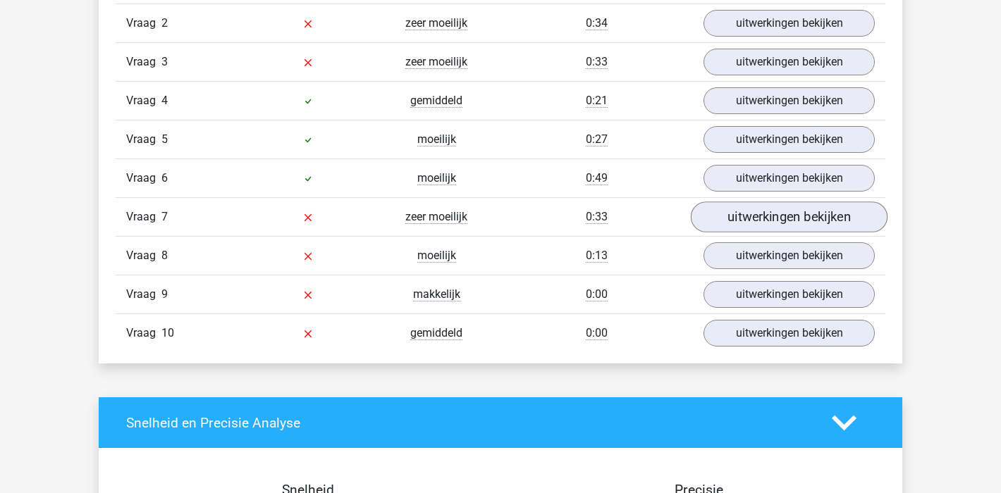
click at [800, 216] on link "uitwerkingen bekijken" at bounding box center [789, 217] width 197 height 31
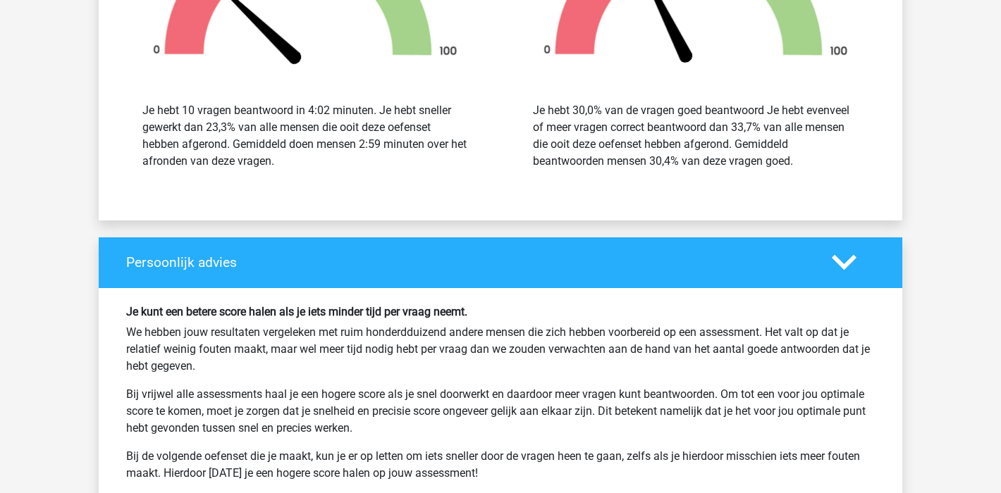
scroll to position [2411, 0]
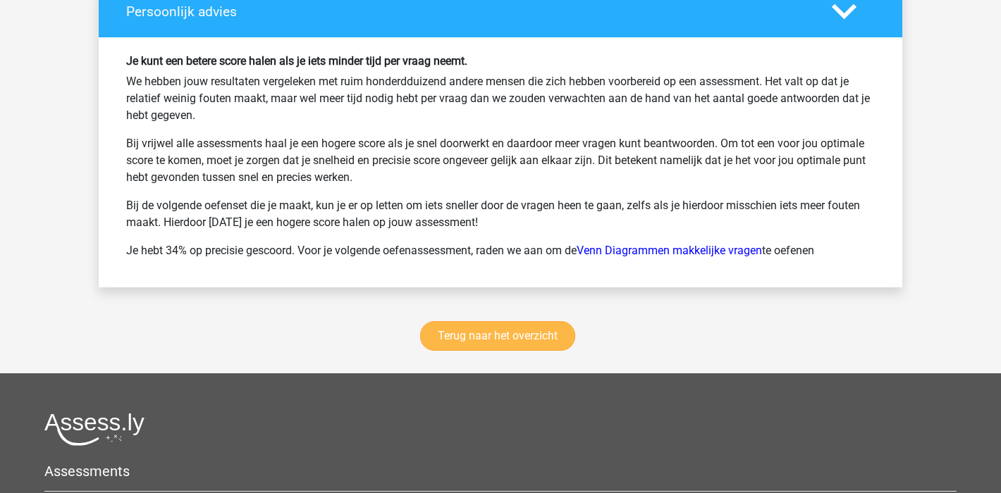
click at [543, 328] on link "Terug naar het overzicht" at bounding box center [497, 336] width 155 height 30
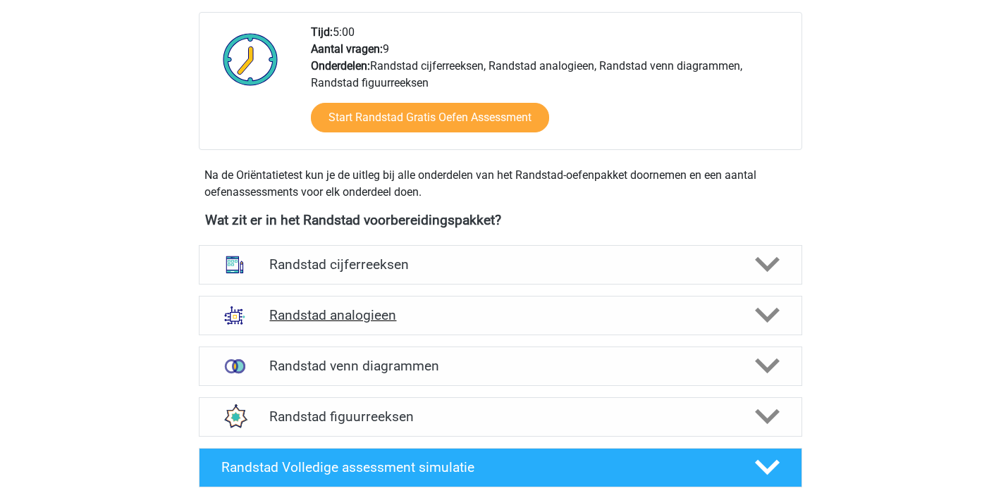
scroll to position [579, 0]
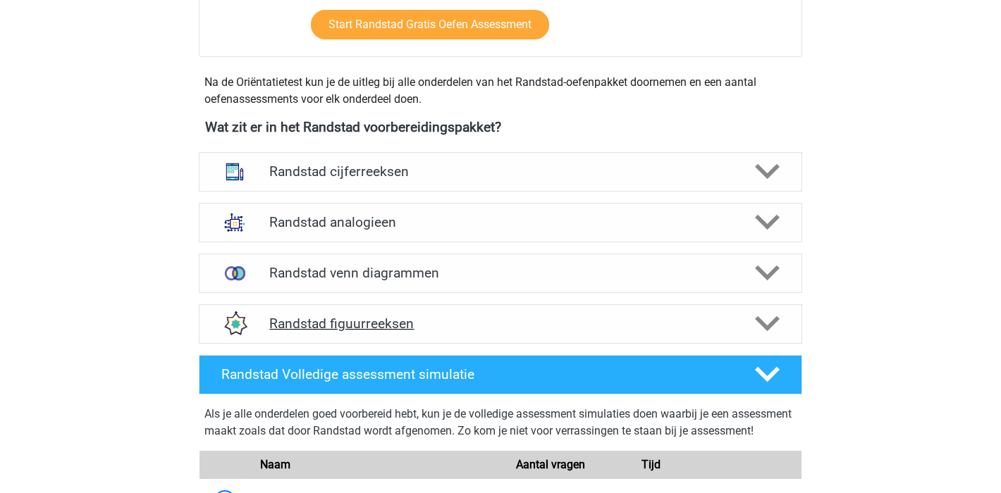
click at [542, 323] on h4 "Randstad figuurreeksen" at bounding box center [500, 324] width 462 height 16
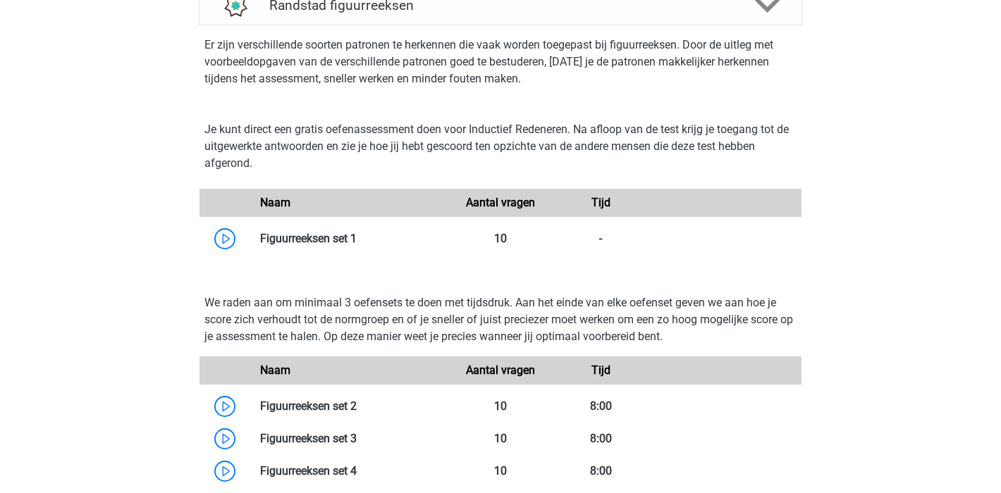
scroll to position [875, 0]
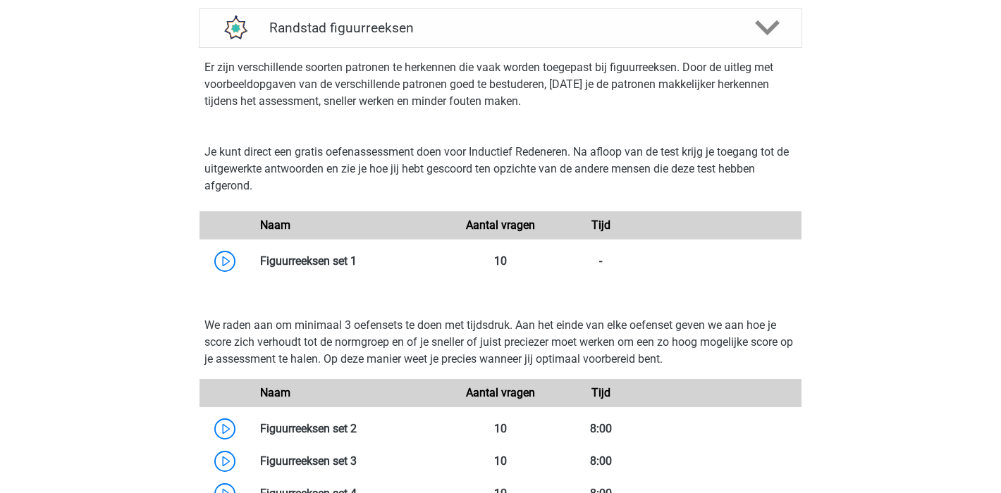
click at [923, 302] on div "victor [EMAIL_ADDRESS][DOMAIN_NAME] Nederlands" at bounding box center [500, 234] width 1001 height 2219
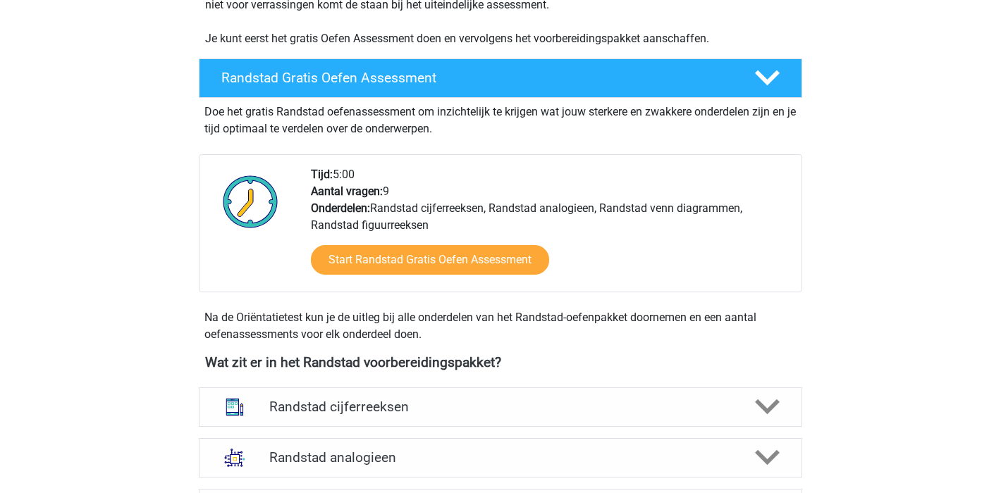
scroll to position [365, 0]
